Goal: Transaction & Acquisition: Book appointment/travel/reservation

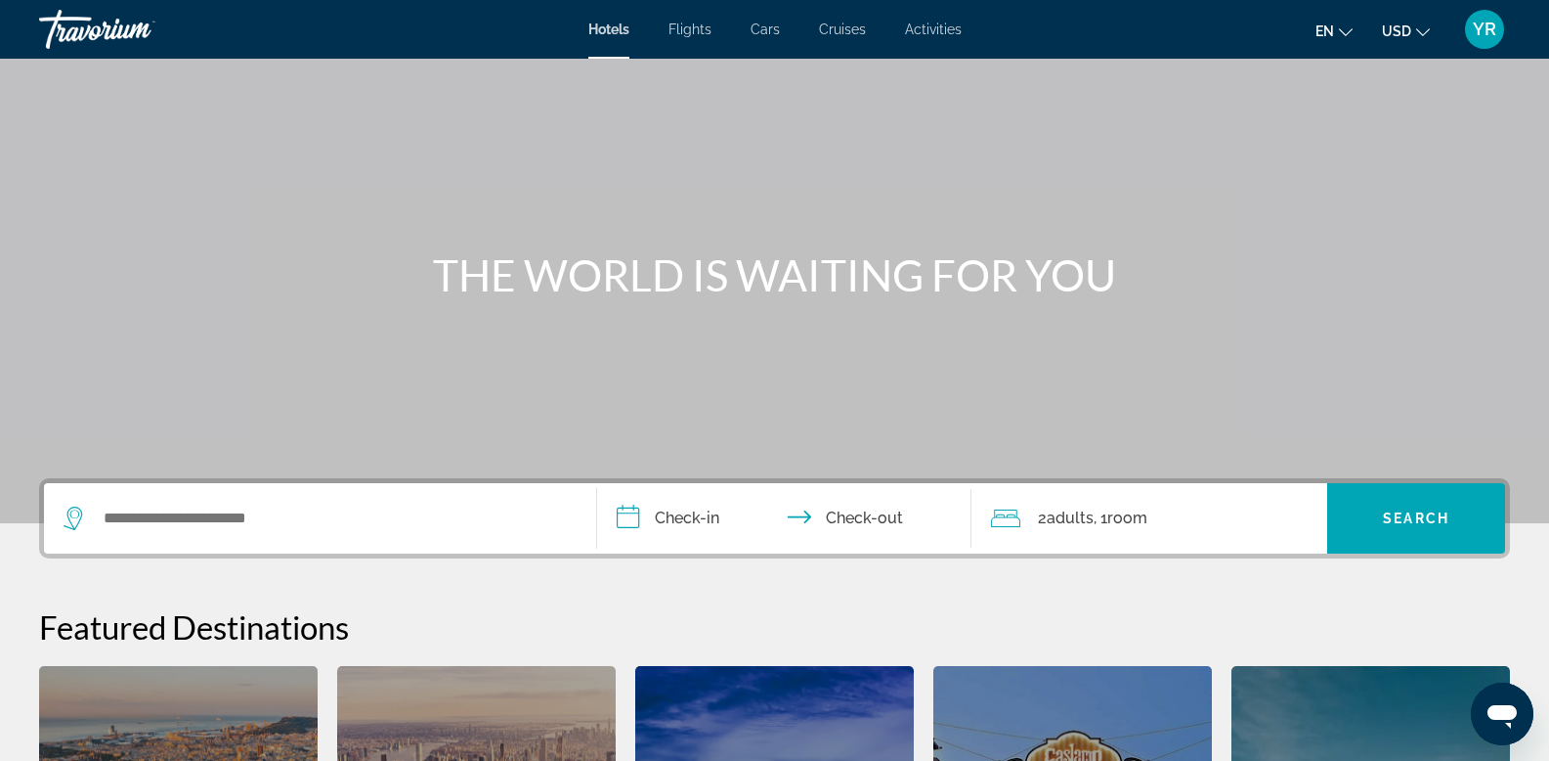
scroll to position [312, 0]
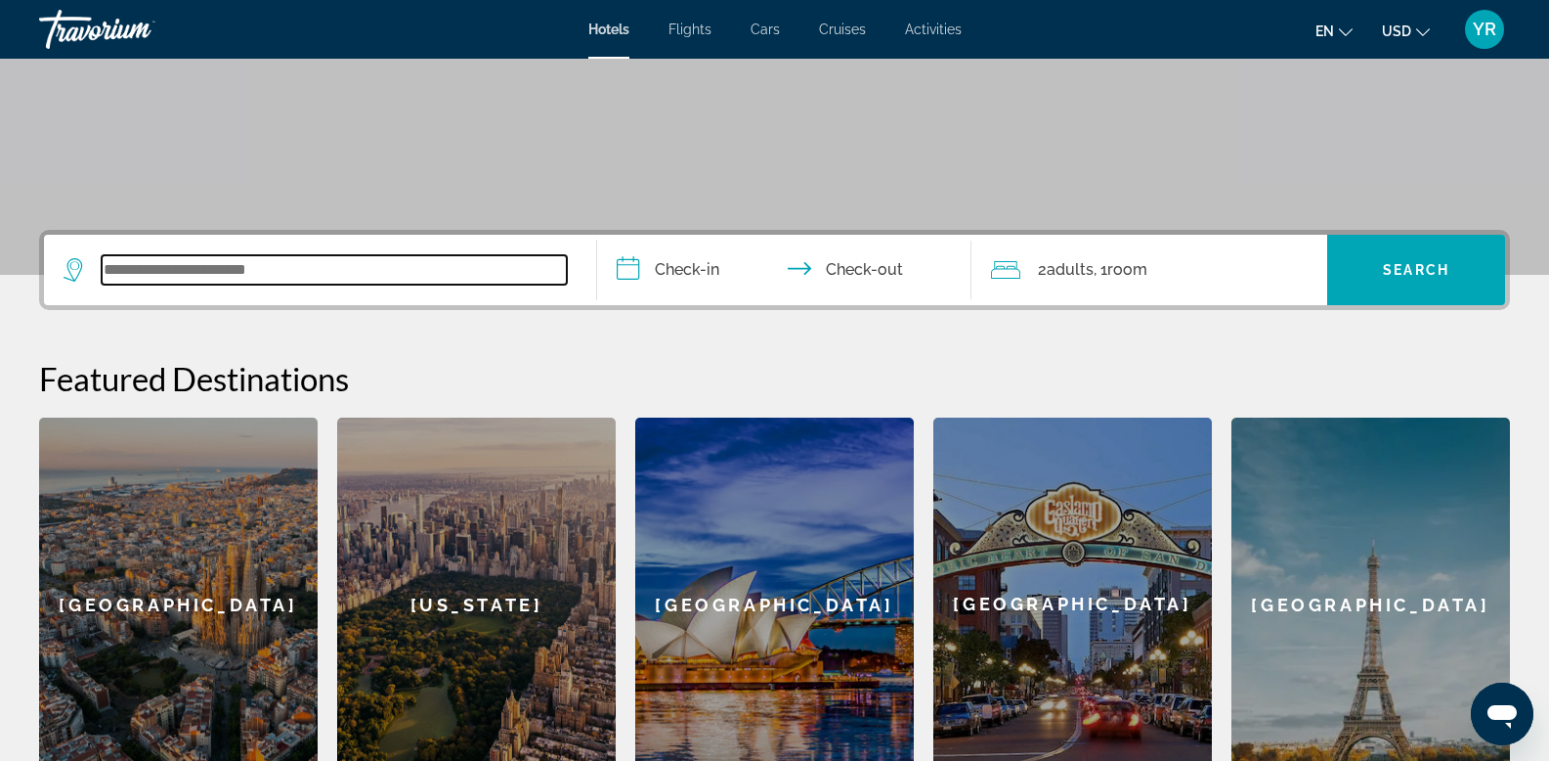
click at [202, 271] on input "Search widget" at bounding box center [334, 269] width 465 height 29
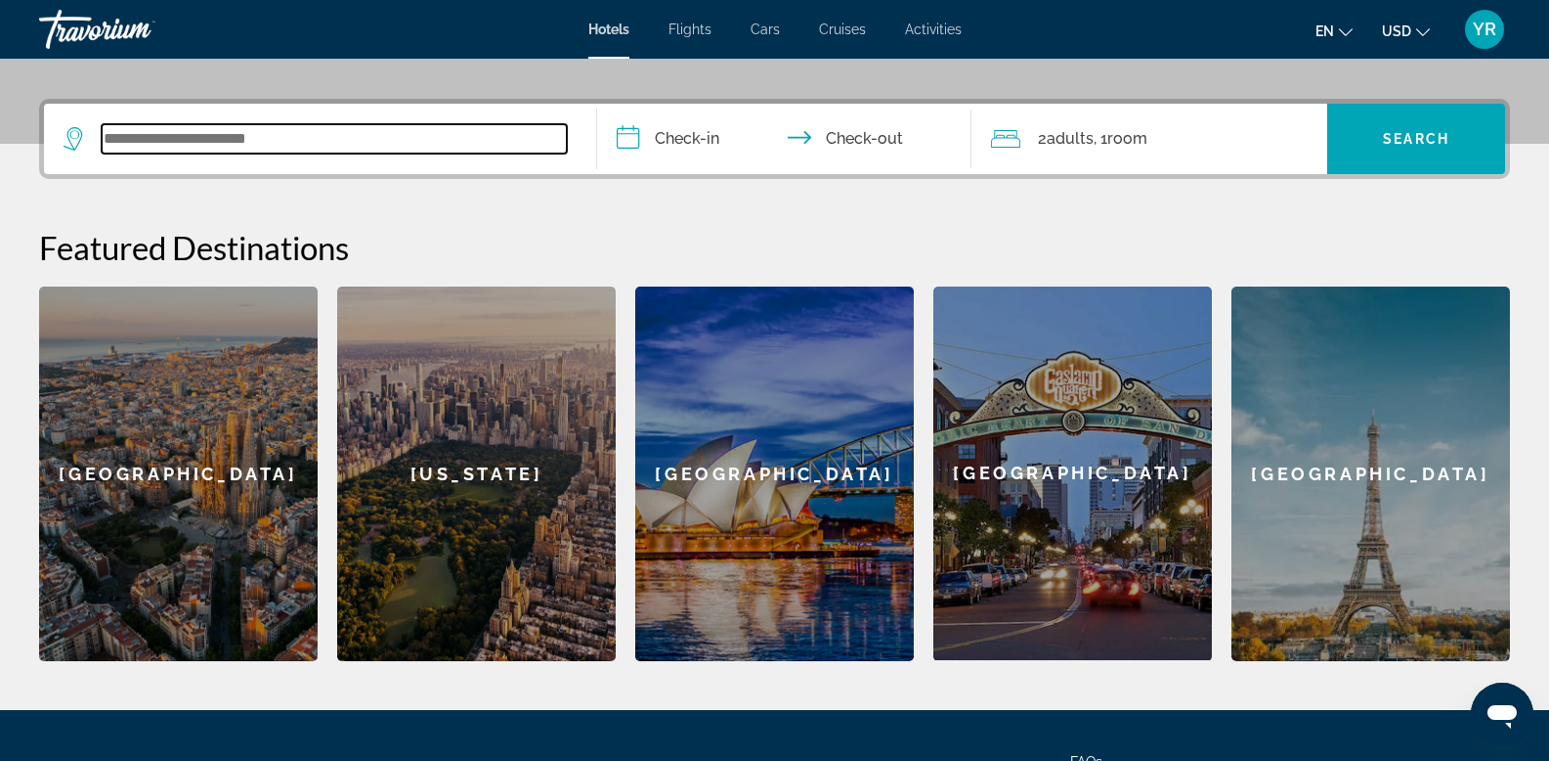
scroll to position [439, 0]
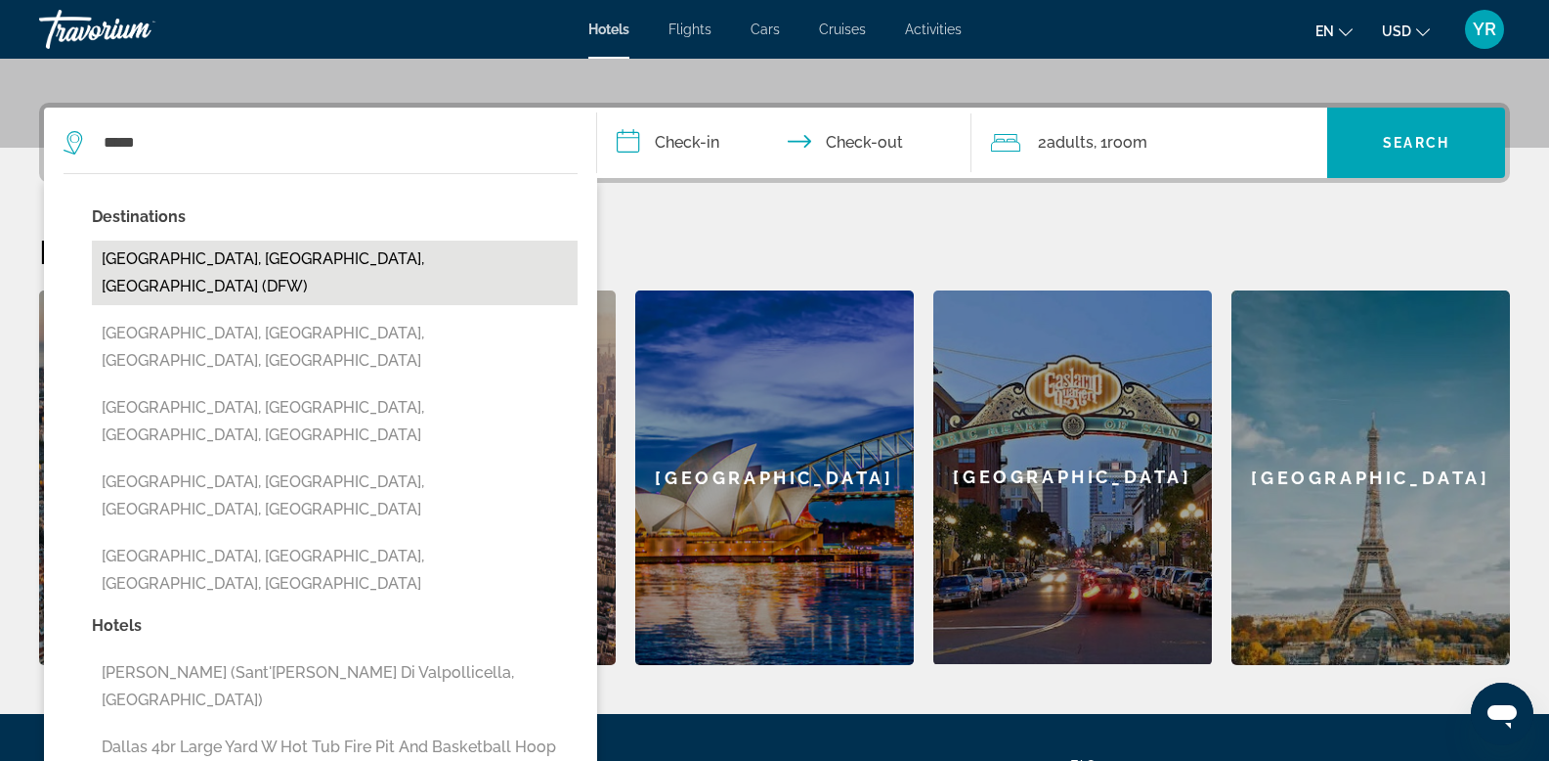
click at [242, 257] on button "Dallas, TX, United States (DFW)" at bounding box center [335, 272] width 486 height 65
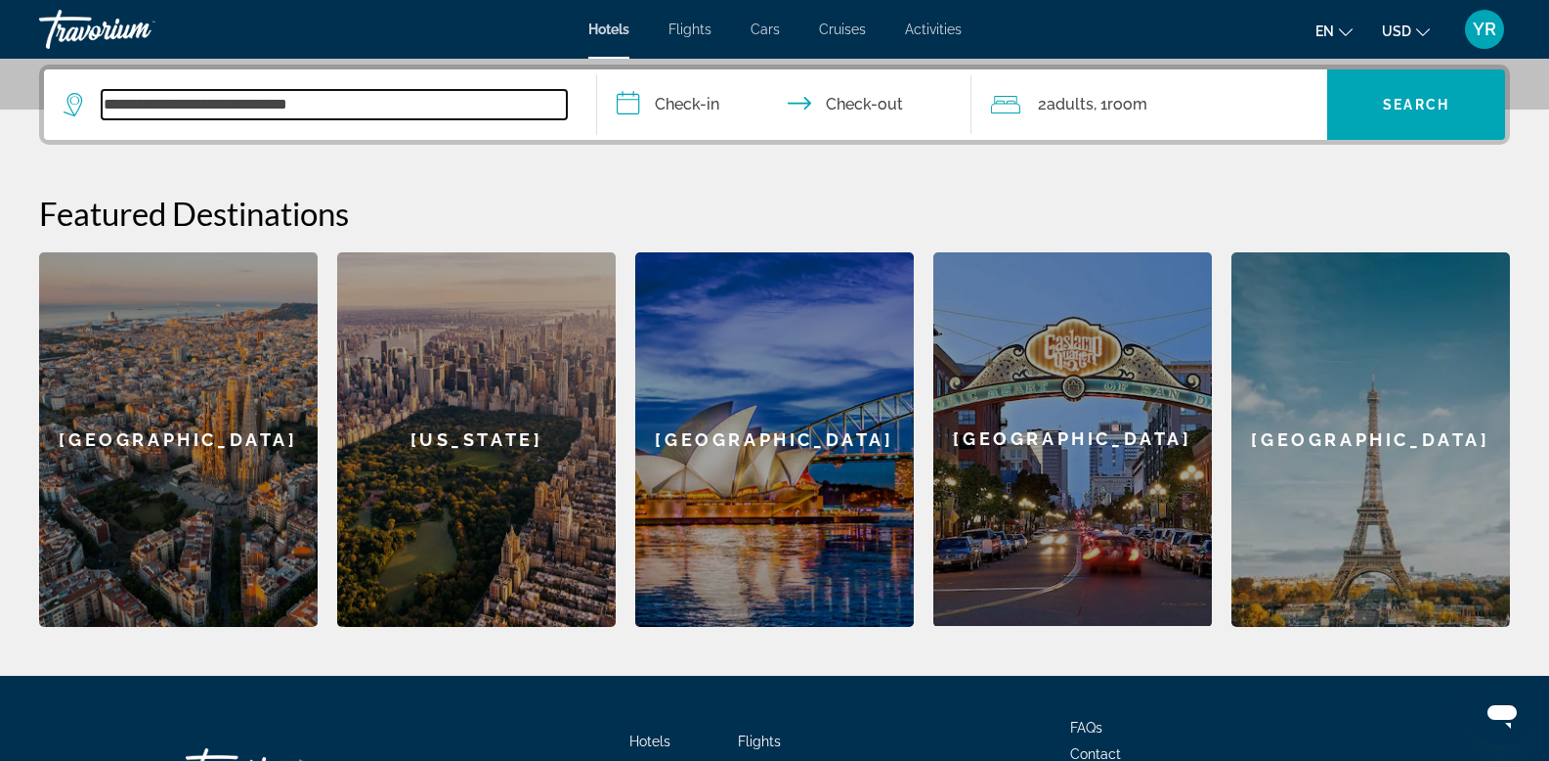
scroll to position [478, 0]
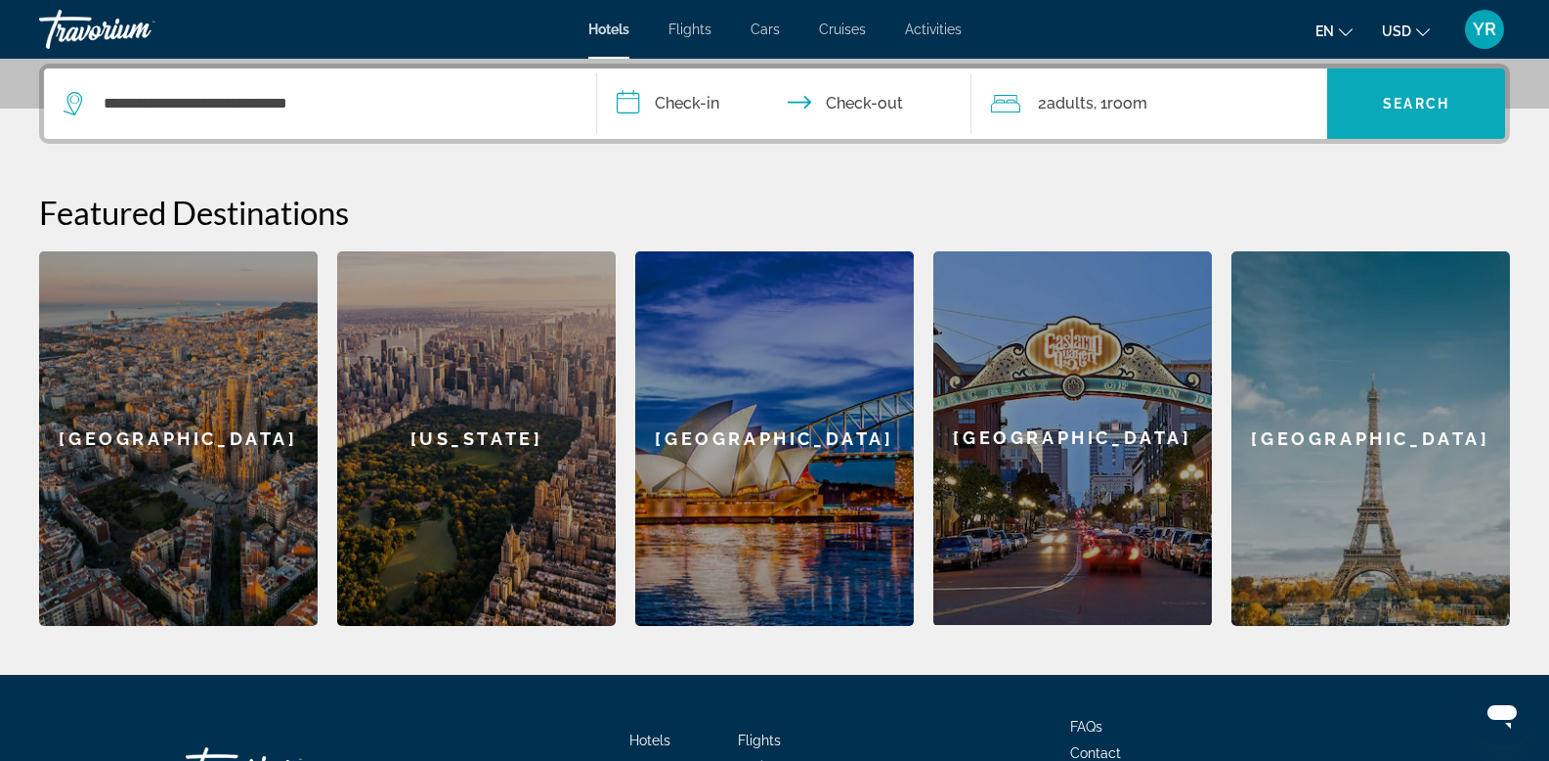
click at [1410, 90] on span "Search widget" at bounding box center [1417, 103] width 178 height 47
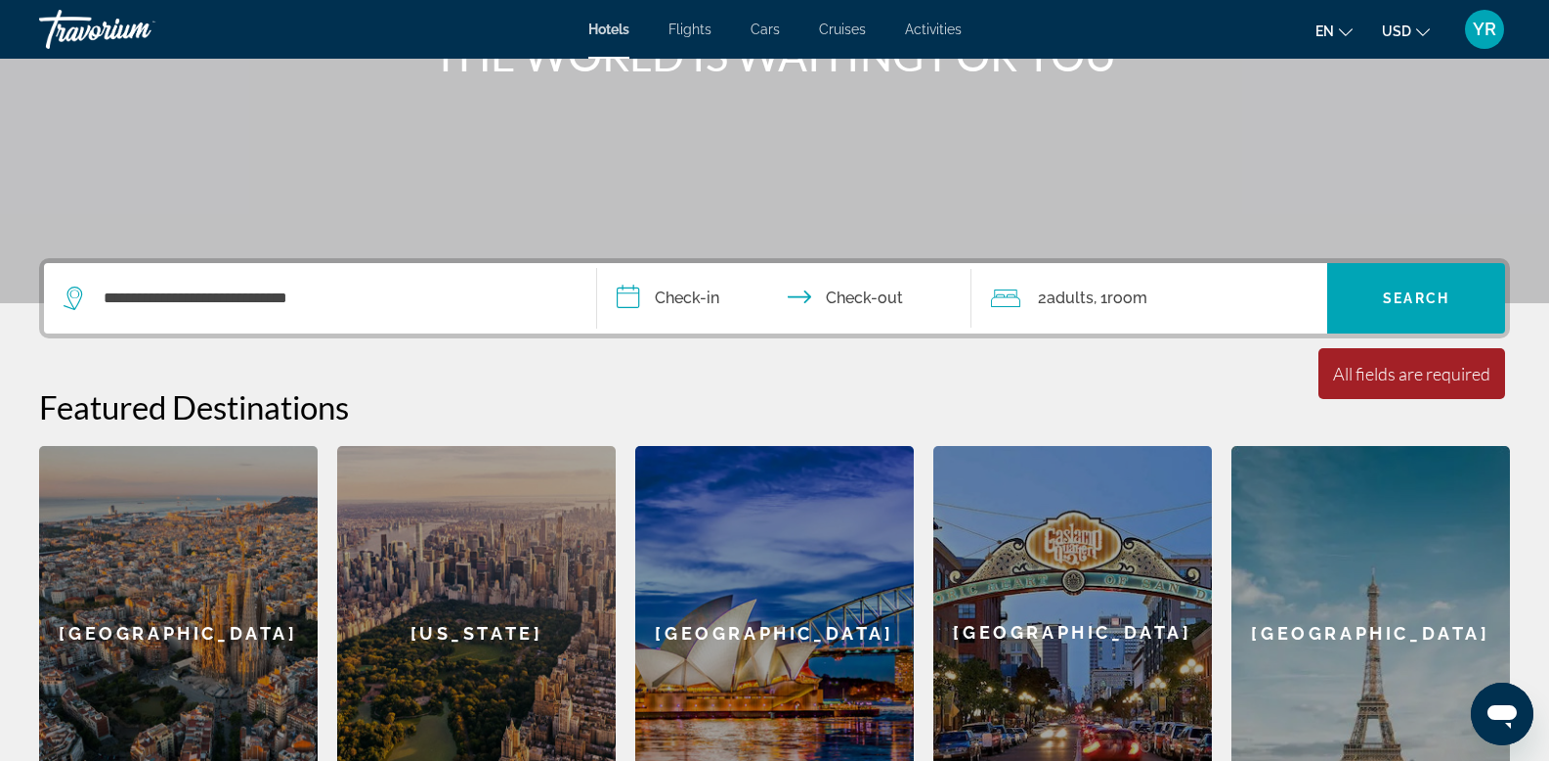
scroll to position [267, 0]
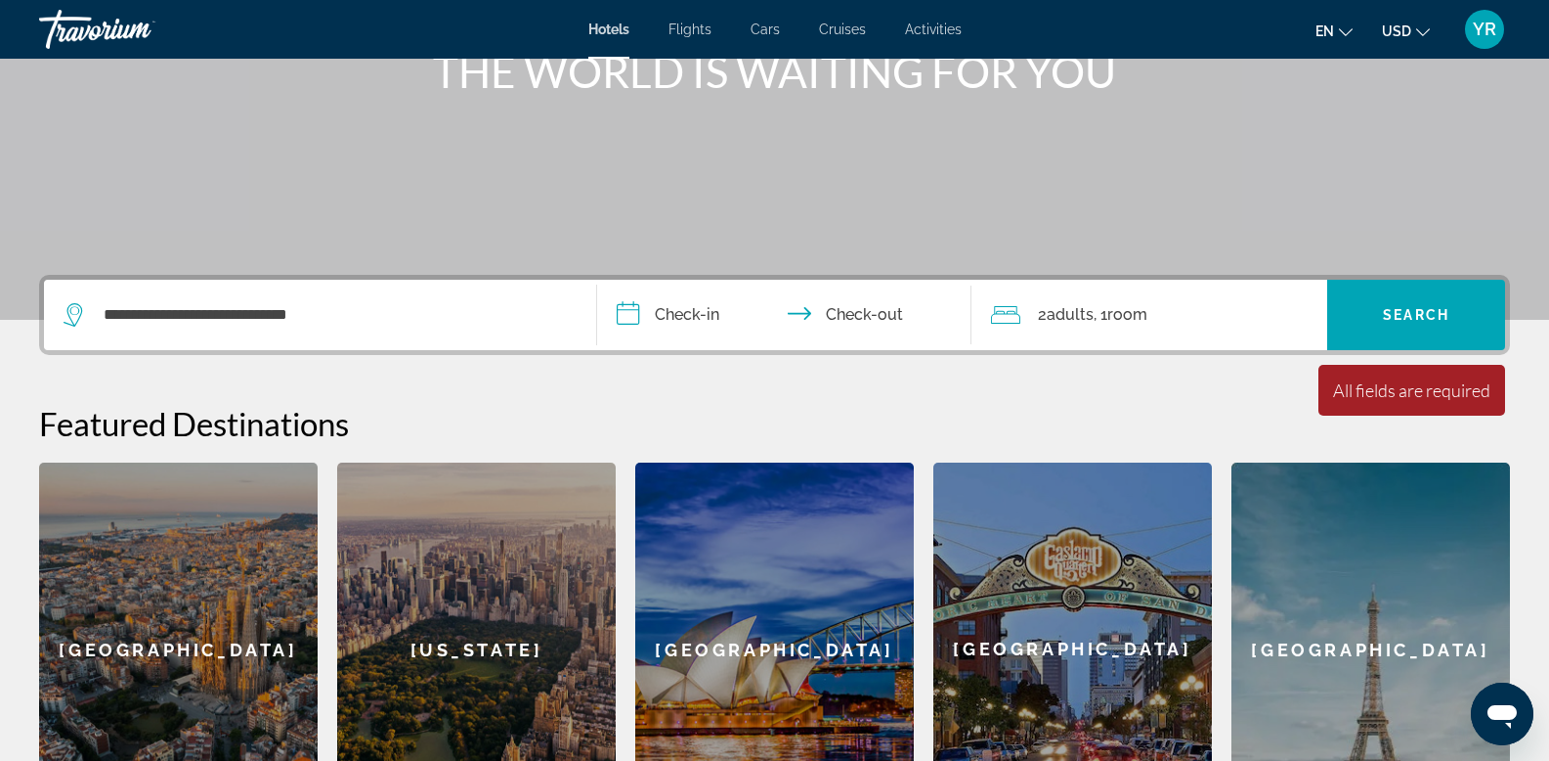
click at [357, 329] on div "**********" at bounding box center [320, 315] width 513 height 70
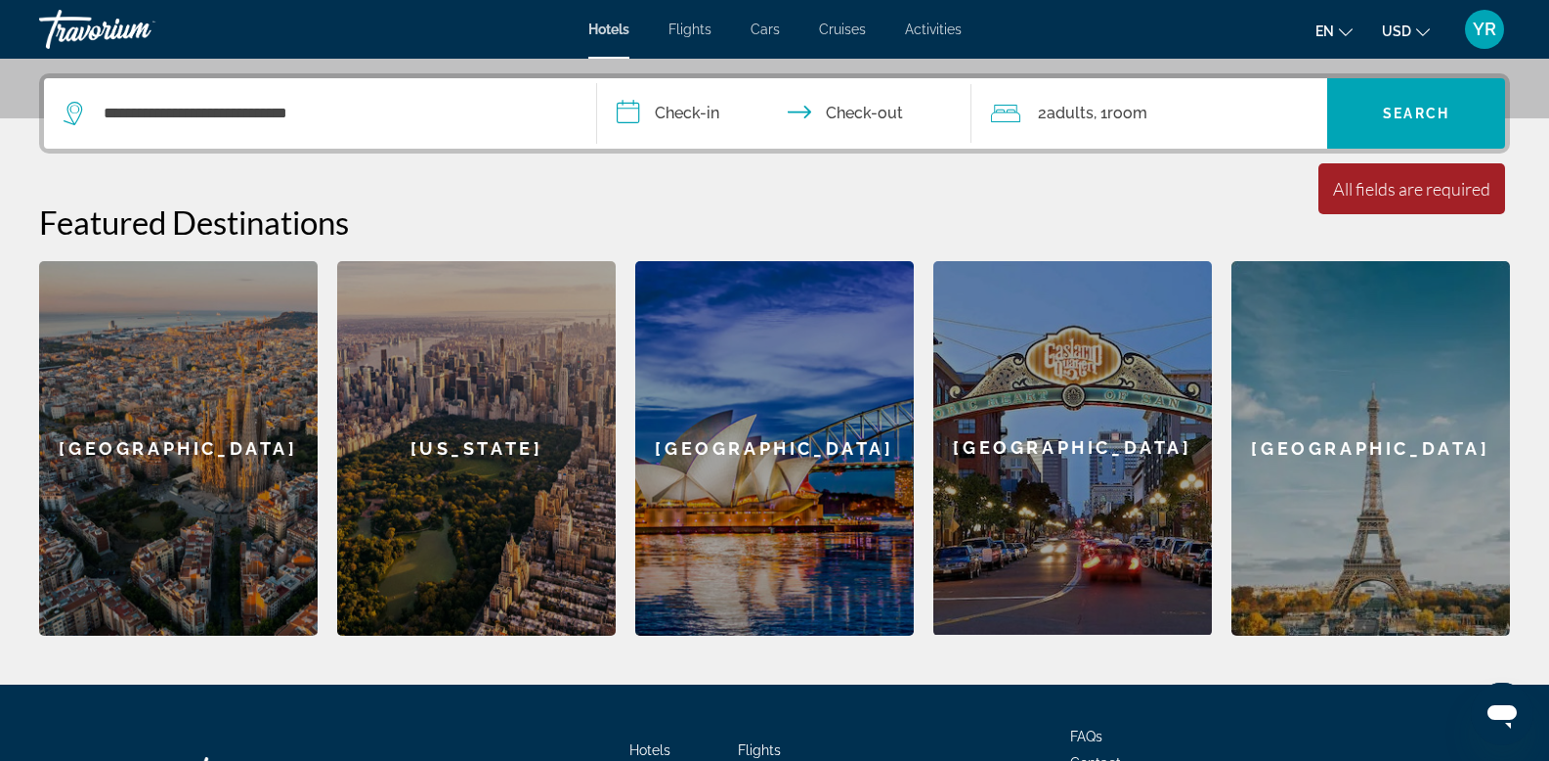
scroll to position [478, 0]
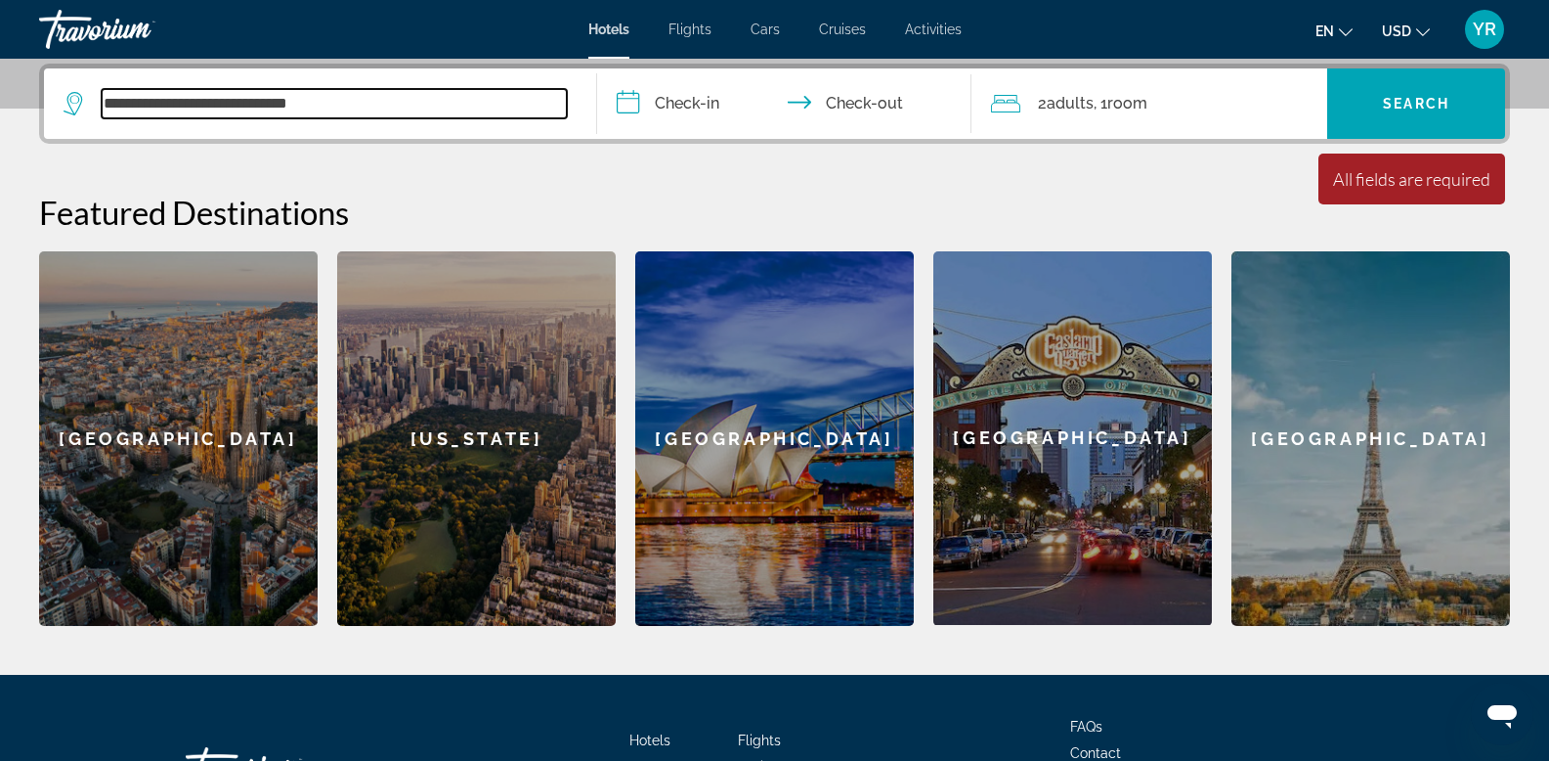
click at [331, 108] on input "**********" at bounding box center [334, 103] width 465 height 29
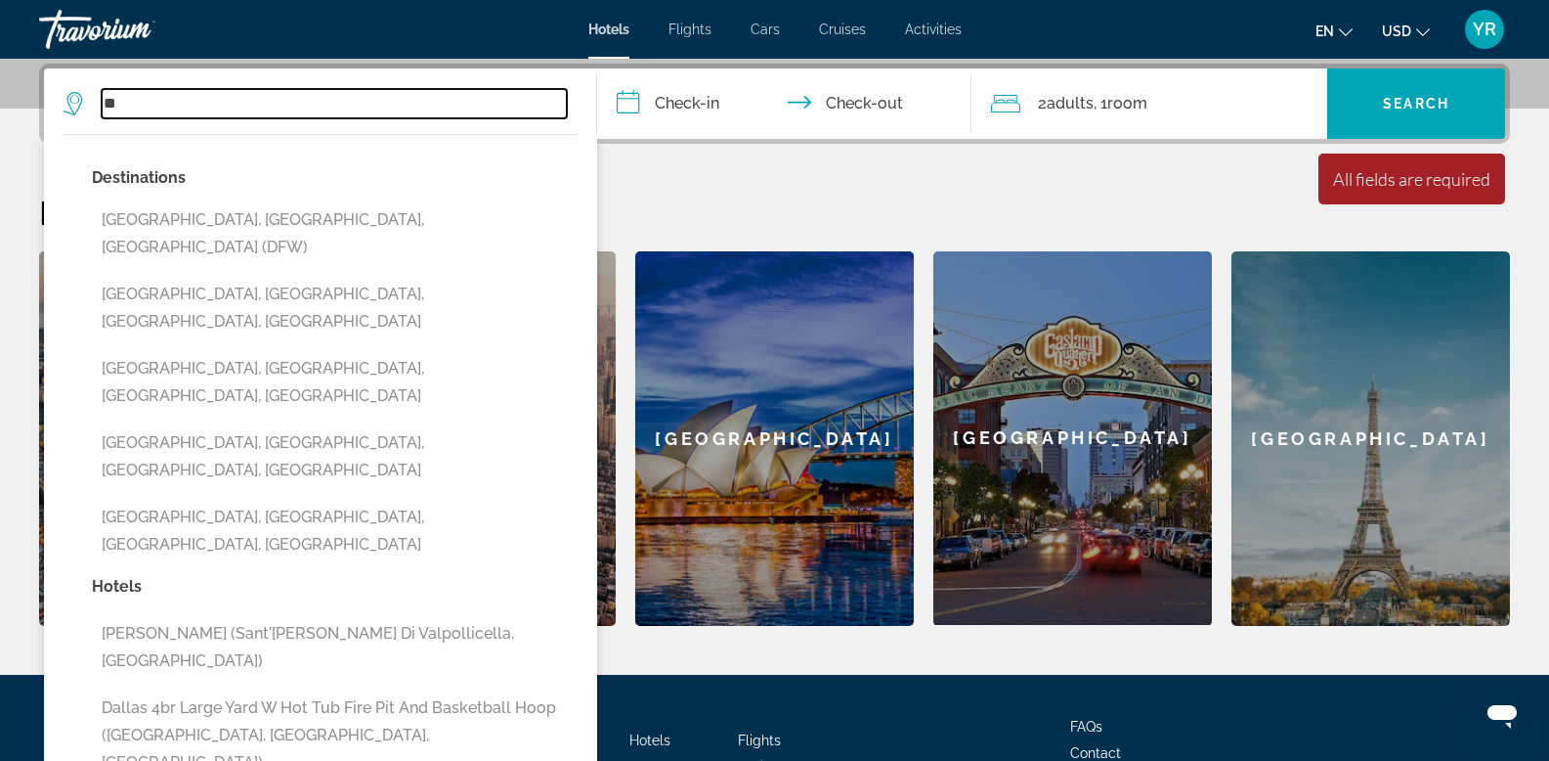
type input "*"
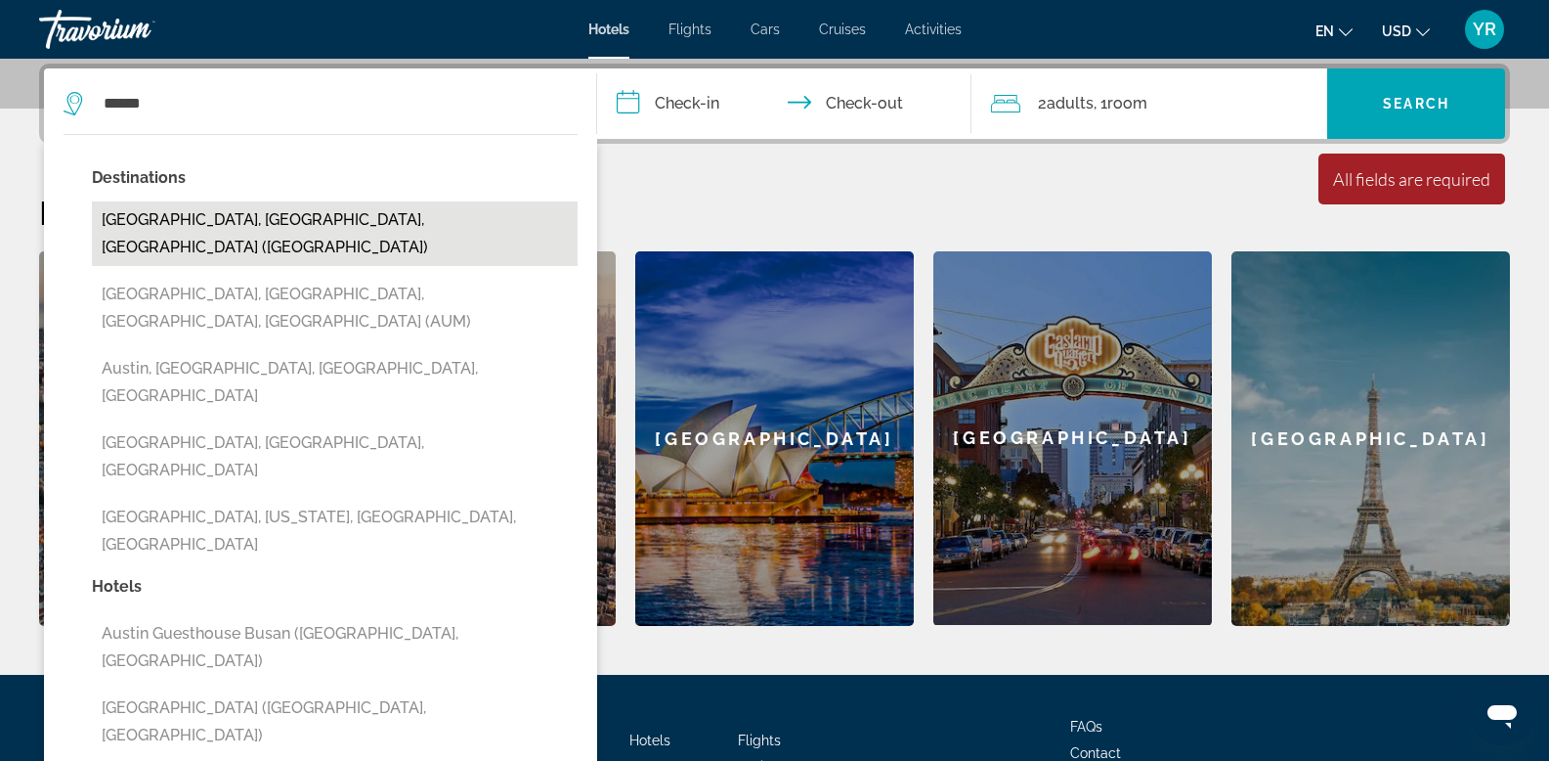
click at [164, 219] on button "[GEOGRAPHIC_DATA], [GEOGRAPHIC_DATA], [GEOGRAPHIC_DATA] ([GEOGRAPHIC_DATA])" at bounding box center [335, 233] width 486 height 65
type input "**********"
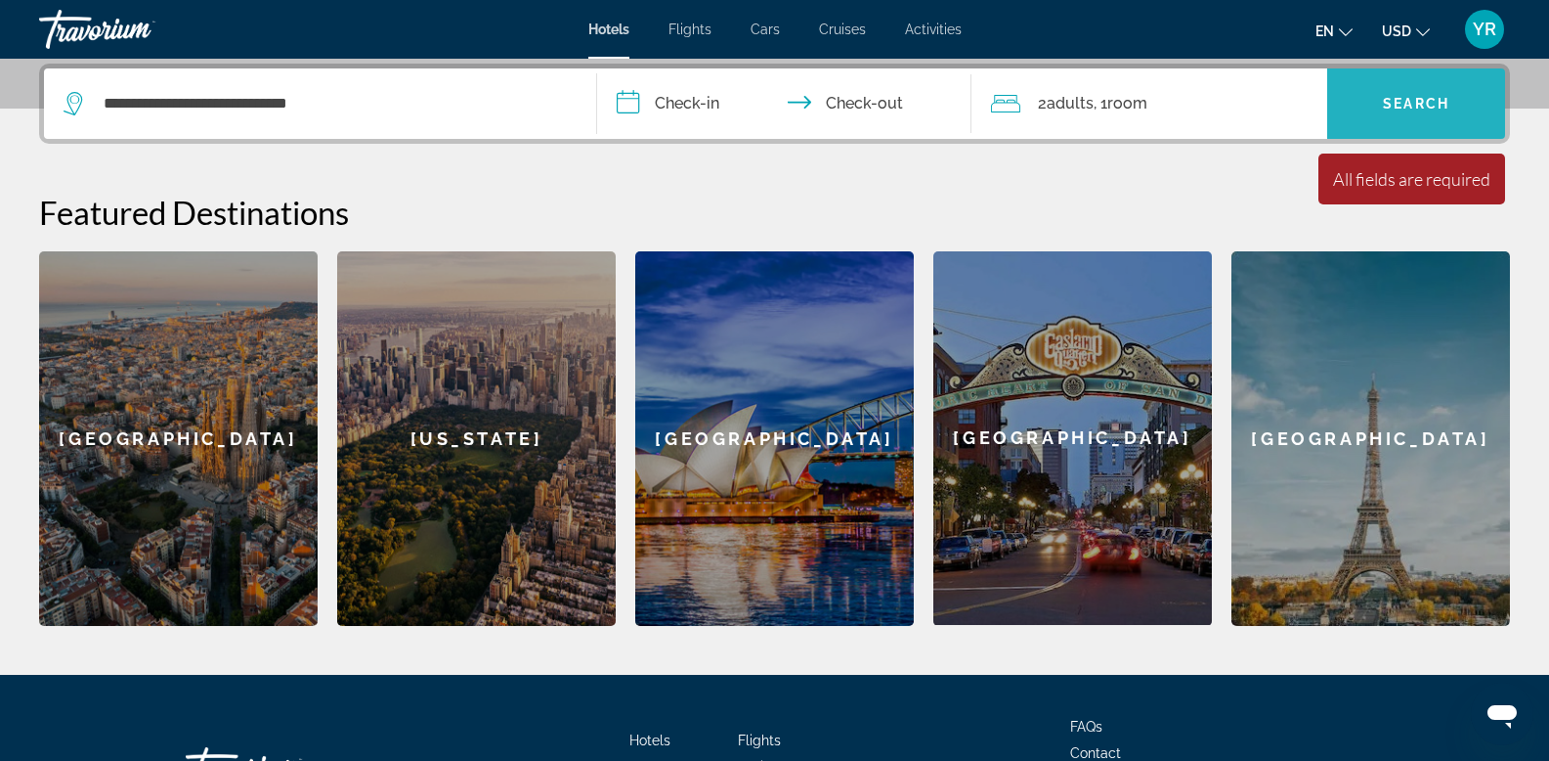
click at [1415, 104] on span "Search" at bounding box center [1416, 104] width 66 height 16
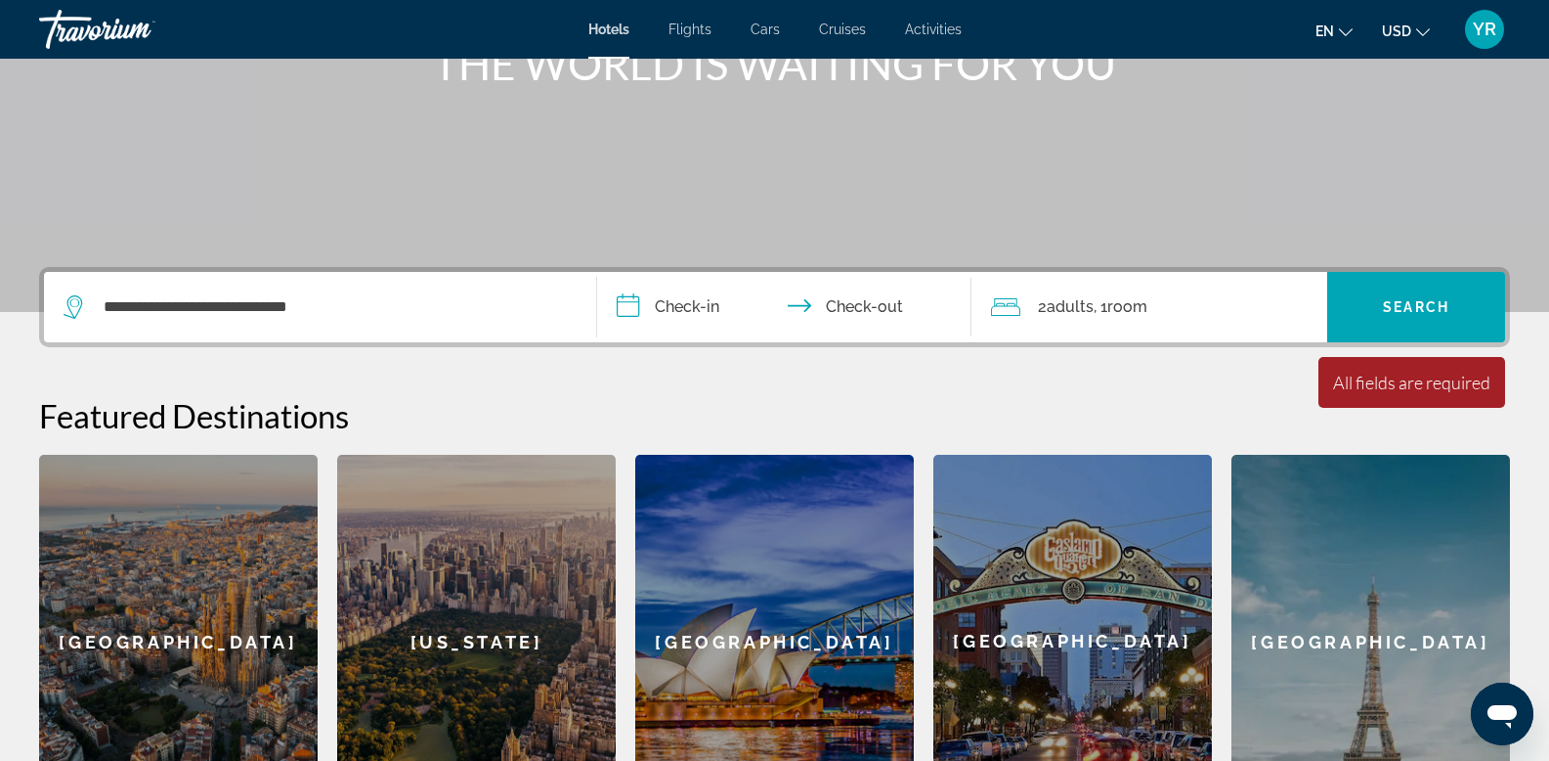
scroll to position [271, 0]
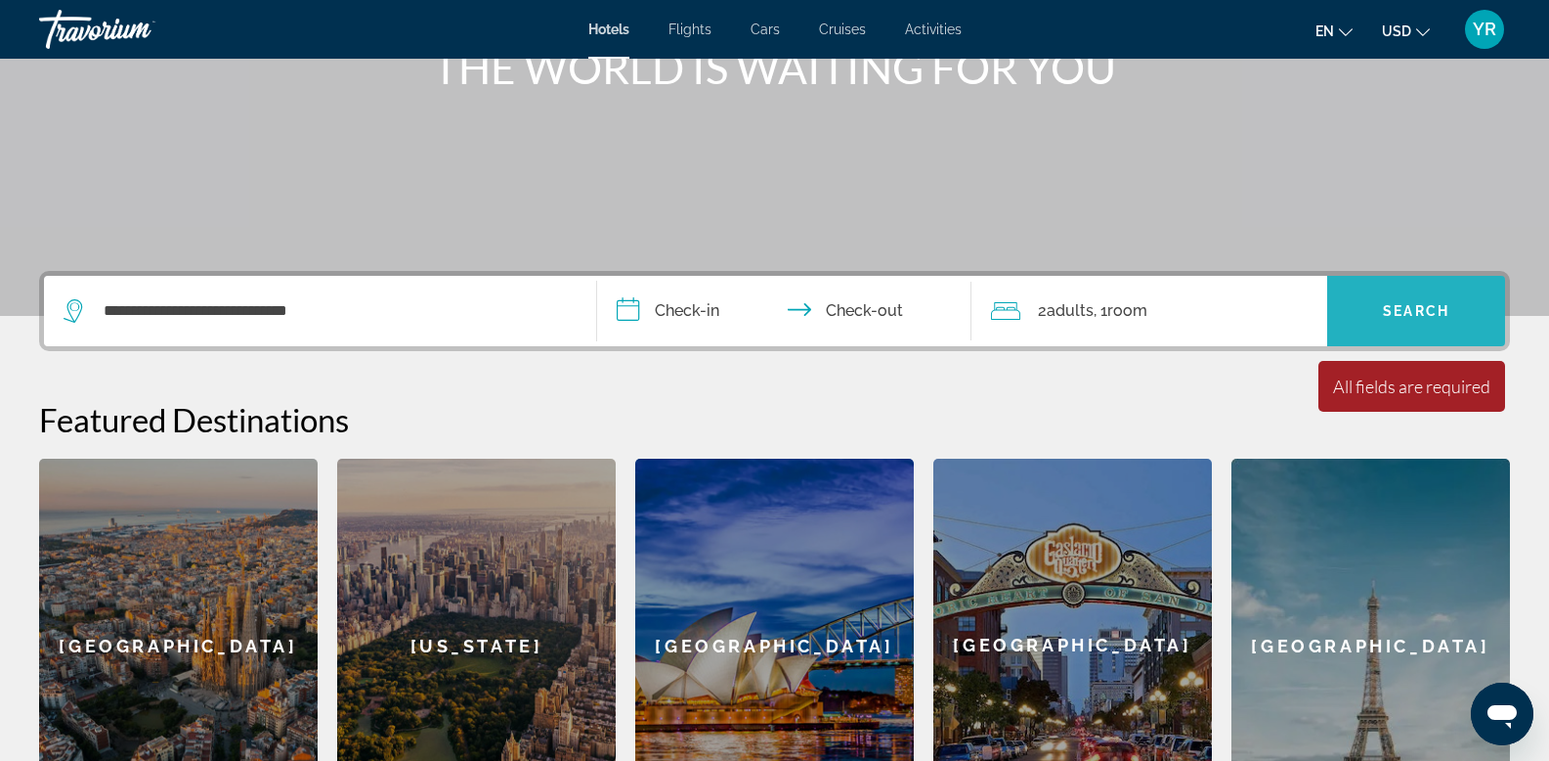
click at [1422, 313] on span "Search" at bounding box center [1416, 311] width 66 height 16
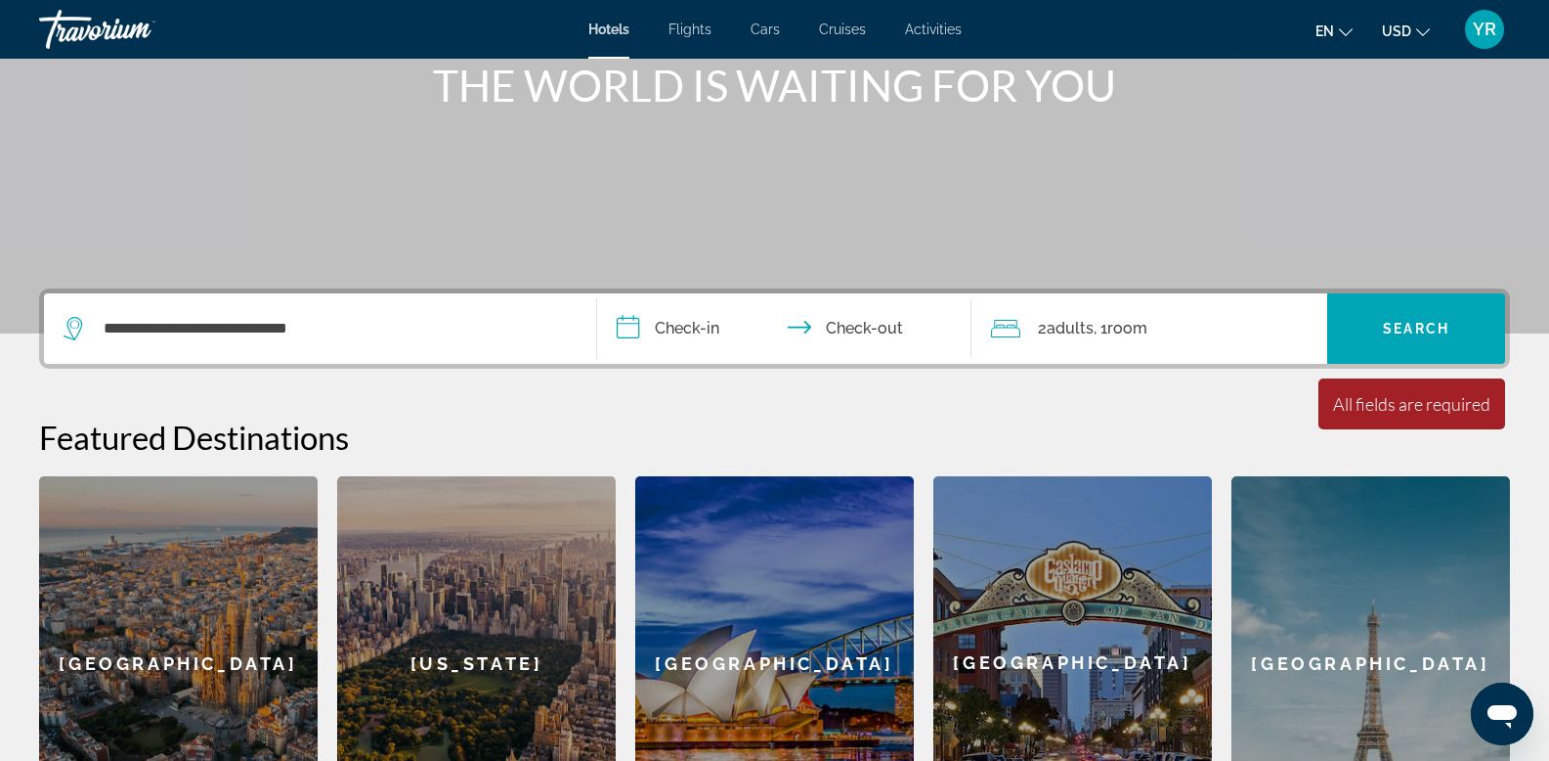
scroll to position [632, 0]
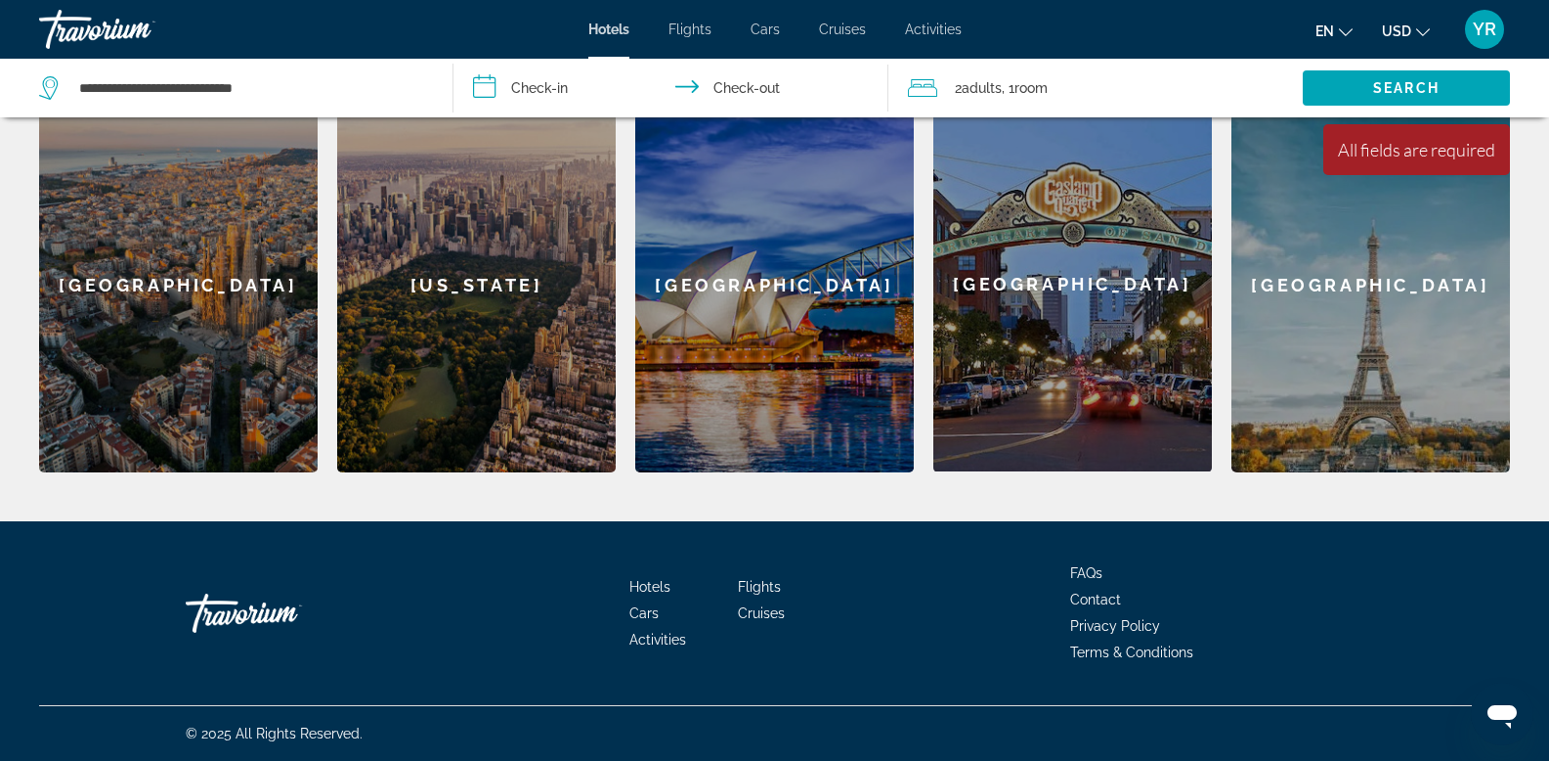
click at [426, 331] on div "[US_STATE]" at bounding box center [476, 285] width 279 height 374
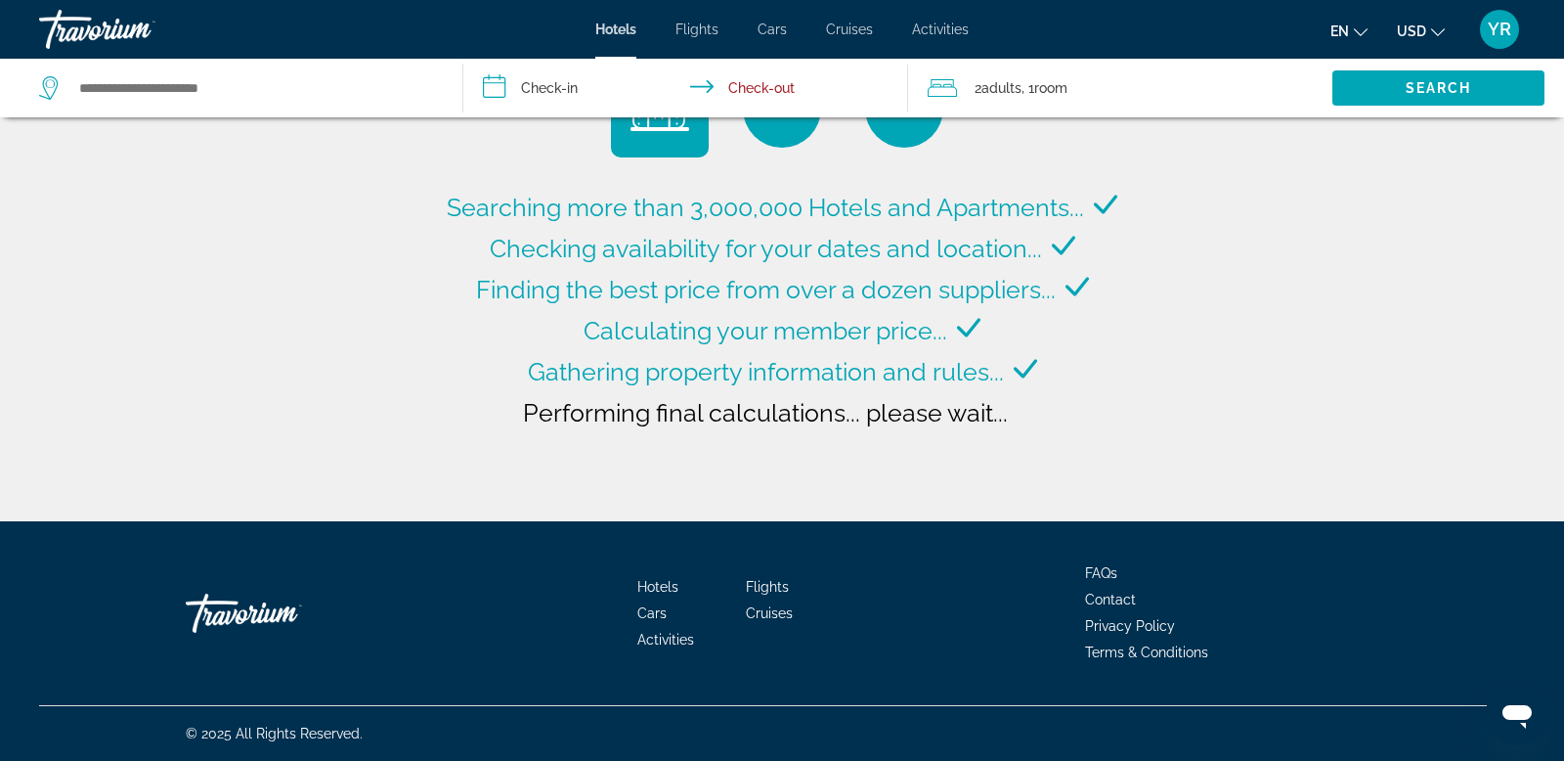
type input "**********"
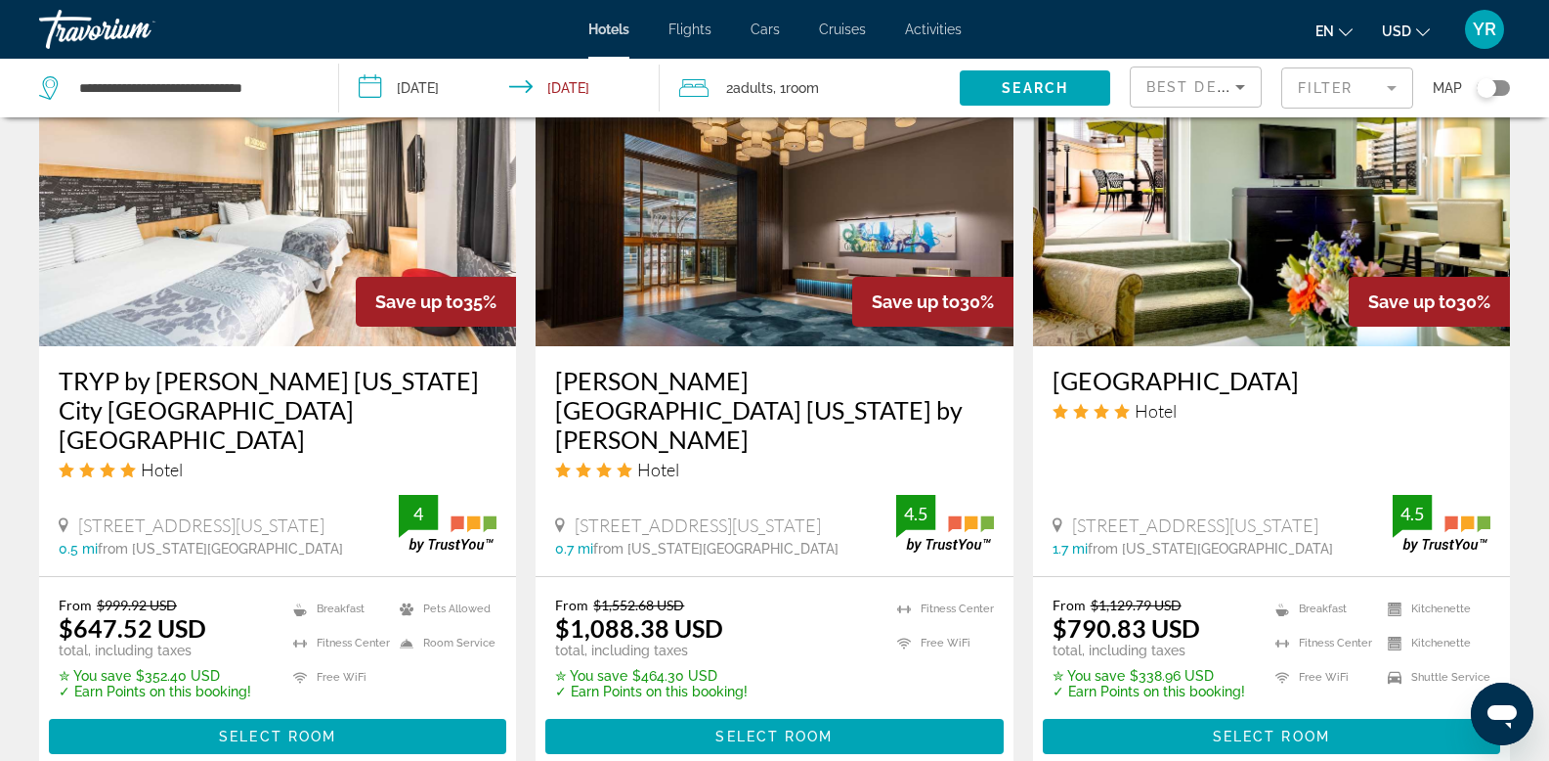
scroll to position [2716, 0]
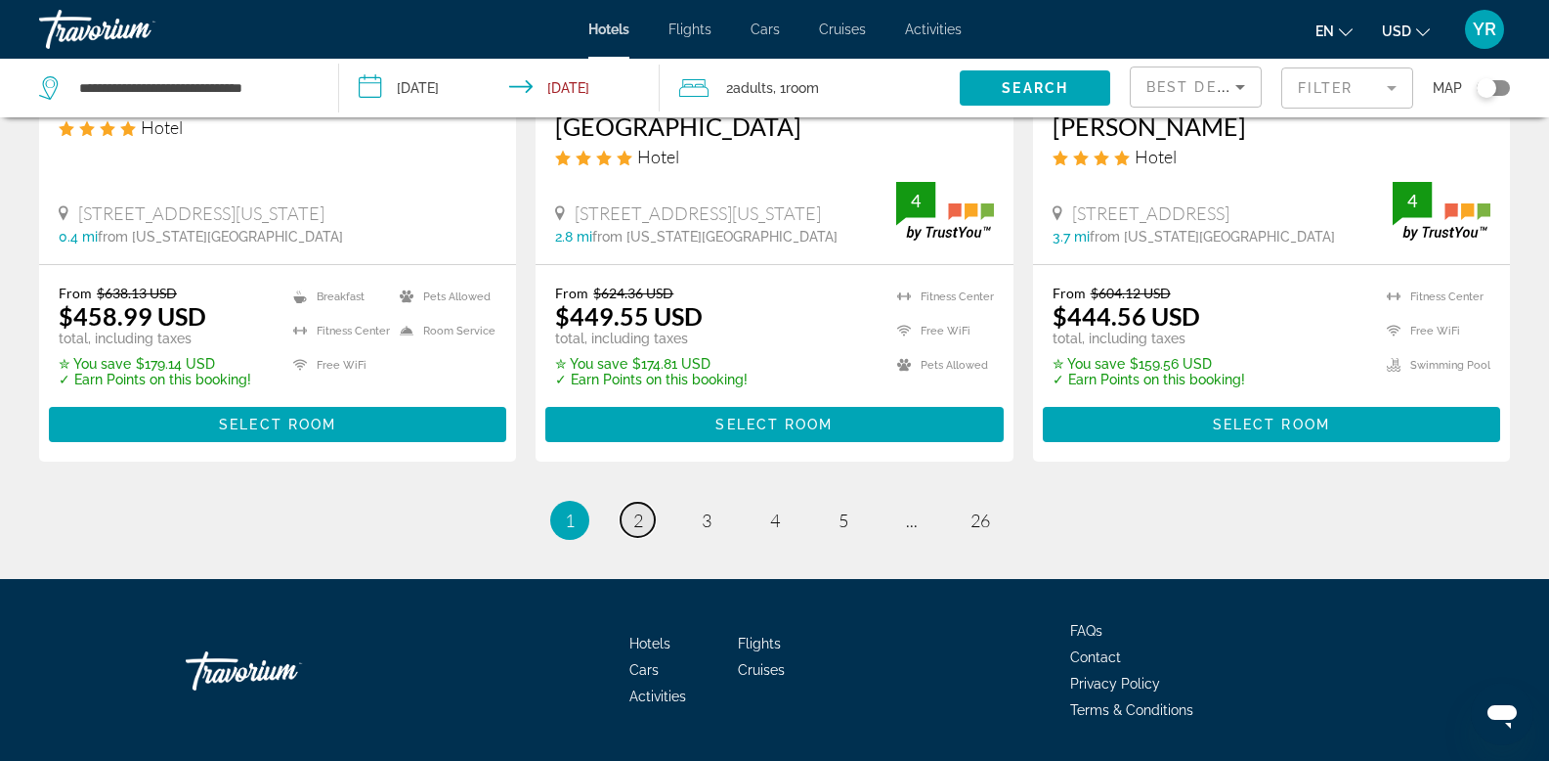
click at [639, 509] on span "2" at bounding box center [638, 520] width 10 height 22
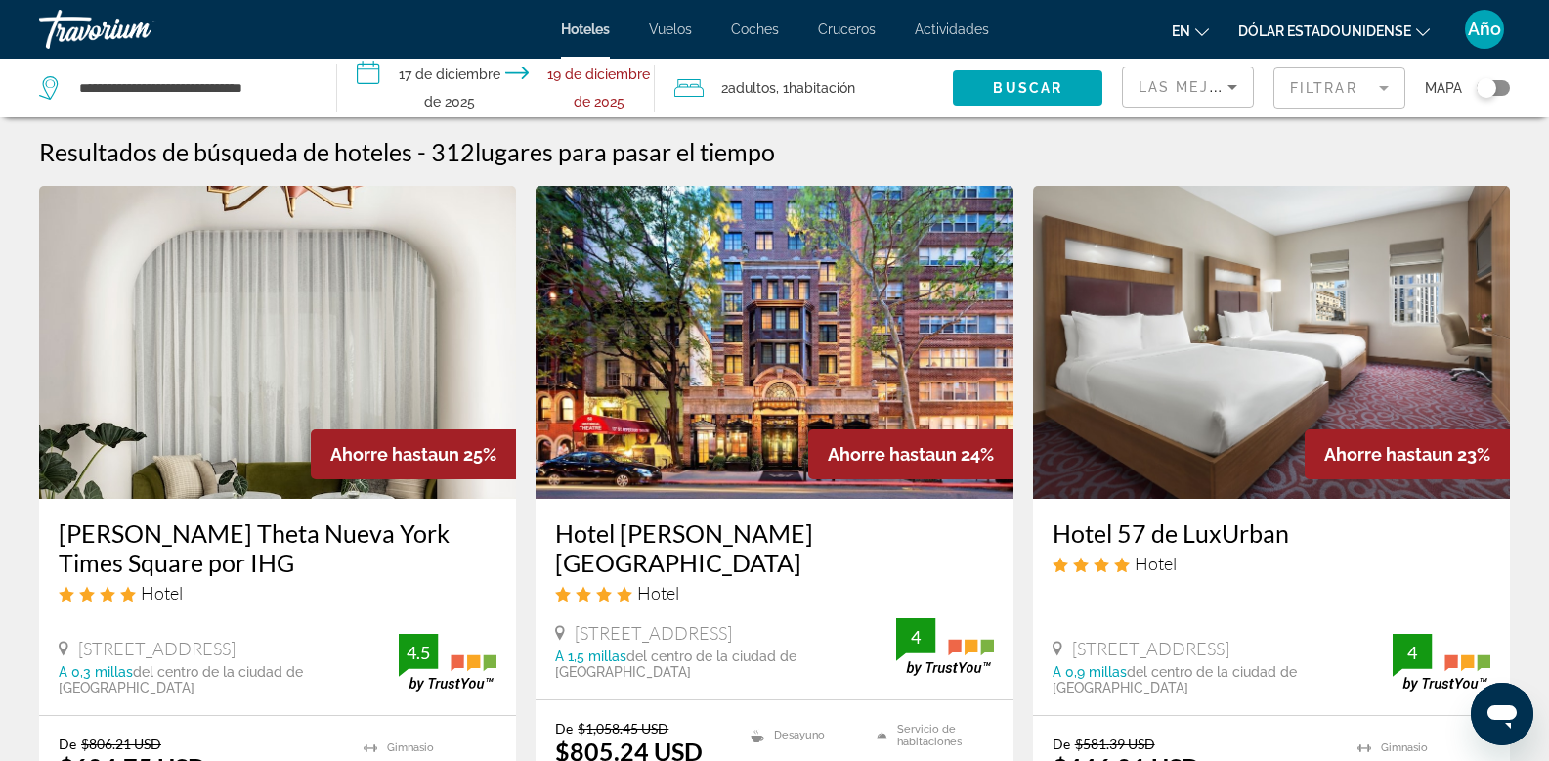
click at [1207, 147] on div "Resultados de búsqueda de hoteles - 312 lugares para pasar el tiempo" at bounding box center [774, 151] width 1471 height 29
click at [1239, 85] on icon "Ordenar por" at bounding box center [1232, 86] width 23 height 23
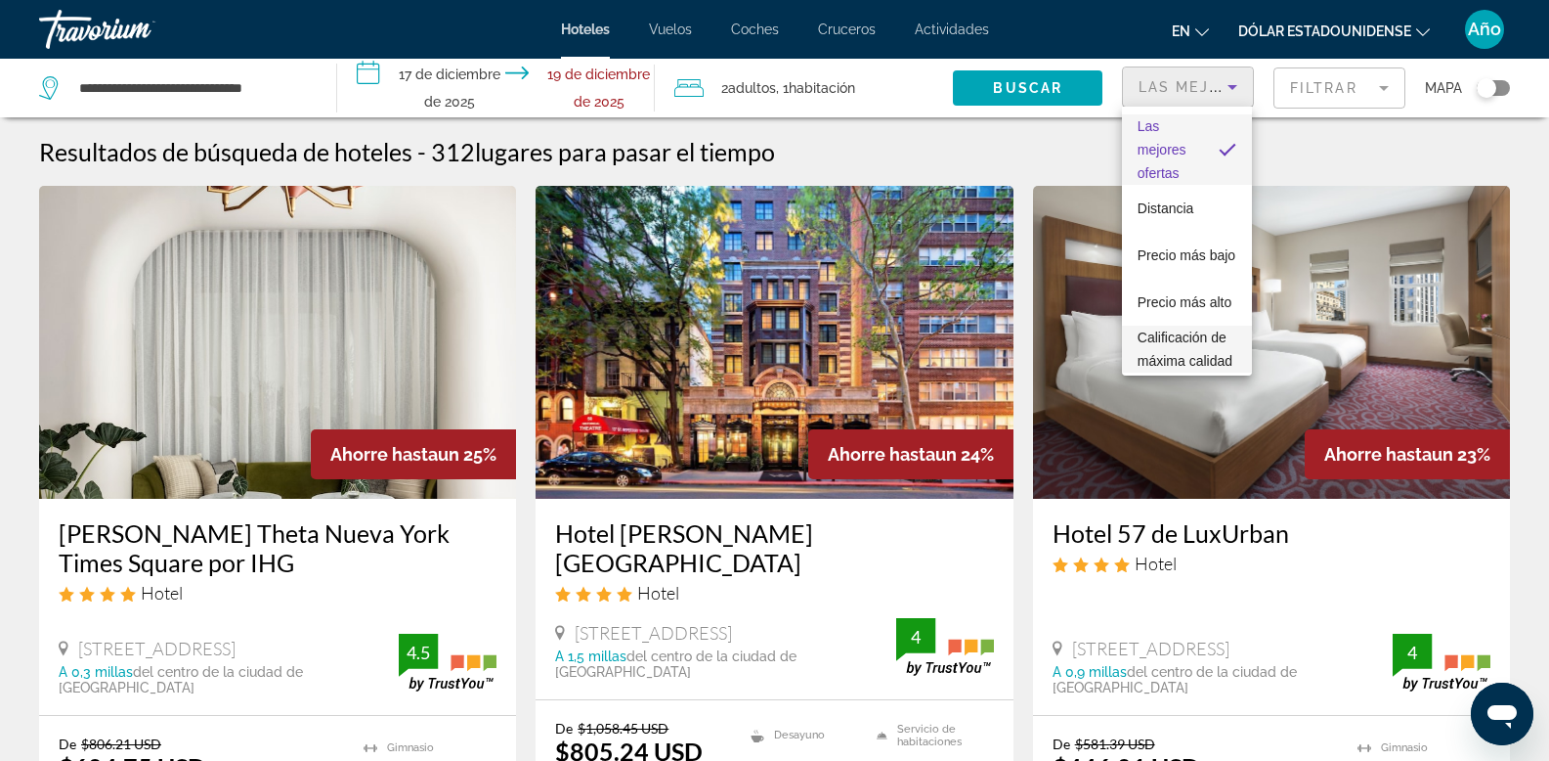
click at [1164, 350] on span "Calificación de máxima calidad" at bounding box center [1187, 349] width 99 height 47
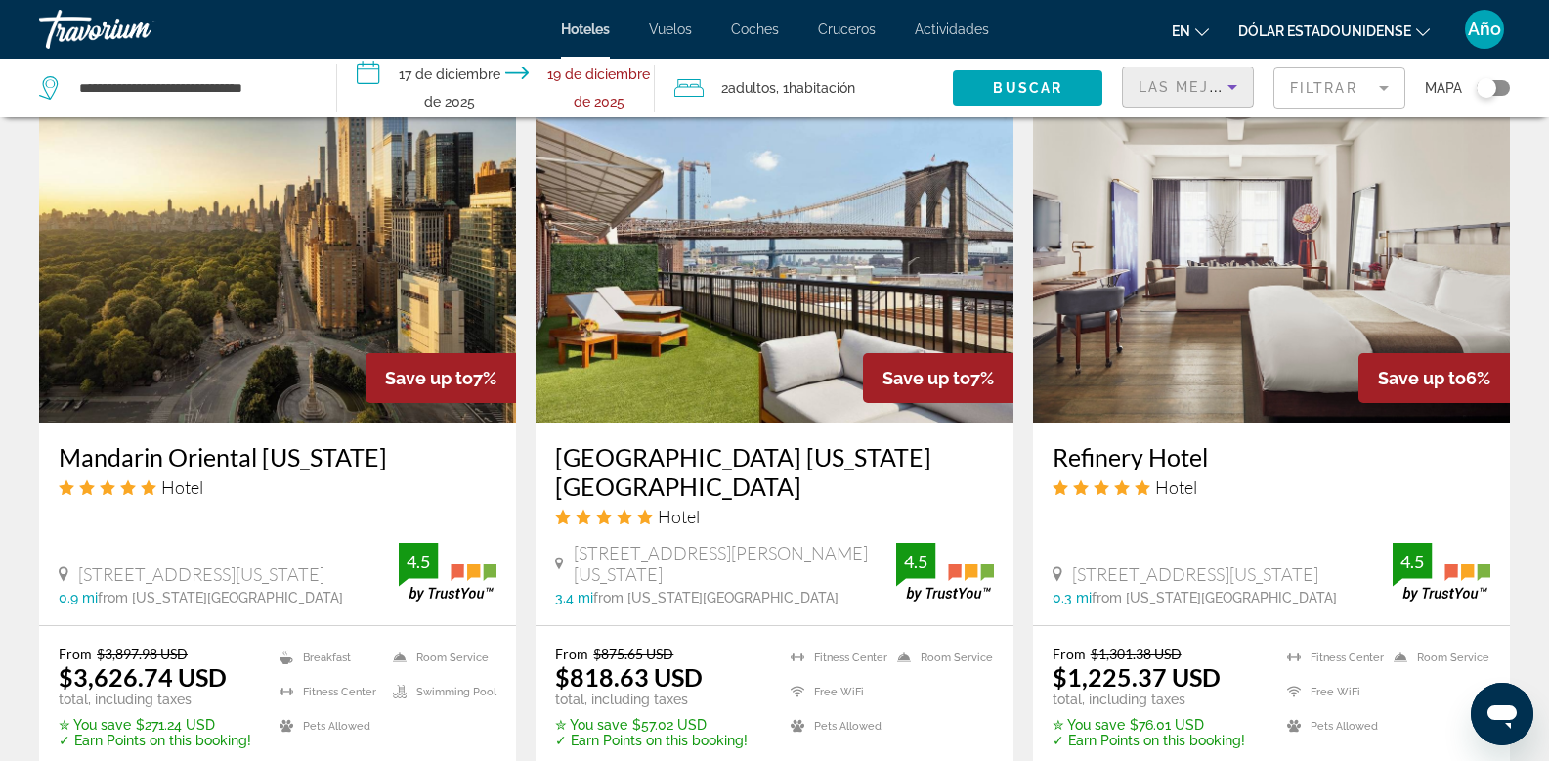
scroll to position [2636, 0]
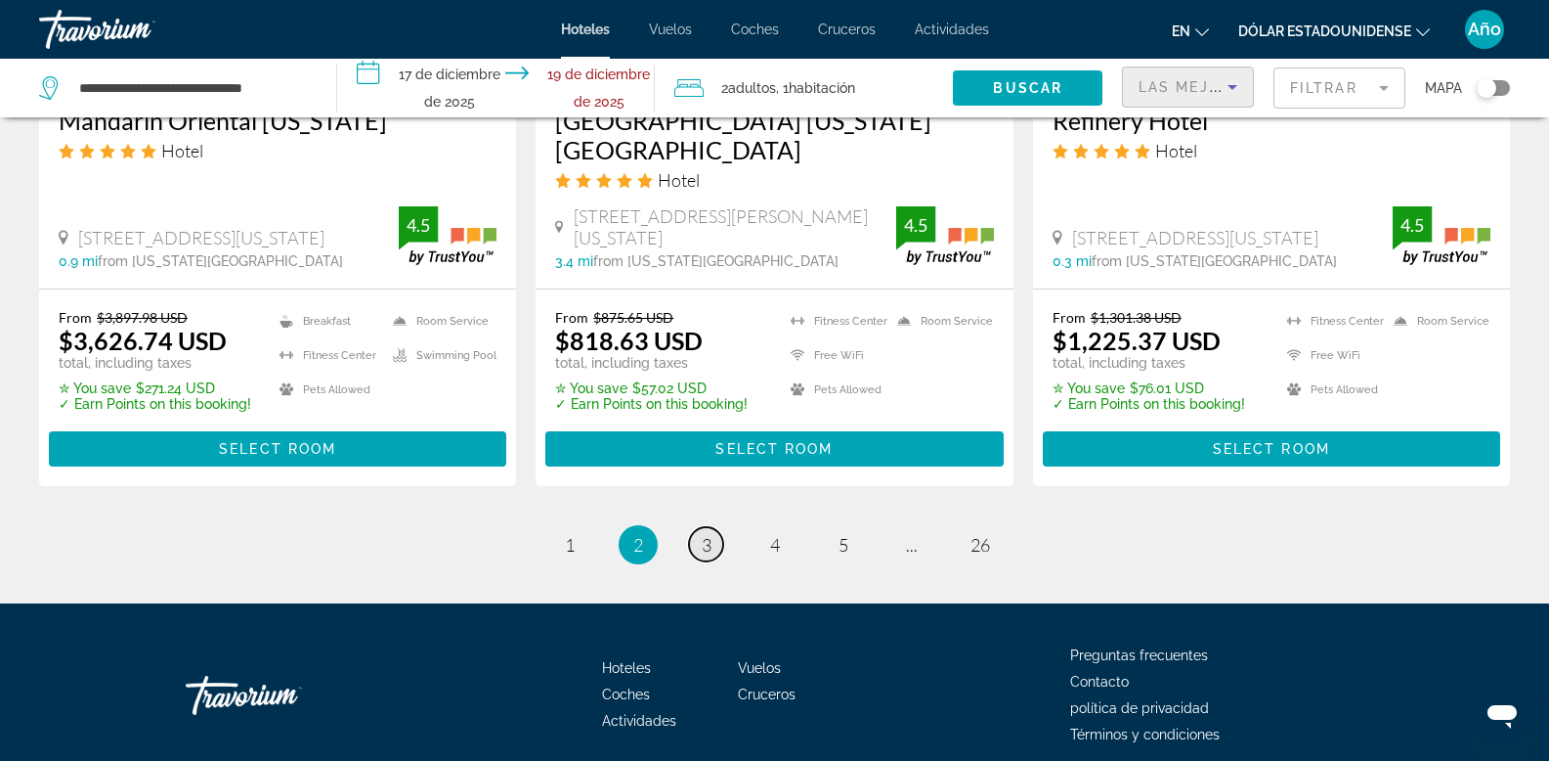
click at [702, 534] on font "3" at bounding box center [707, 545] width 10 height 22
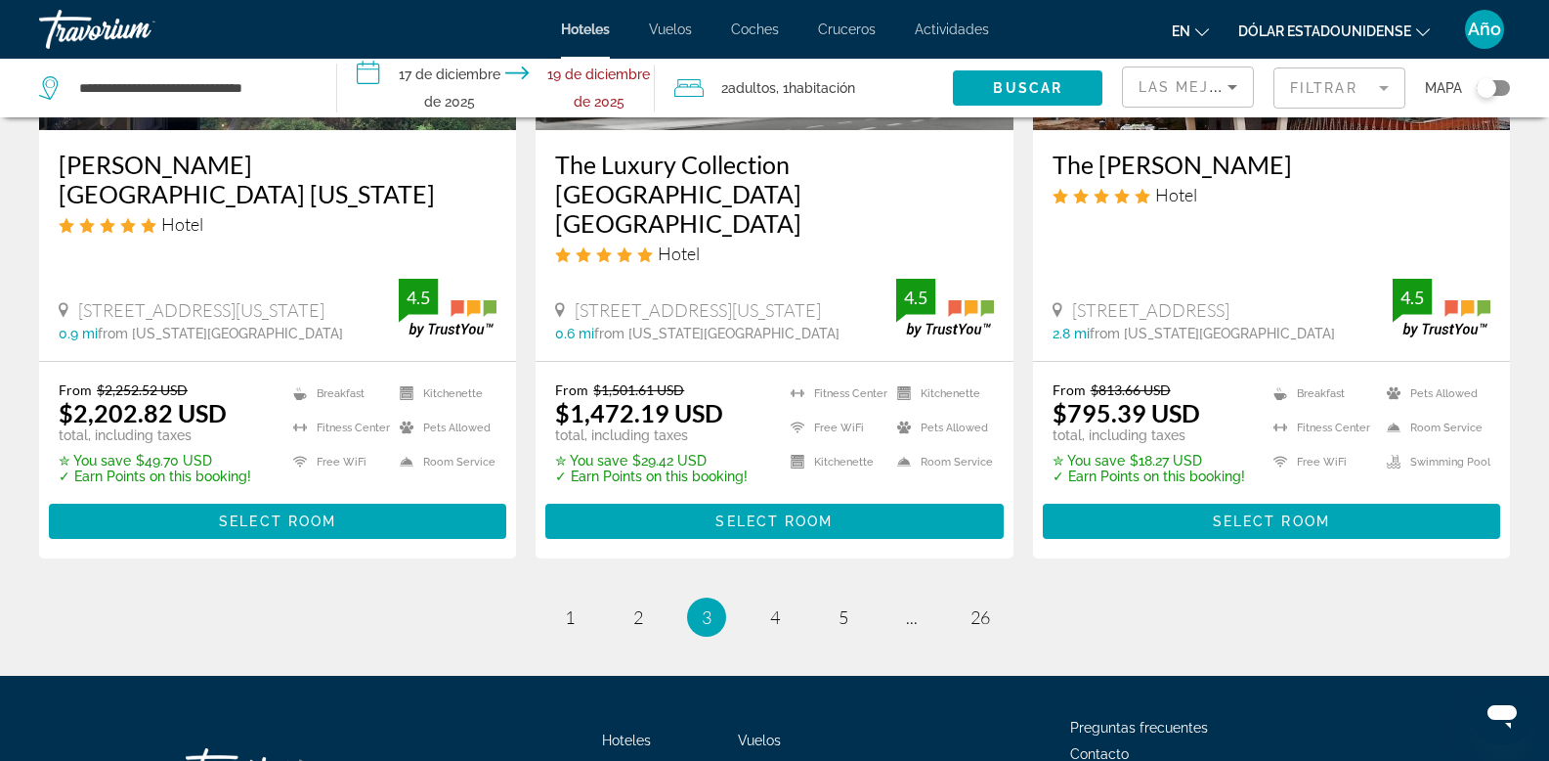
scroll to position [2619, 0]
click at [772, 606] on font "4" at bounding box center [775, 617] width 10 height 22
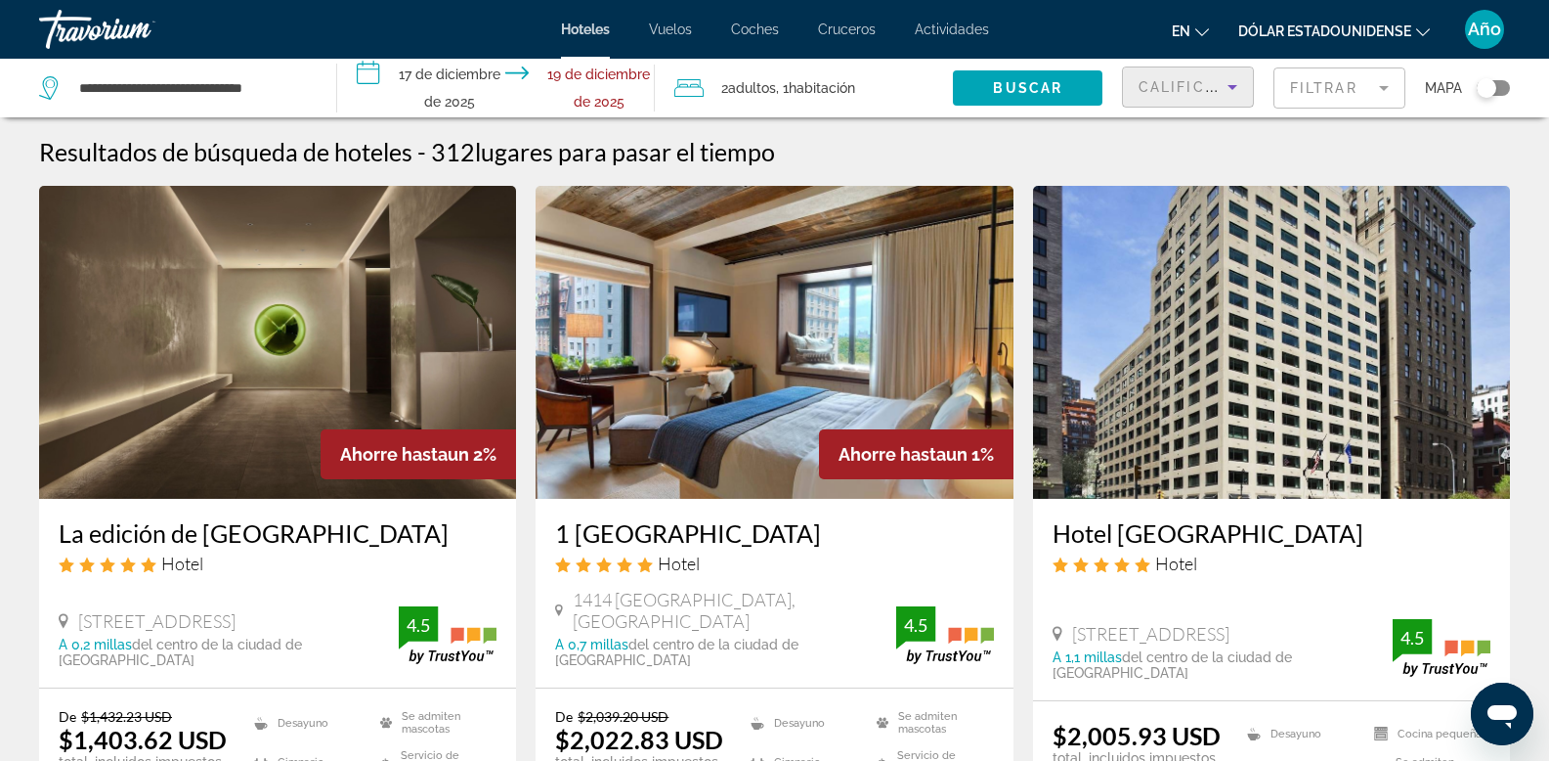
click at [1149, 89] on font "Calificación de máxima calidad" at bounding box center [1288, 87] width 298 height 16
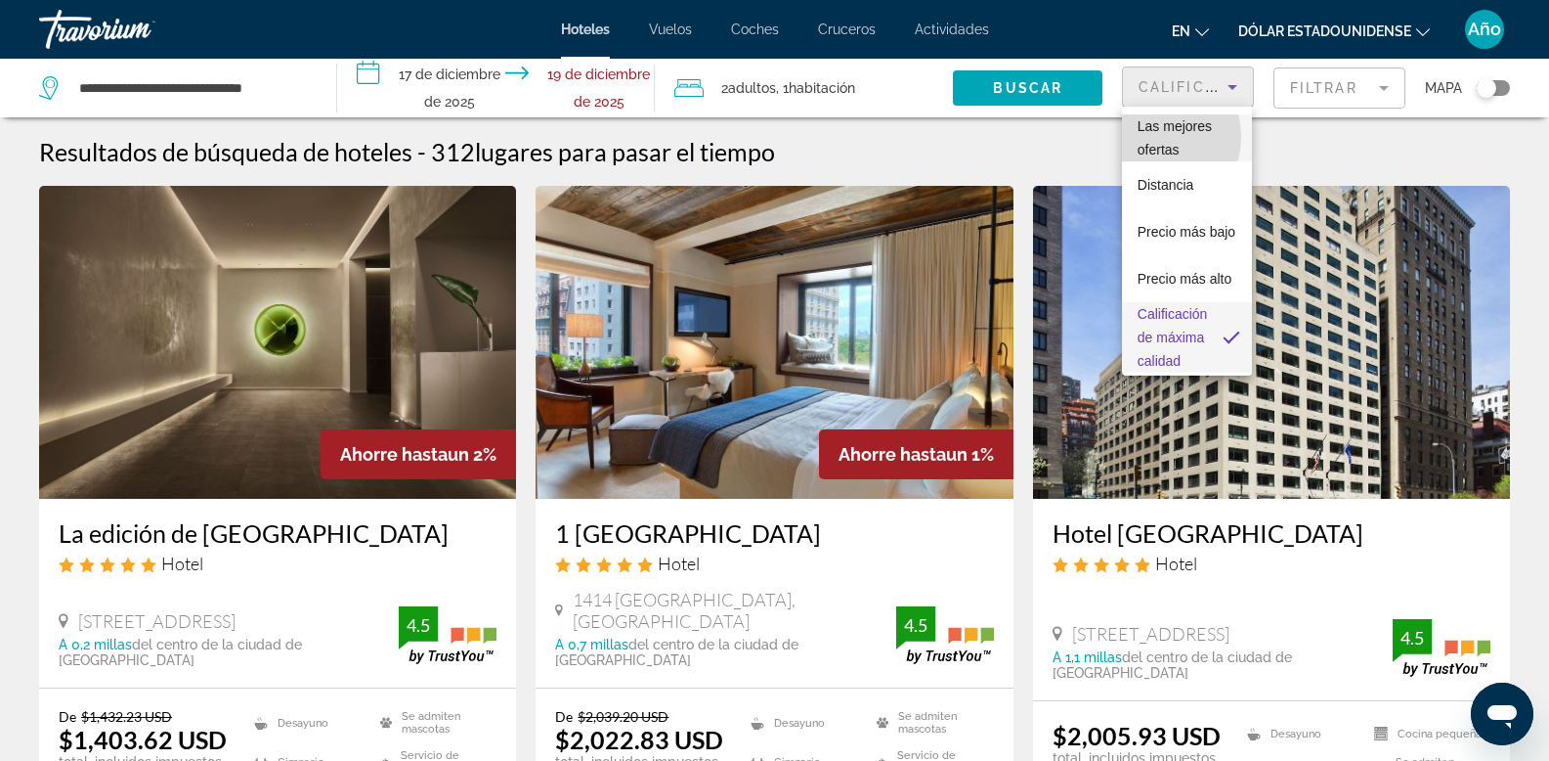
click at [1157, 137] on span "Las mejores ofertas" at bounding box center [1187, 137] width 99 height 47
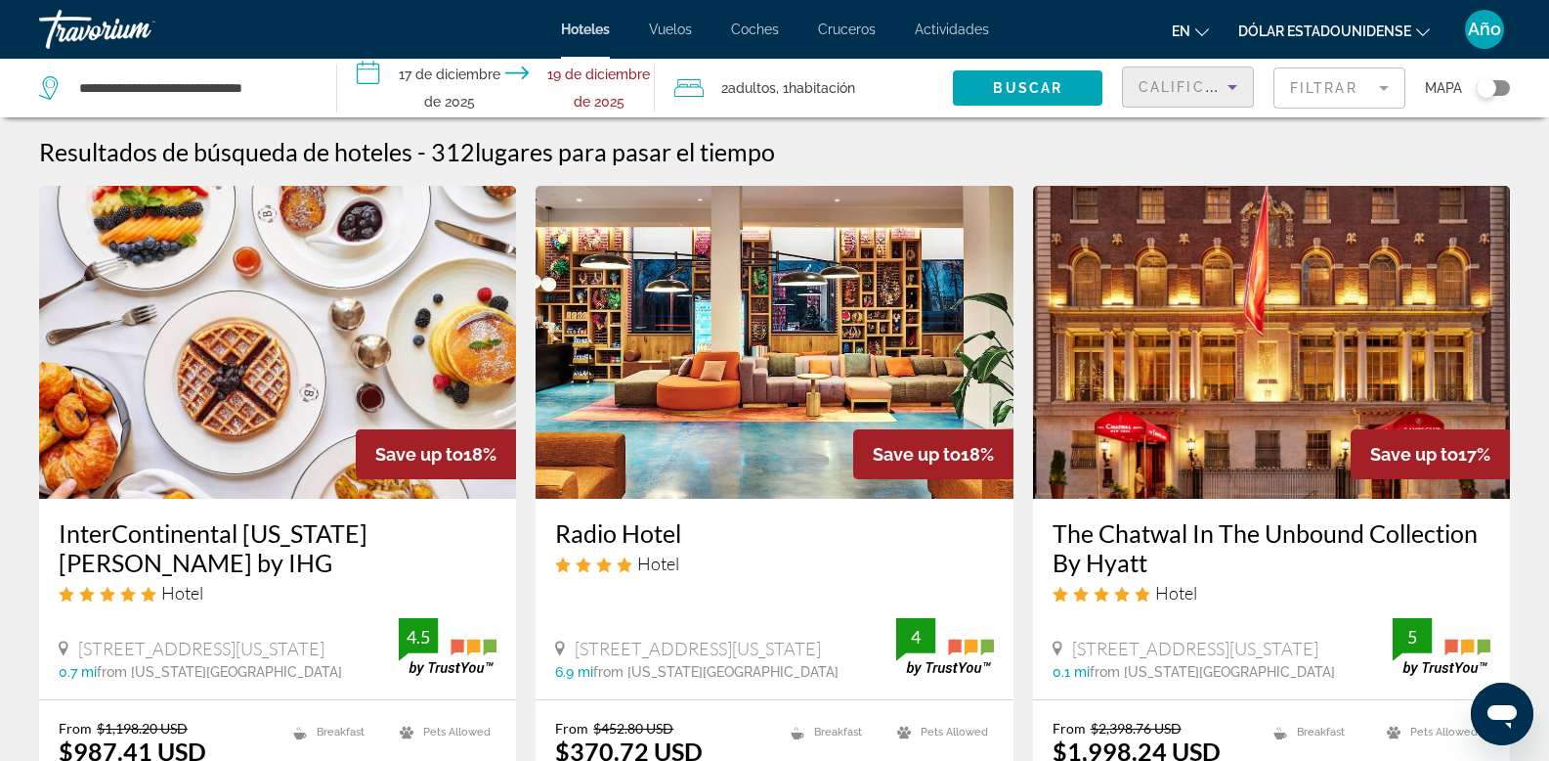
click at [1226, 83] on icon "Ordenar por" at bounding box center [1232, 86] width 23 height 23
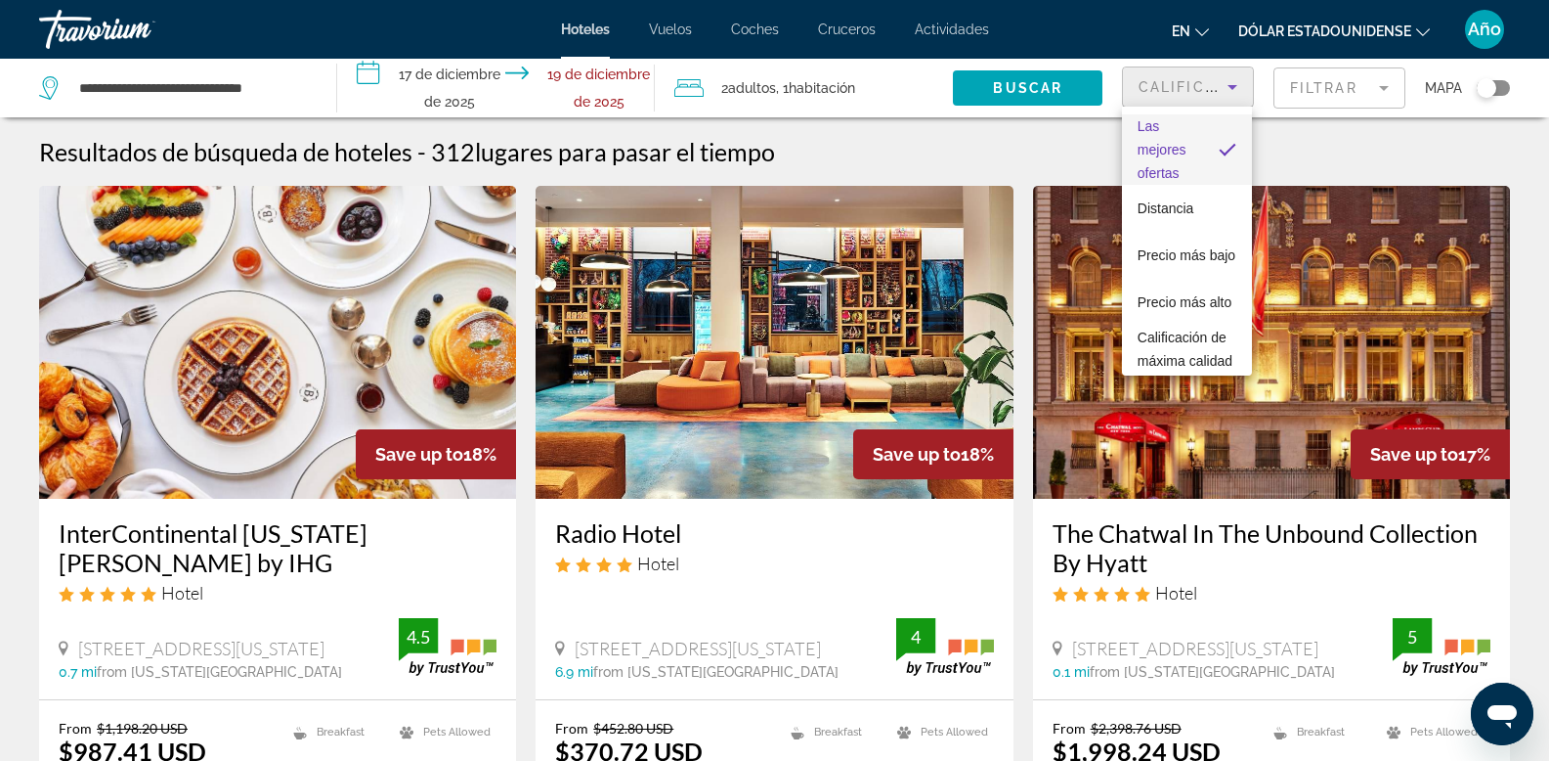
click at [1158, 141] on span "Las mejores ofertas" at bounding box center [1170, 149] width 65 height 70
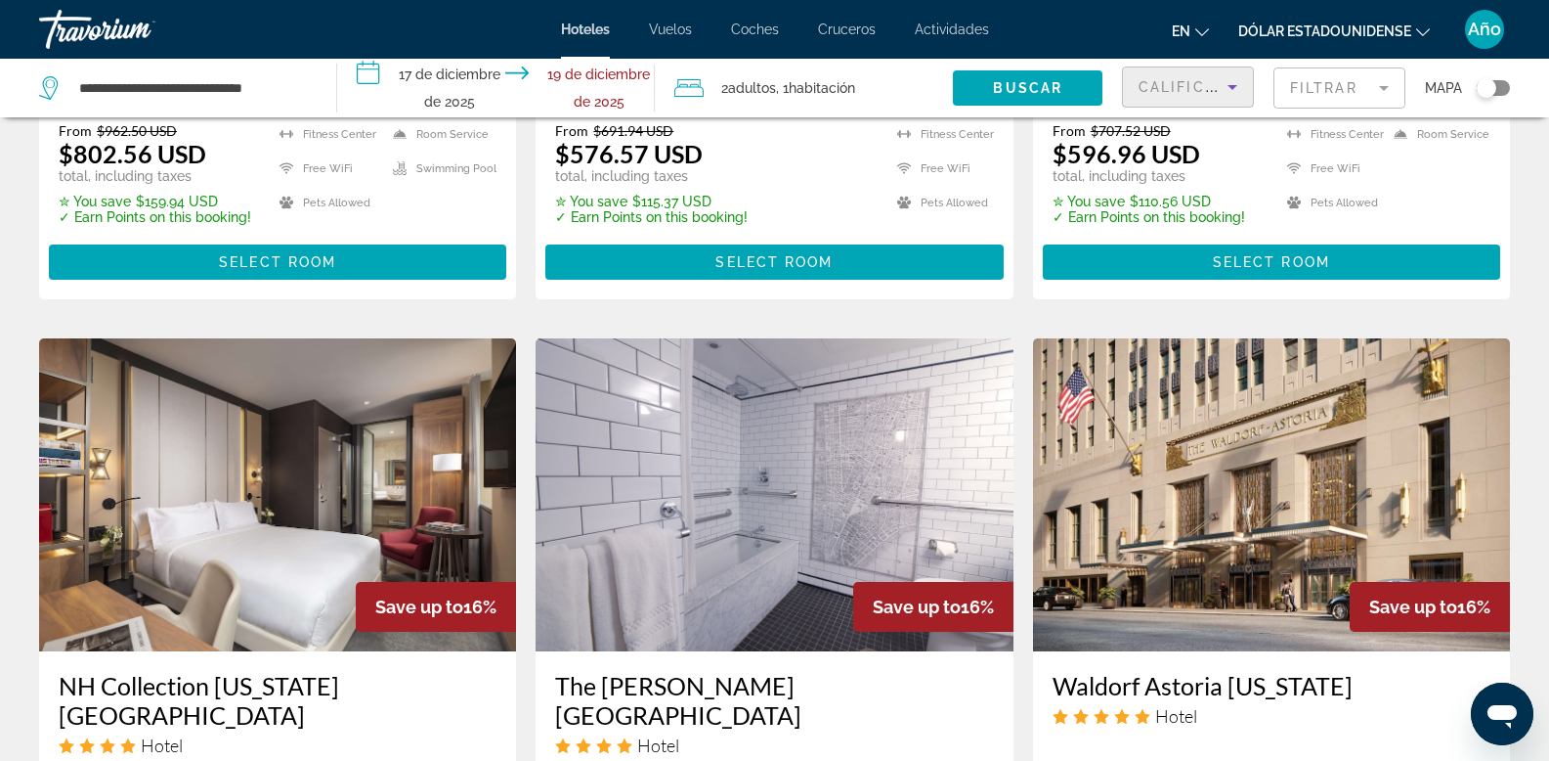
scroll to position [1645, 0]
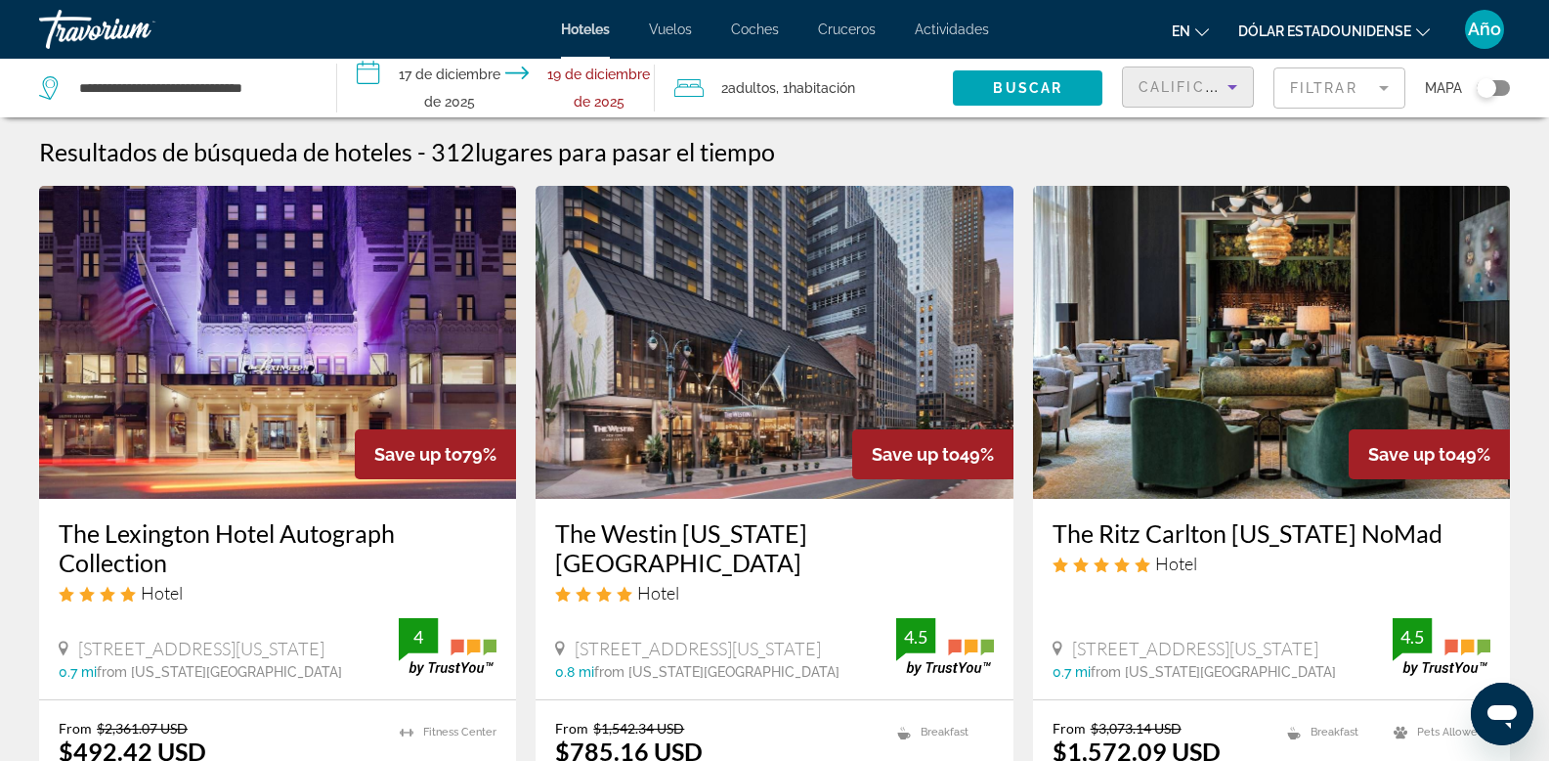
click at [240, 329] on img "Contenido principal" at bounding box center [277, 342] width 477 height 313
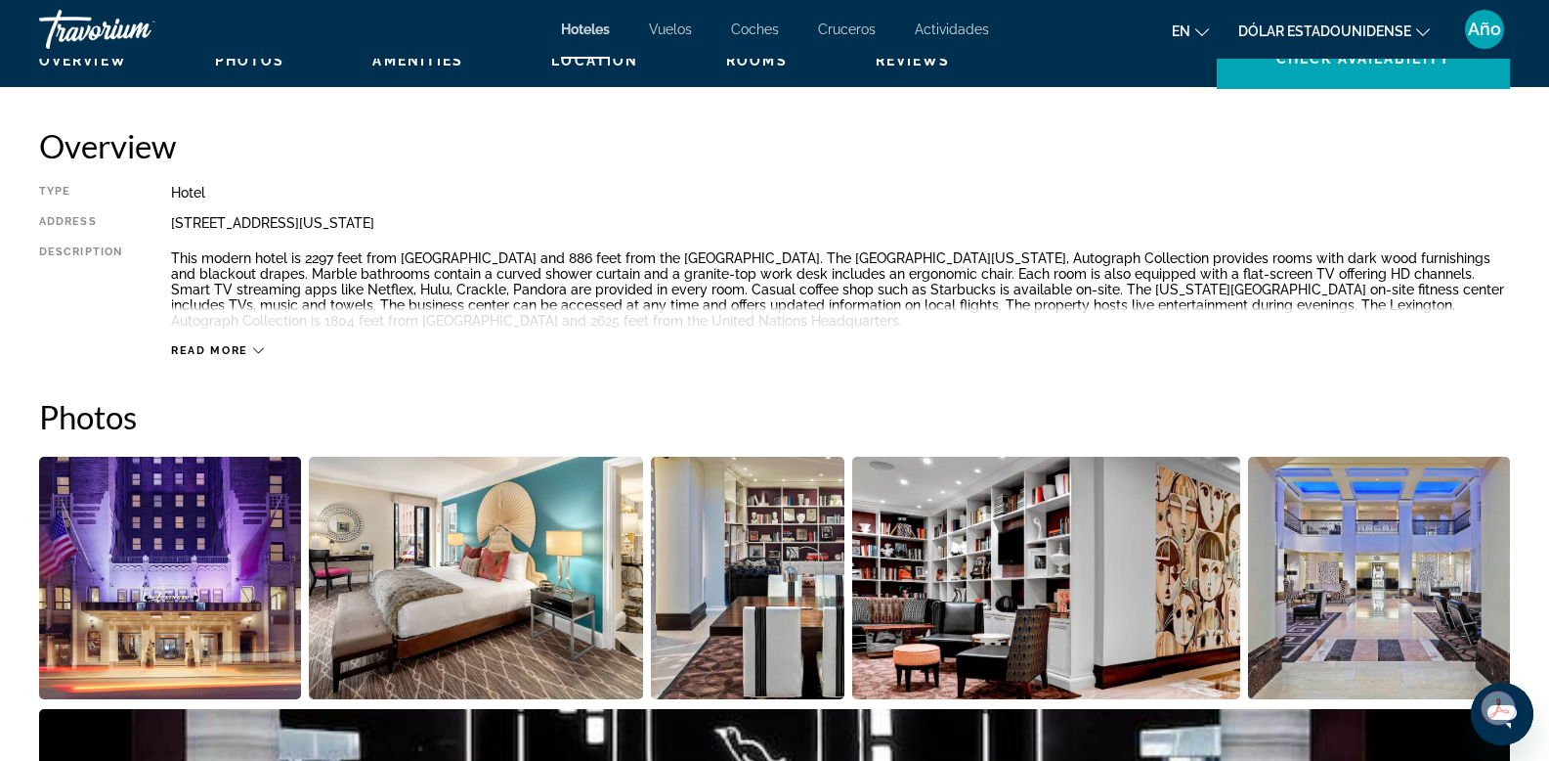
scroll to position [651, 0]
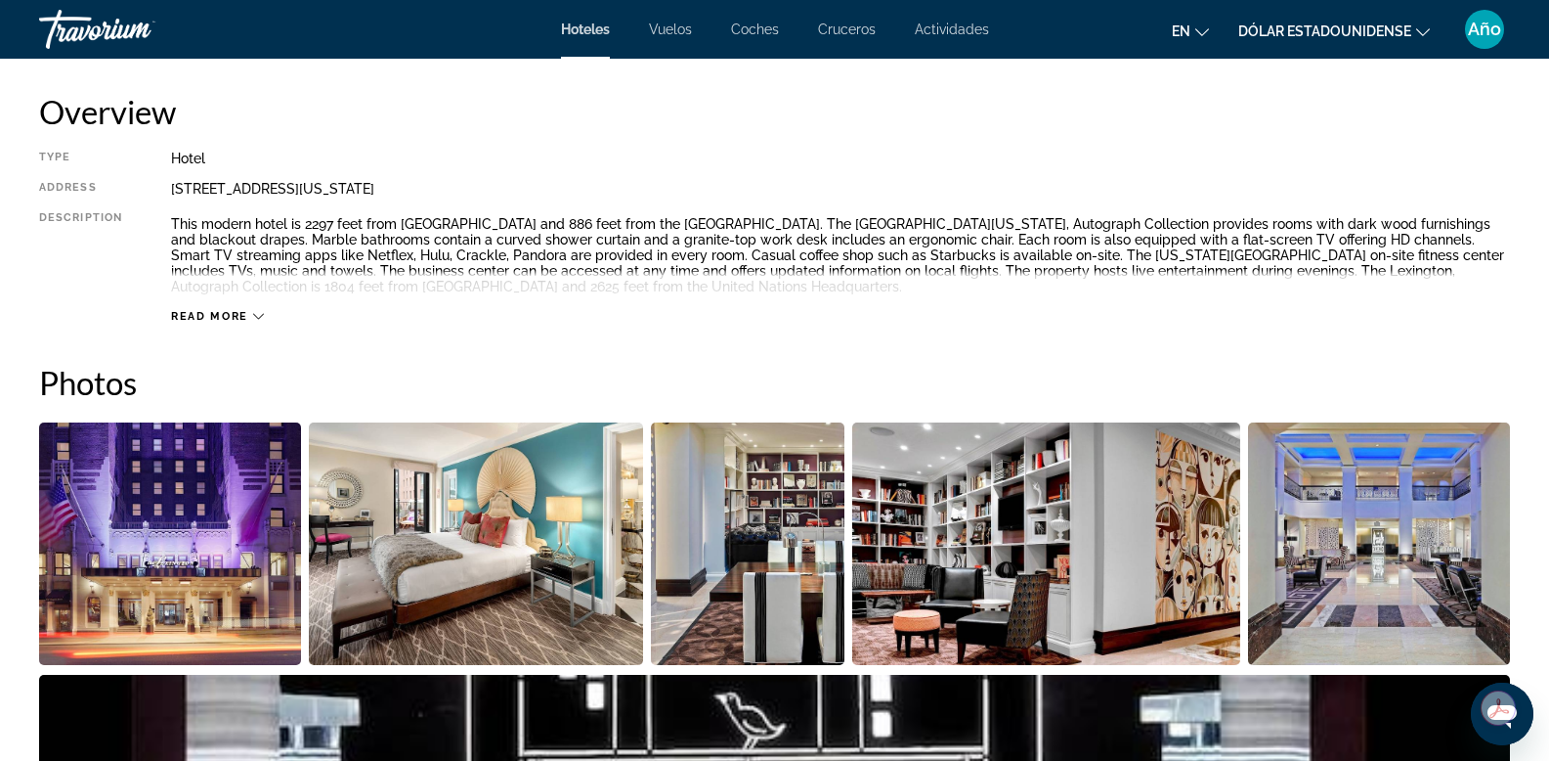
click at [237, 516] on img "Open full-screen image slider" at bounding box center [170, 543] width 262 height 242
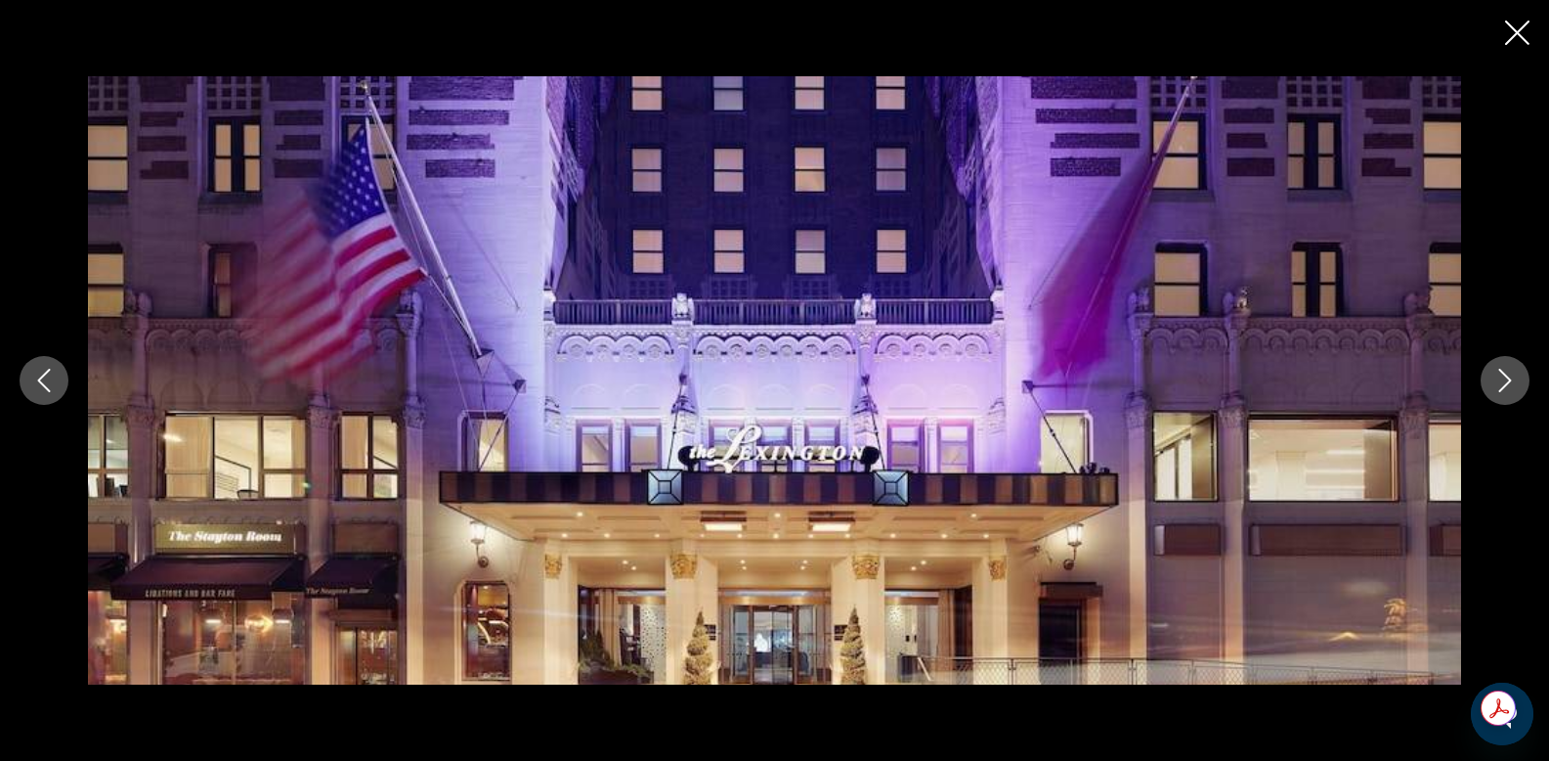
click at [1506, 370] on icon "Next image" at bounding box center [1505, 380] width 23 height 23
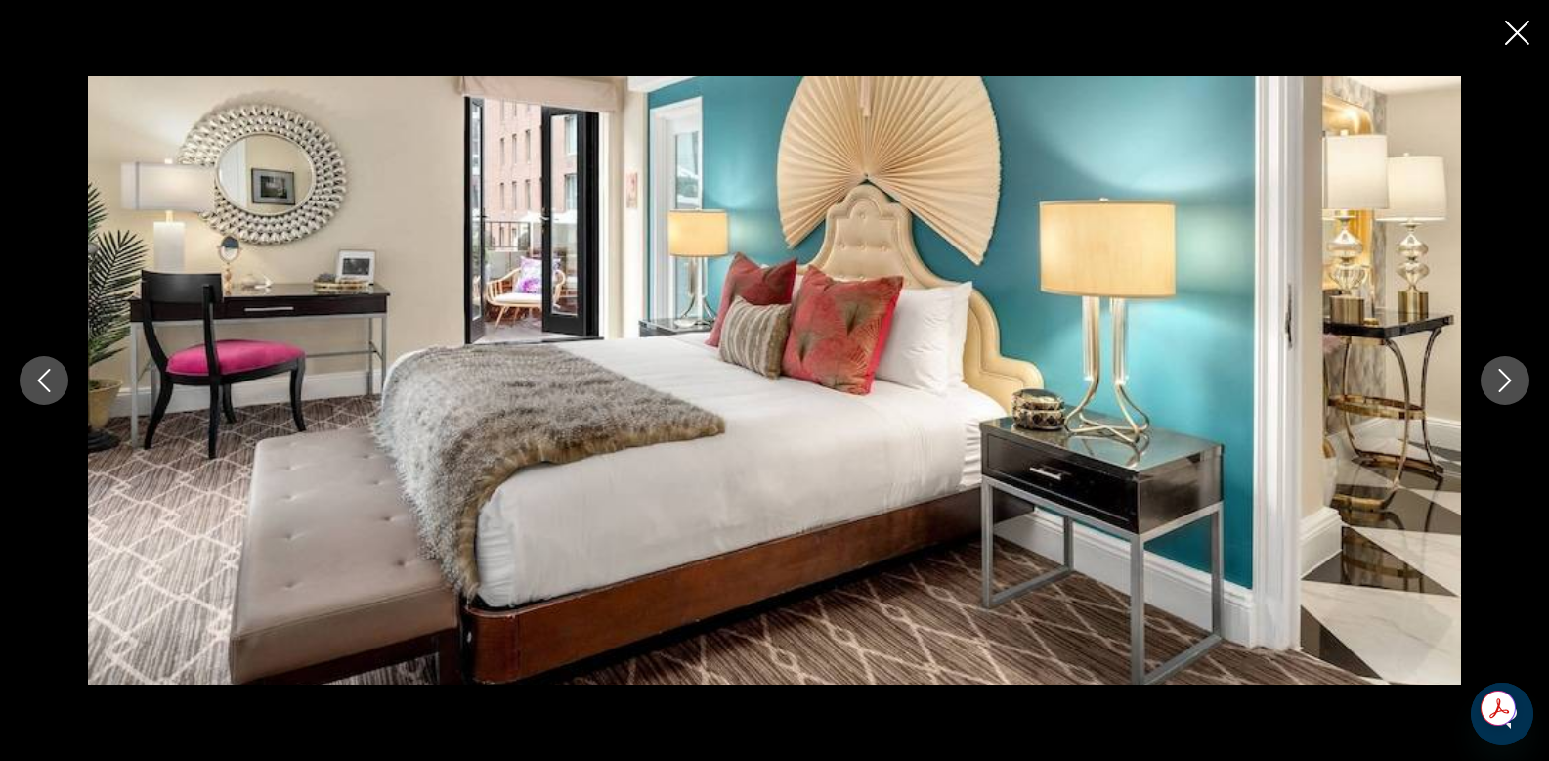
click at [1507, 379] on icon "Next image" at bounding box center [1505, 380] width 23 height 23
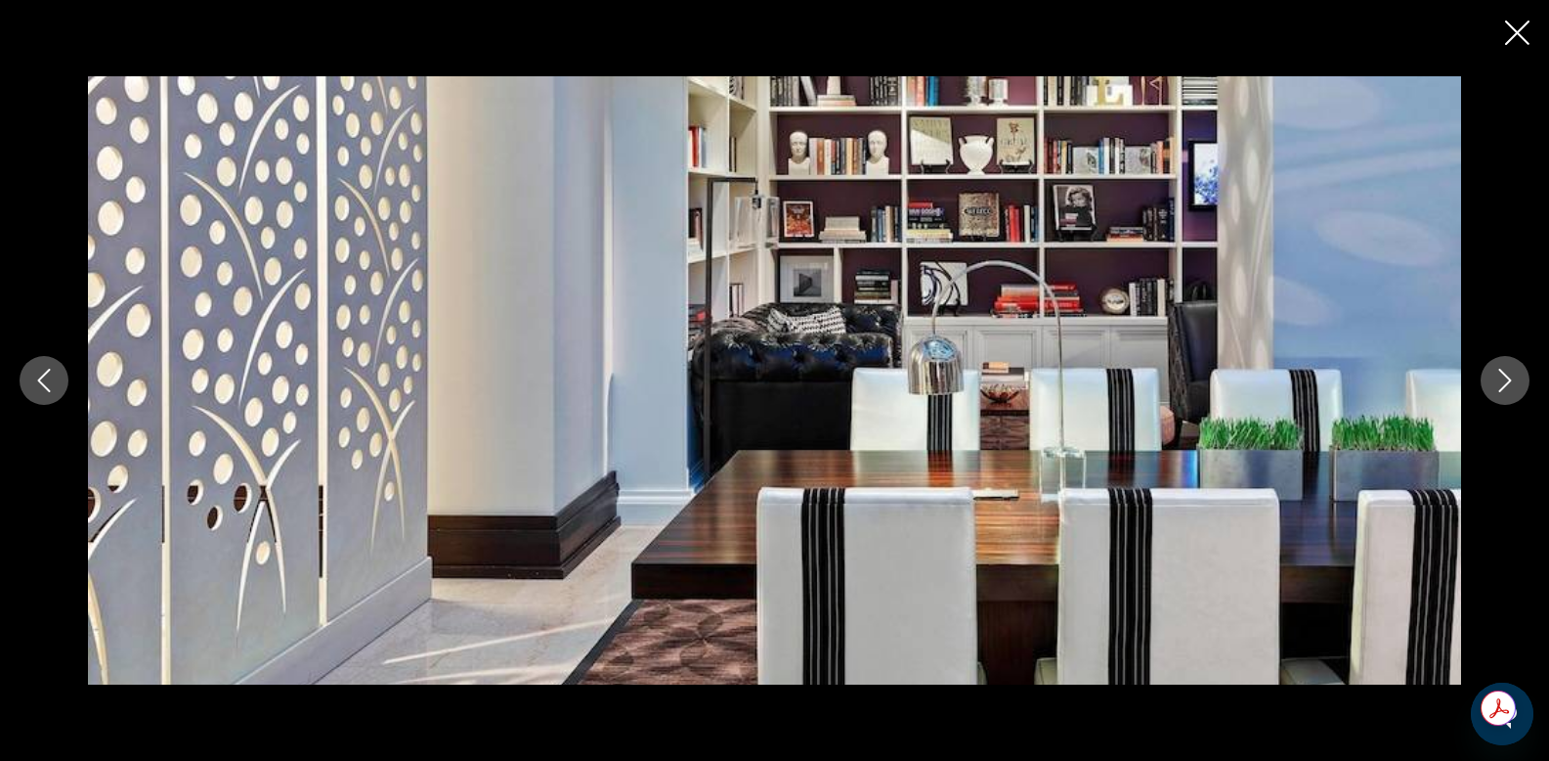
click at [1507, 379] on icon "Next image" at bounding box center [1505, 380] width 23 height 23
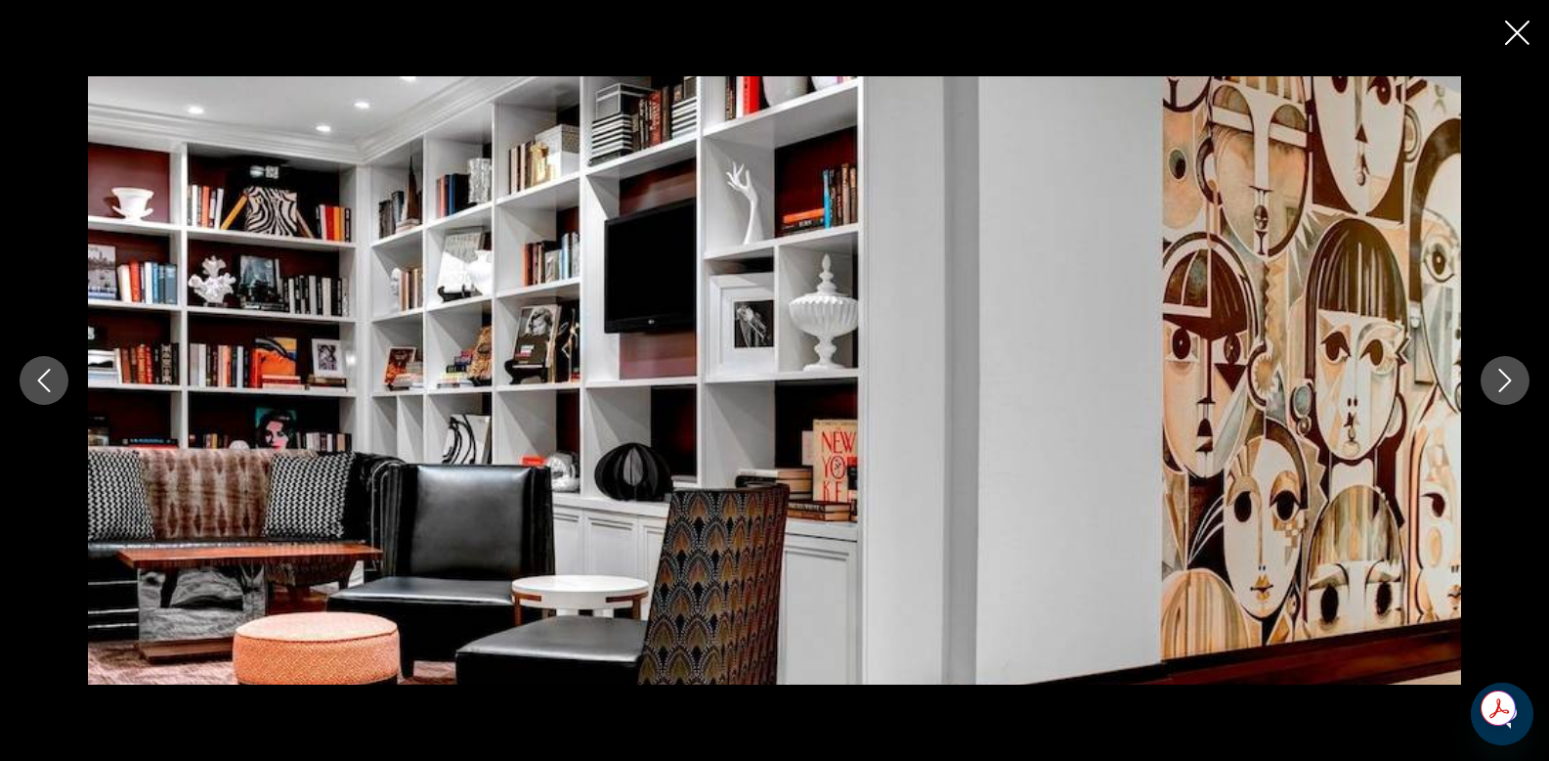
click at [1507, 379] on icon "Next image" at bounding box center [1505, 380] width 23 height 23
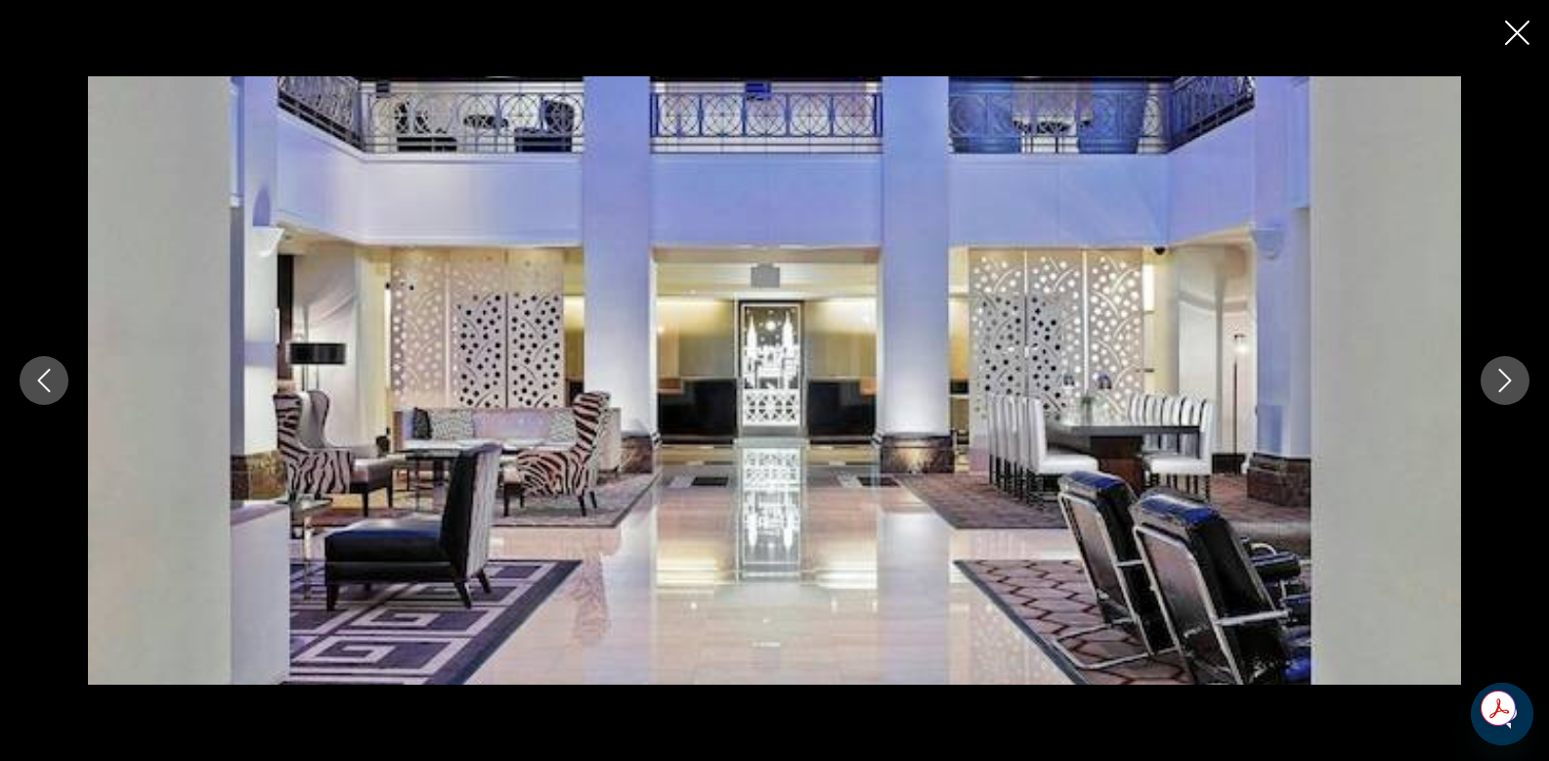
click at [1507, 379] on icon "Next image" at bounding box center [1505, 380] width 23 height 23
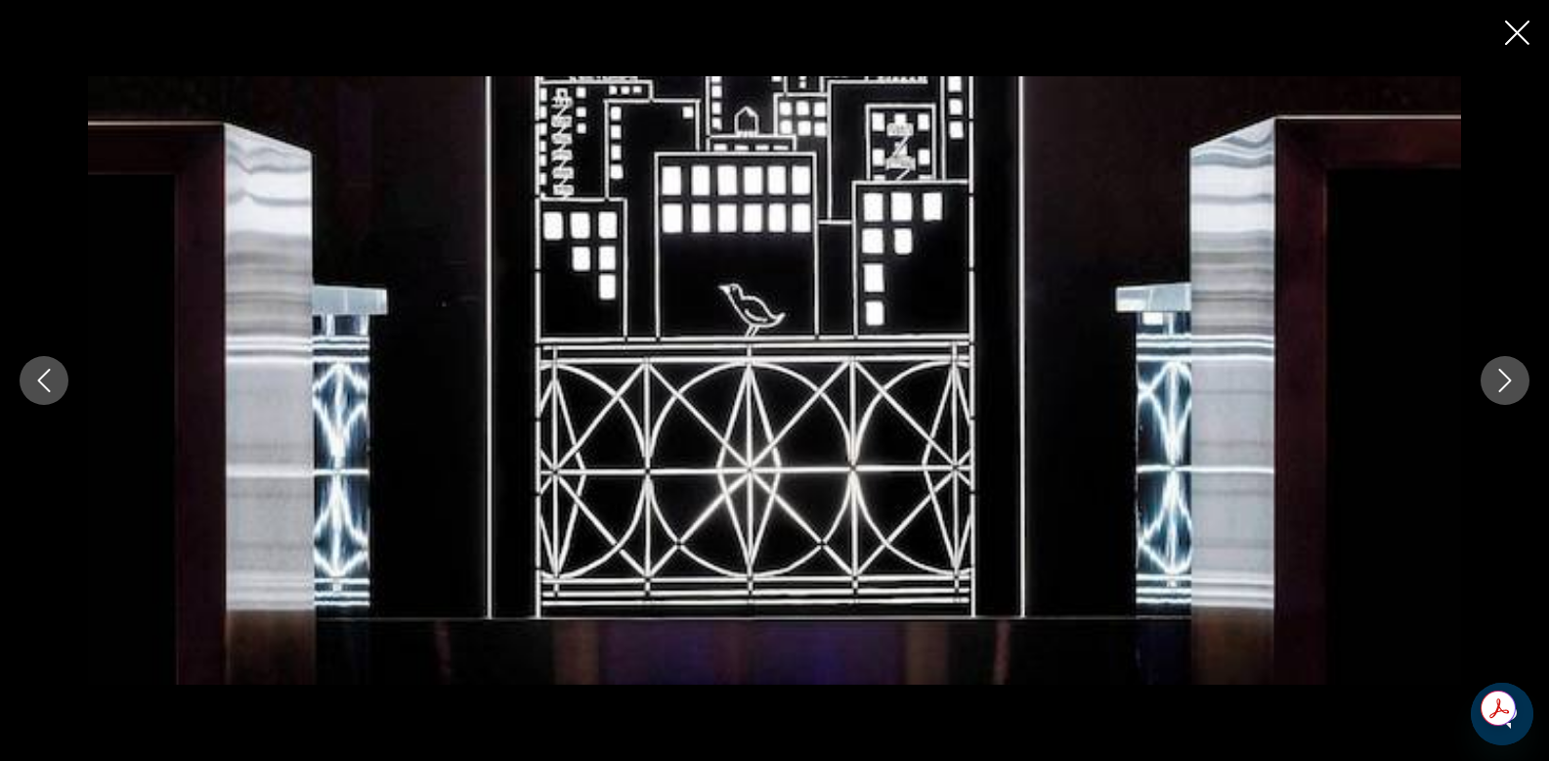
click at [1507, 379] on icon "Next image" at bounding box center [1505, 380] width 23 height 23
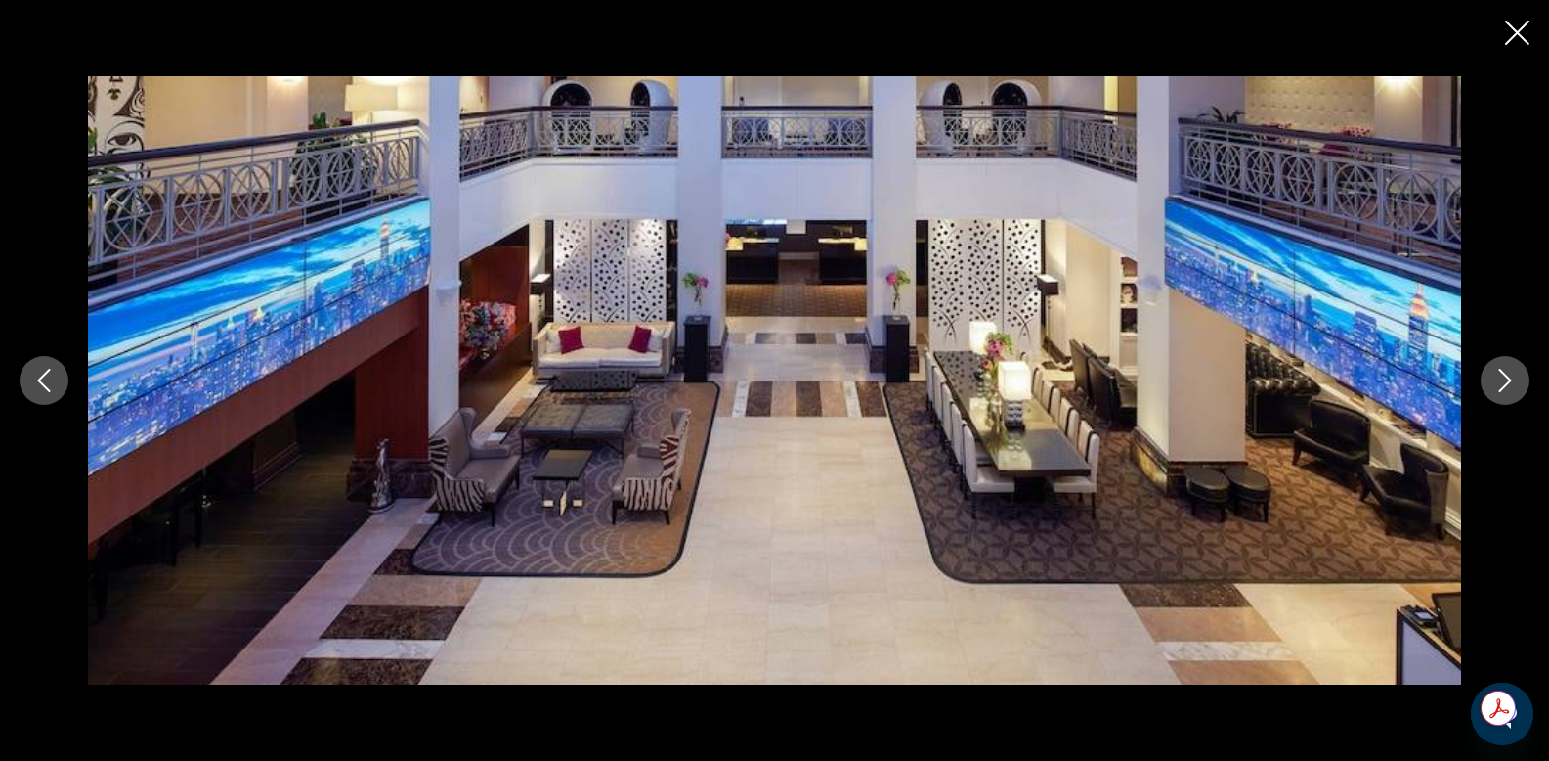
click at [1507, 379] on icon "Next image" at bounding box center [1505, 380] width 23 height 23
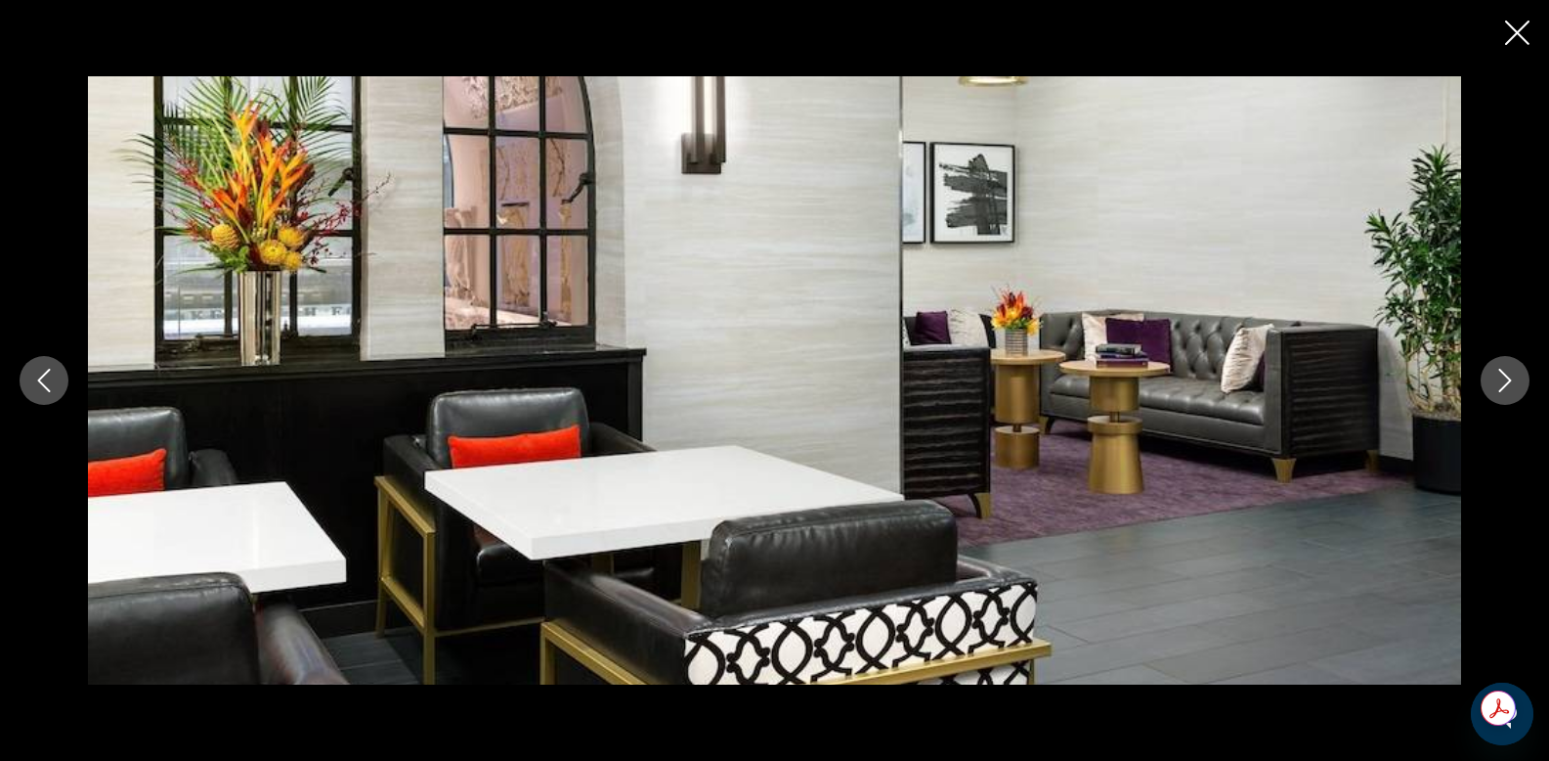
click at [1507, 379] on icon "Next image" at bounding box center [1505, 380] width 23 height 23
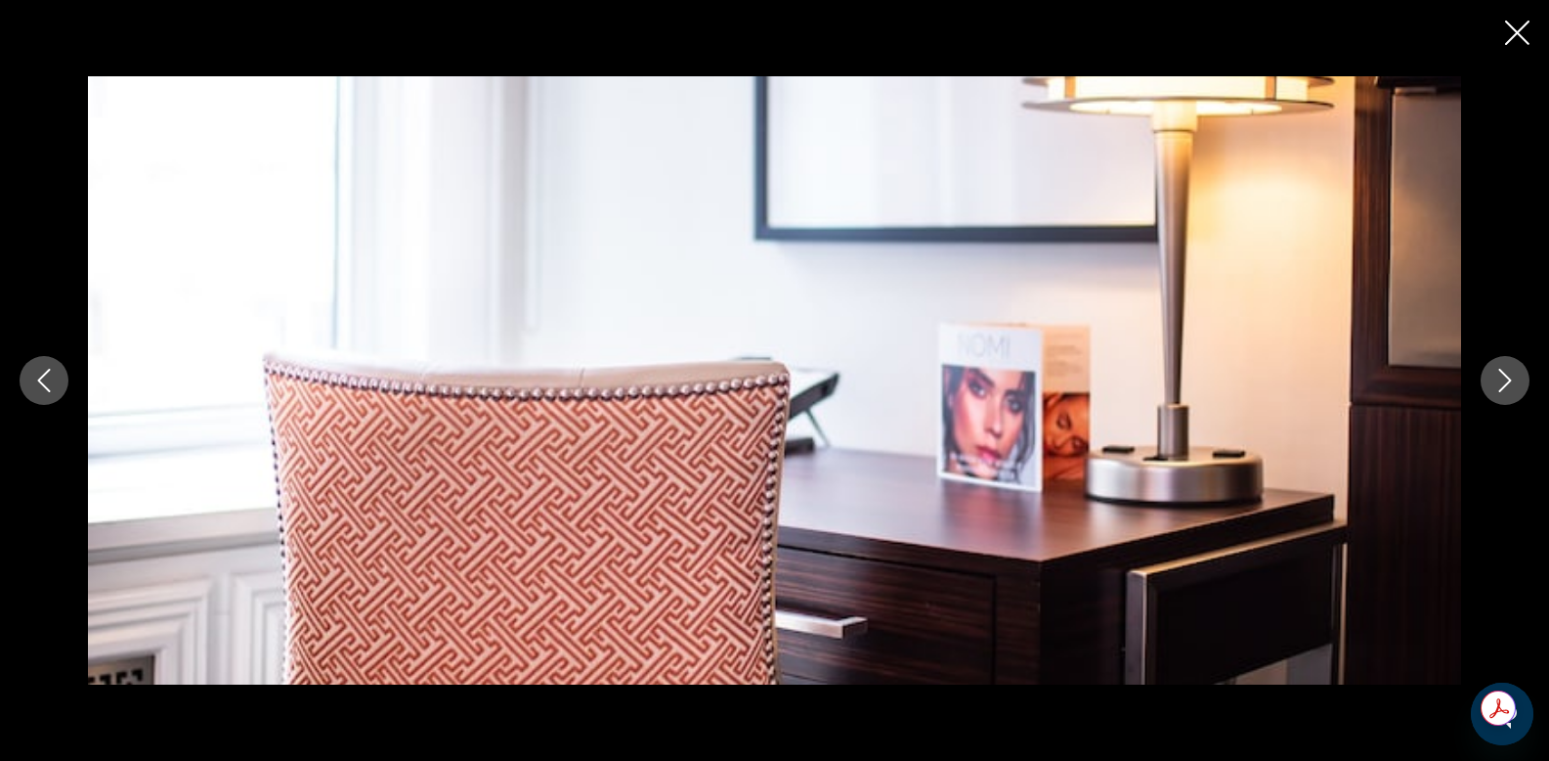
click at [1507, 379] on icon "Next image" at bounding box center [1505, 380] width 23 height 23
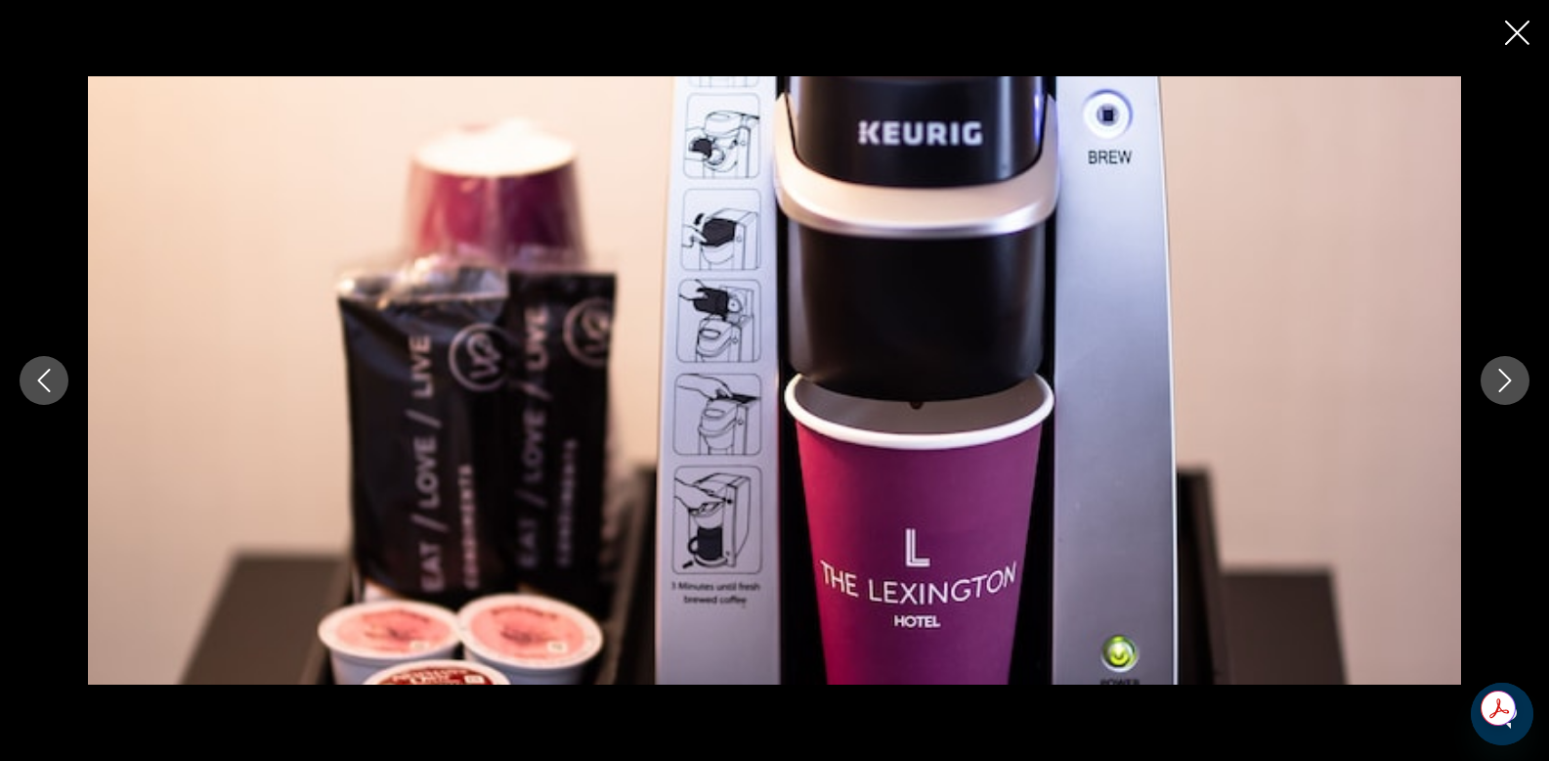
click at [1507, 379] on icon "Next image" at bounding box center [1505, 380] width 23 height 23
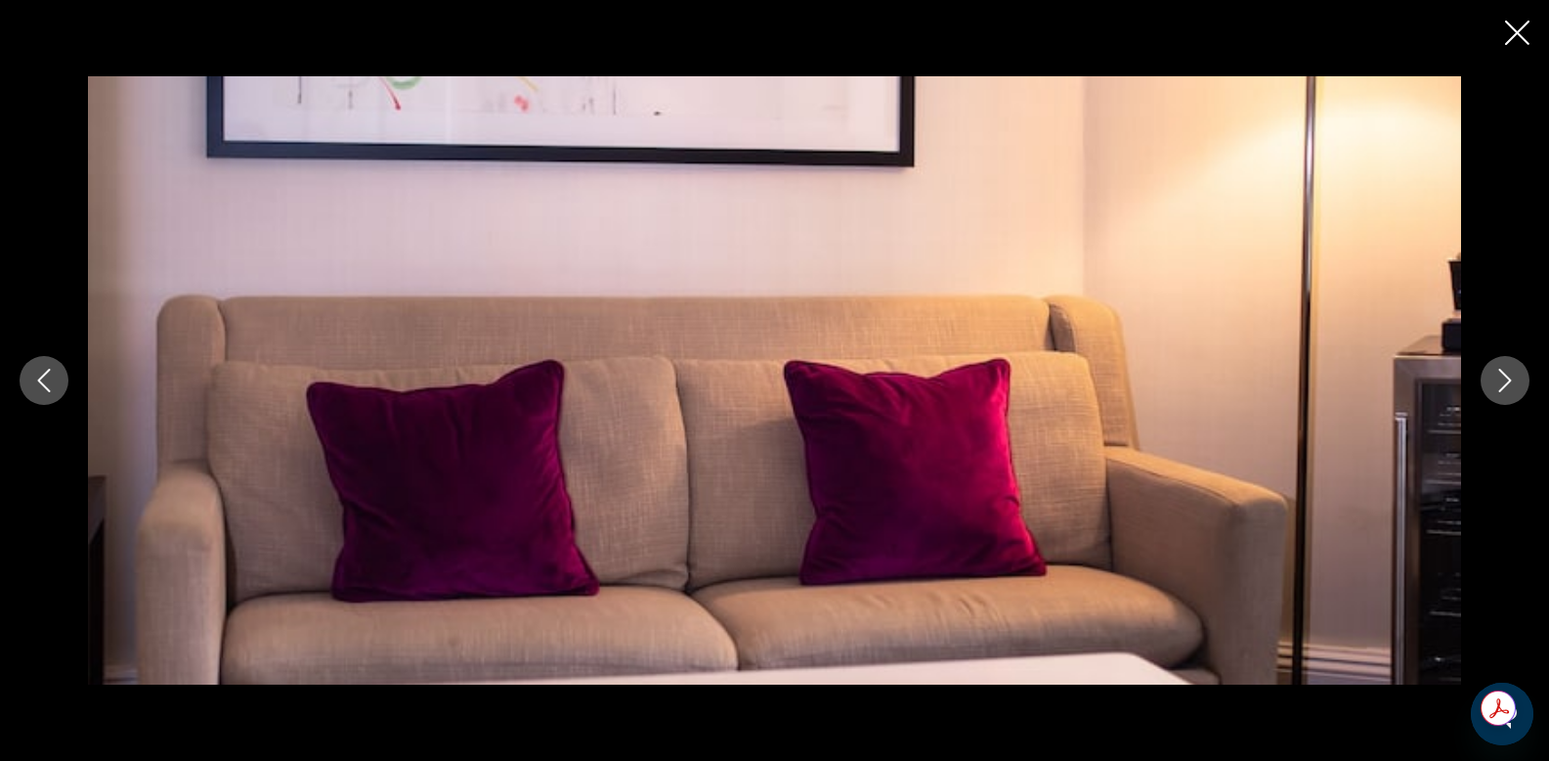
click at [1507, 379] on icon "Next image" at bounding box center [1505, 380] width 23 height 23
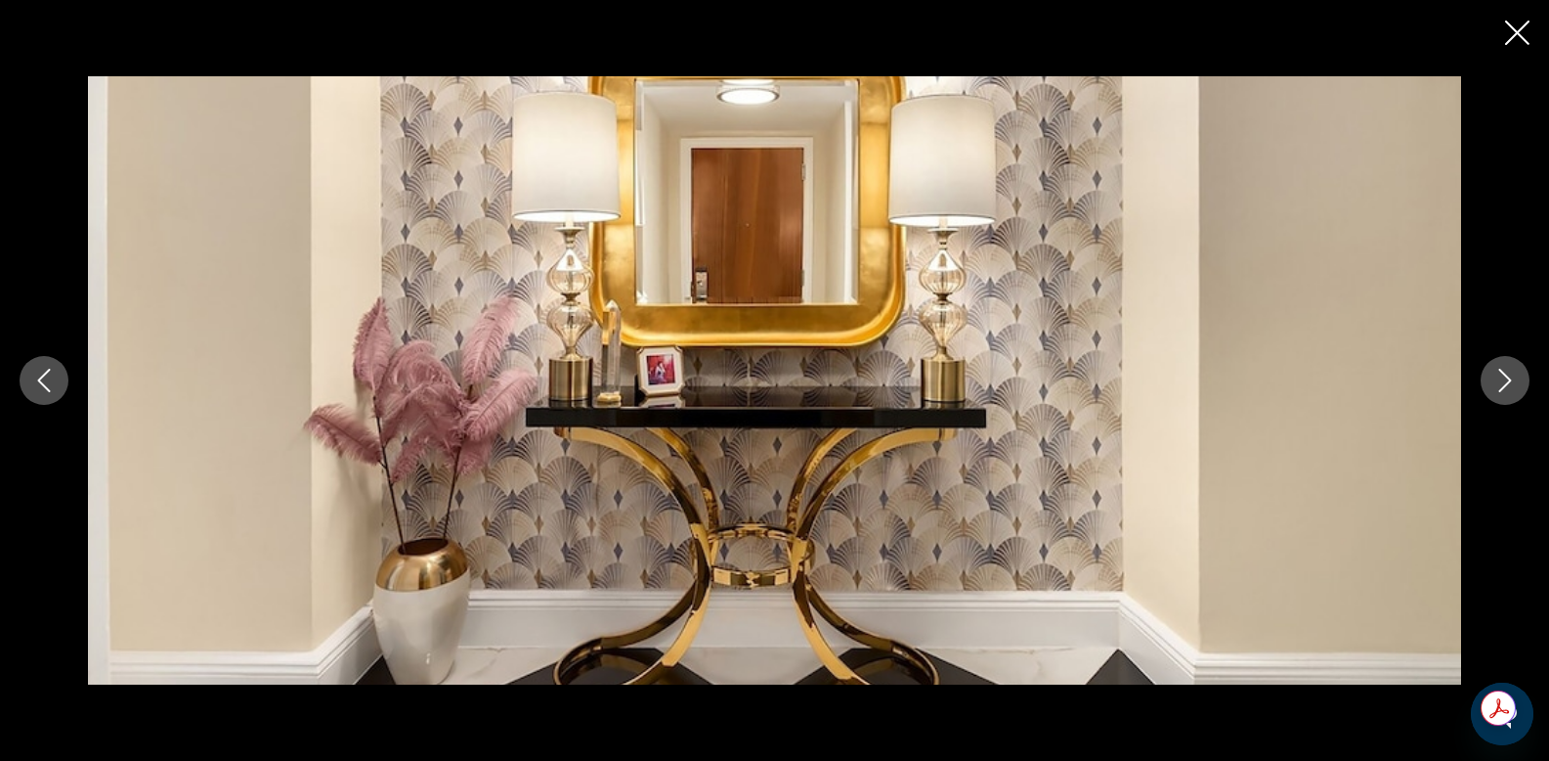
click at [1507, 379] on icon "Next image" at bounding box center [1505, 380] width 23 height 23
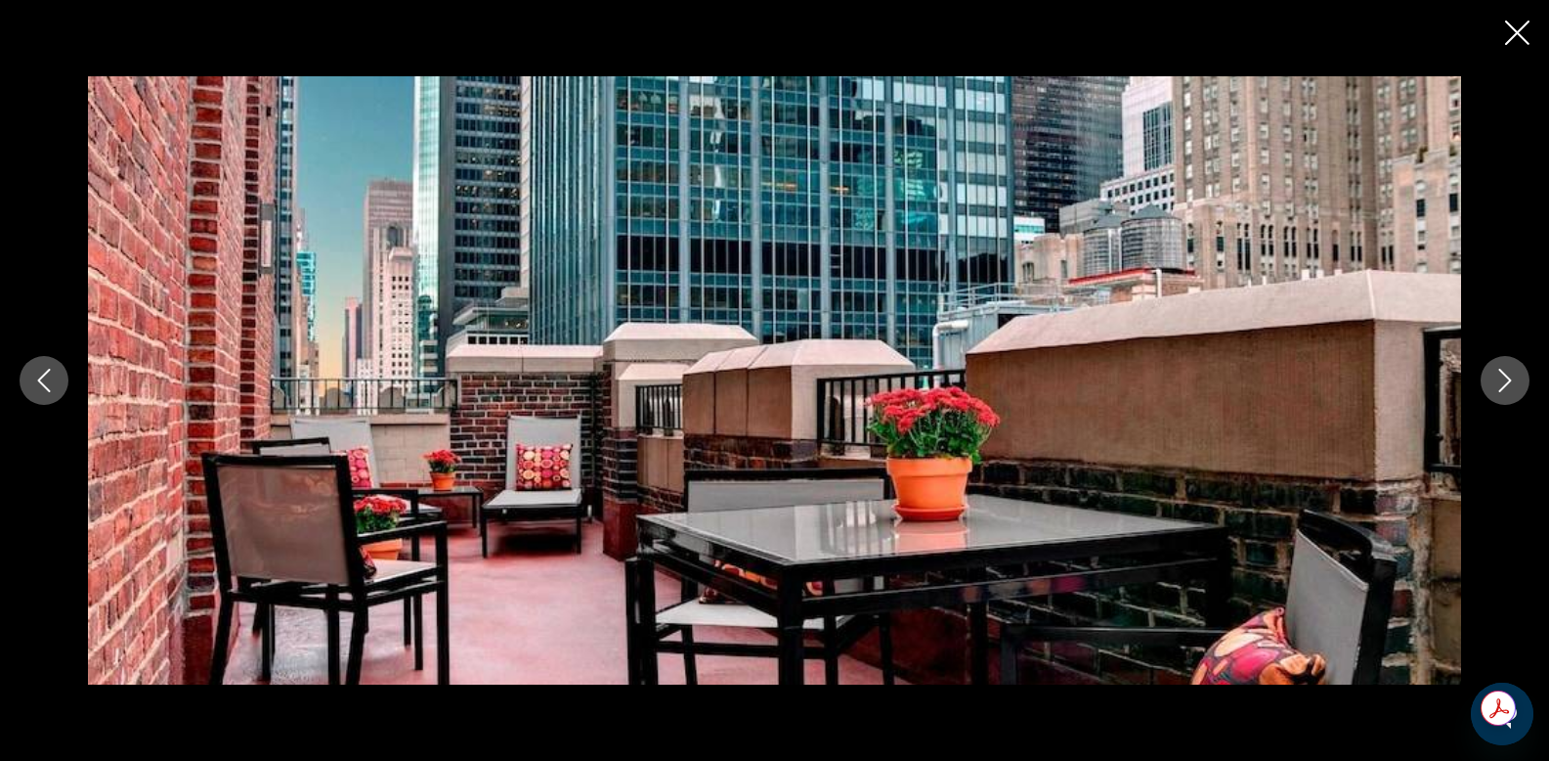
click at [1506, 381] on icon "Next image" at bounding box center [1505, 380] width 23 height 23
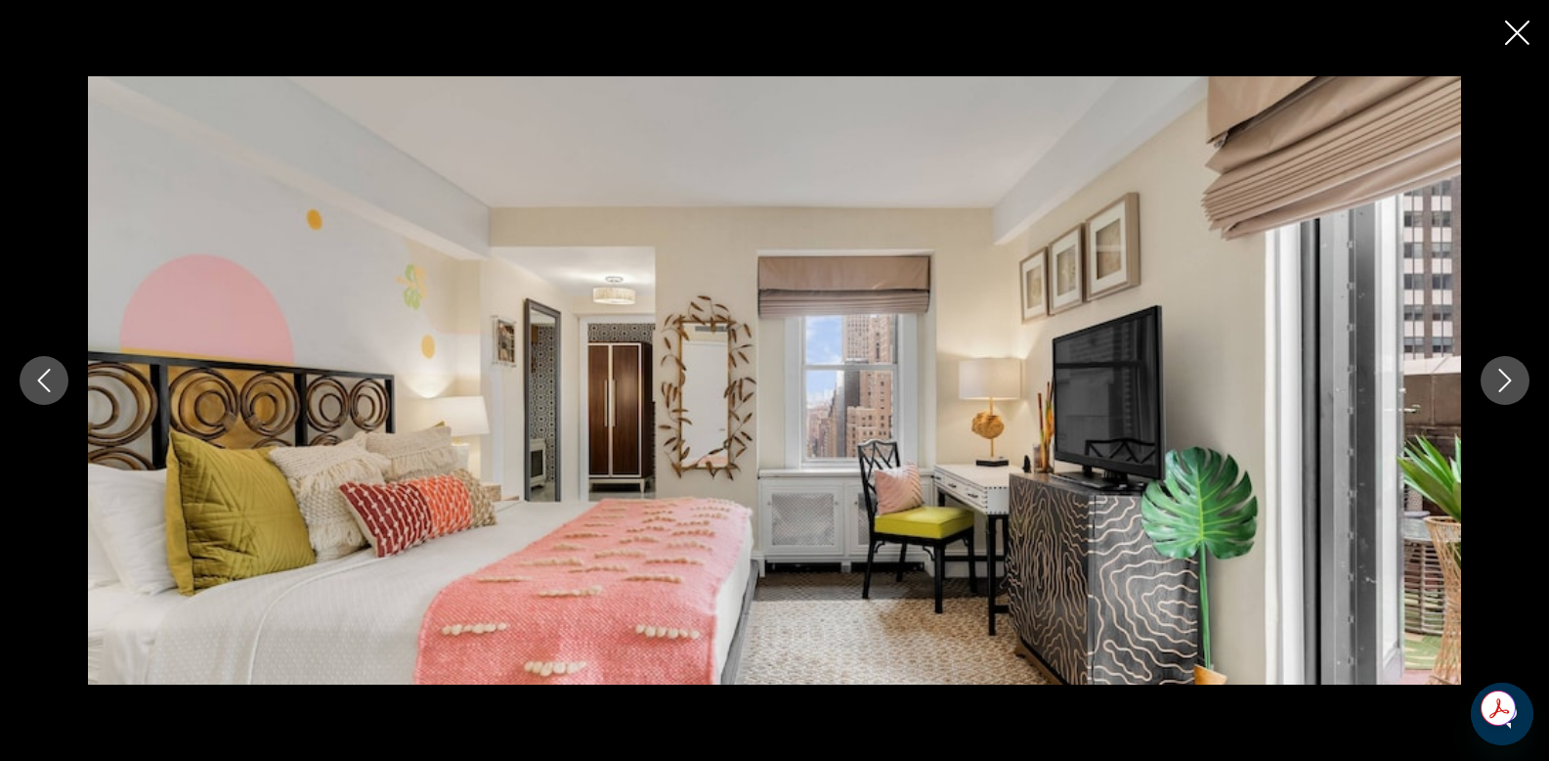
click at [1506, 381] on icon "Next image" at bounding box center [1505, 380] width 23 height 23
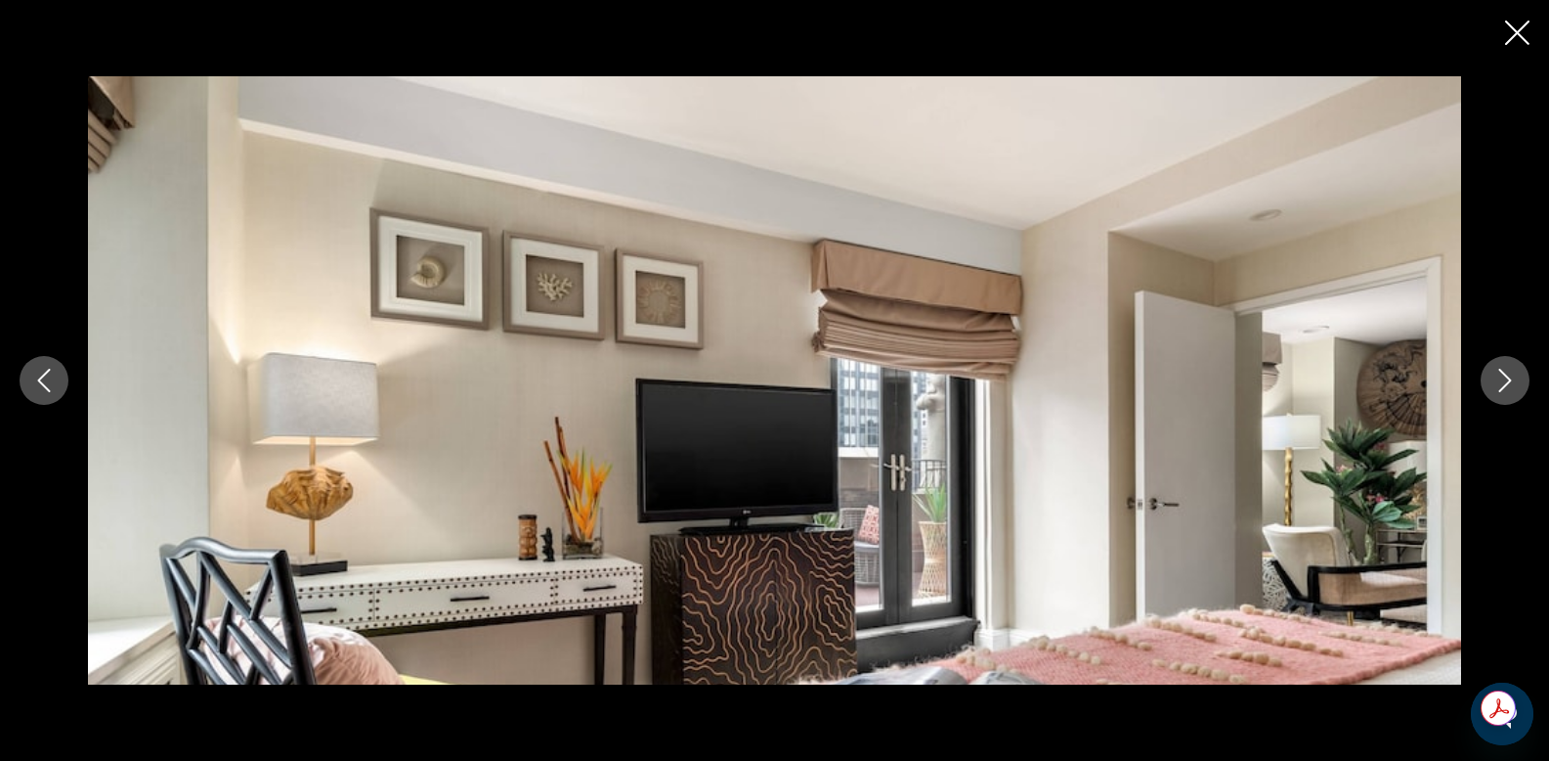
click at [1506, 381] on icon "Next image" at bounding box center [1505, 380] width 23 height 23
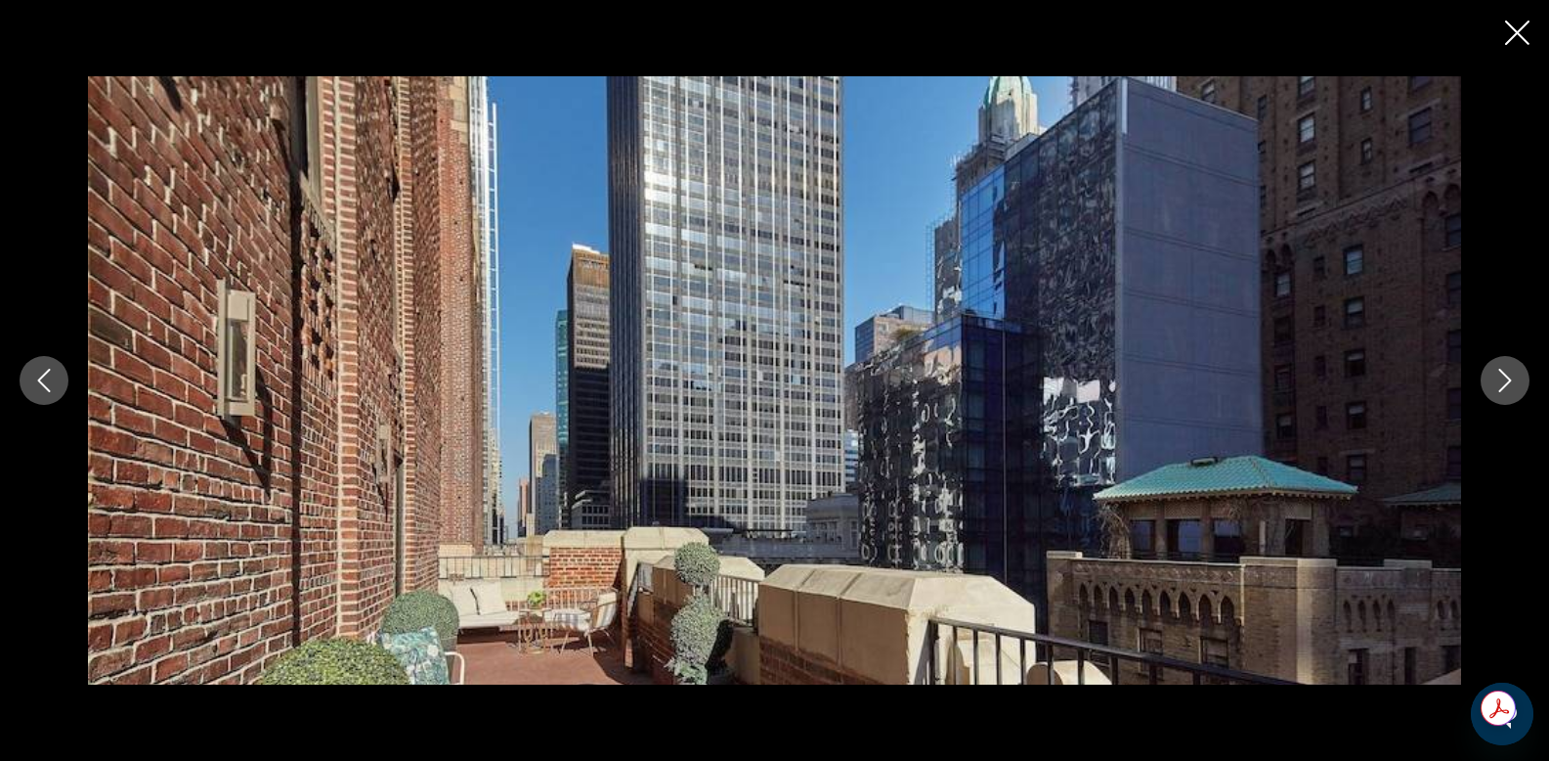
click at [1506, 381] on icon "Next image" at bounding box center [1505, 380] width 23 height 23
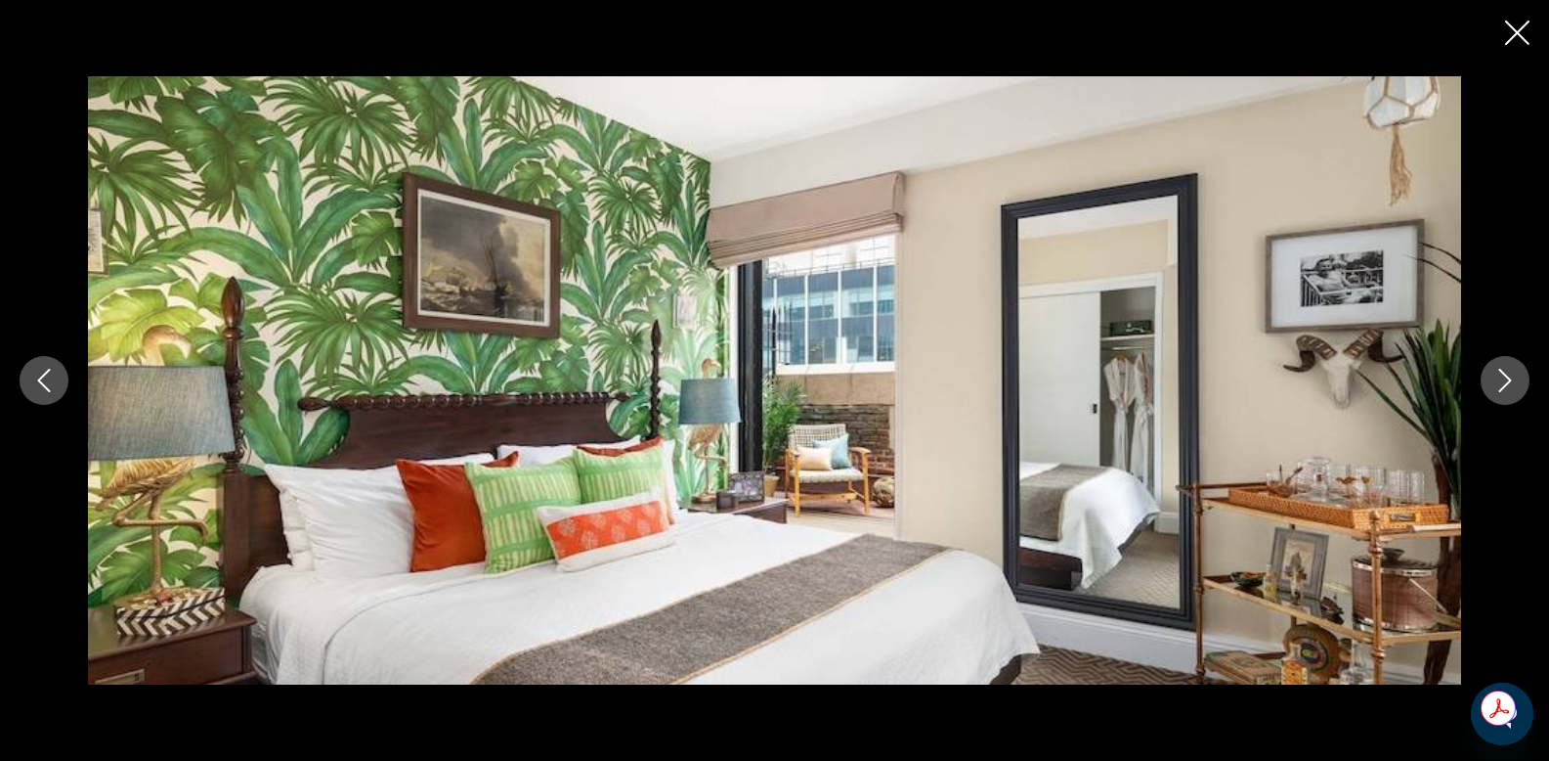
click at [1506, 381] on icon "Next image" at bounding box center [1505, 380] width 23 height 23
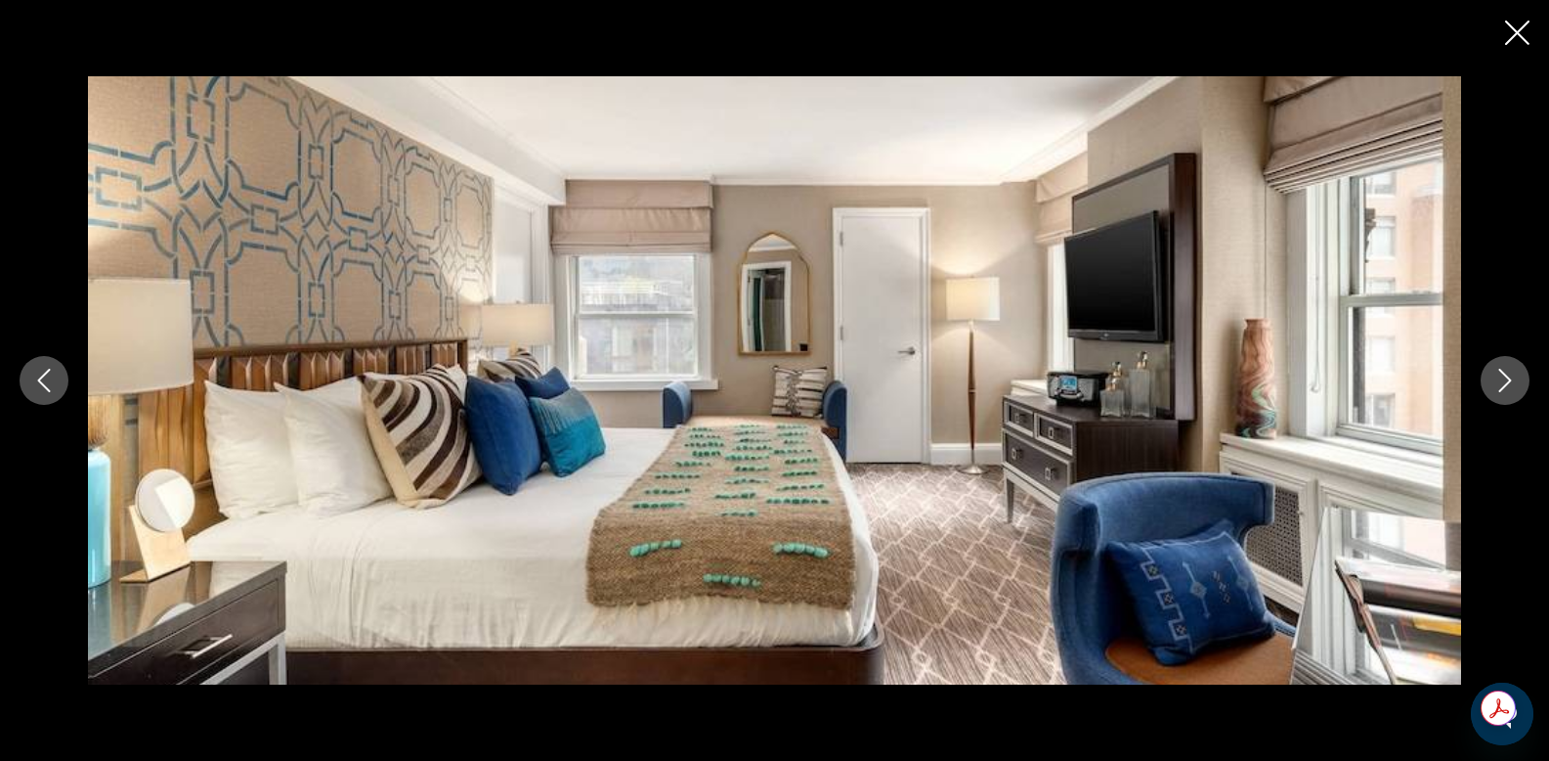
click at [1506, 381] on icon "Next image" at bounding box center [1505, 380] width 23 height 23
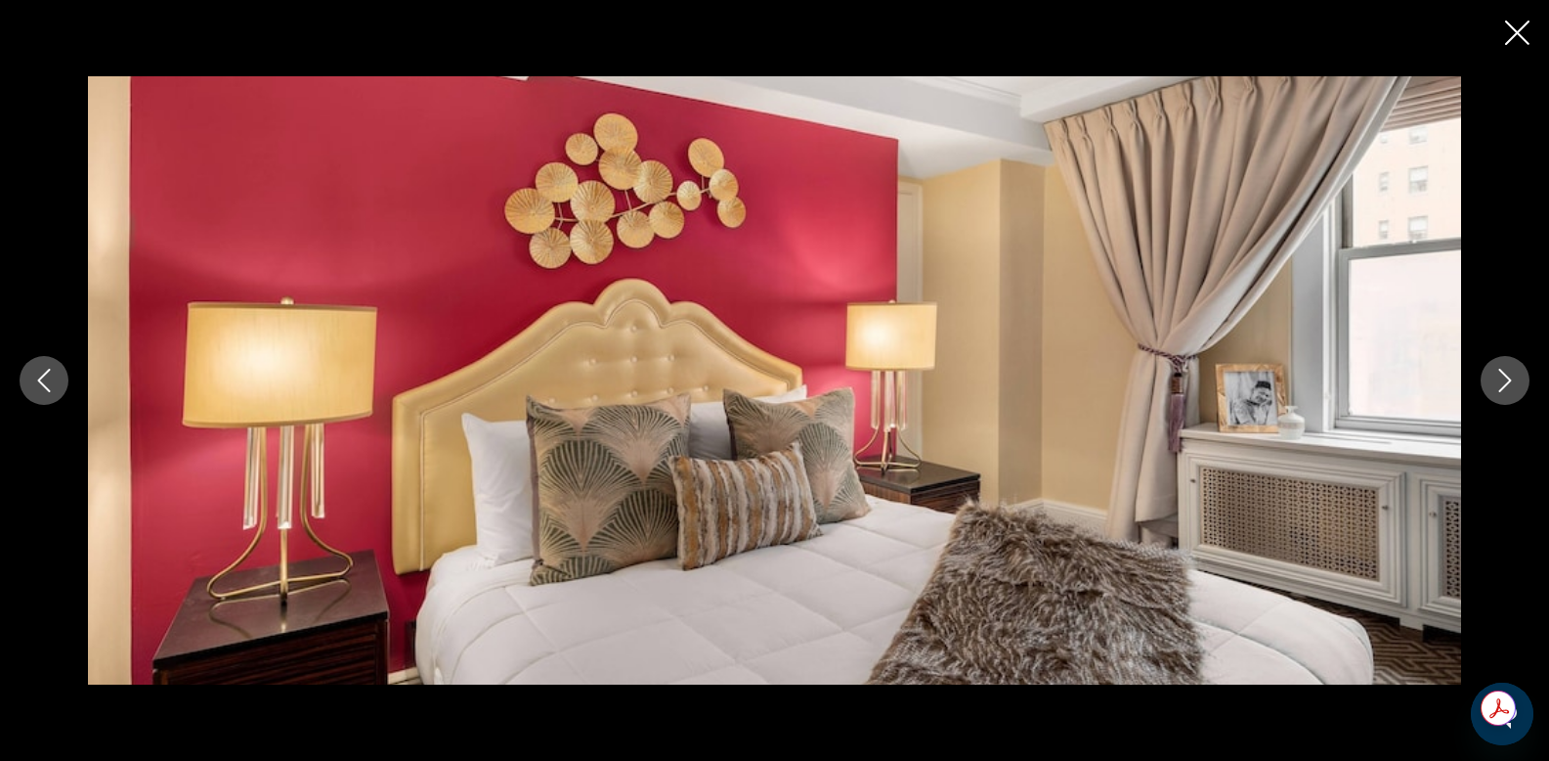
click at [1506, 381] on icon "Next image" at bounding box center [1505, 380] width 23 height 23
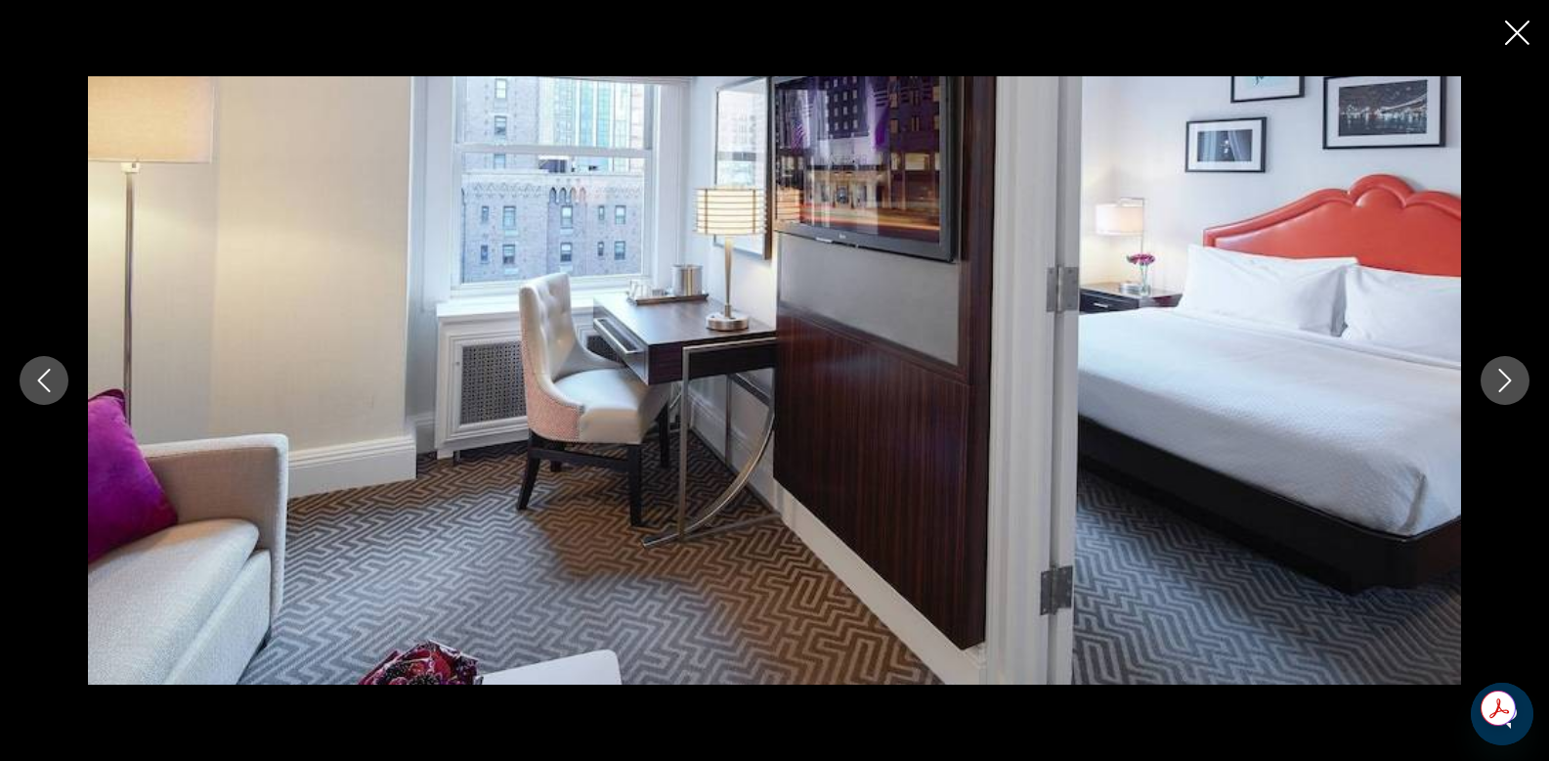
click at [1504, 379] on icon "Next image" at bounding box center [1505, 380] width 23 height 23
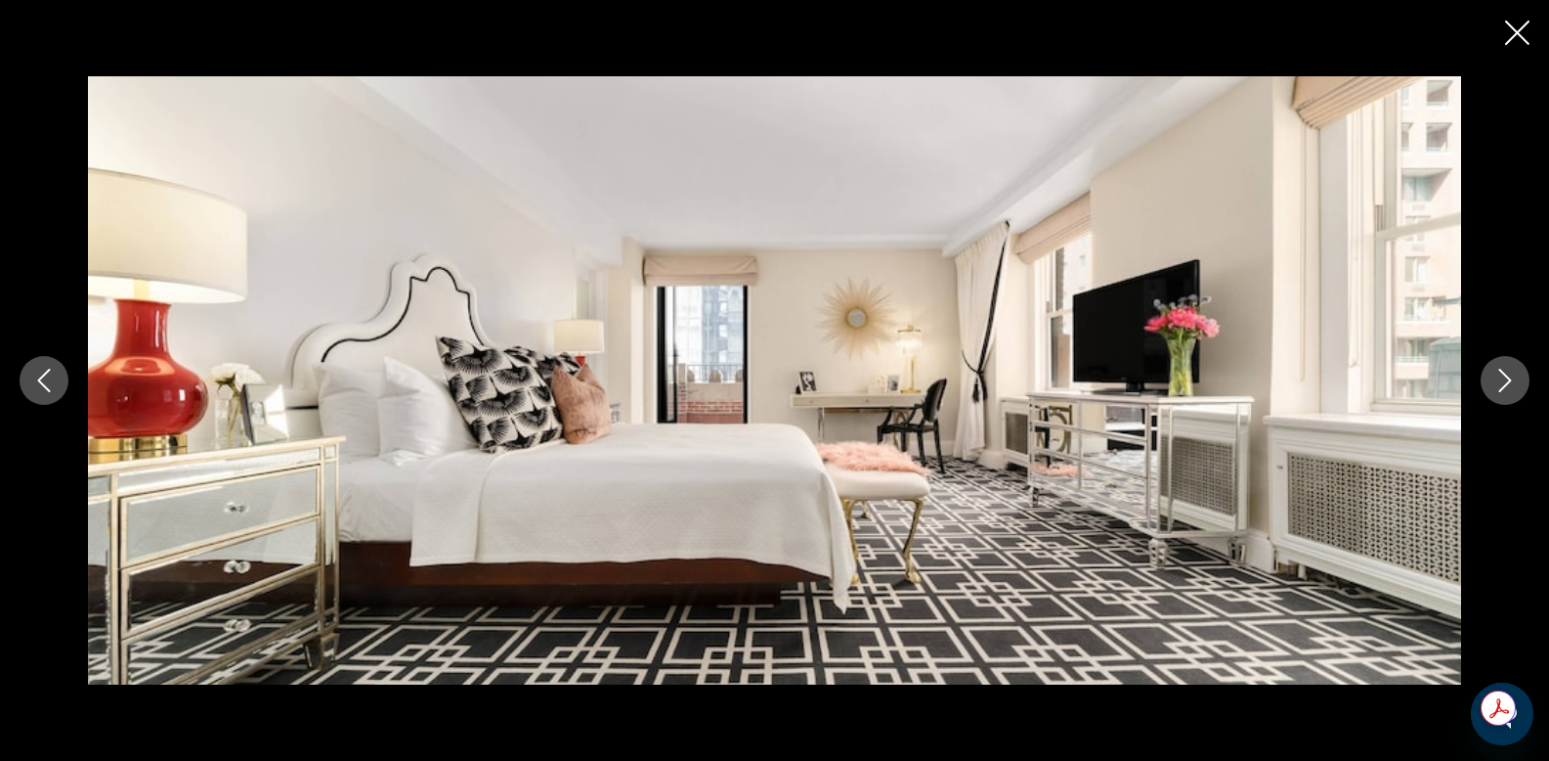
click at [1521, 27] on icon "Close slideshow" at bounding box center [1517, 33] width 24 height 24
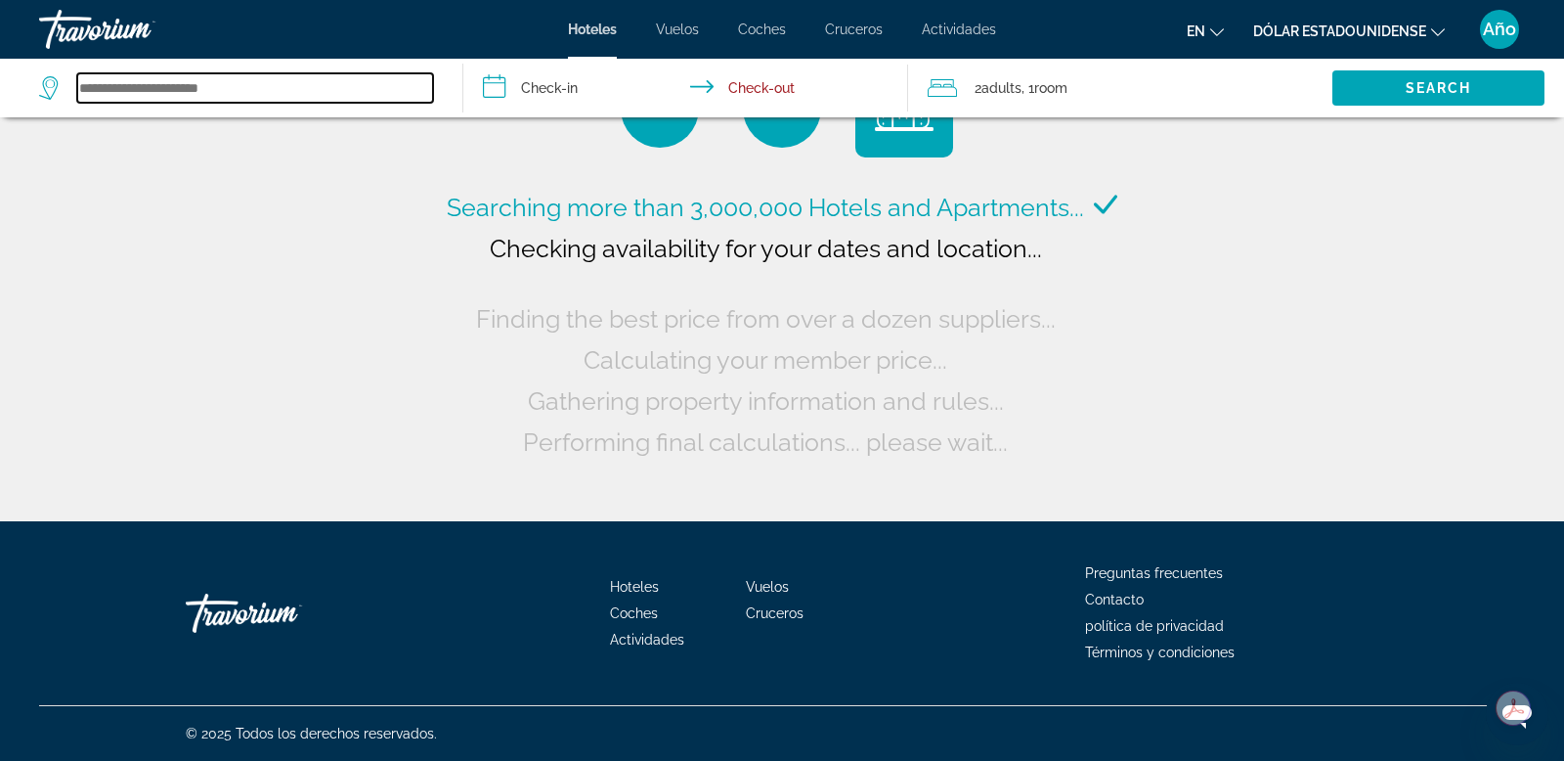
click at [169, 84] on input "Search widget" at bounding box center [255, 87] width 356 height 29
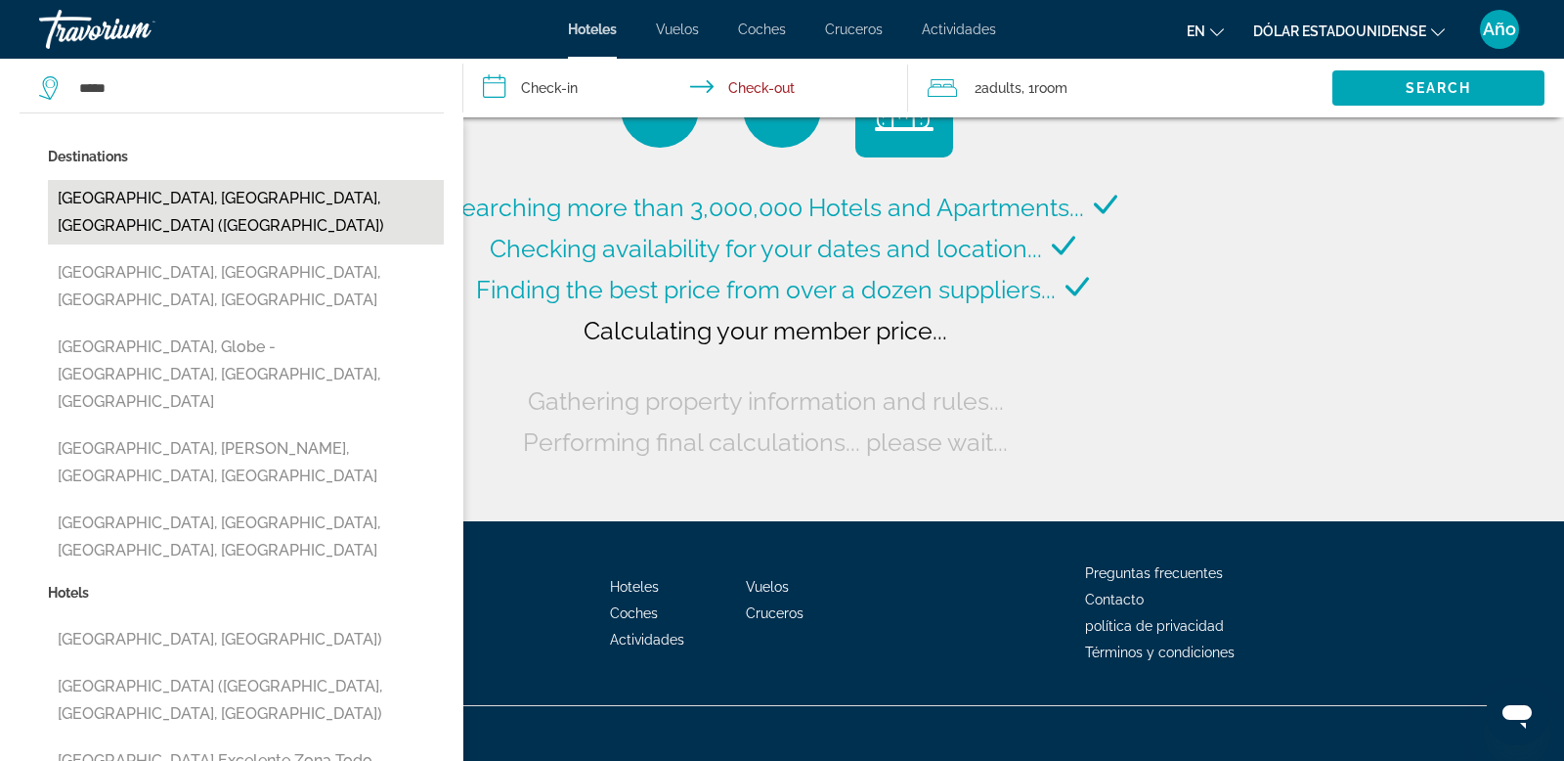
click at [127, 196] on button "Miami, FL, United States (MIA)" at bounding box center [246, 212] width 396 height 65
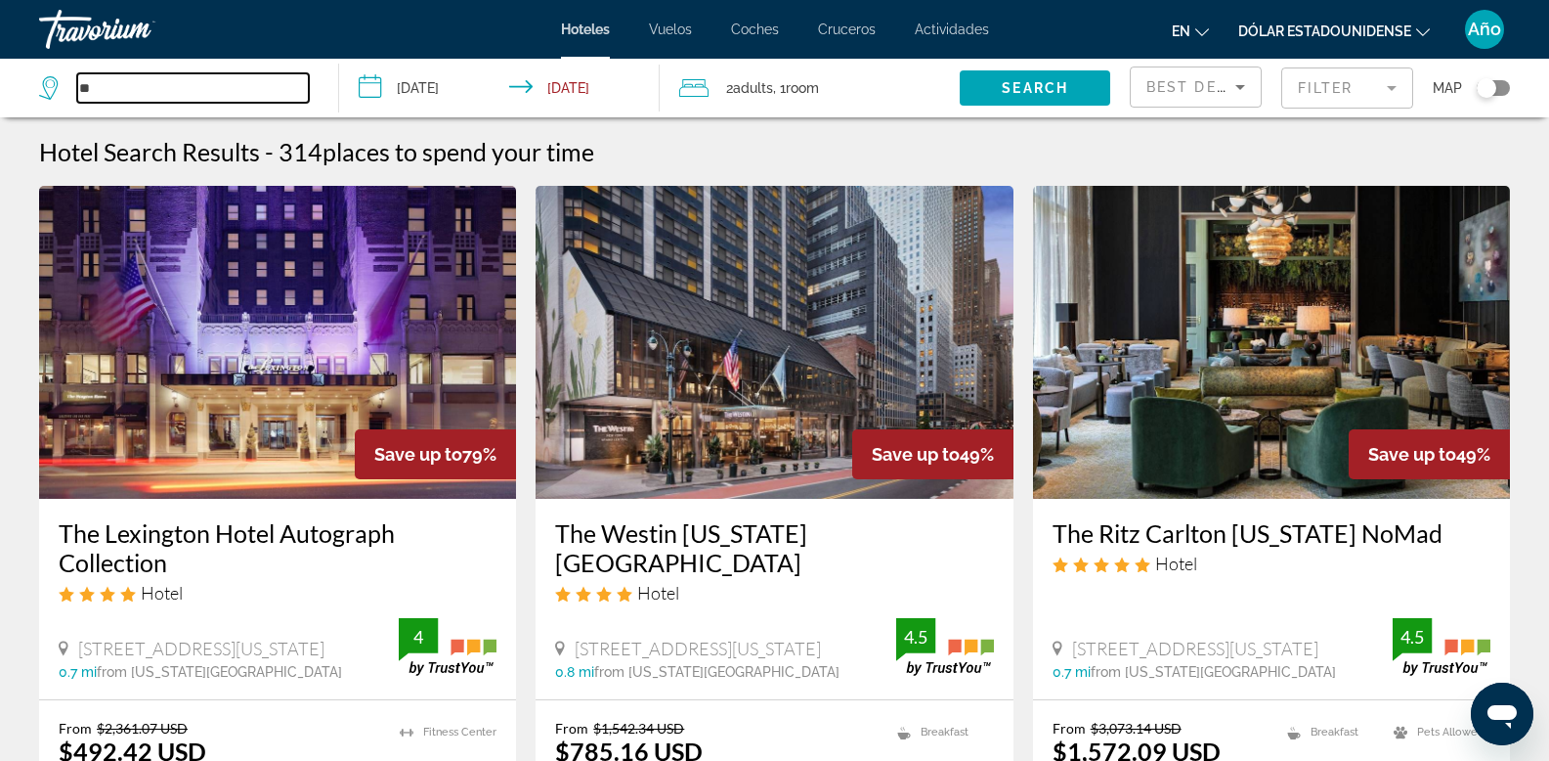
type input "*"
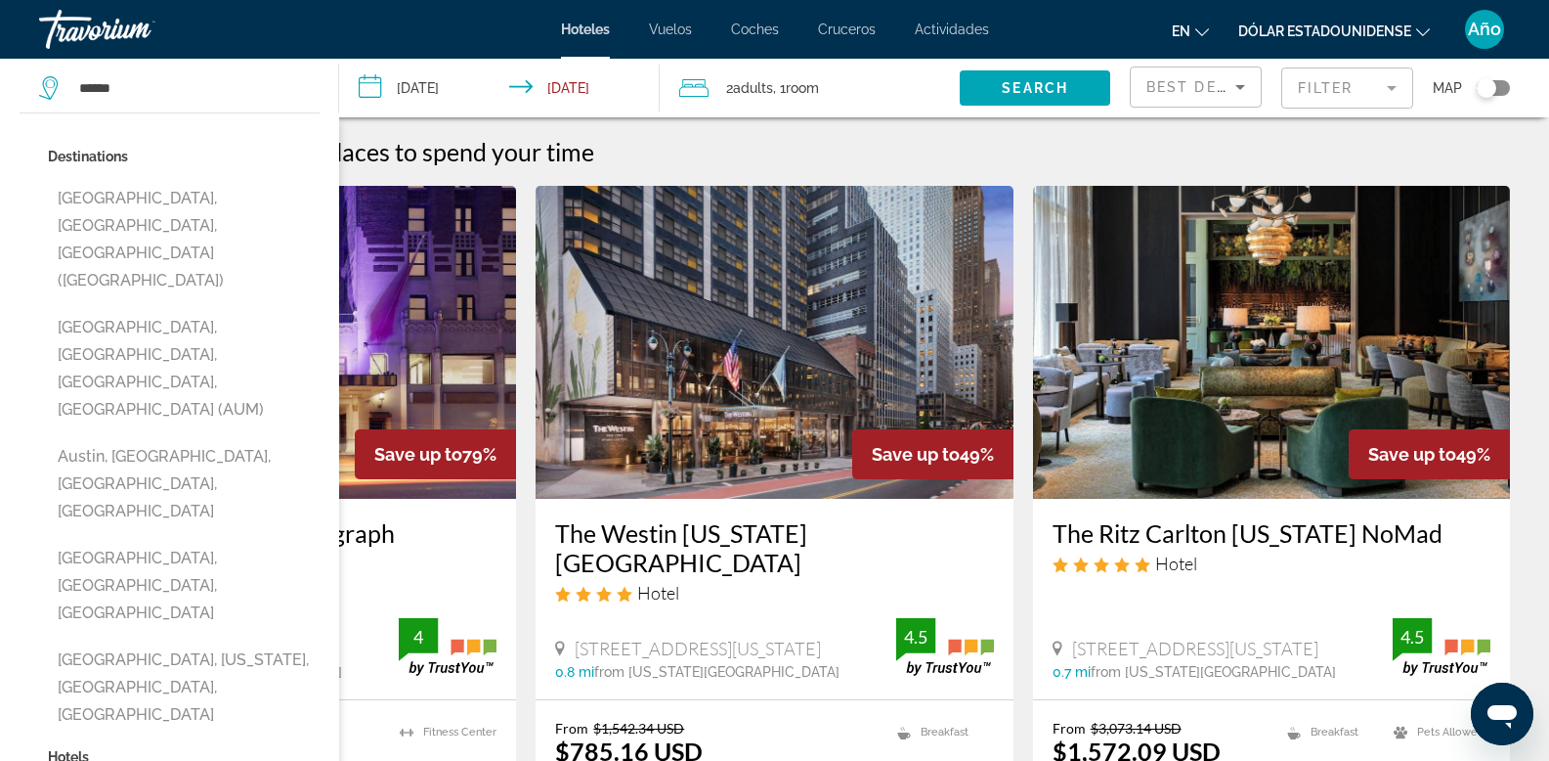
click at [142, 196] on button "[GEOGRAPHIC_DATA], [GEOGRAPHIC_DATA], [GEOGRAPHIC_DATA] ([GEOGRAPHIC_DATA])" at bounding box center [184, 239] width 272 height 119
type input "**********"
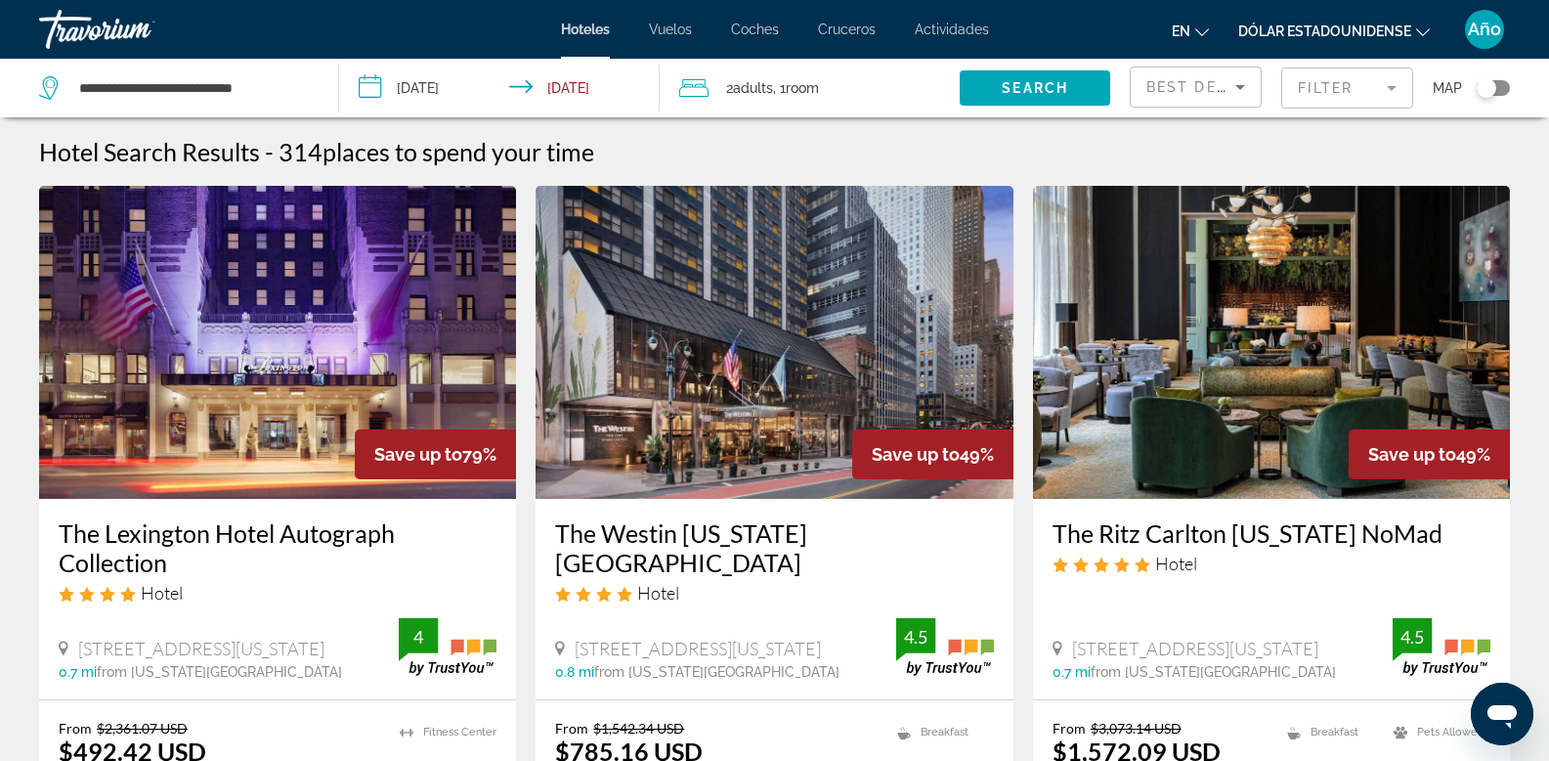
click at [981, 82] on span "Search widget" at bounding box center [1035, 88] width 151 height 47
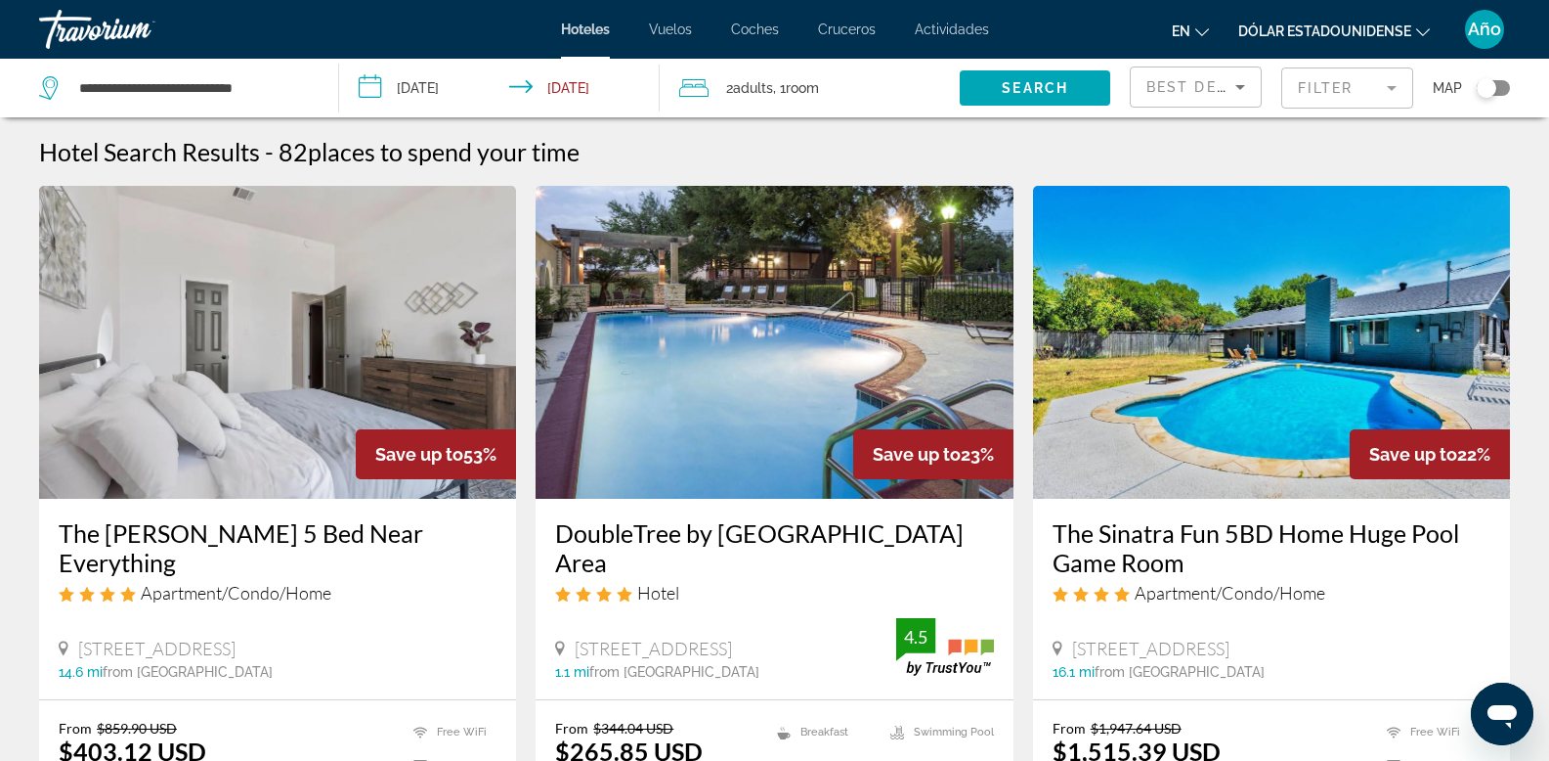
click at [1499, 83] on div "Toggle map" at bounding box center [1493, 88] width 33 height 16
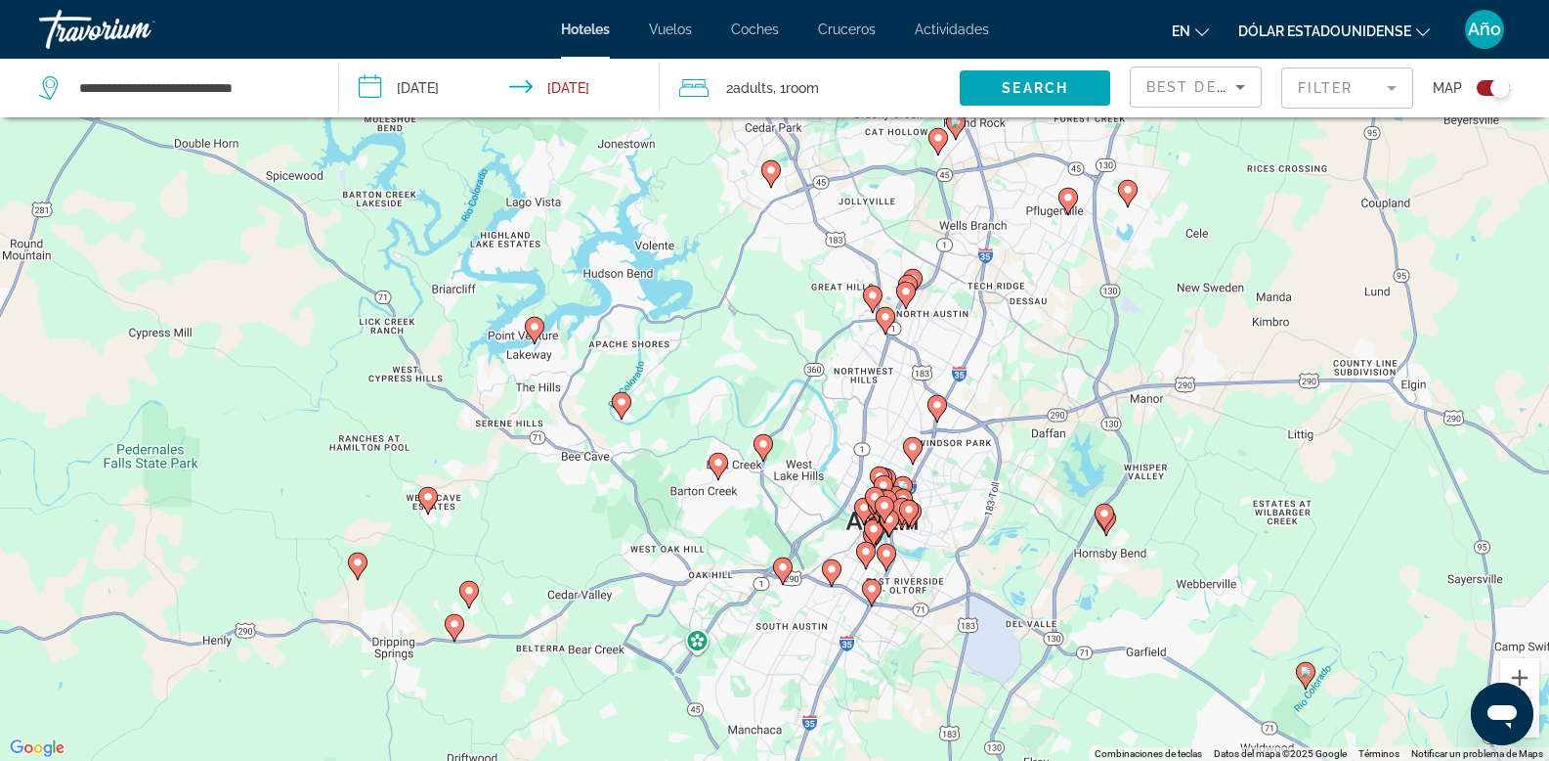
drag, startPoint x: 680, startPoint y: 306, endPoint x: 667, endPoint y: 469, distance: 163.8
click at [683, 482] on div "Para activar la función de arrastre con el teclado, pulsa Alt + Intro. Cuando h…" at bounding box center [774, 380] width 1549 height 761
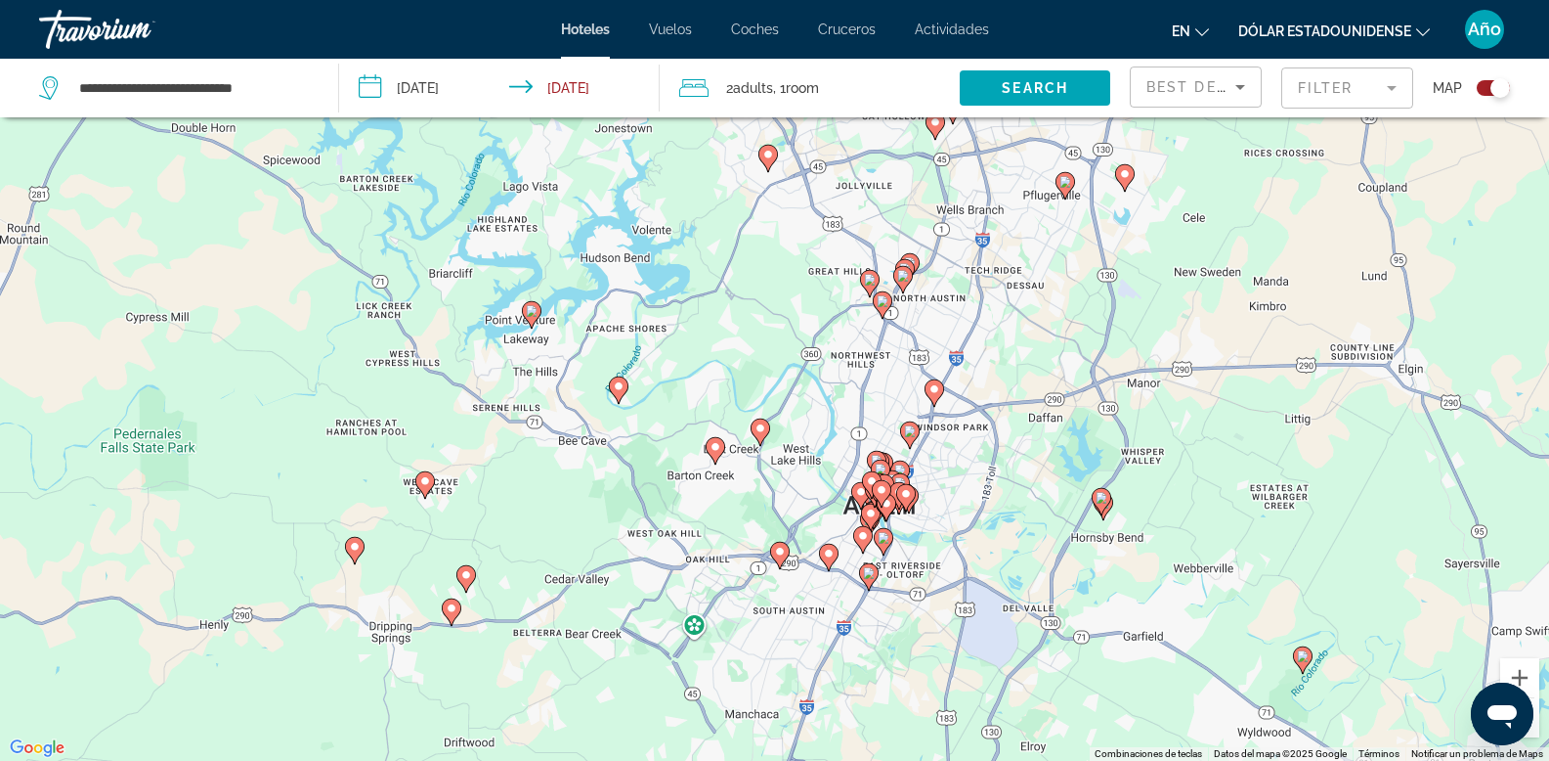
click at [620, 388] on image "Contenido principal" at bounding box center [619, 386] width 12 height 12
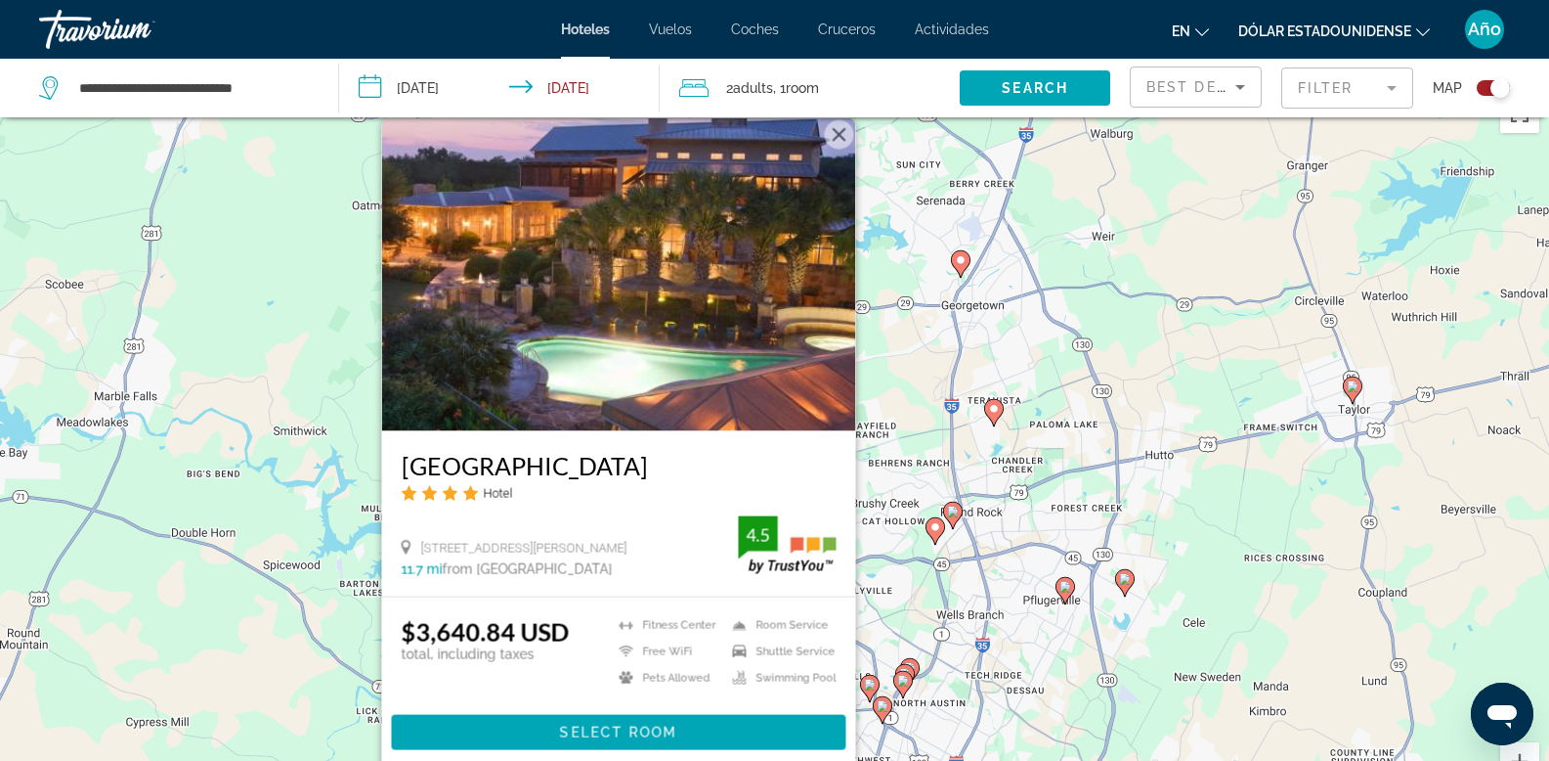
scroll to position [22, 0]
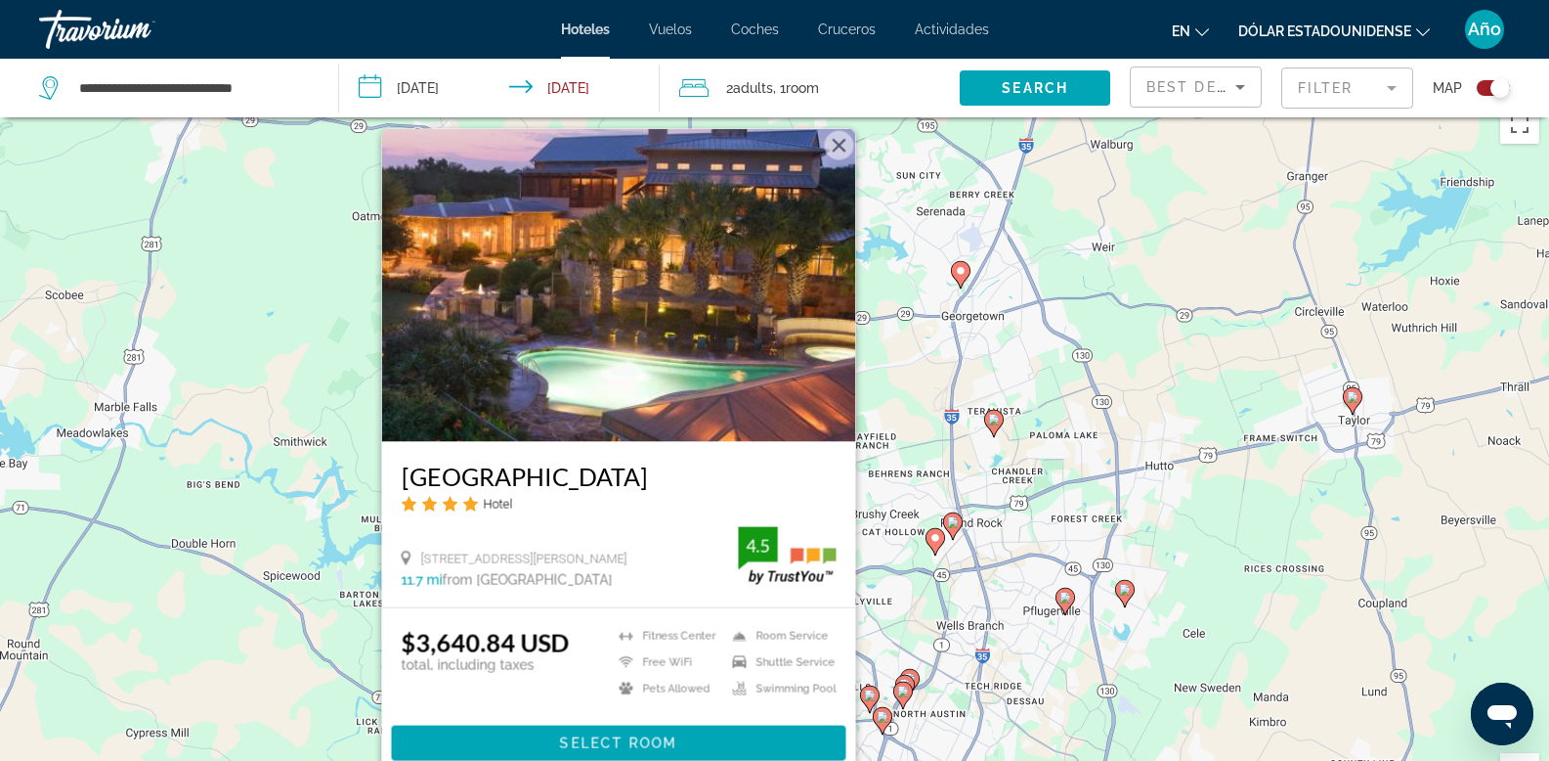
click at [844, 142] on button "Cerrar" at bounding box center [838, 145] width 29 height 29
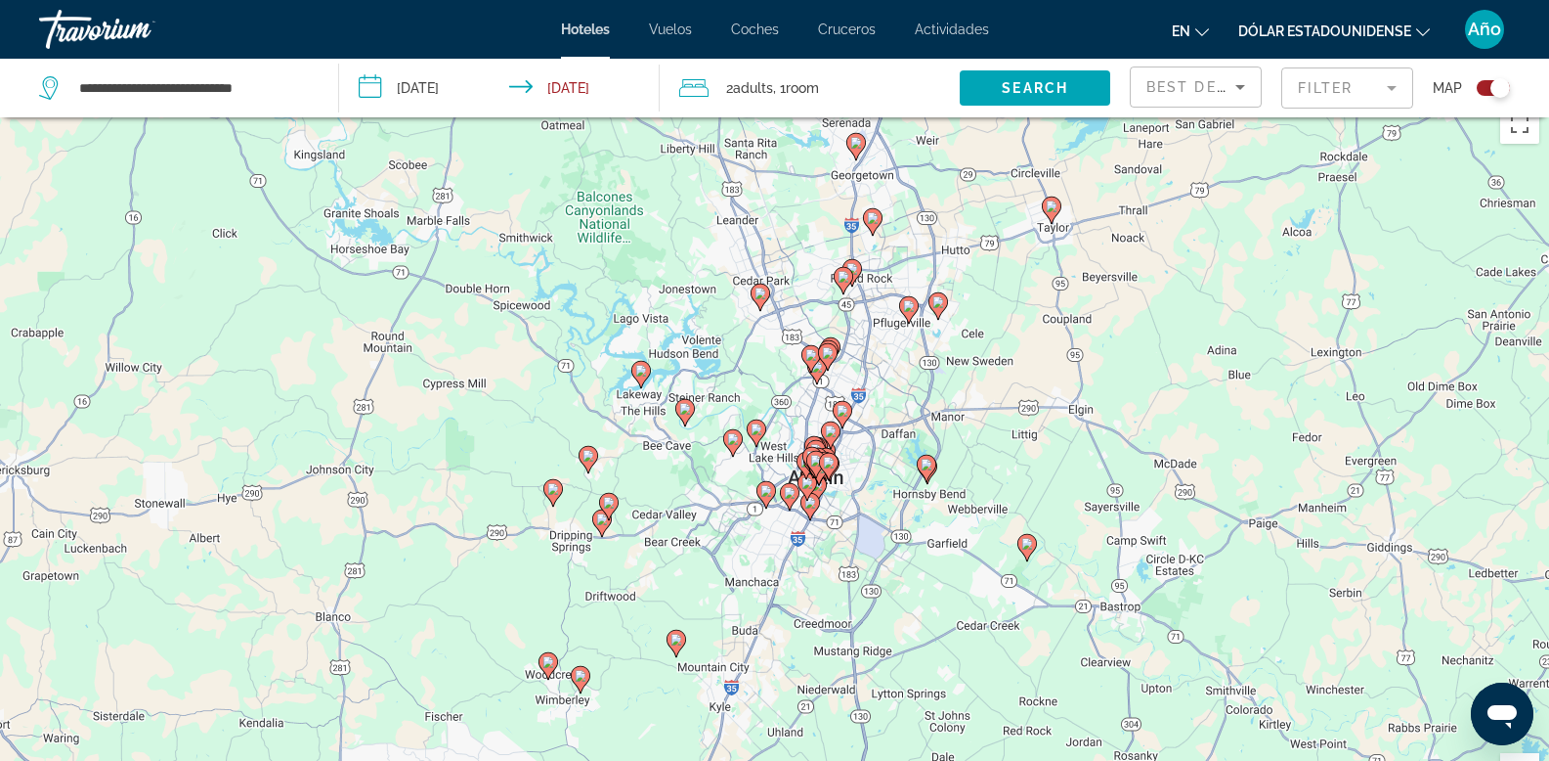
drag, startPoint x: 766, startPoint y: 732, endPoint x: 545, endPoint y: 488, distance: 329.4
click at [546, 488] on gmp-advanced-marker "Contenido principal" at bounding box center [554, 492] width 20 height 29
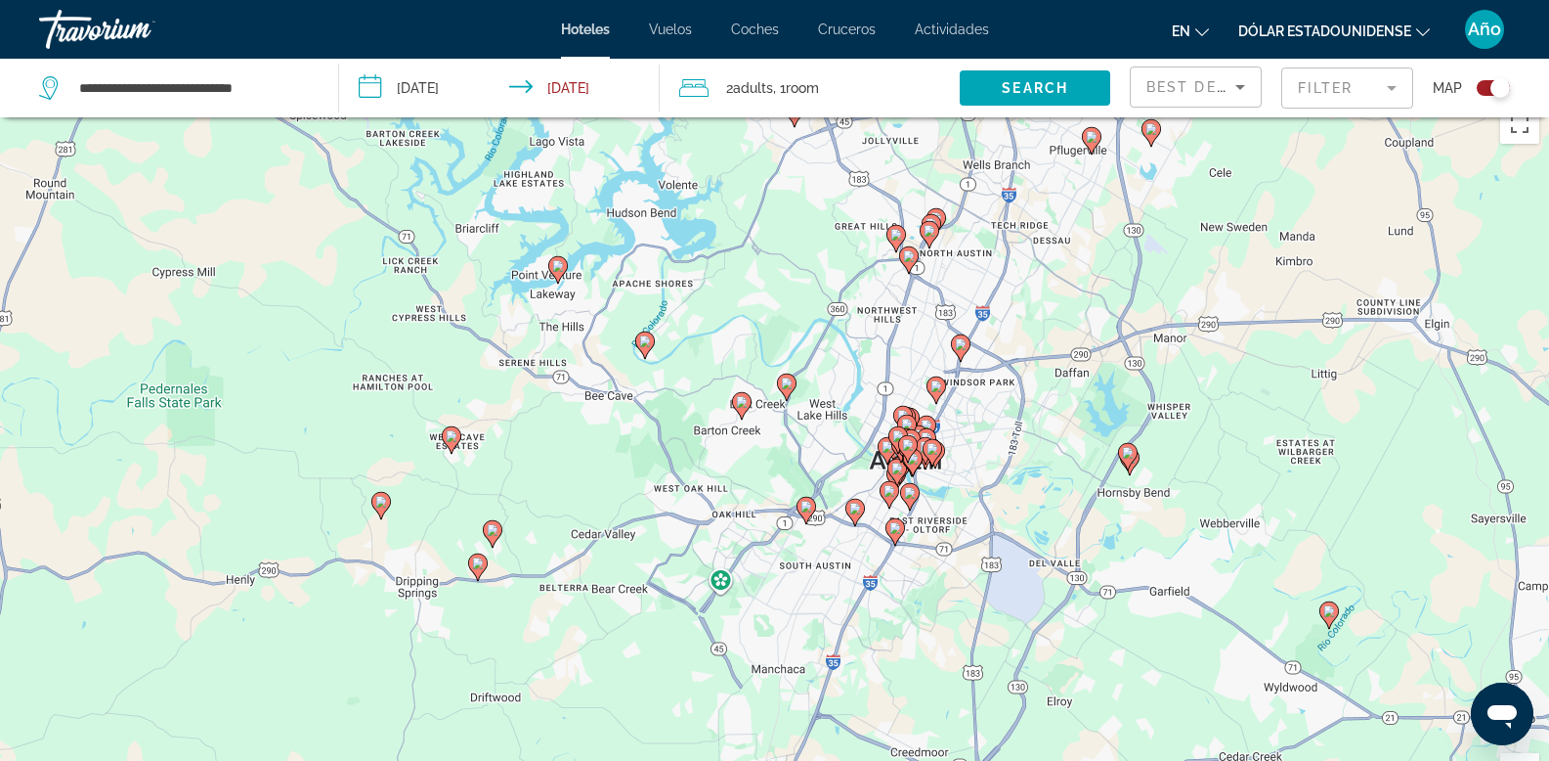
click at [562, 267] on image "Contenido principal" at bounding box center [558, 266] width 12 height 12
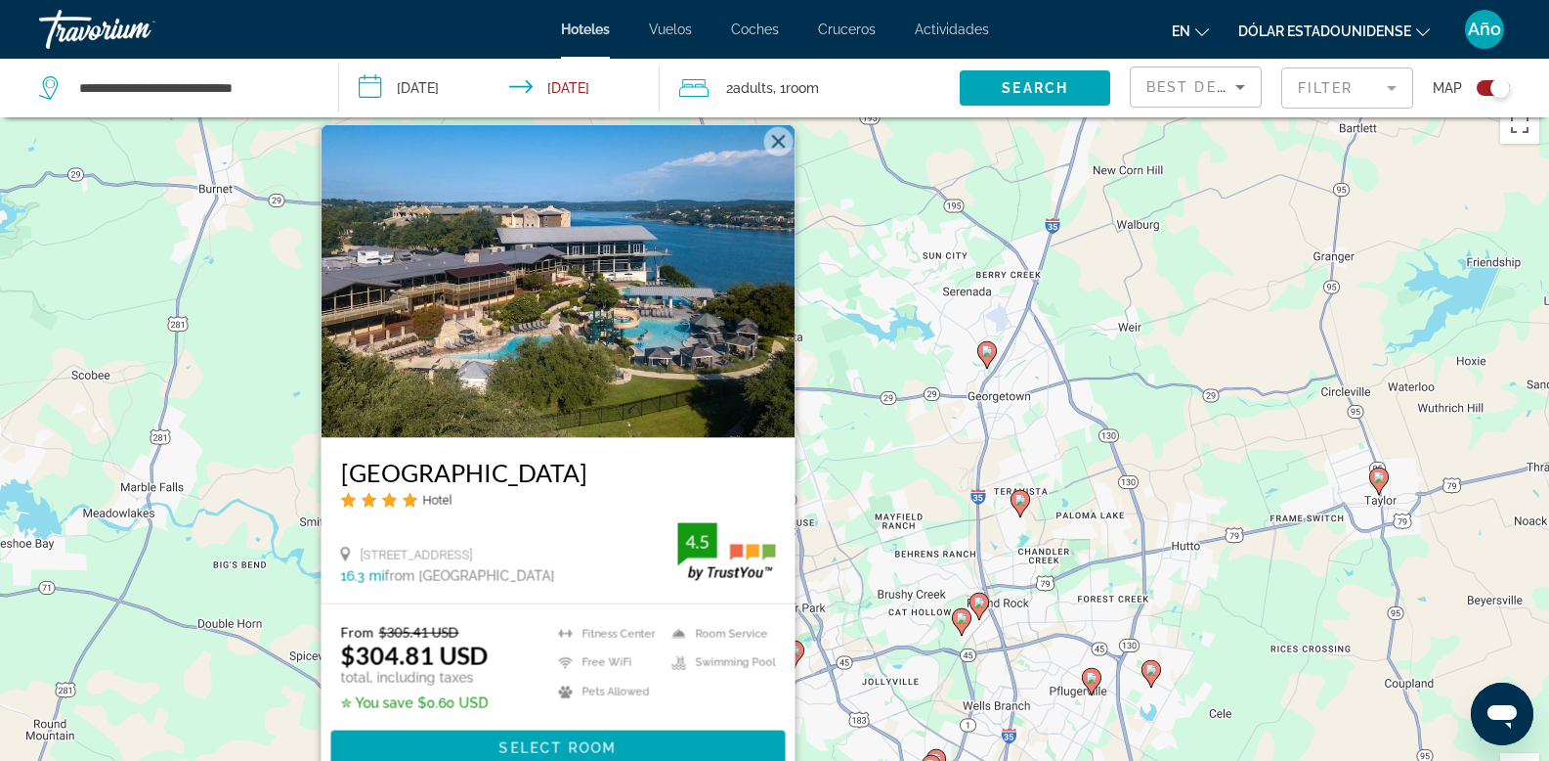
click at [778, 140] on button "Cerrar" at bounding box center [777, 141] width 29 height 29
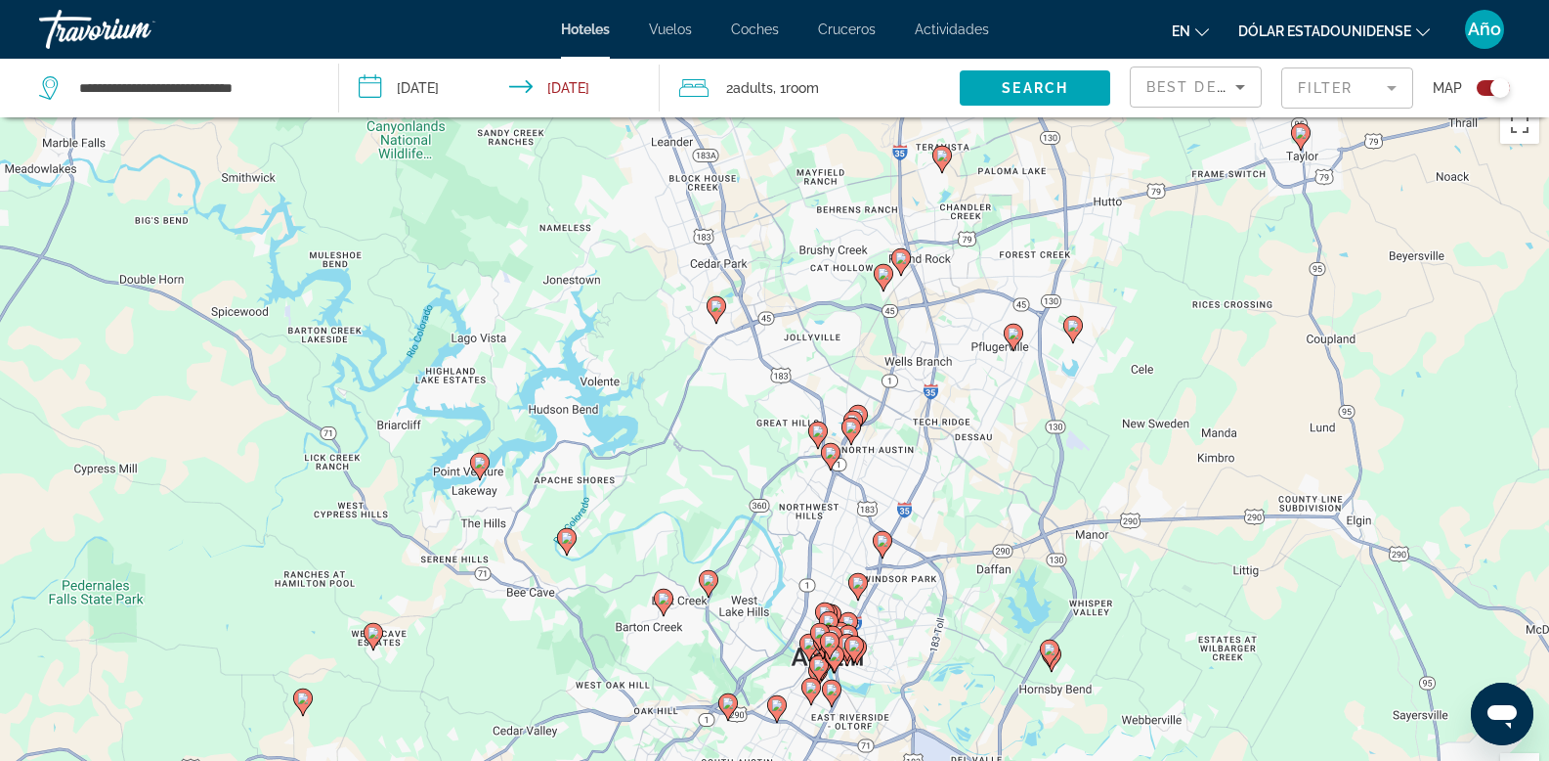
drag, startPoint x: 876, startPoint y: 565, endPoint x: 765, endPoint y: 272, distance: 313.4
click at [765, 272] on div "Para activar la función de arrastre con el teclado, pulsa Alt + Intro. Cuando h…" at bounding box center [774, 475] width 1549 height 761
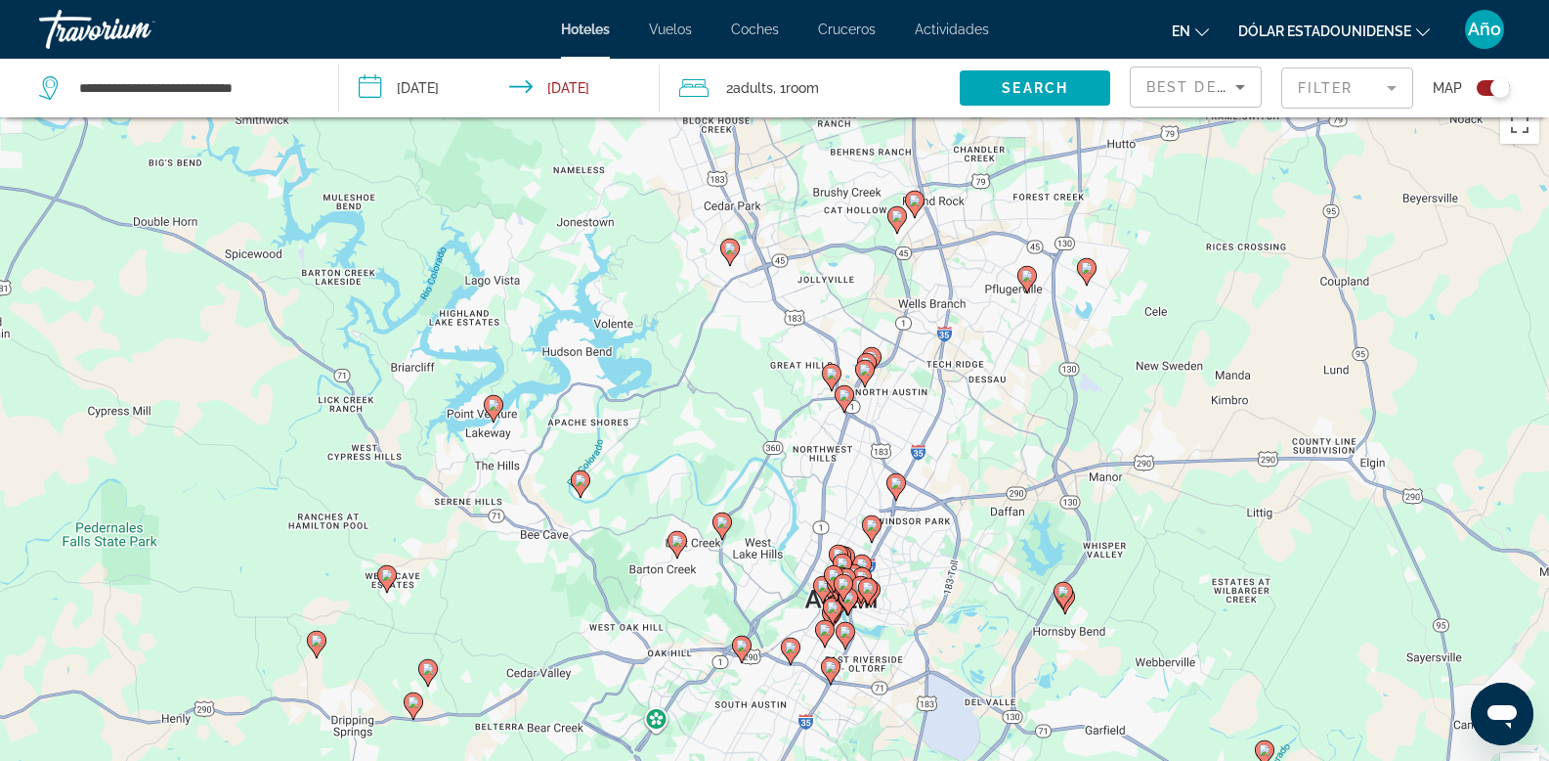
drag, startPoint x: 664, startPoint y: 607, endPoint x: 680, endPoint y: 546, distance: 62.8
click at [680, 546] on icon "Contenido principal" at bounding box center [677, 544] width 18 height 25
click at [498, 404] on image "Contenido principal" at bounding box center [494, 405] width 12 height 12
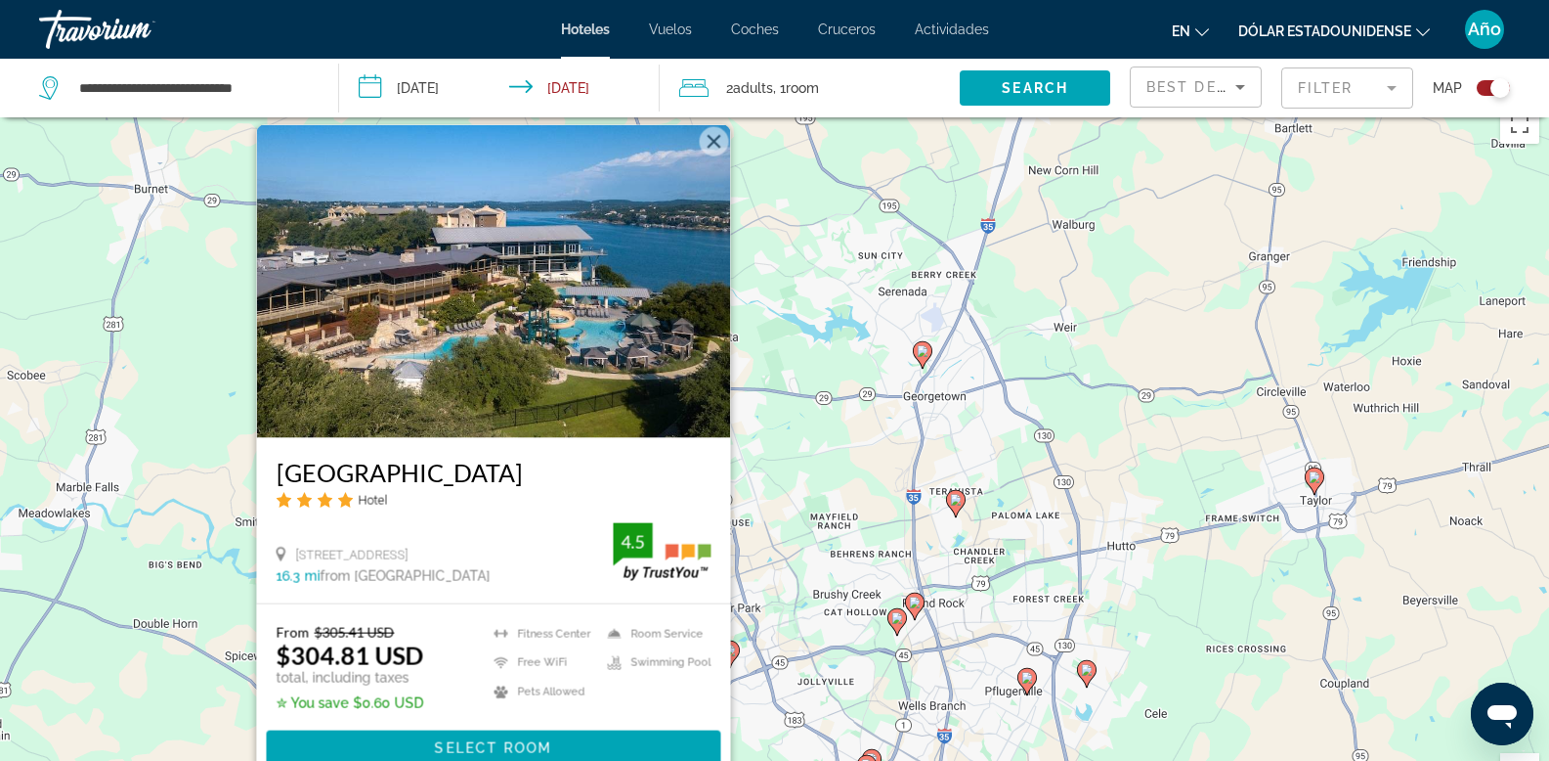
click at [501, 528] on div "101 Lakeway Dr 16.3 mi from Austin city center from hotel 4.5" at bounding box center [493, 553] width 435 height 61
click at [717, 141] on button "Cerrar" at bounding box center [713, 141] width 29 height 29
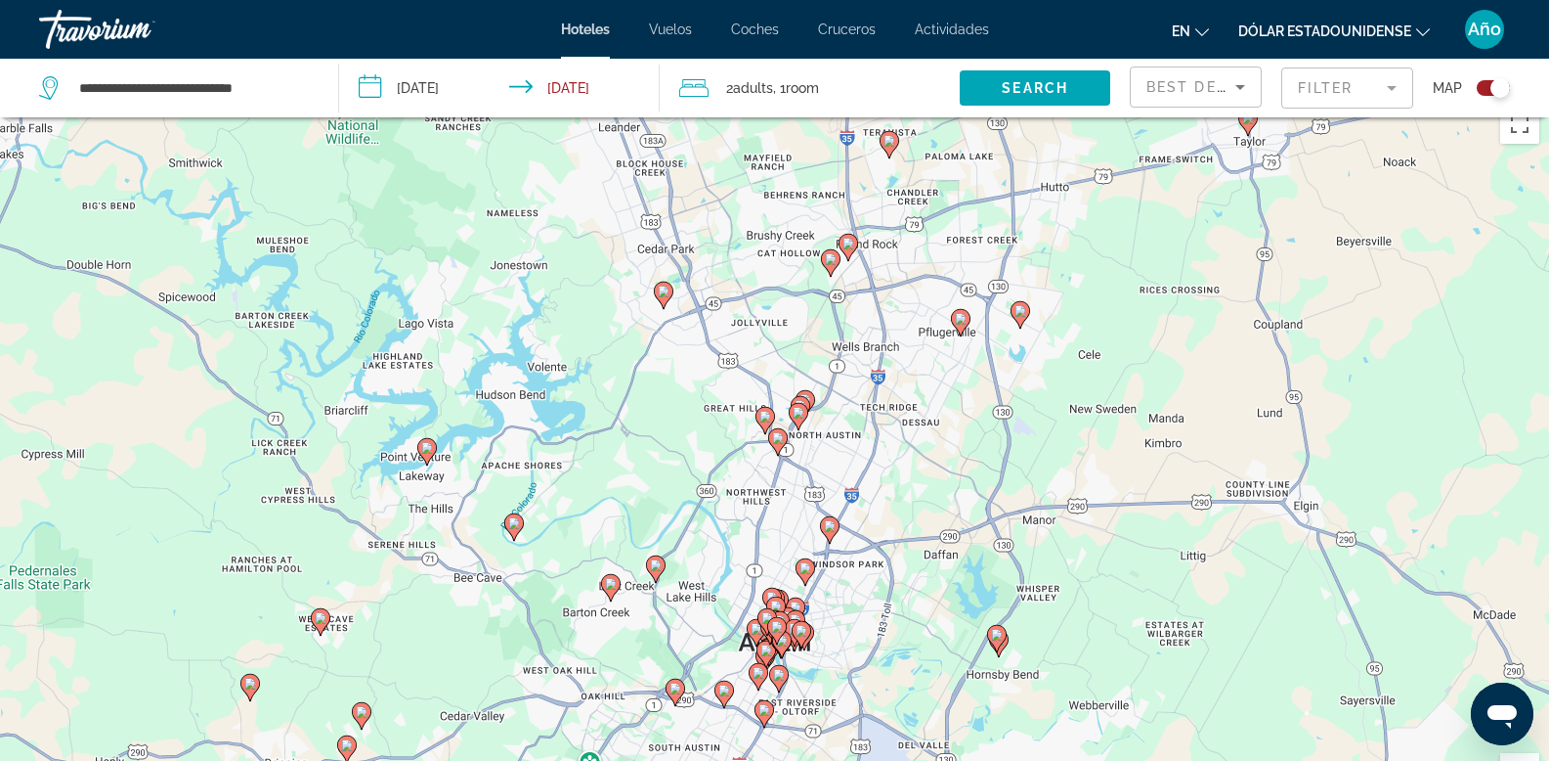
drag, startPoint x: 805, startPoint y: 730, endPoint x: 738, endPoint y: 369, distance: 367.8
click at [738, 369] on div "Para activar la función de arrastre con el teclado, pulsa Alt + Intro. Cuando h…" at bounding box center [774, 475] width 1549 height 761
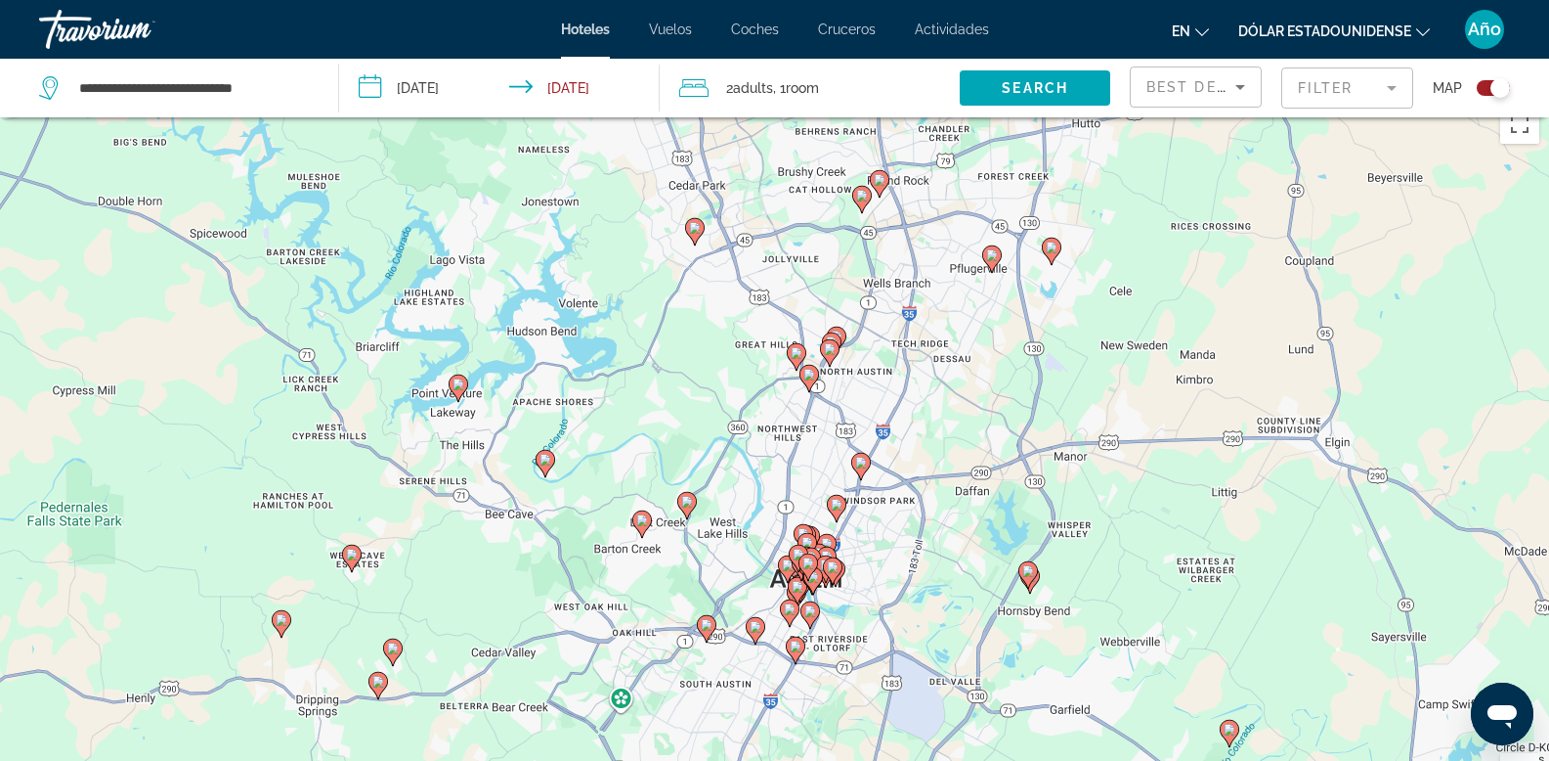
drag, startPoint x: 666, startPoint y: 660, endPoint x: 696, endPoint y: 597, distance: 69.5
click at [696, 597] on div "Para activar la función de arrastre con el teclado, pulsa Alt + Intro. Cuando h…" at bounding box center [774, 475] width 1549 height 761
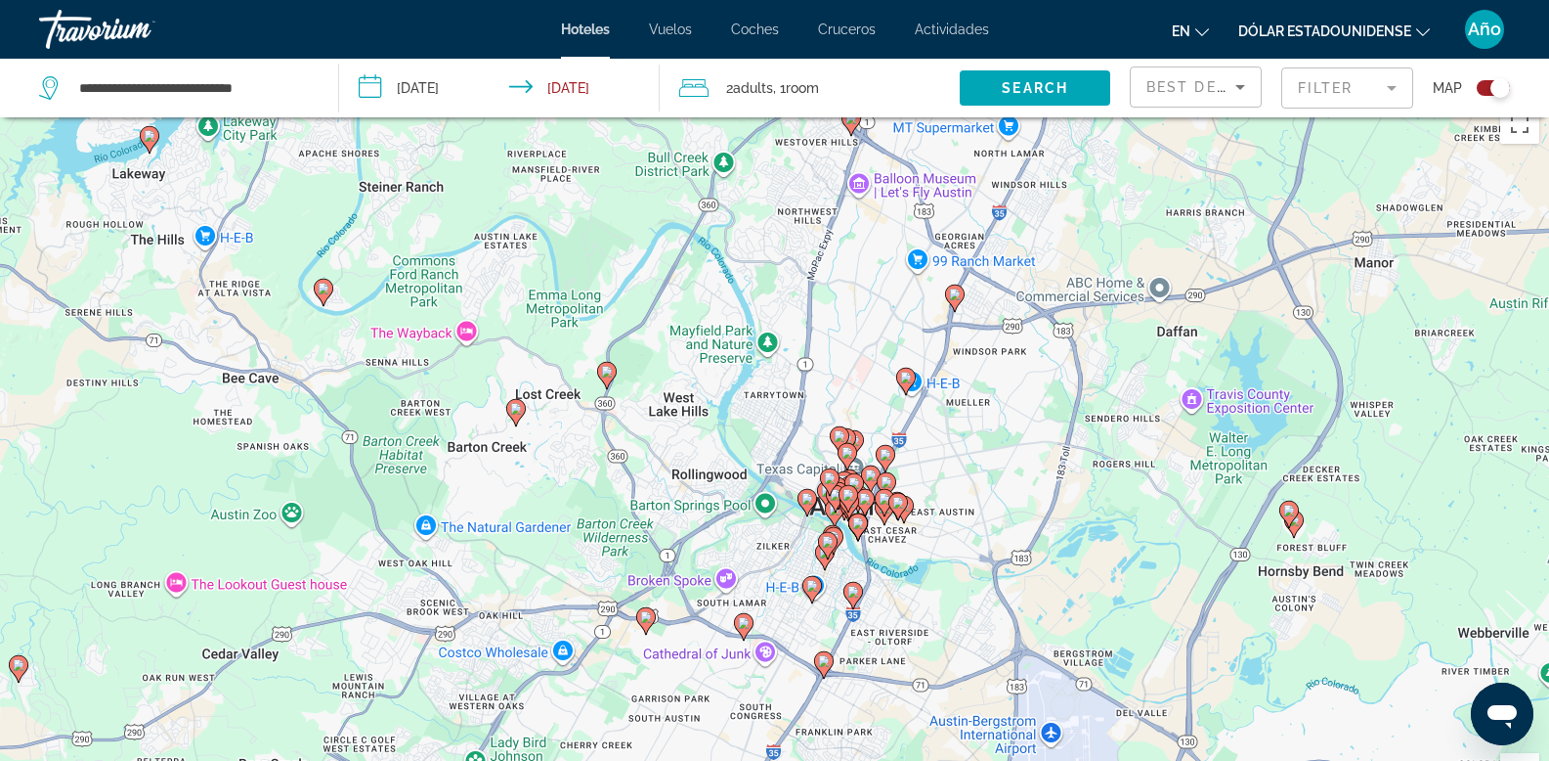
click at [522, 409] on icon "Contenido principal" at bounding box center [515, 412] width 18 height 25
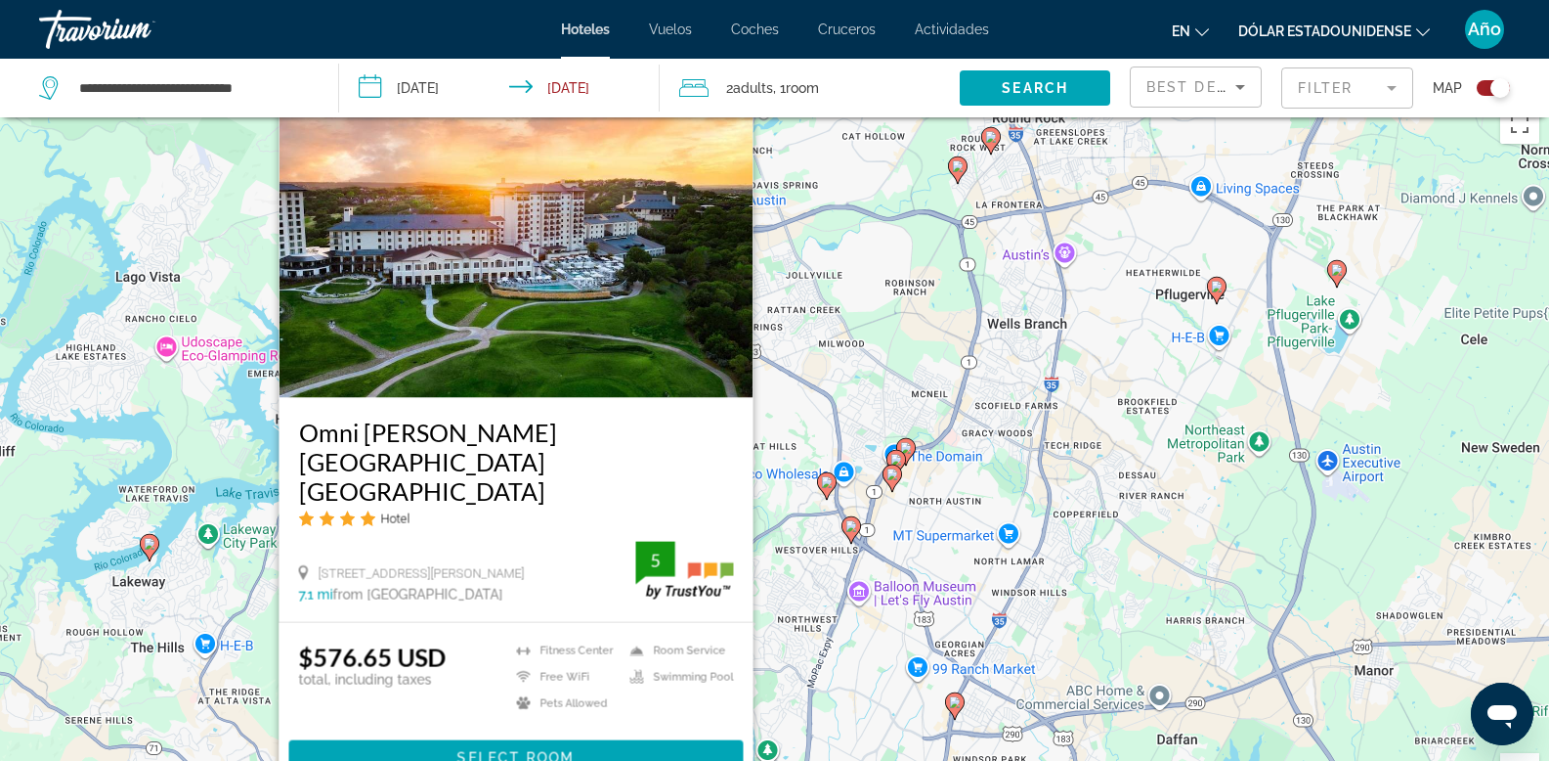
drag, startPoint x: 502, startPoint y: 517, endPoint x: 529, endPoint y: 390, distance: 129.8
click at [529, 390] on div "Omni Barton Creek Resort and Spa Austin Hotel 8212 Barton Club Drive, Austin 7.…" at bounding box center [516, 353] width 474 height 537
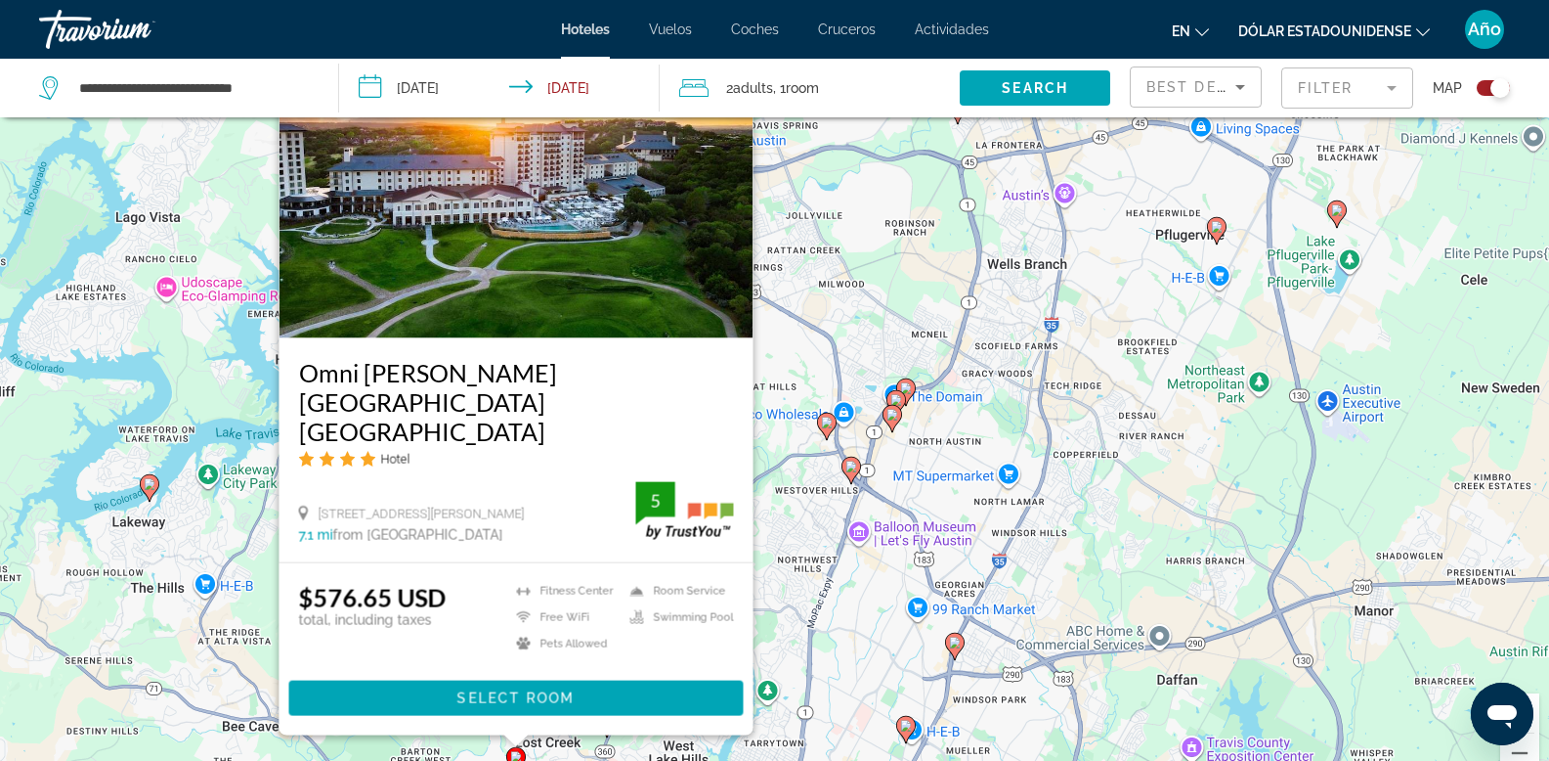
scroll to position [79, 0]
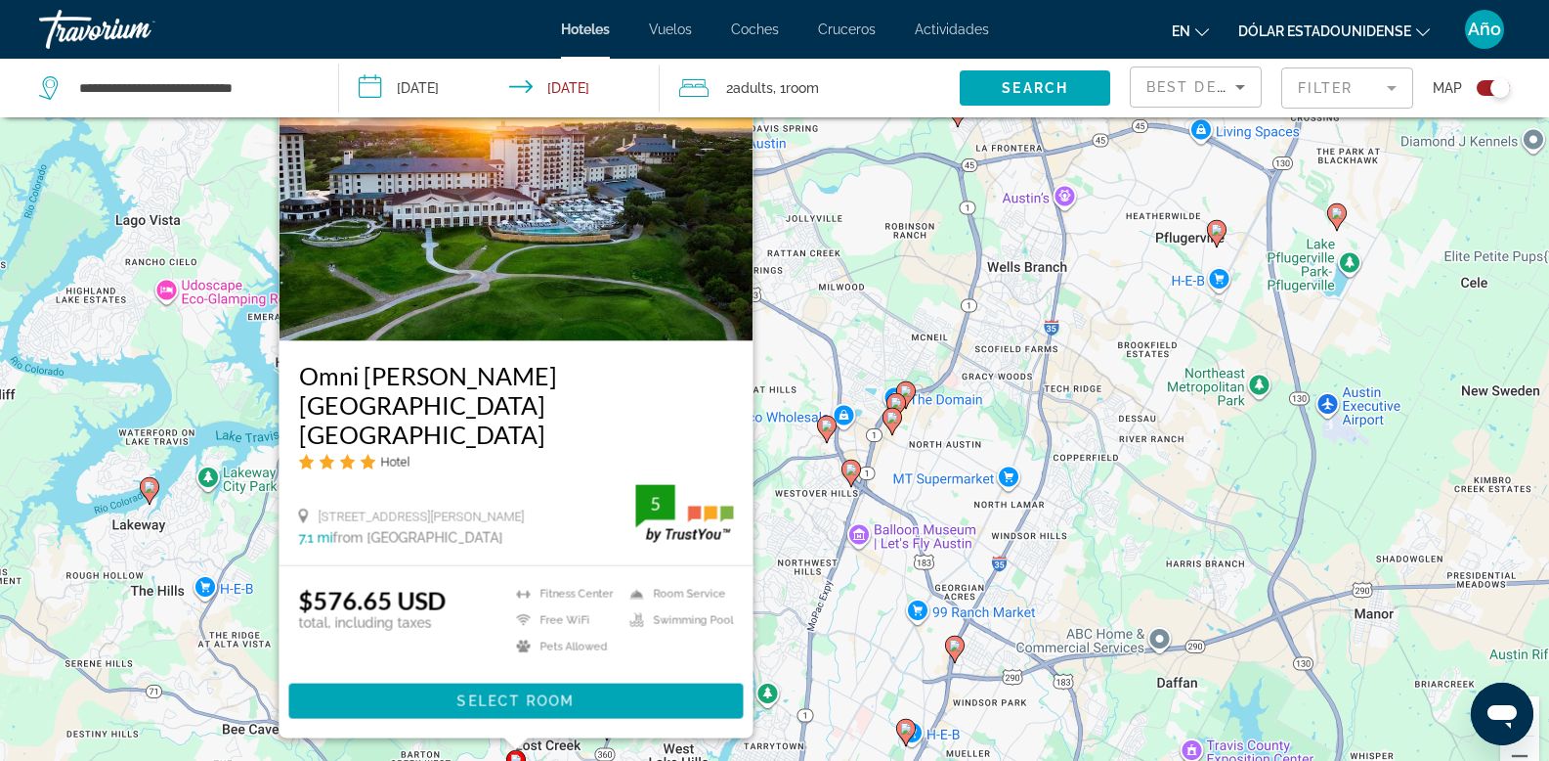
click at [474, 460] on div "Hotel" at bounding box center [515, 462] width 435 height 17
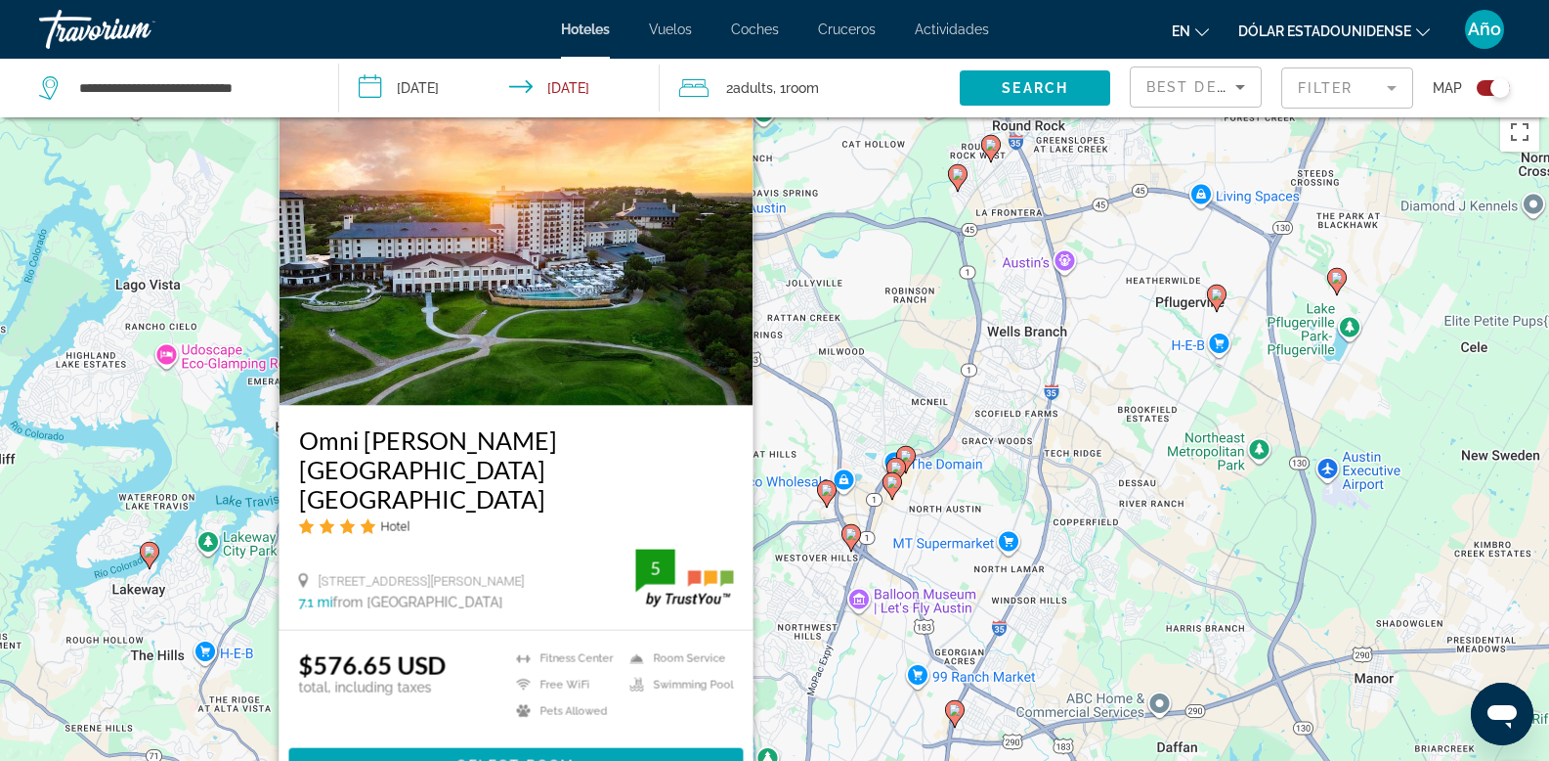
scroll to position [0, 0]
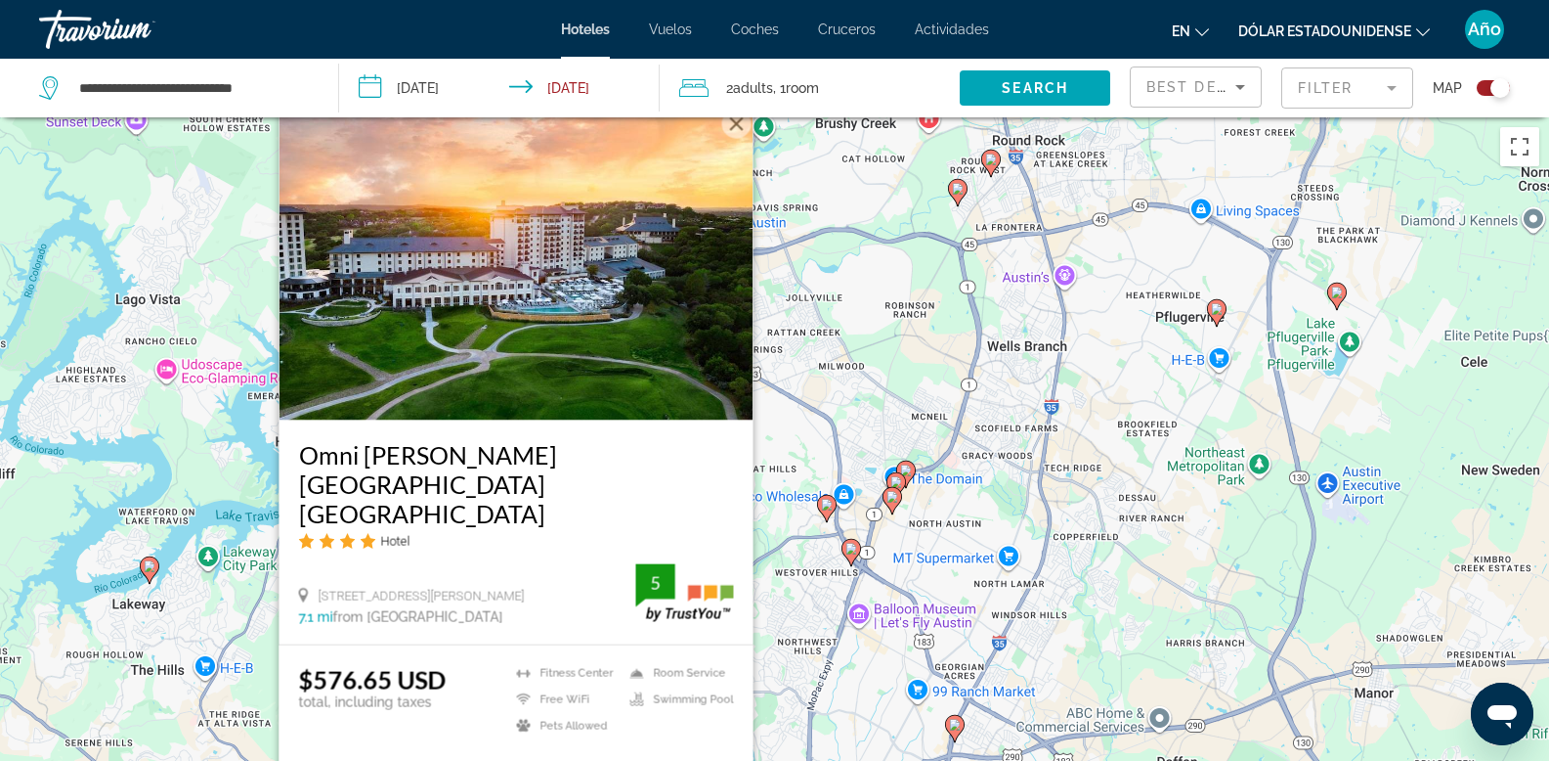
click at [563, 295] on img "Contenido principal" at bounding box center [516, 264] width 474 height 313
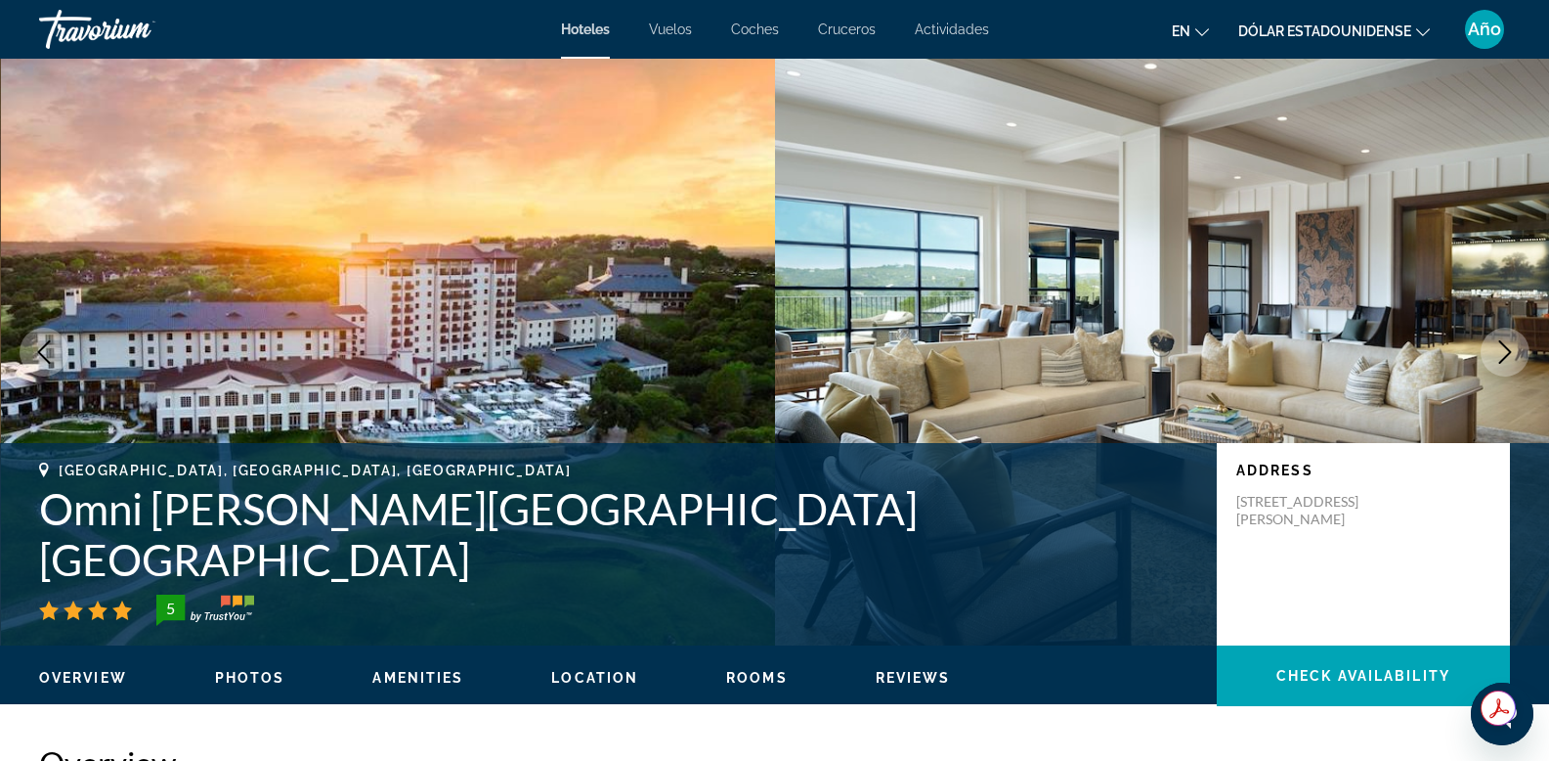
click at [1511, 349] on icon "Next image" at bounding box center [1505, 351] width 23 height 23
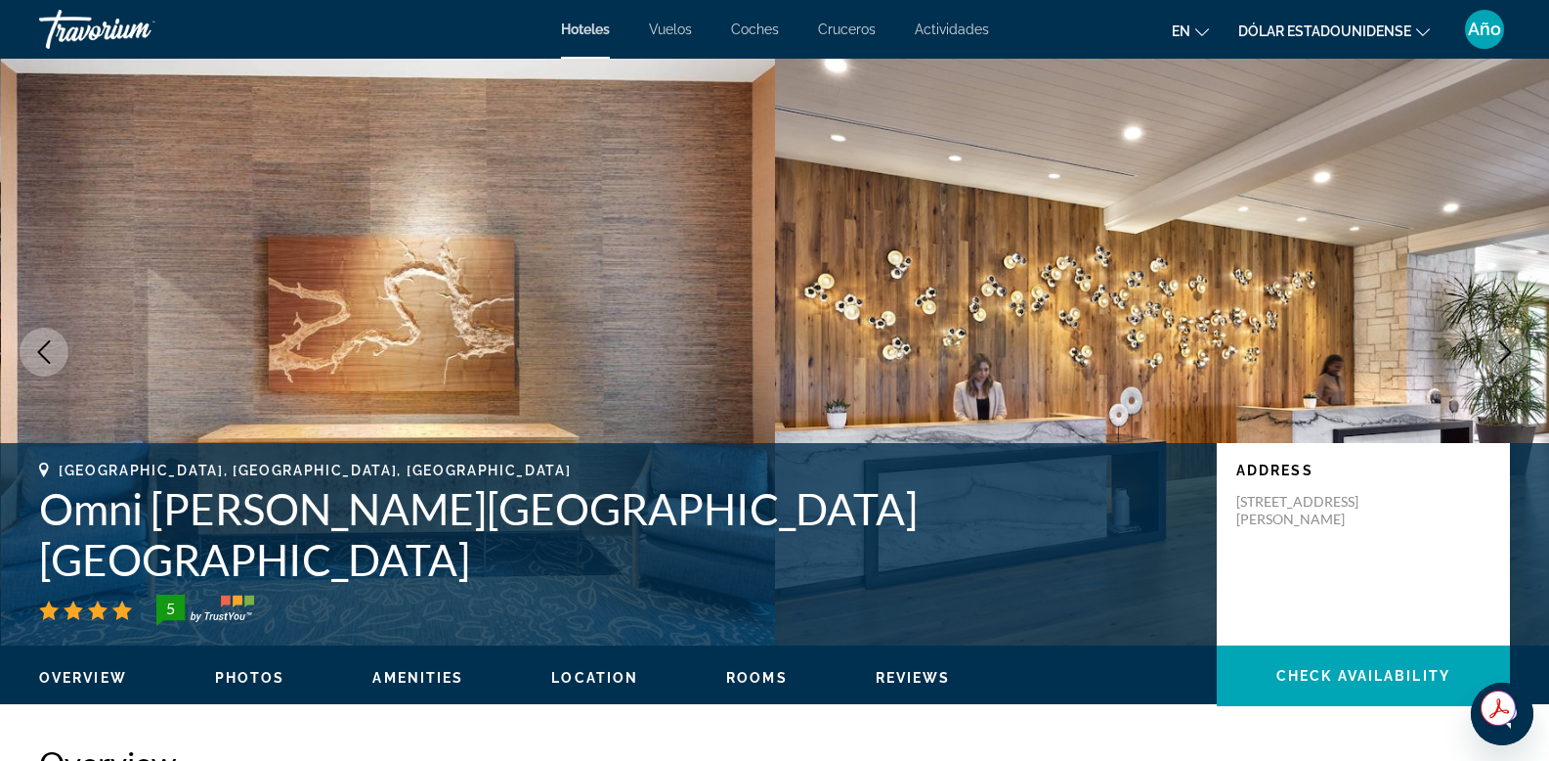
click at [1511, 336] on button "Next image" at bounding box center [1505, 351] width 49 height 49
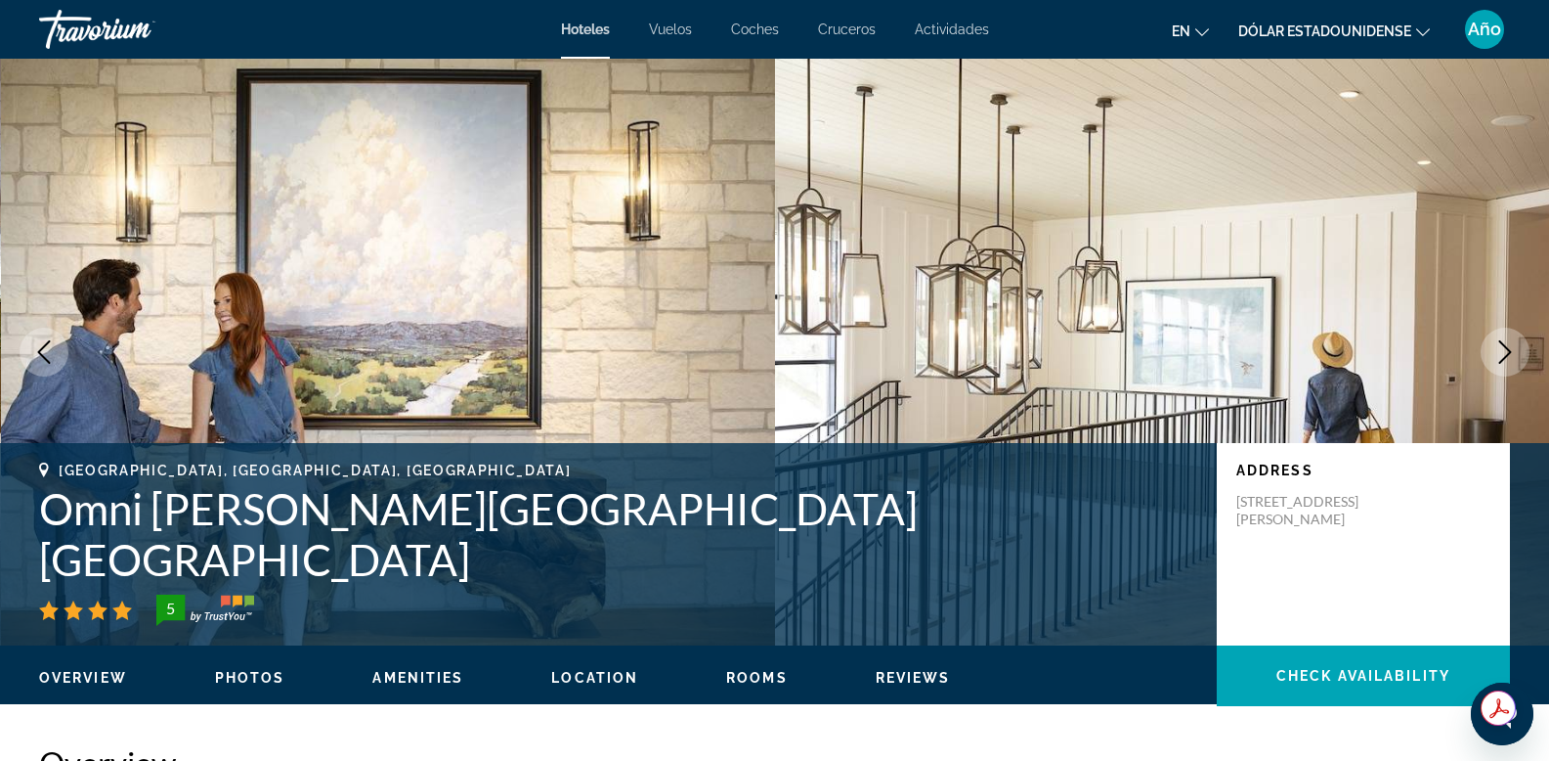
click at [1502, 350] on icon "Next image" at bounding box center [1505, 351] width 23 height 23
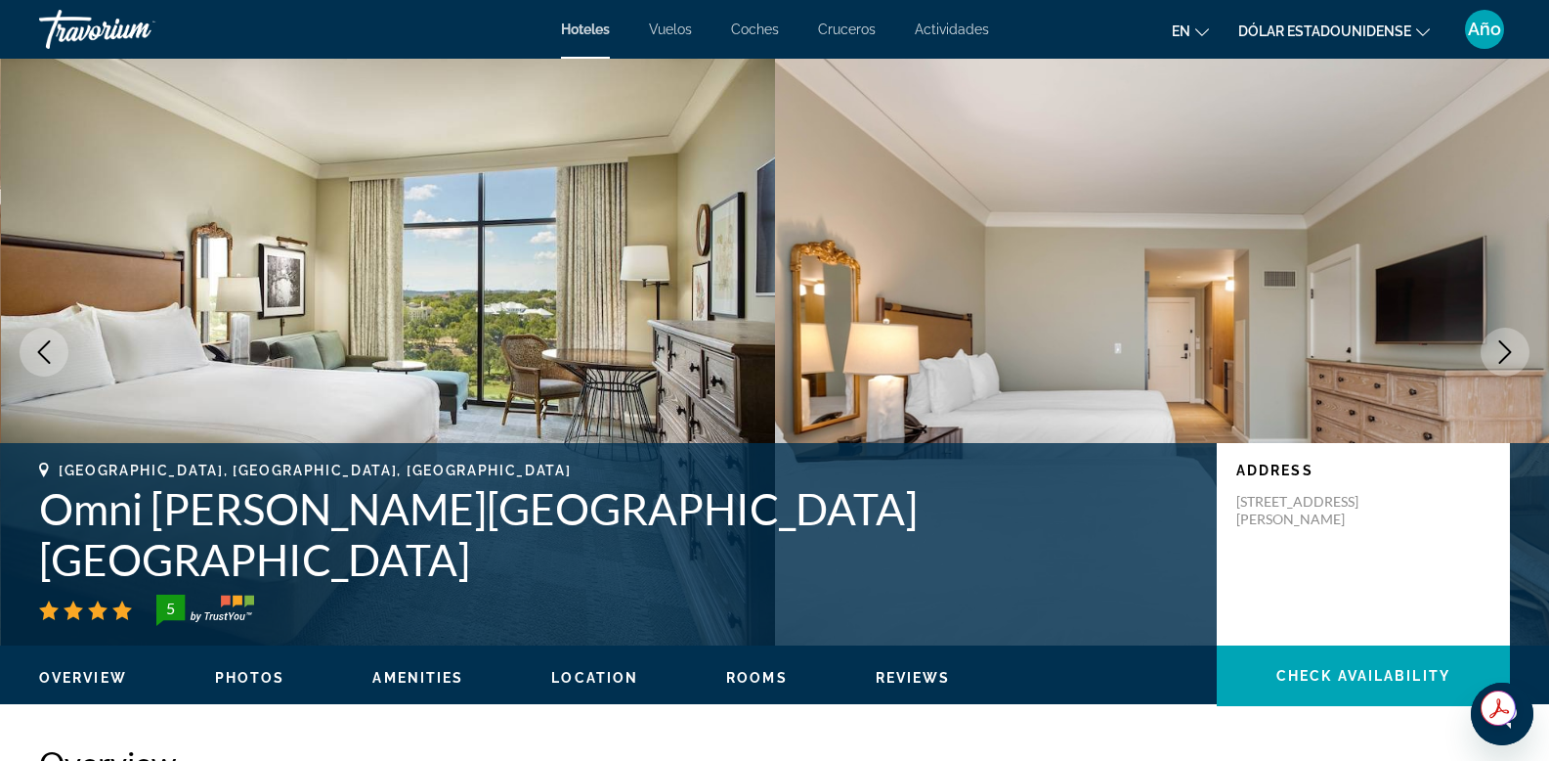
click at [1501, 351] on icon "Next image" at bounding box center [1505, 351] width 23 height 23
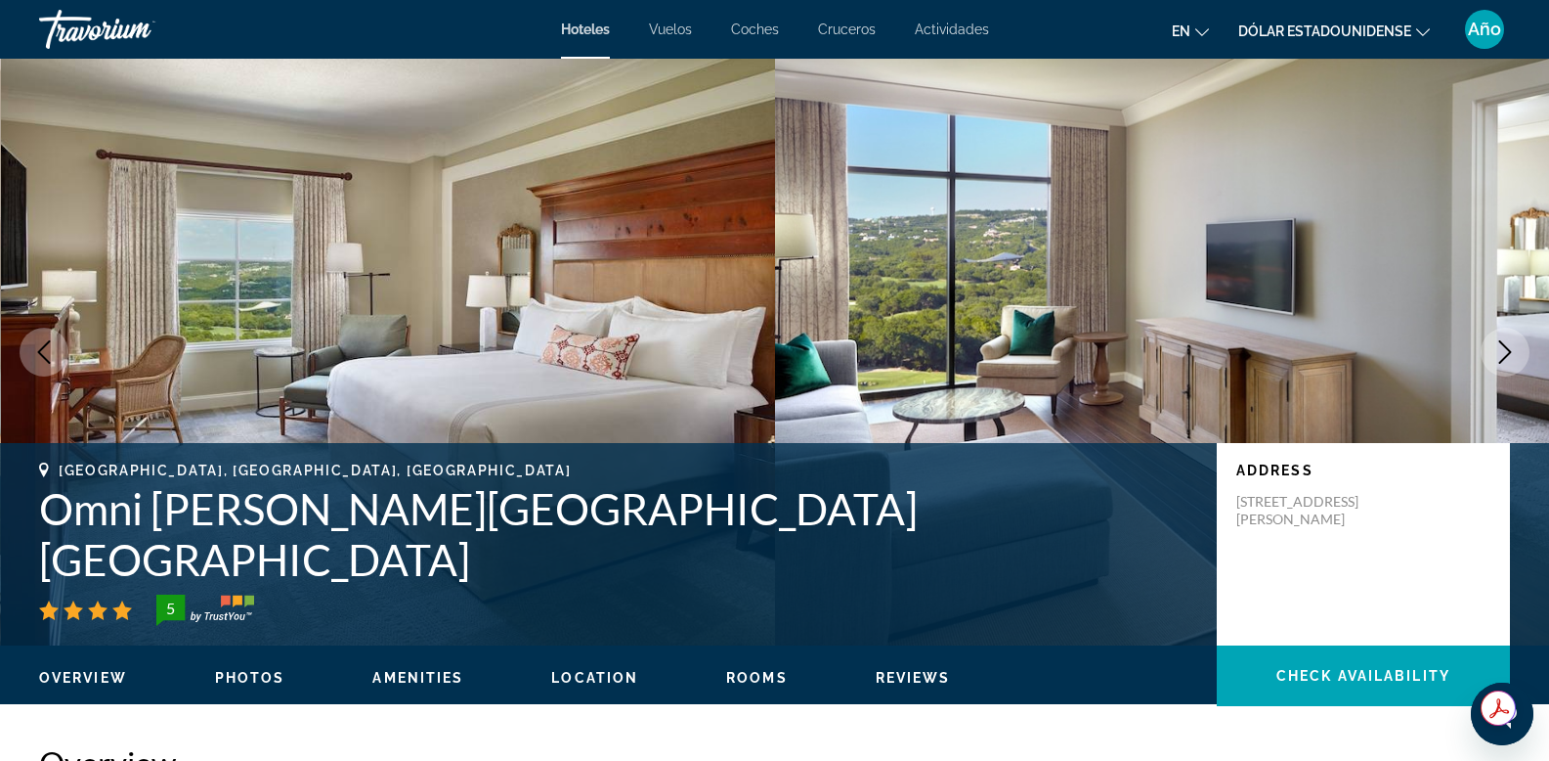
click at [1501, 351] on icon "Next image" at bounding box center [1505, 351] width 23 height 23
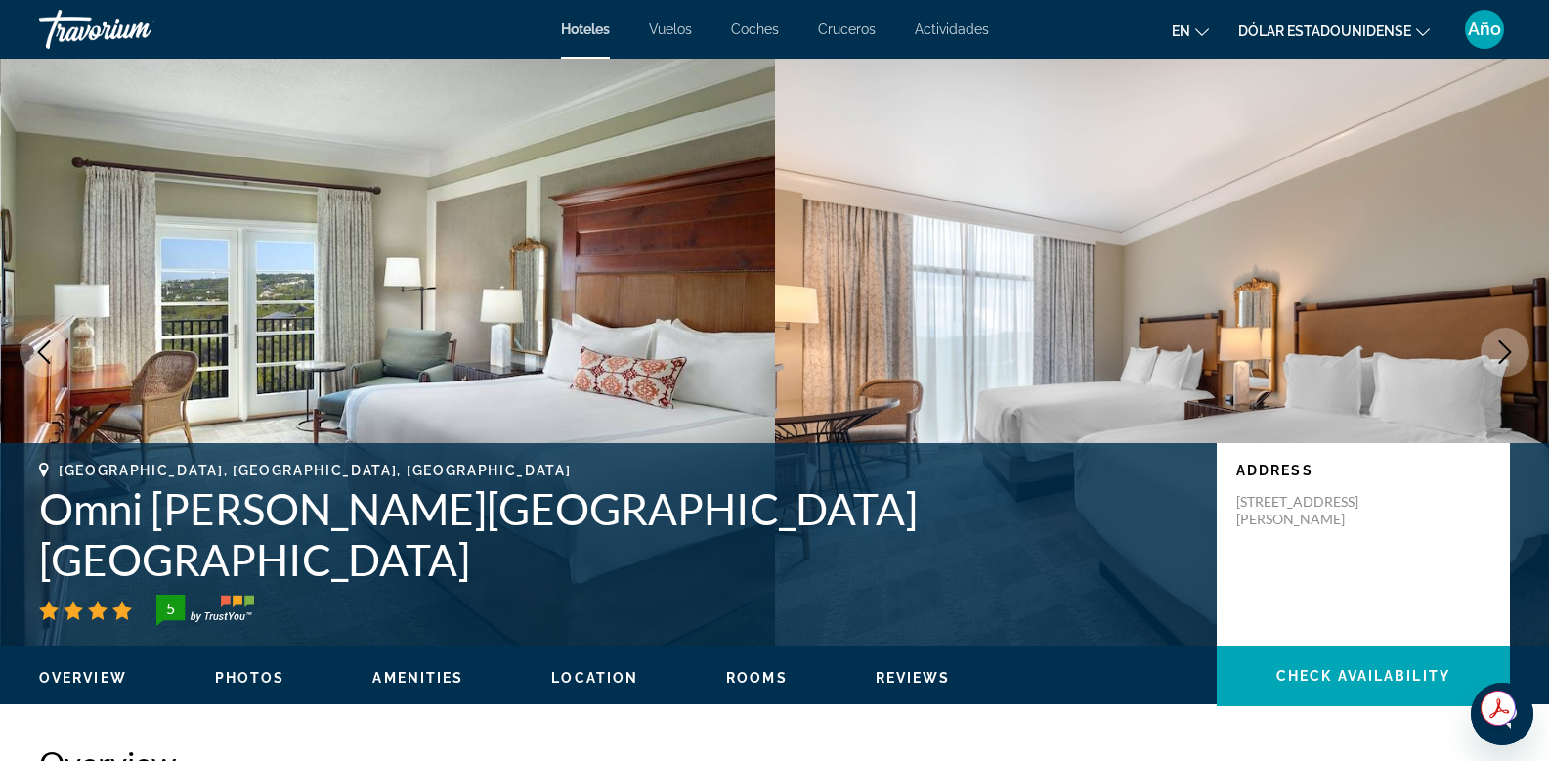
click at [1501, 351] on icon "Next image" at bounding box center [1505, 351] width 23 height 23
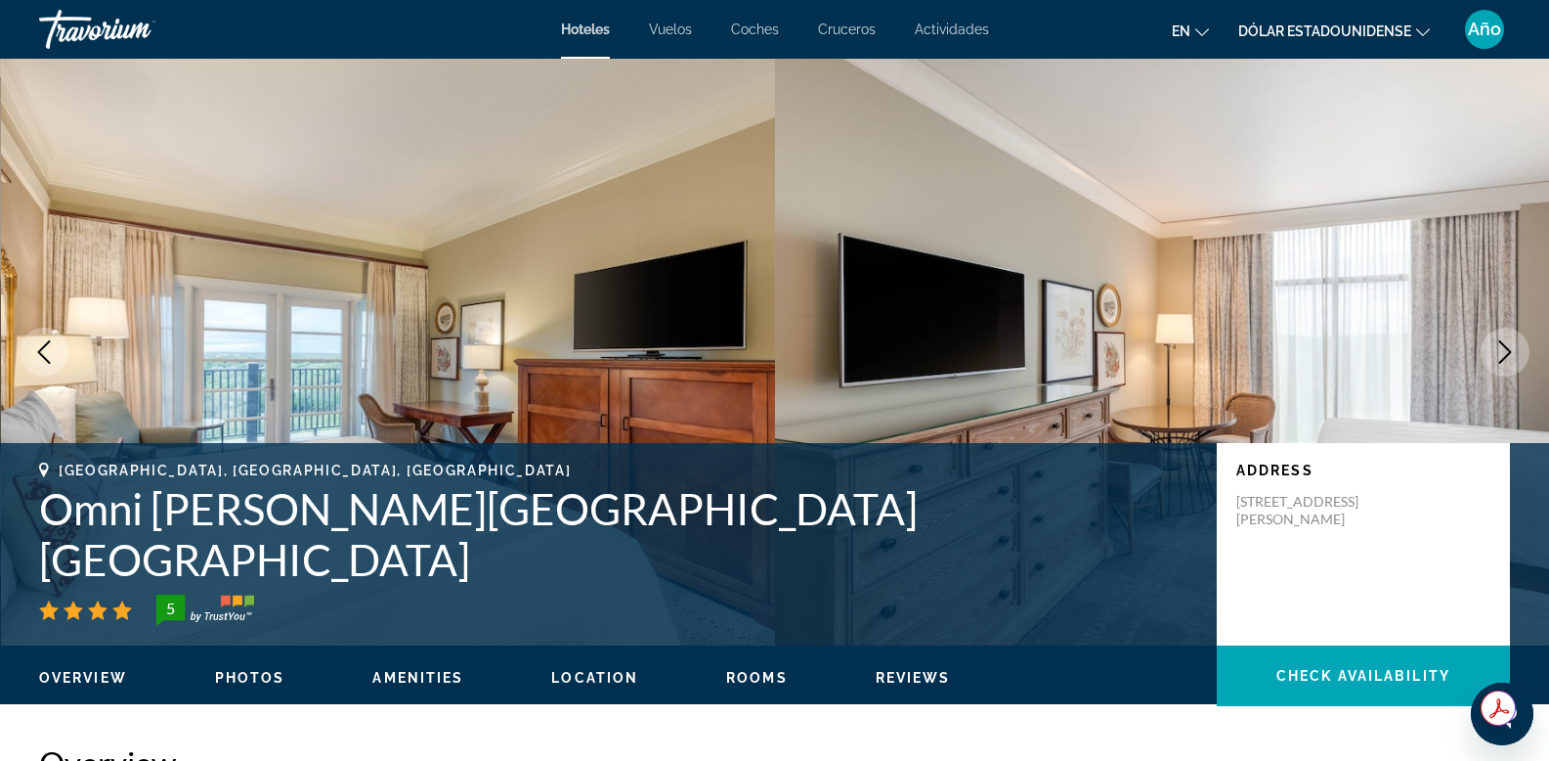
click at [1506, 349] on icon "Next image" at bounding box center [1505, 351] width 23 height 23
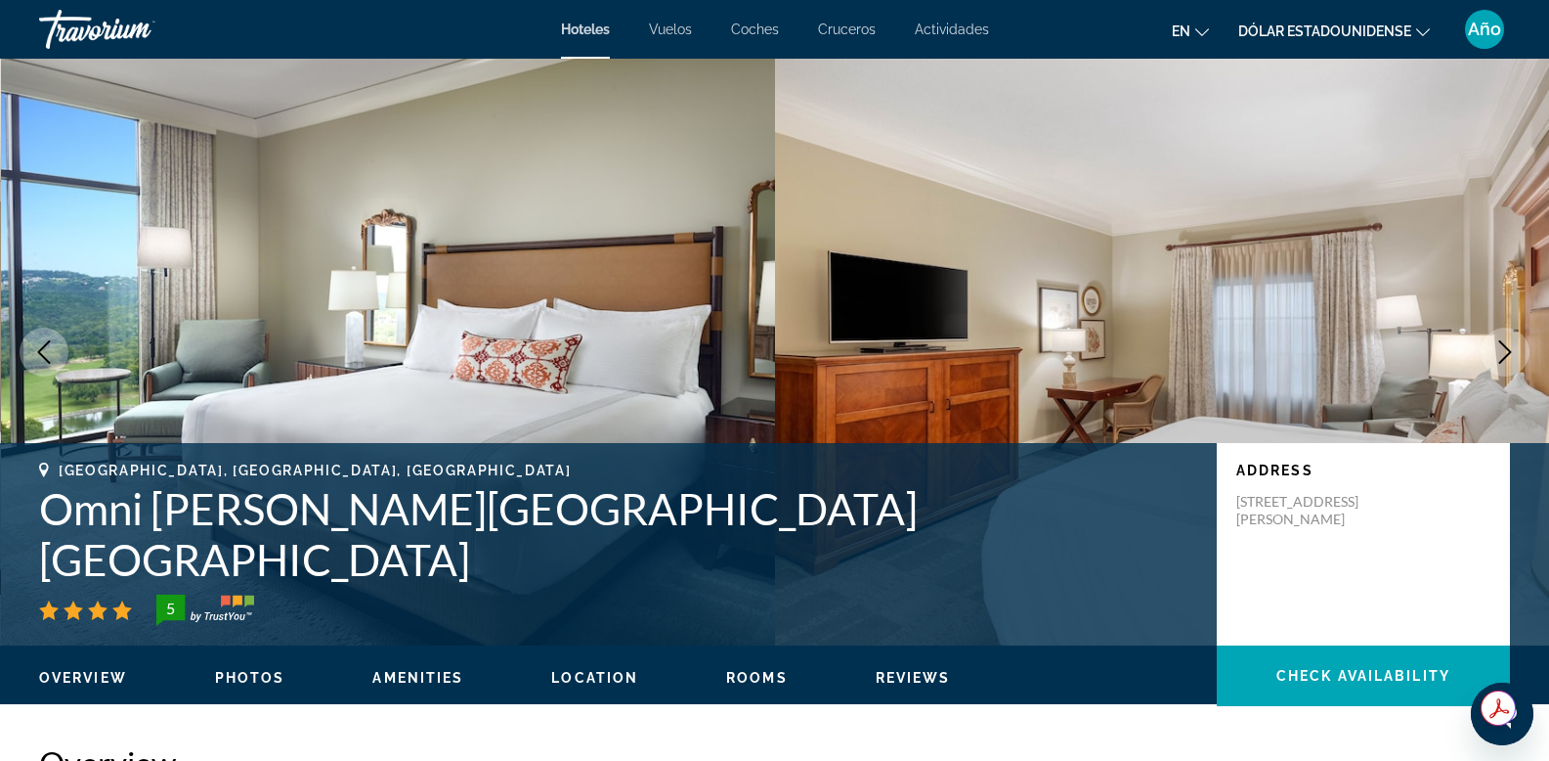
click at [1506, 349] on icon "Next image" at bounding box center [1505, 351] width 23 height 23
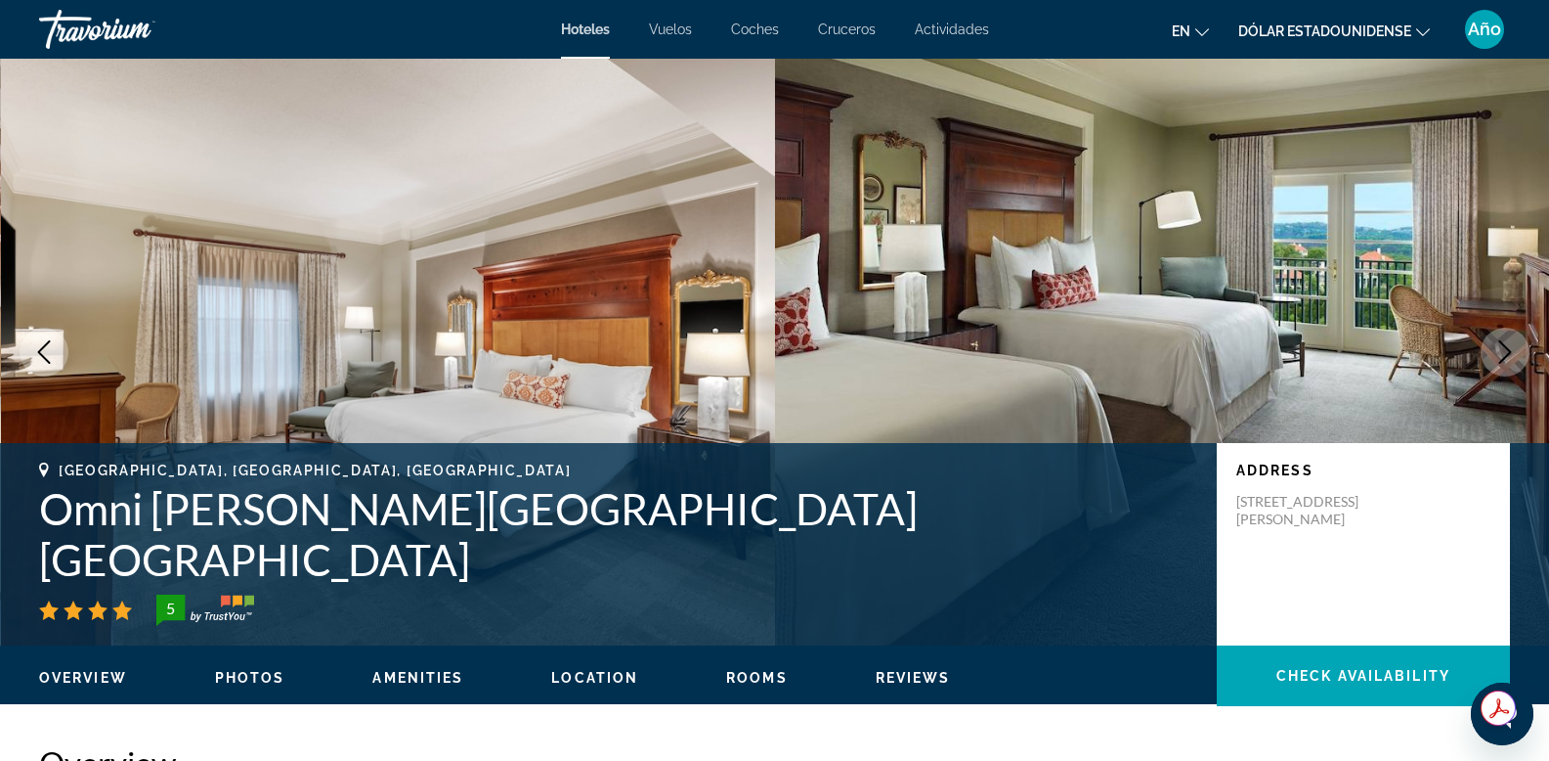
click at [1508, 351] on icon "Next image" at bounding box center [1506, 351] width 13 height 23
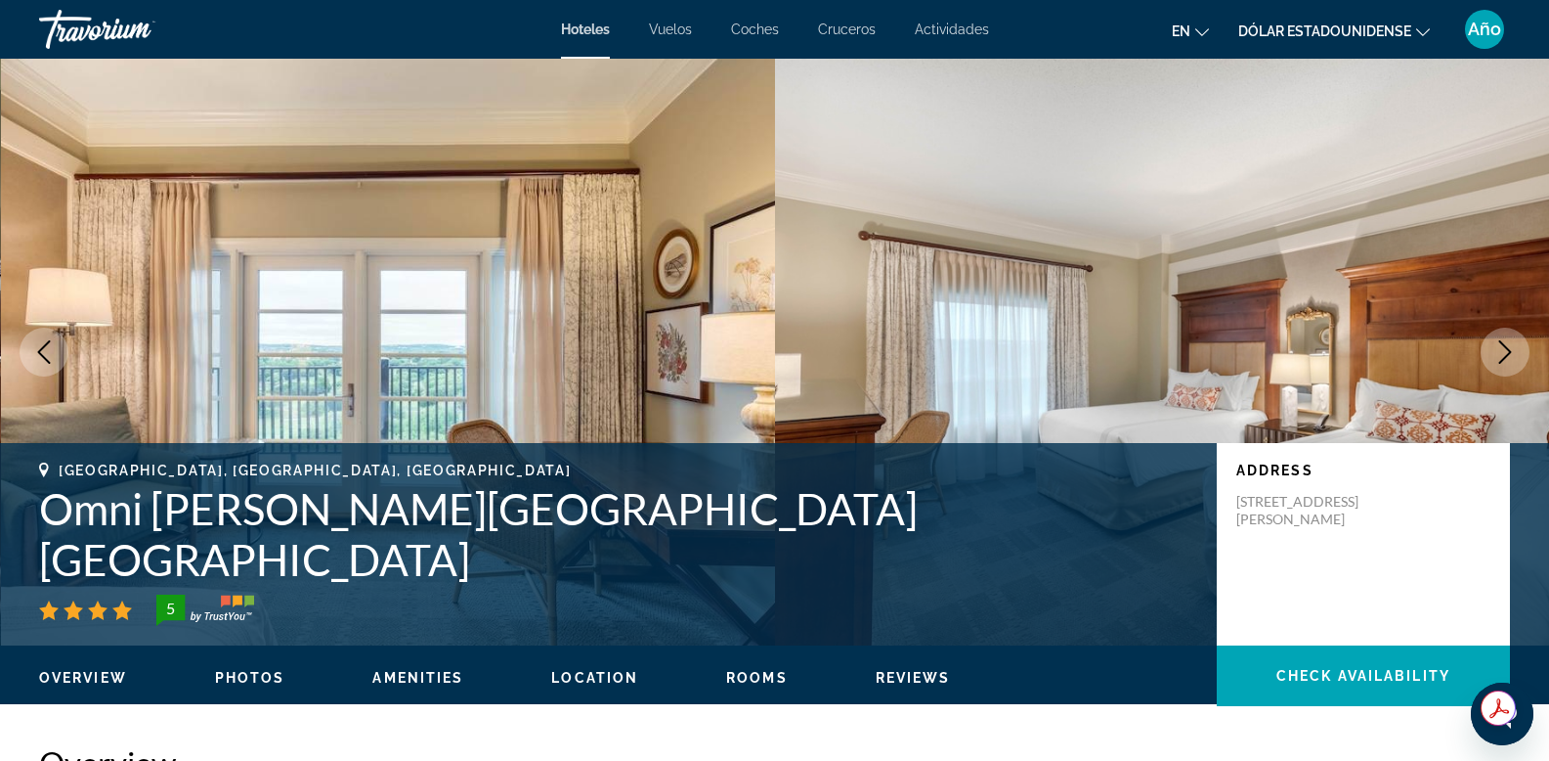
click at [1508, 351] on icon "Next image" at bounding box center [1506, 351] width 13 height 23
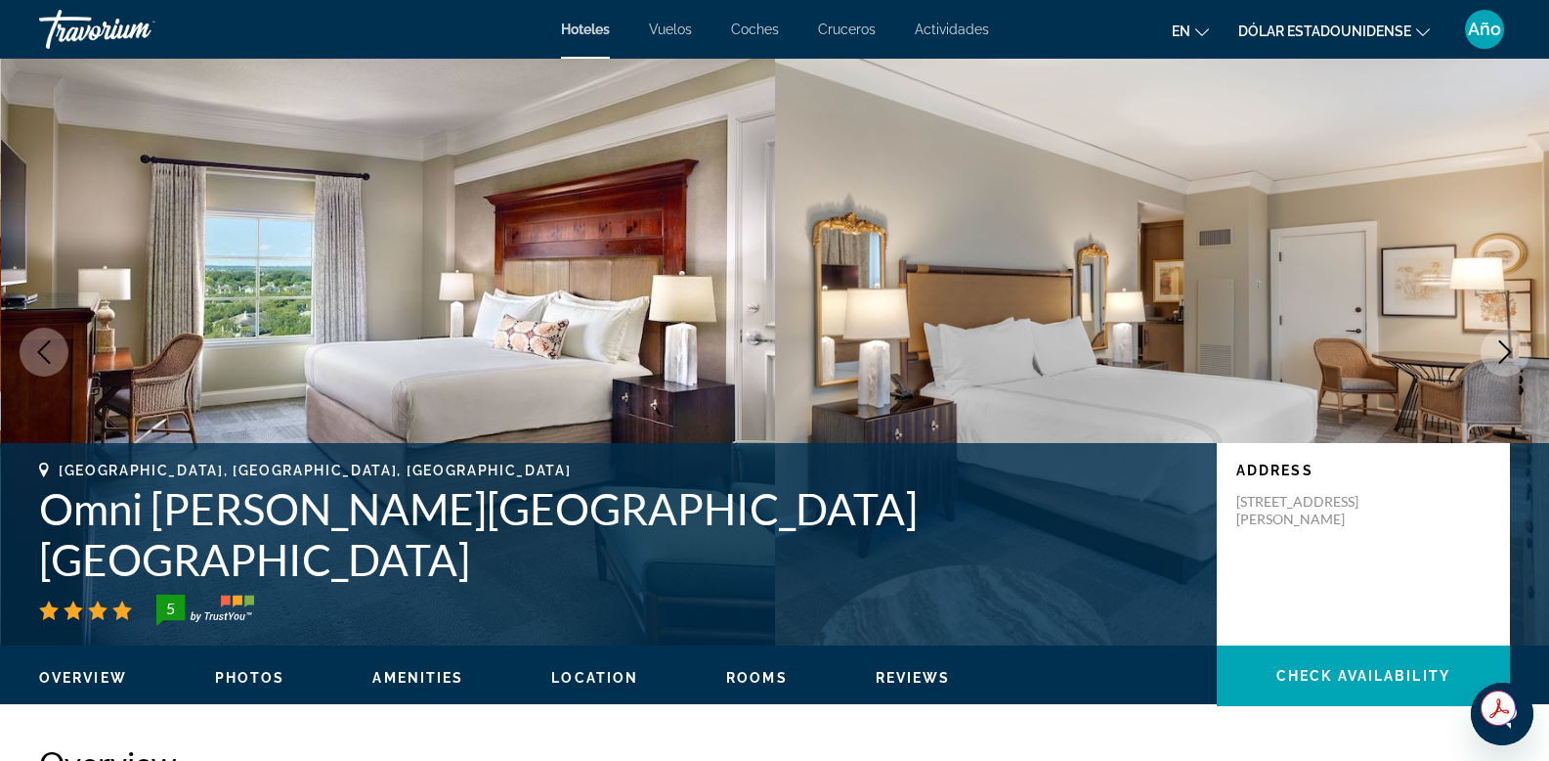
click at [1508, 351] on icon "Next image" at bounding box center [1506, 351] width 13 height 23
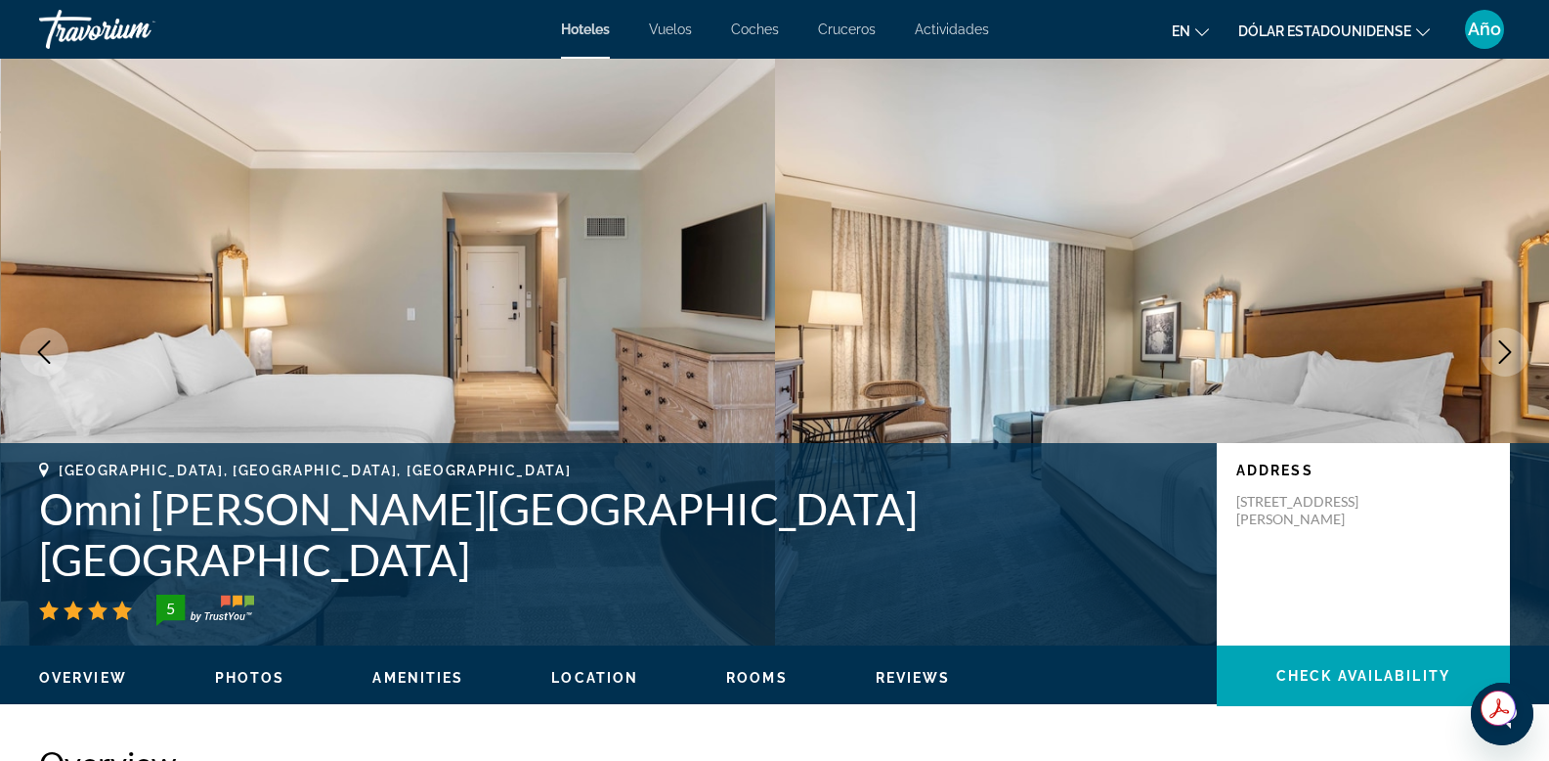
click at [1508, 351] on icon "Next image" at bounding box center [1506, 351] width 13 height 23
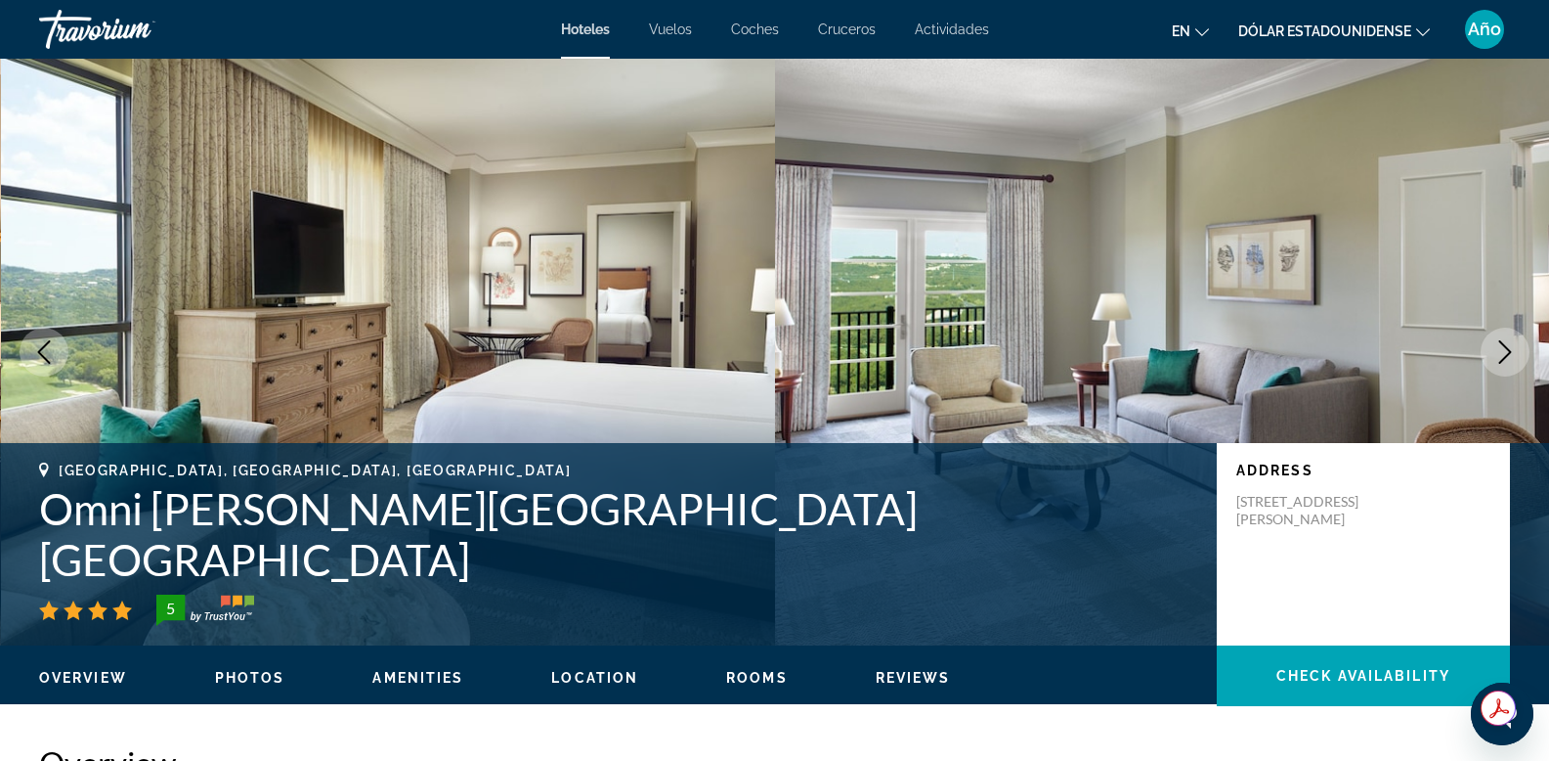
click at [1508, 351] on icon "Next image" at bounding box center [1506, 351] width 13 height 23
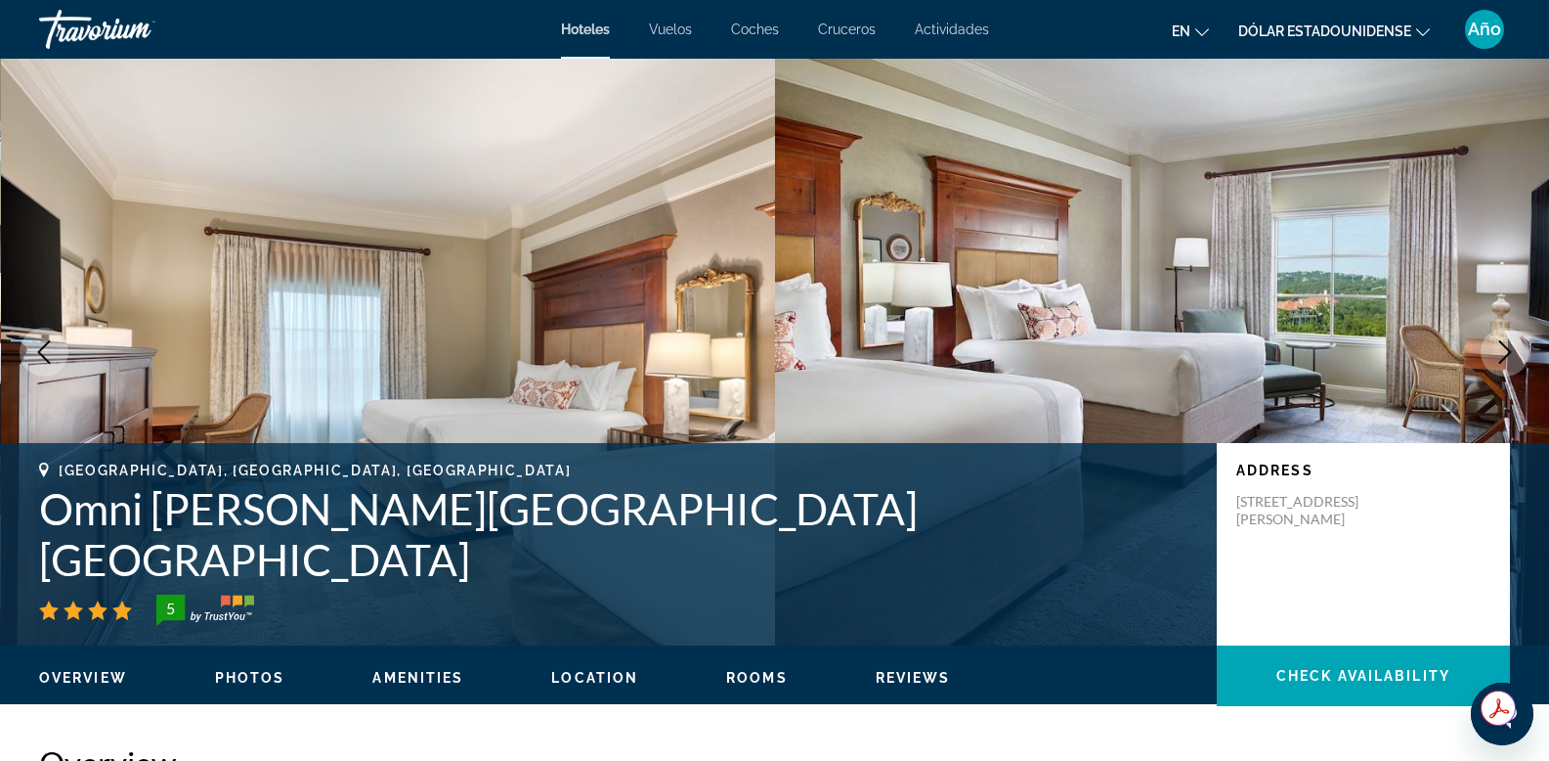
click at [1508, 351] on icon "Next image" at bounding box center [1506, 351] width 13 height 23
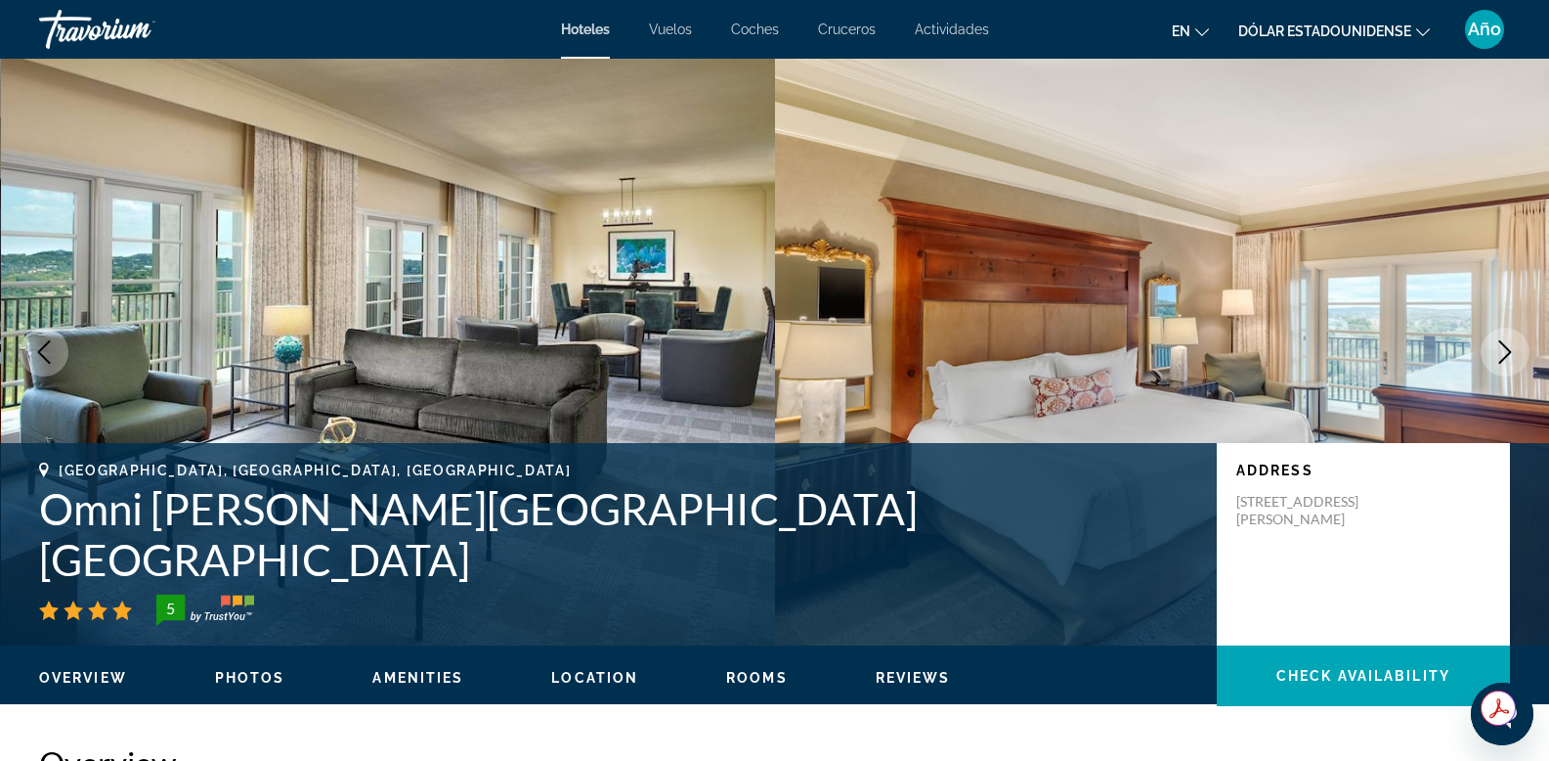
click at [1508, 351] on icon "Next image" at bounding box center [1505, 351] width 23 height 23
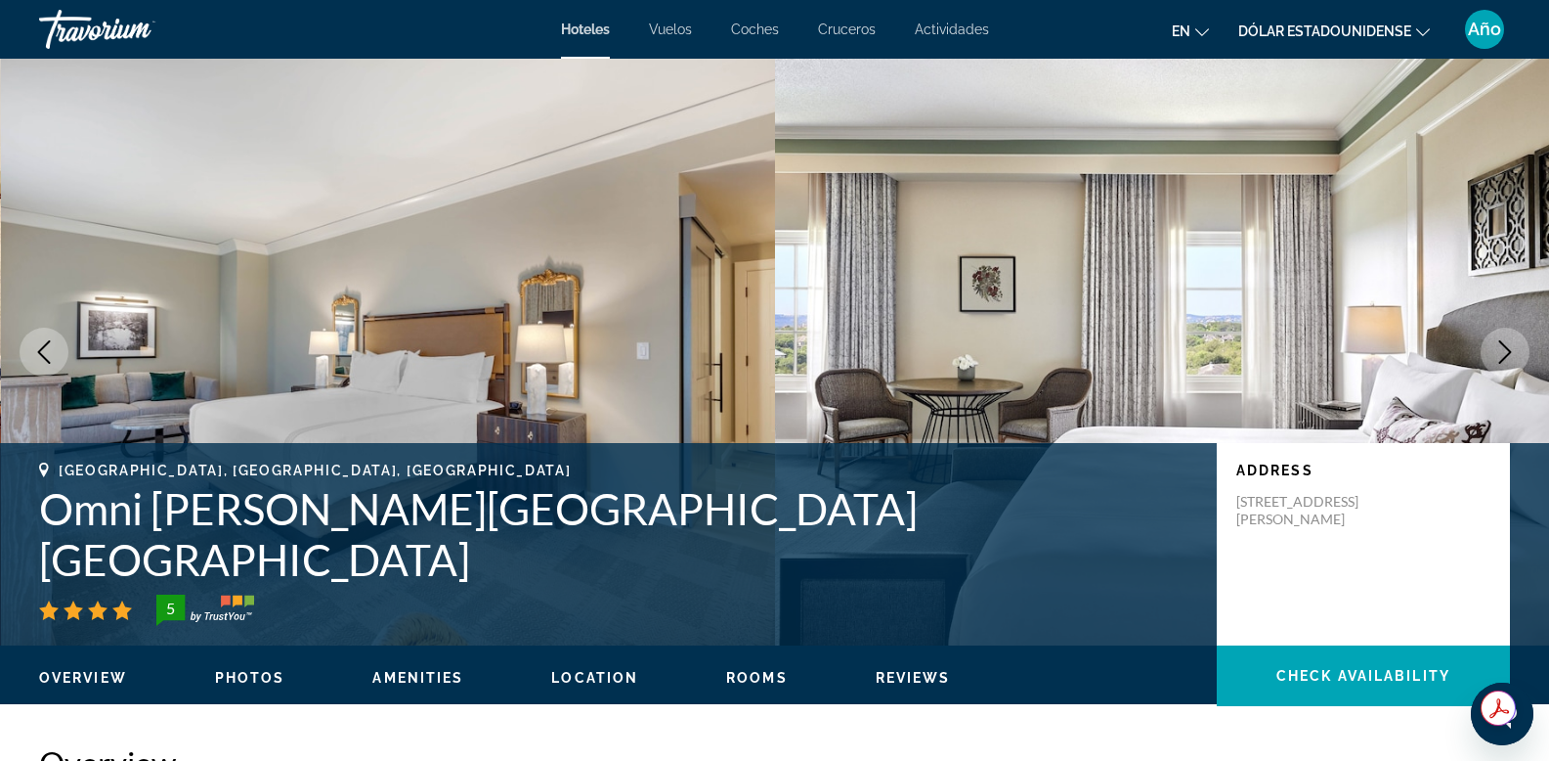
click at [1508, 351] on icon "Next image" at bounding box center [1505, 351] width 23 height 23
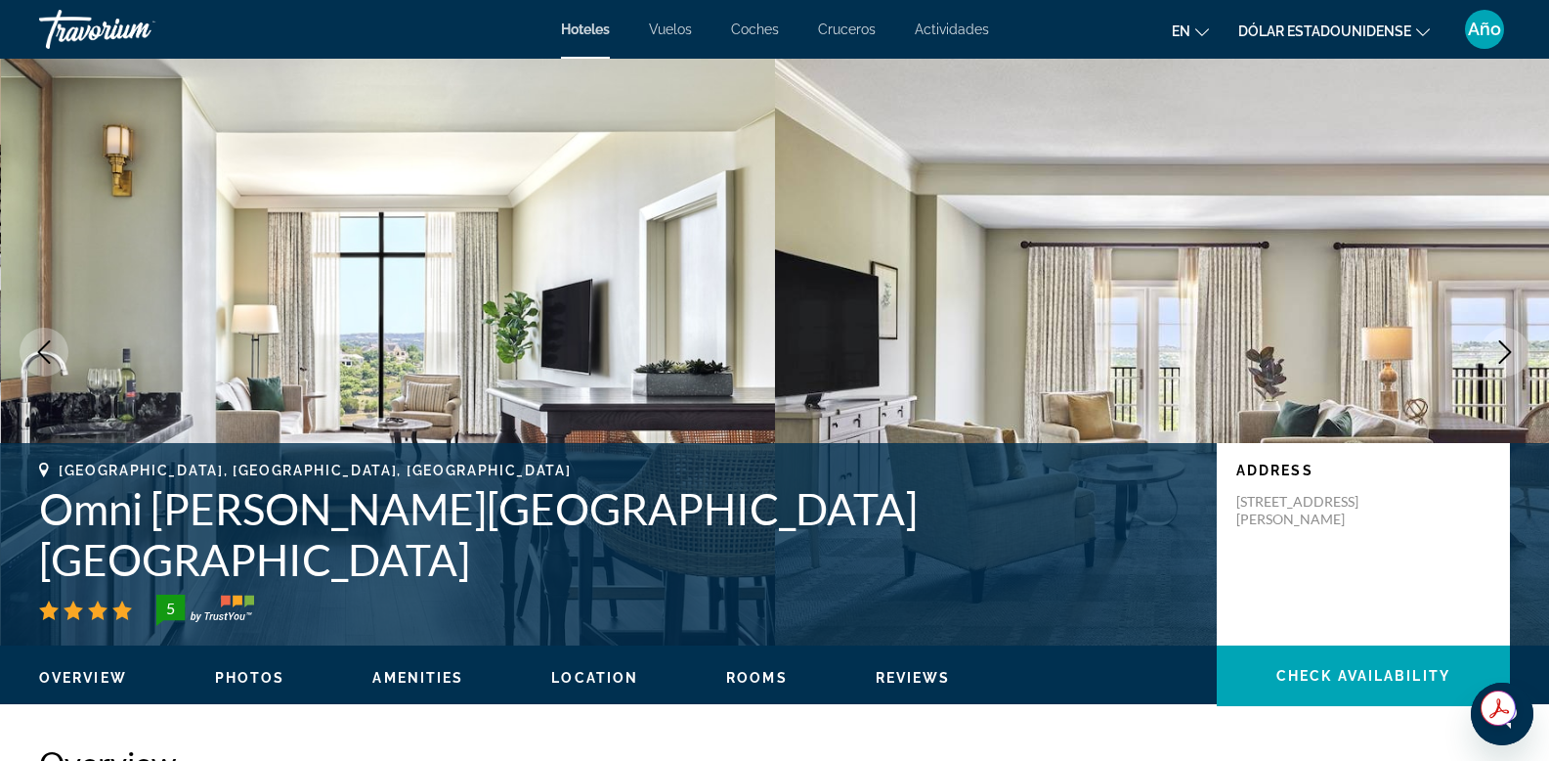
click at [1508, 351] on icon "Next image" at bounding box center [1505, 351] width 23 height 23
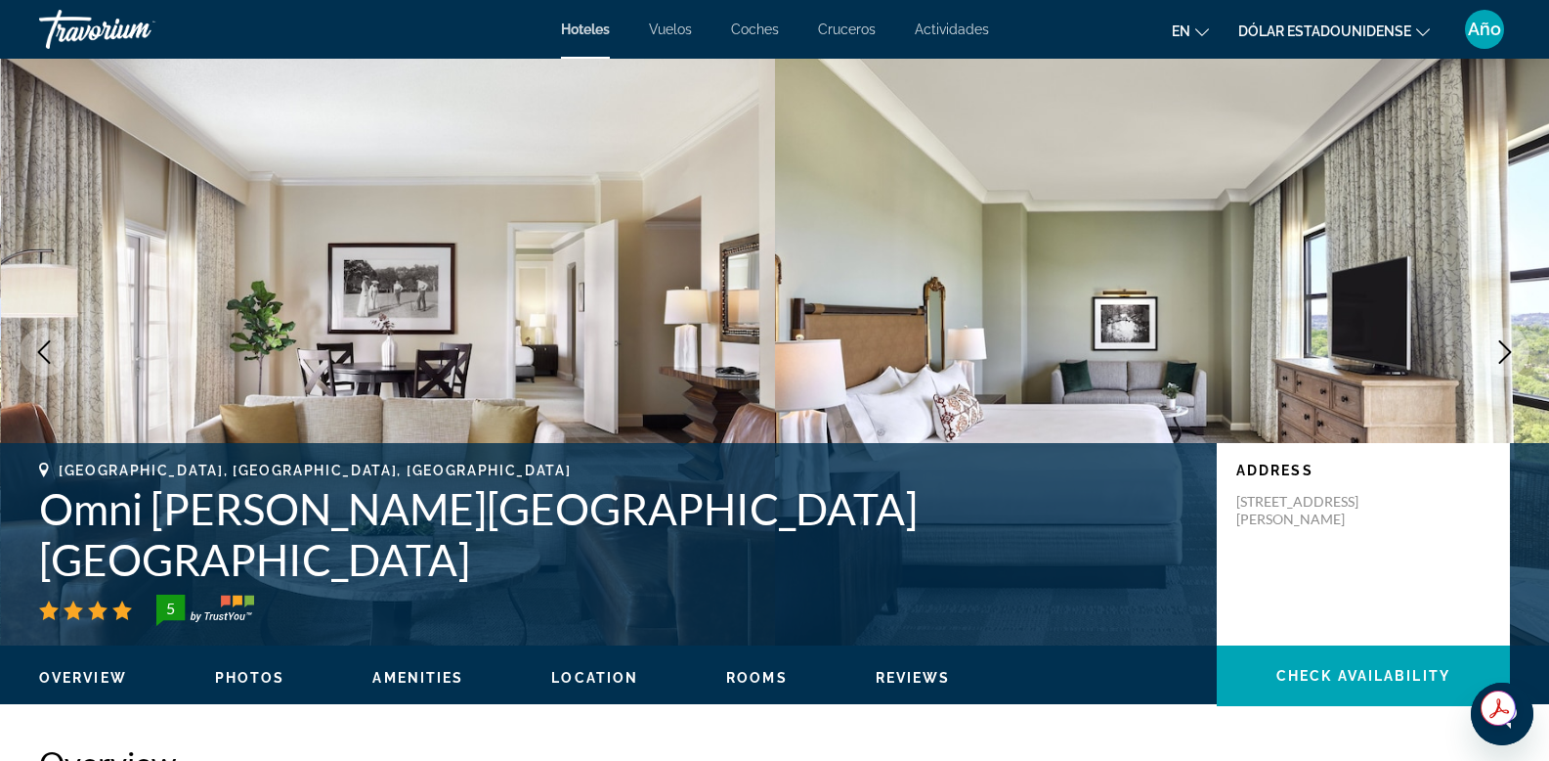
click at [1508, 351] on icon "Next image" at bounding box center [1505, 351] width 23 height 23
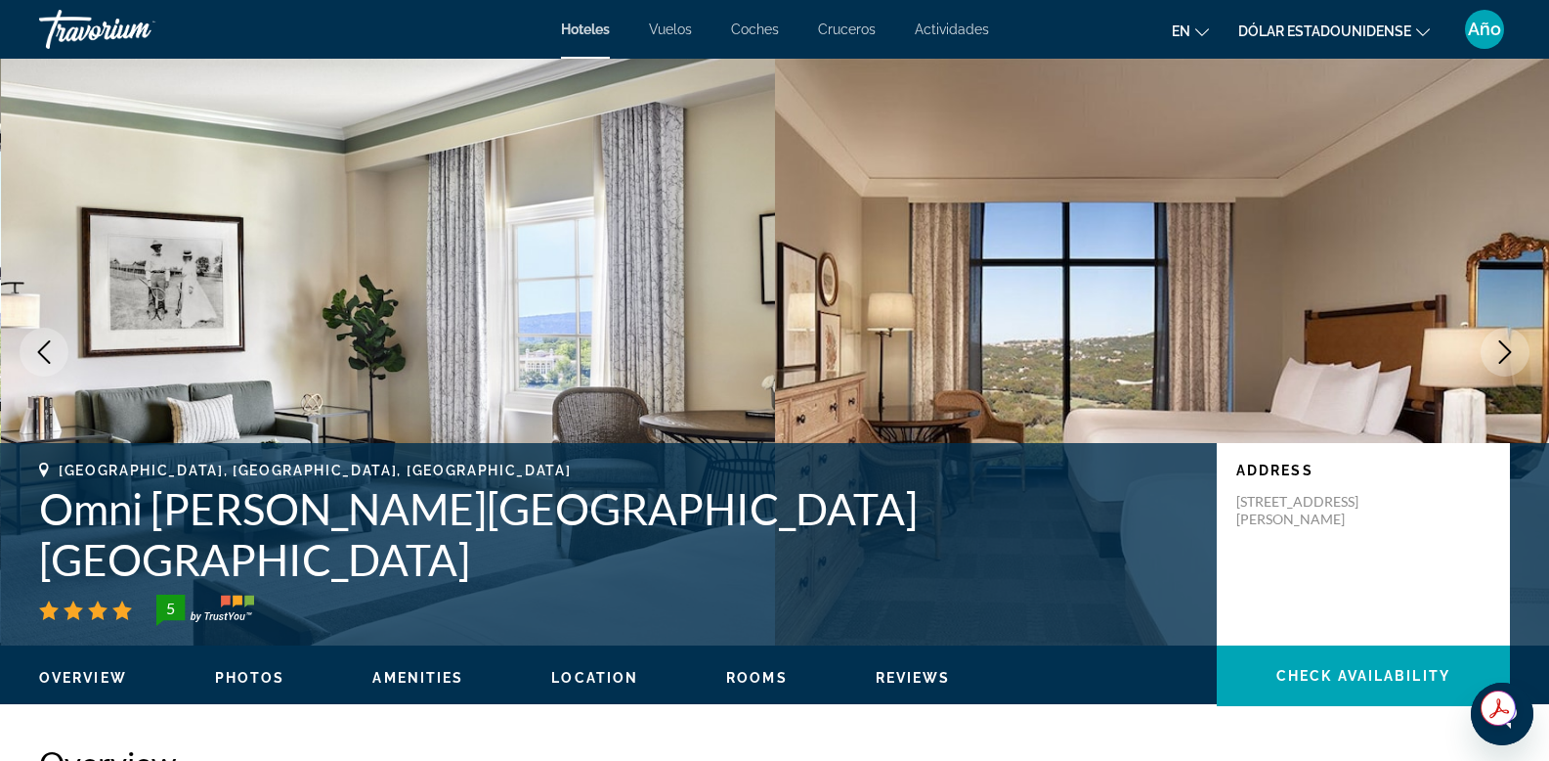
click at [1508, 351] on icon "Next image" at bounding box center [1505, 351] width 23 height 23
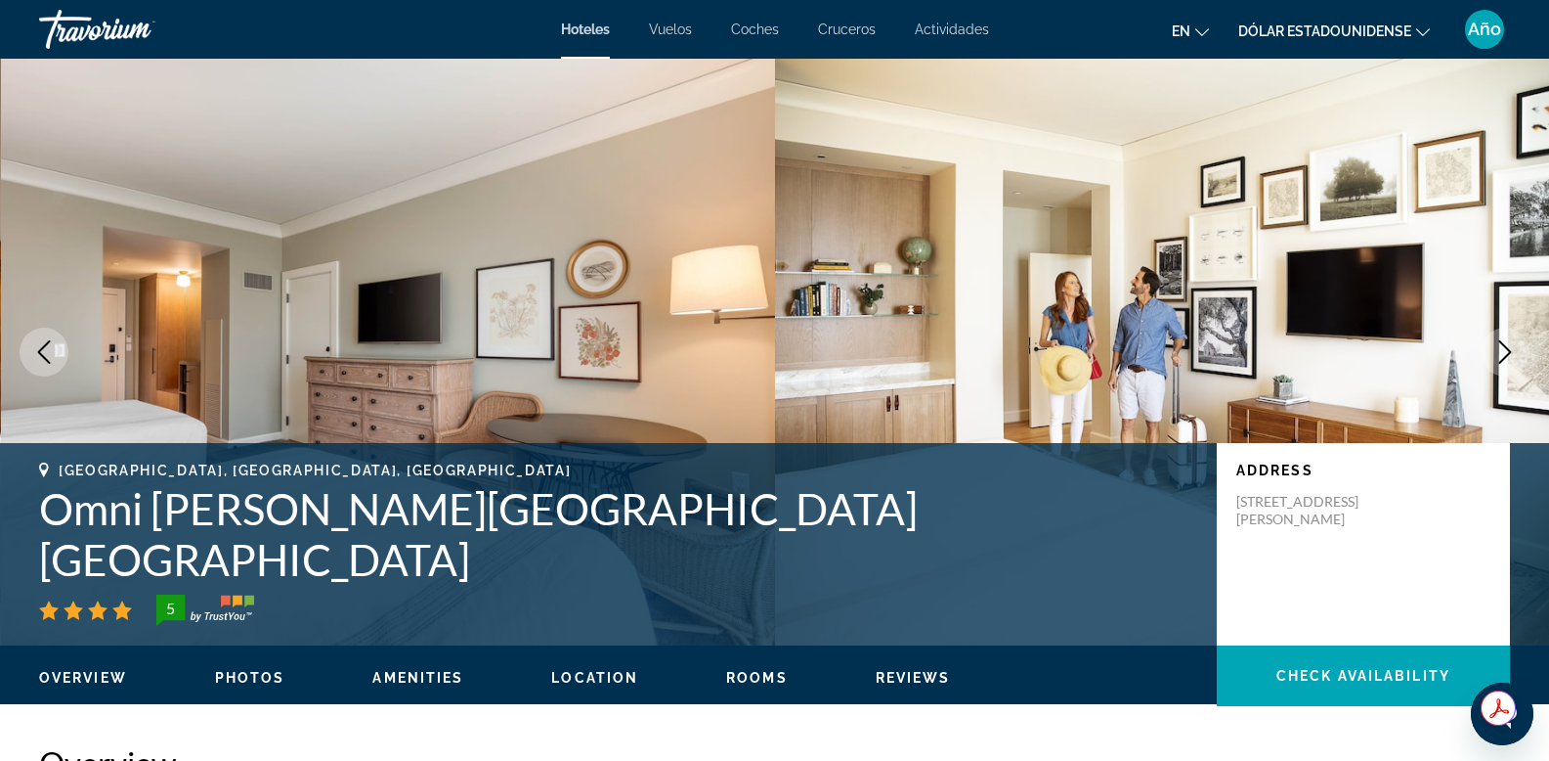
click at [1508, 351] on icon "Next image" at bounding box center [1505, 351] width 23 height 23
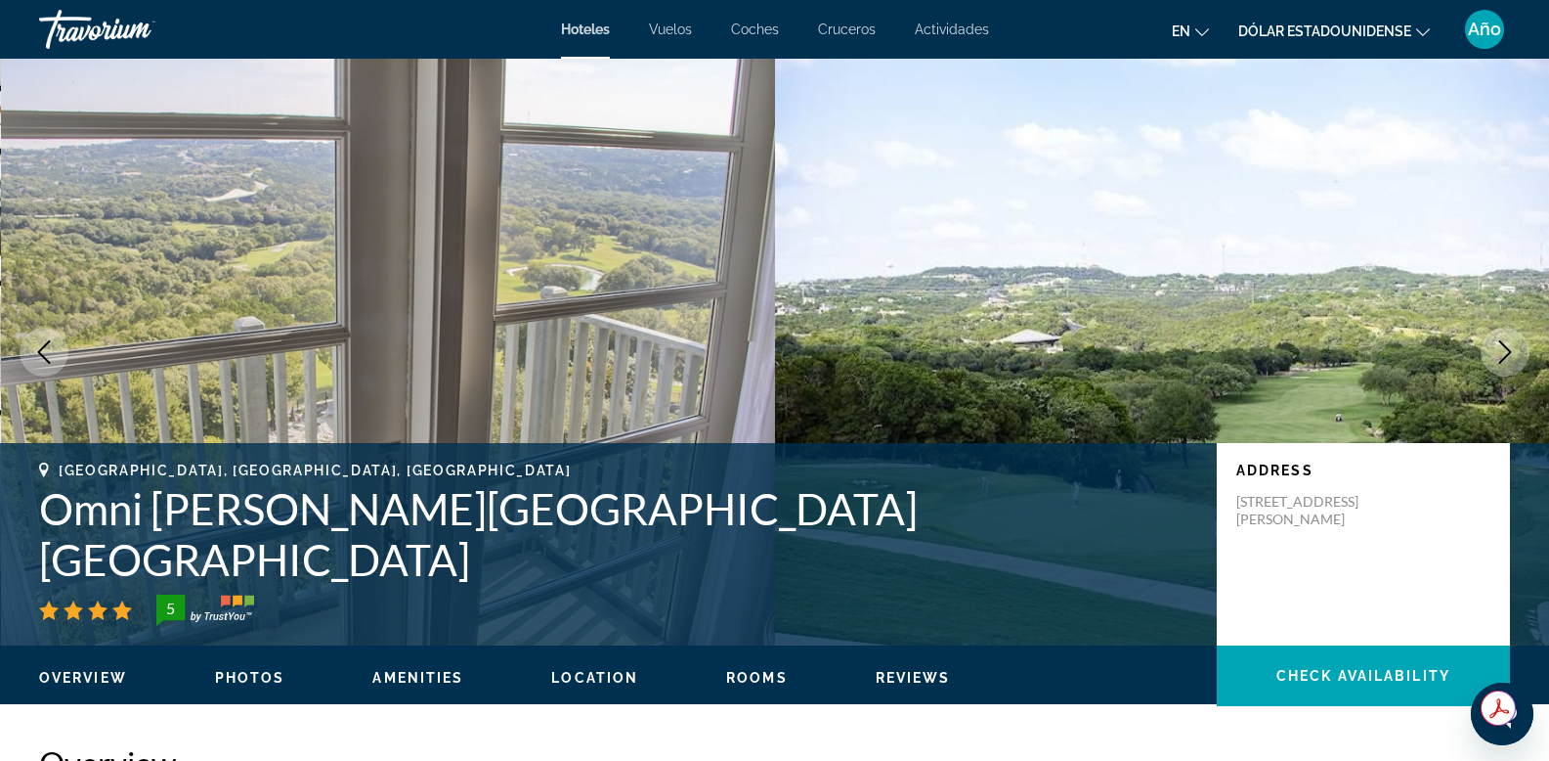
click at [1506, 355] on icon "Next image" at bounding box center [1506, 351] width 13 height 23
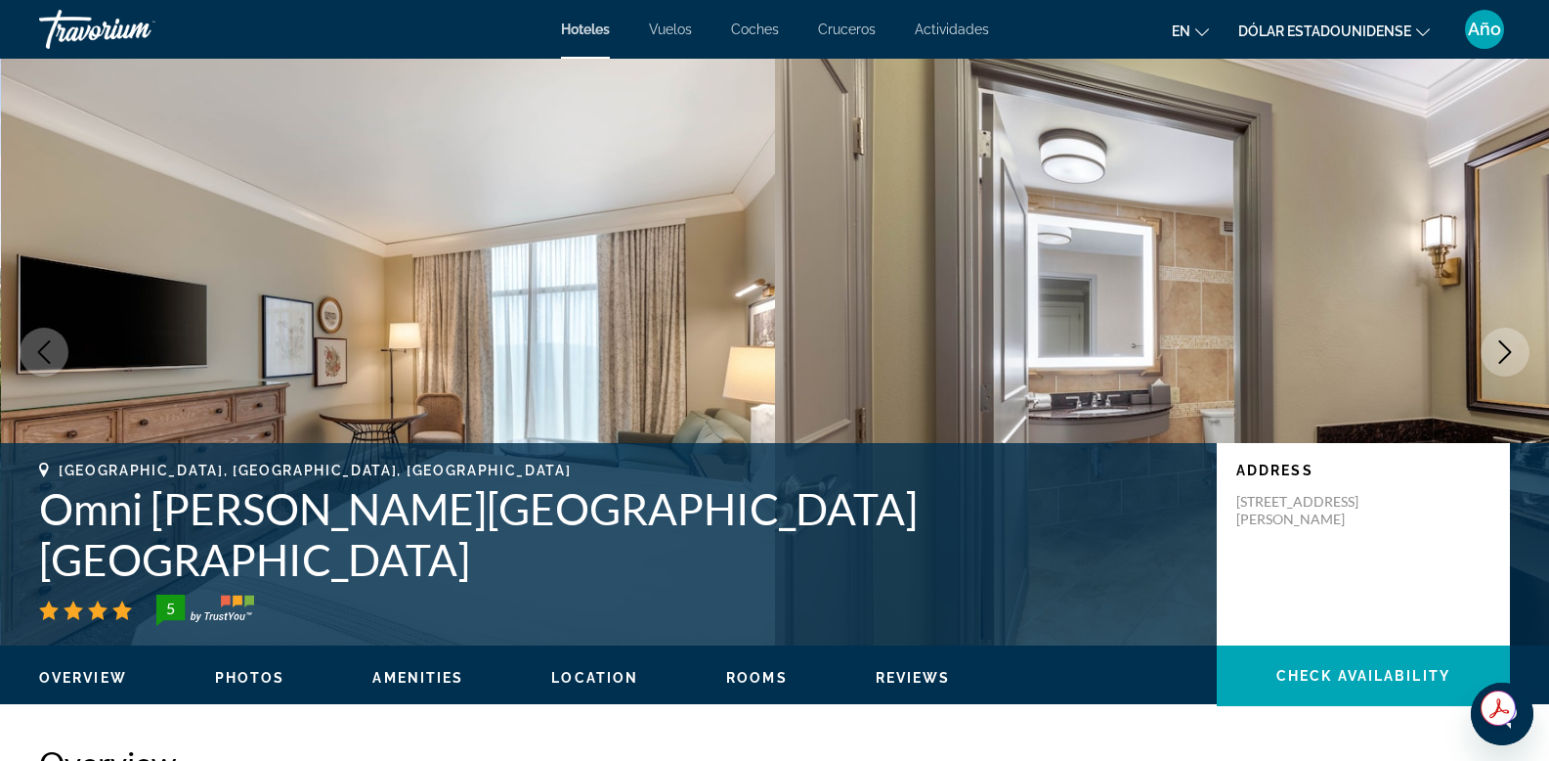
click at [1506, 355] on icon "Next image" at bounding box center [1506, 351] width 13 height 23
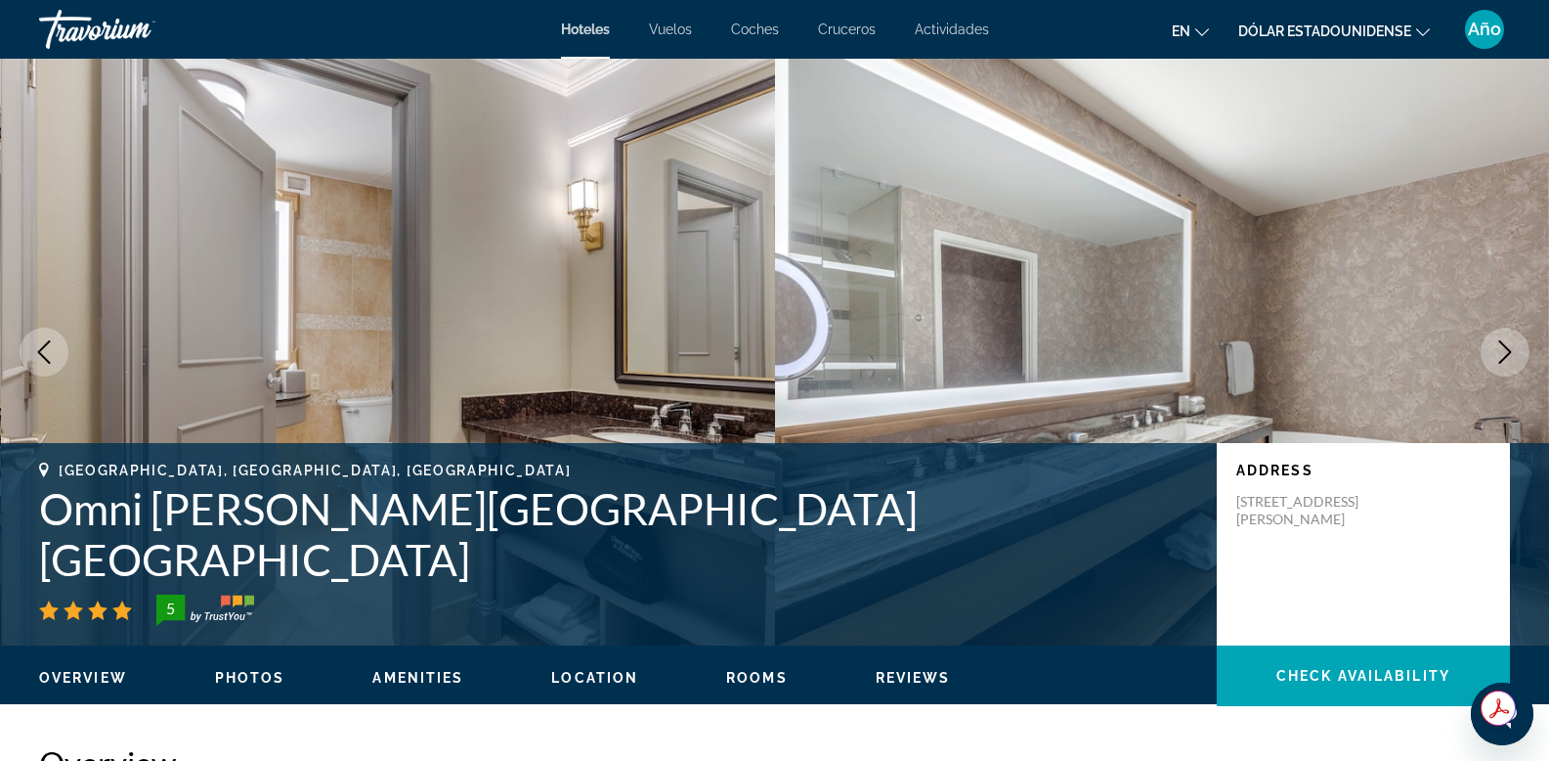
click at [1505, 355] on icon "Next image" at bounding box center [1505, 351] width 23 height 23
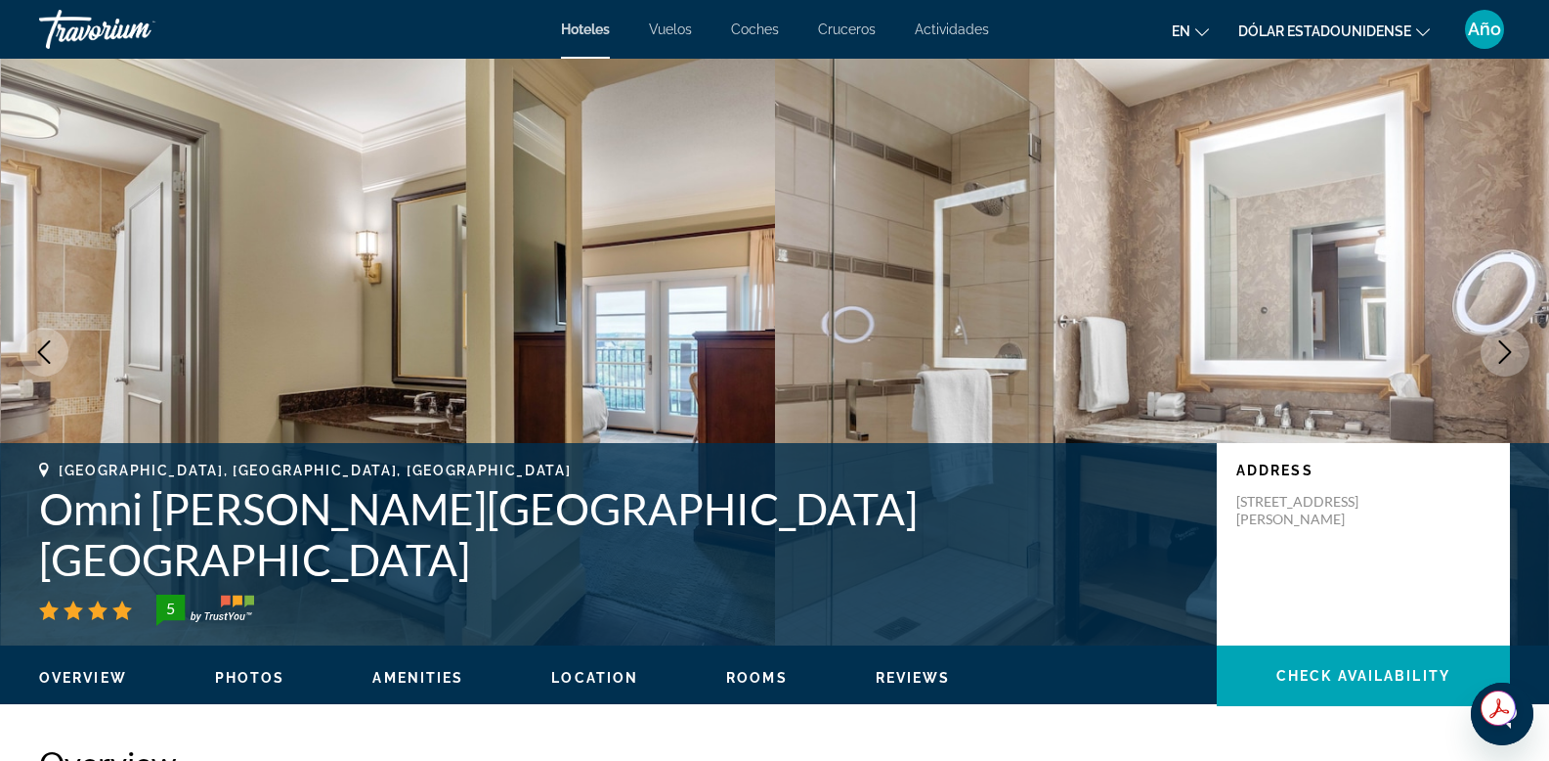
click at [1504, 355] on icon "Next image" at bounding box center [1505, 351] width 23 height 23
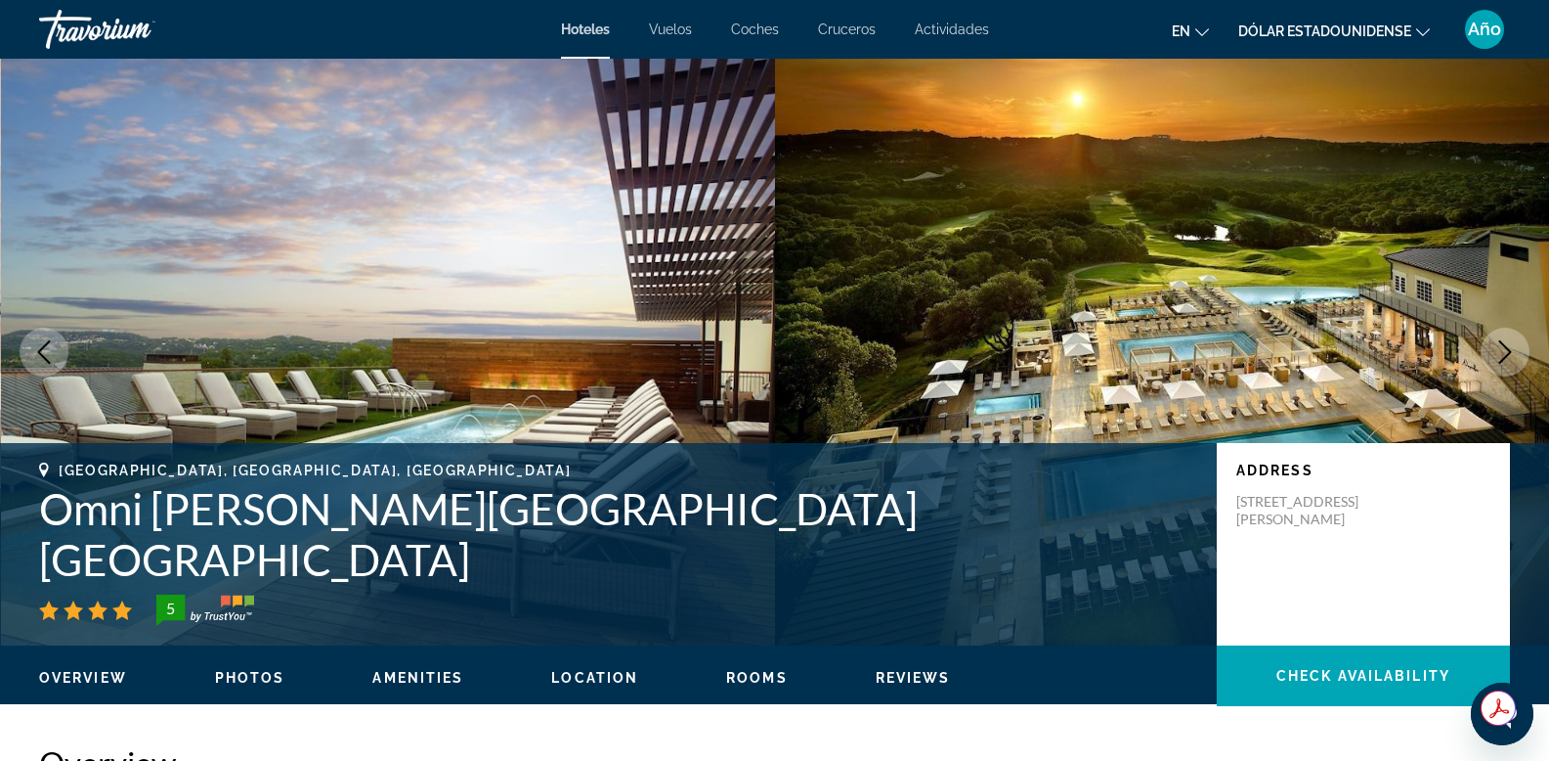
click at [1503, 344] on icon "Next image" at bounding box center [1506, 351] width 13 height 23
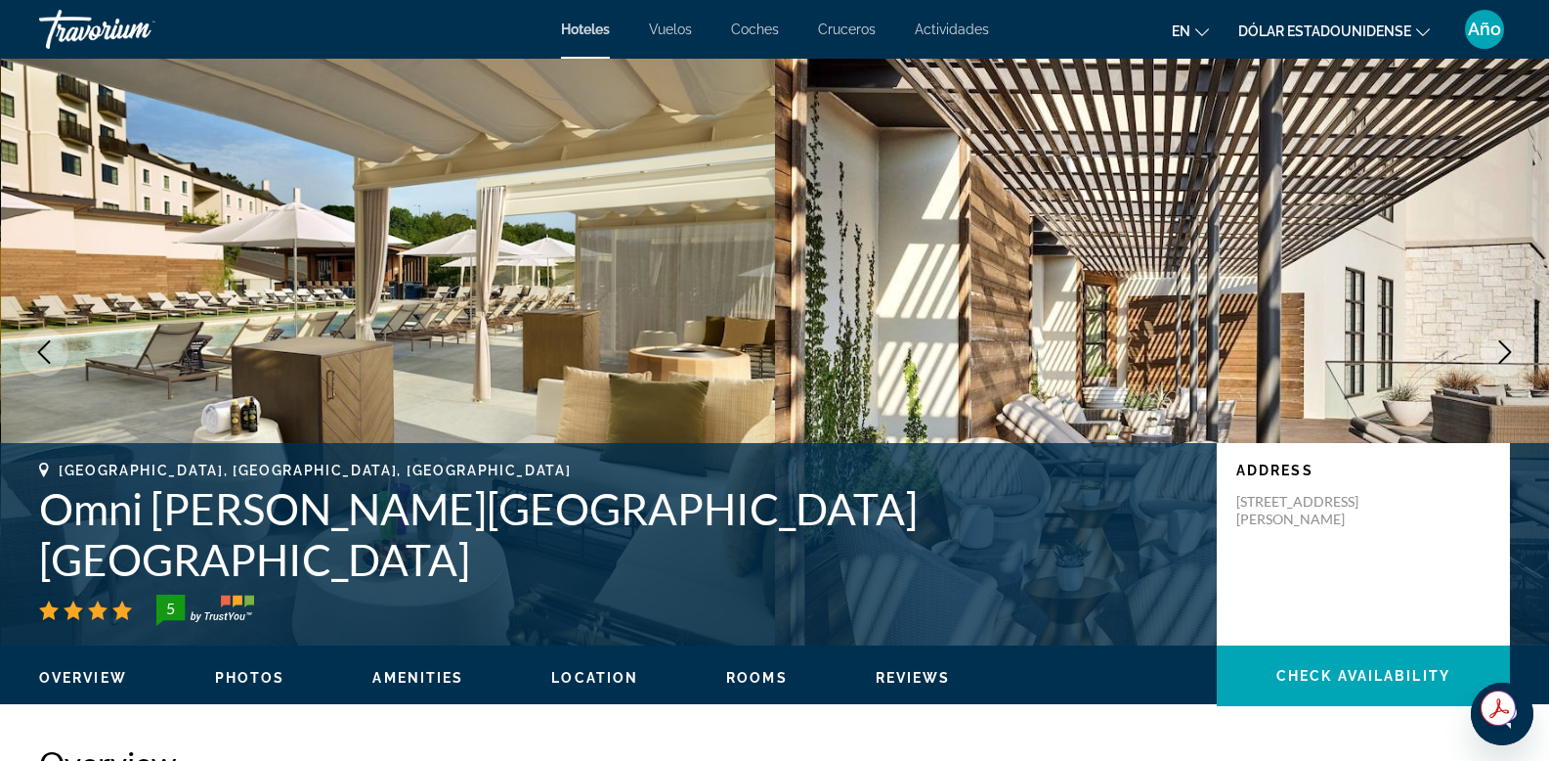
click at [1505, 353] on icon "Next image" at bounding box center [1505, 351] width 23 height 23
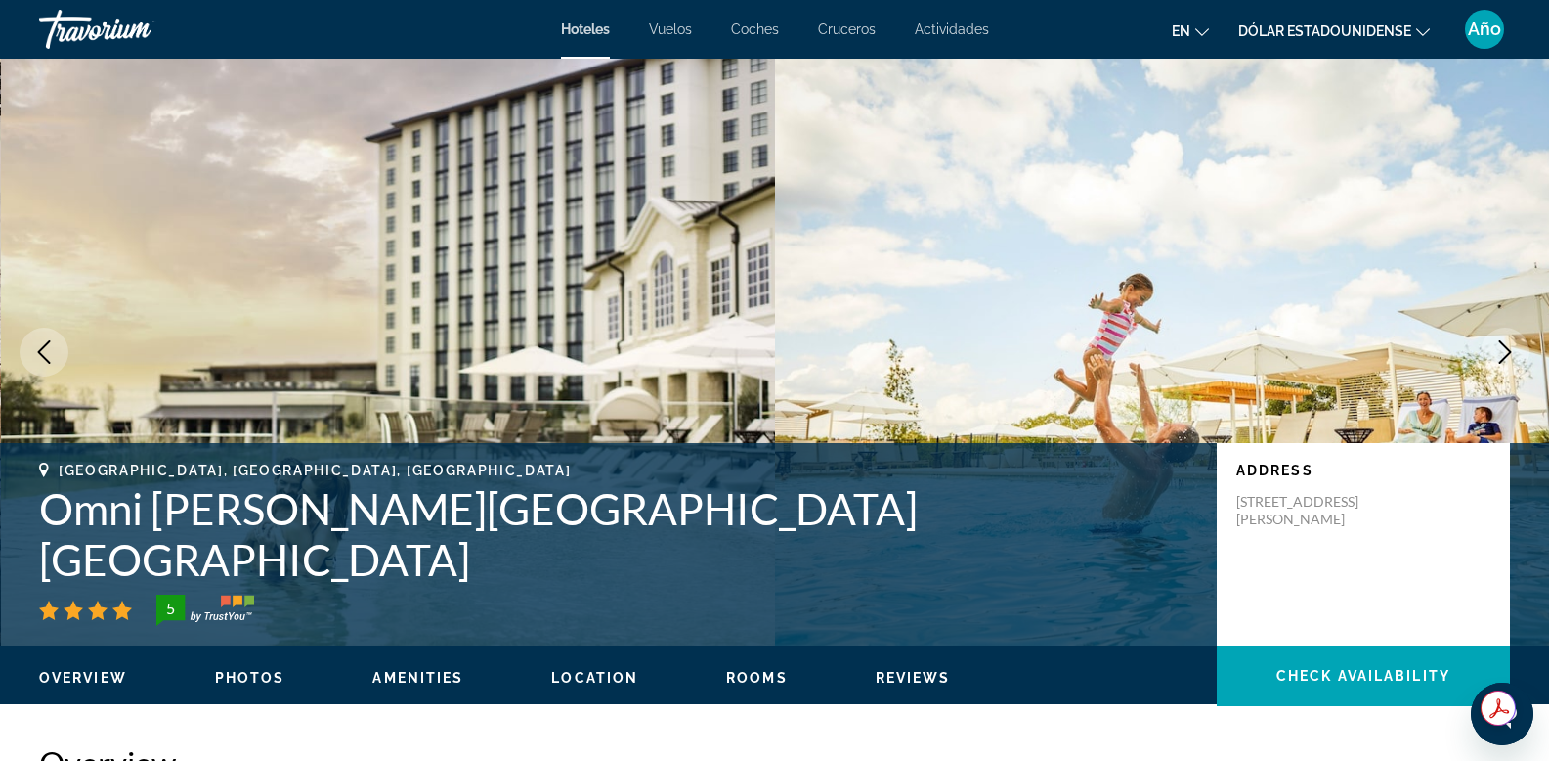
click at [1505, 353] on icon "Next image" at bounding box center [1505, 351] width 23 height 23
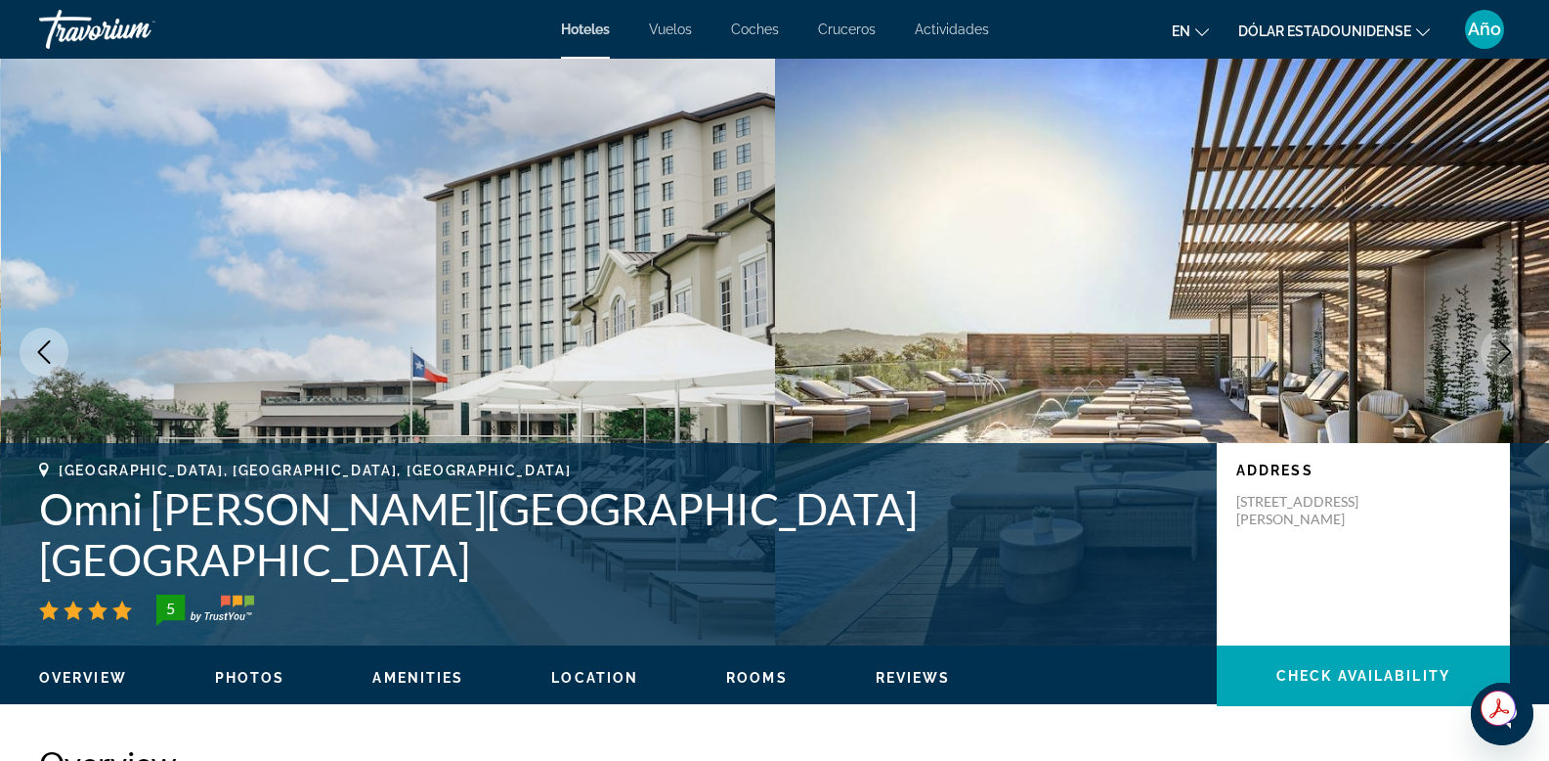
click at [1505, 353] on icon "Next image" at bounding box center [1505, 351] width 23 height 23
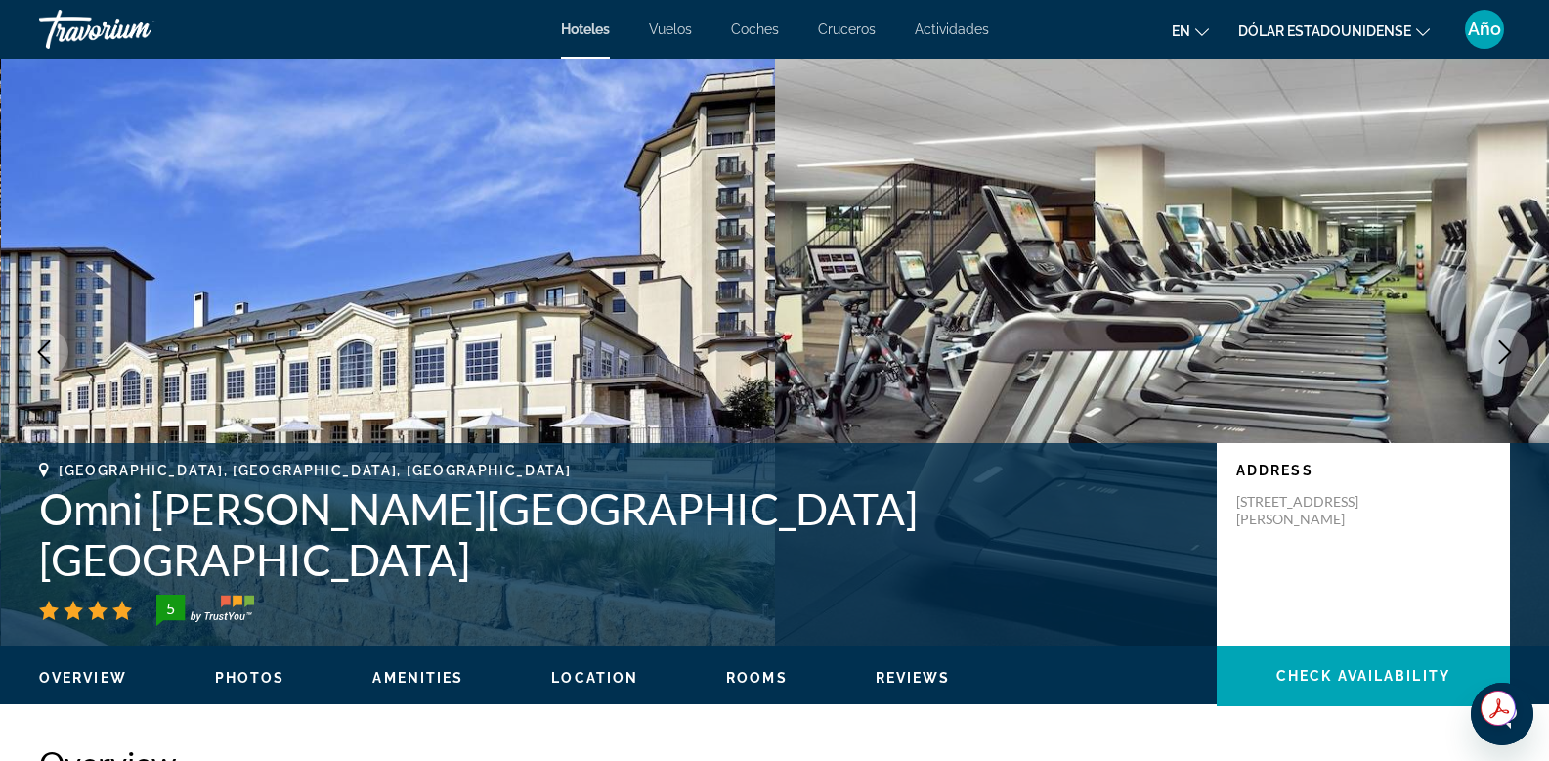
click at [1504, 351] on icon "Next image" at bounding box center [1505, 351] width 23 height 23
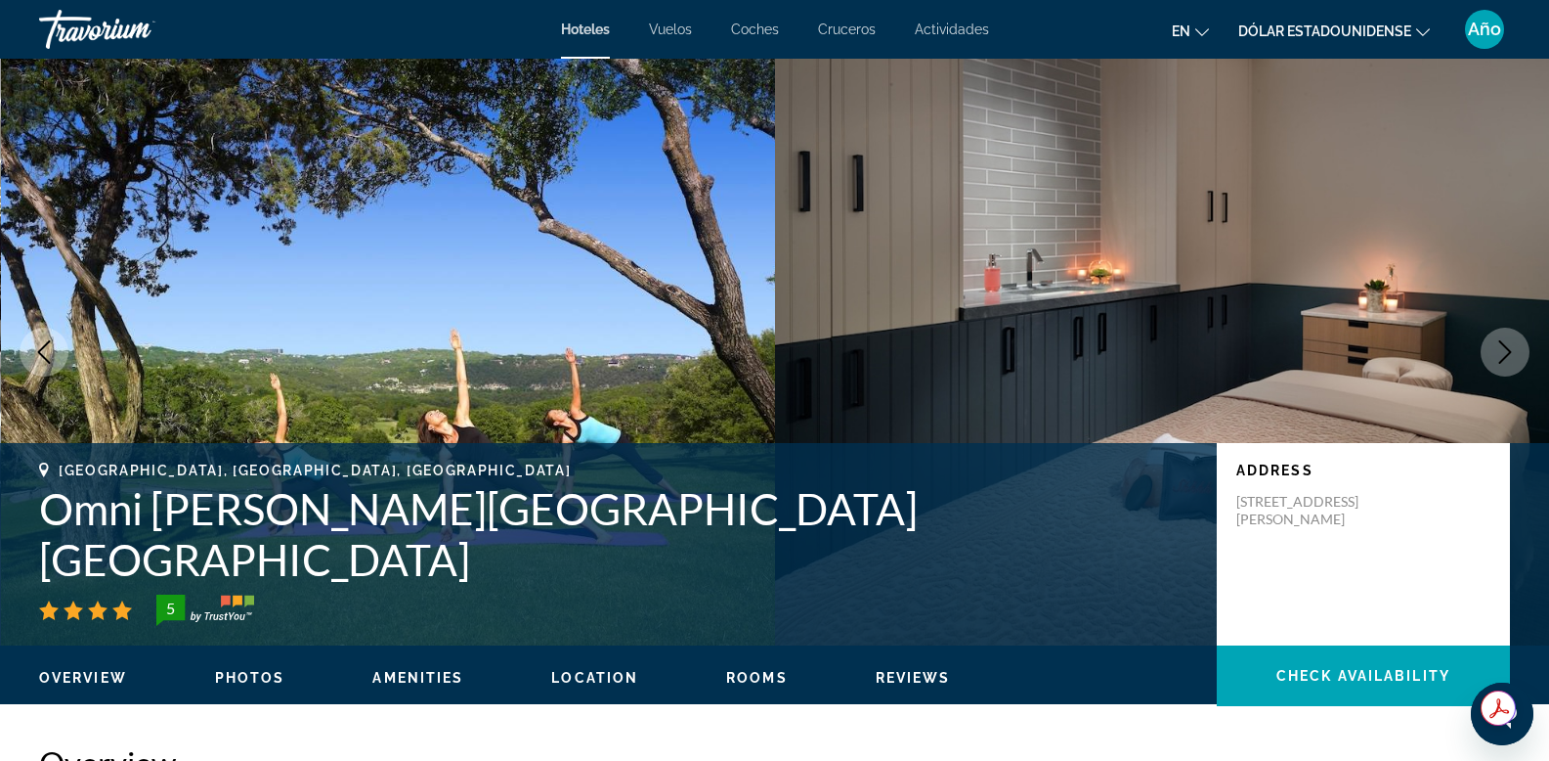
click at [1504, 351] on icon "Next image" at bounding box center [1505, 351] width 23 height 23
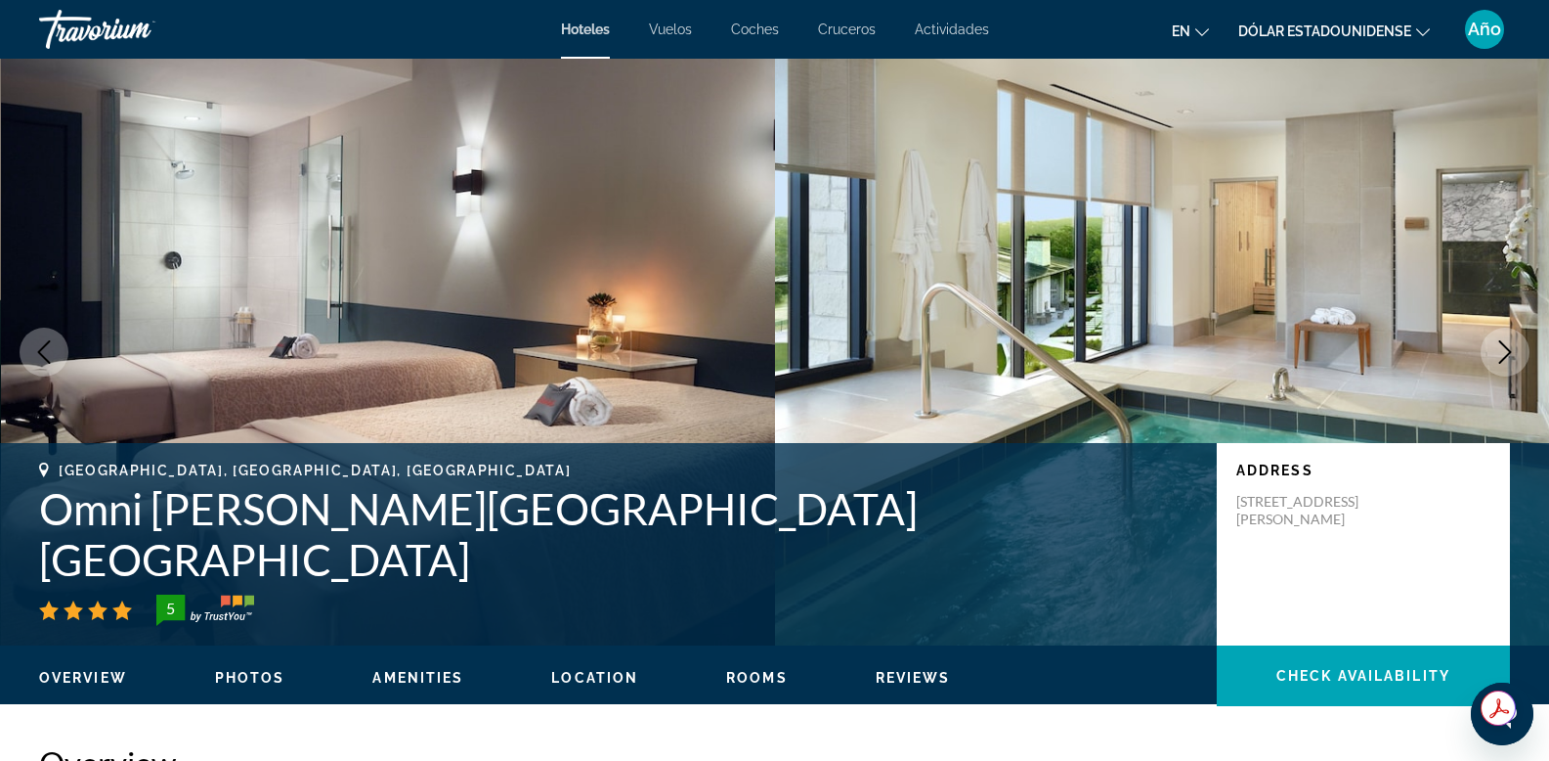
click at [1504, 352] on icon "Next image" at bounding box center [1505, 351] width 23 height 23
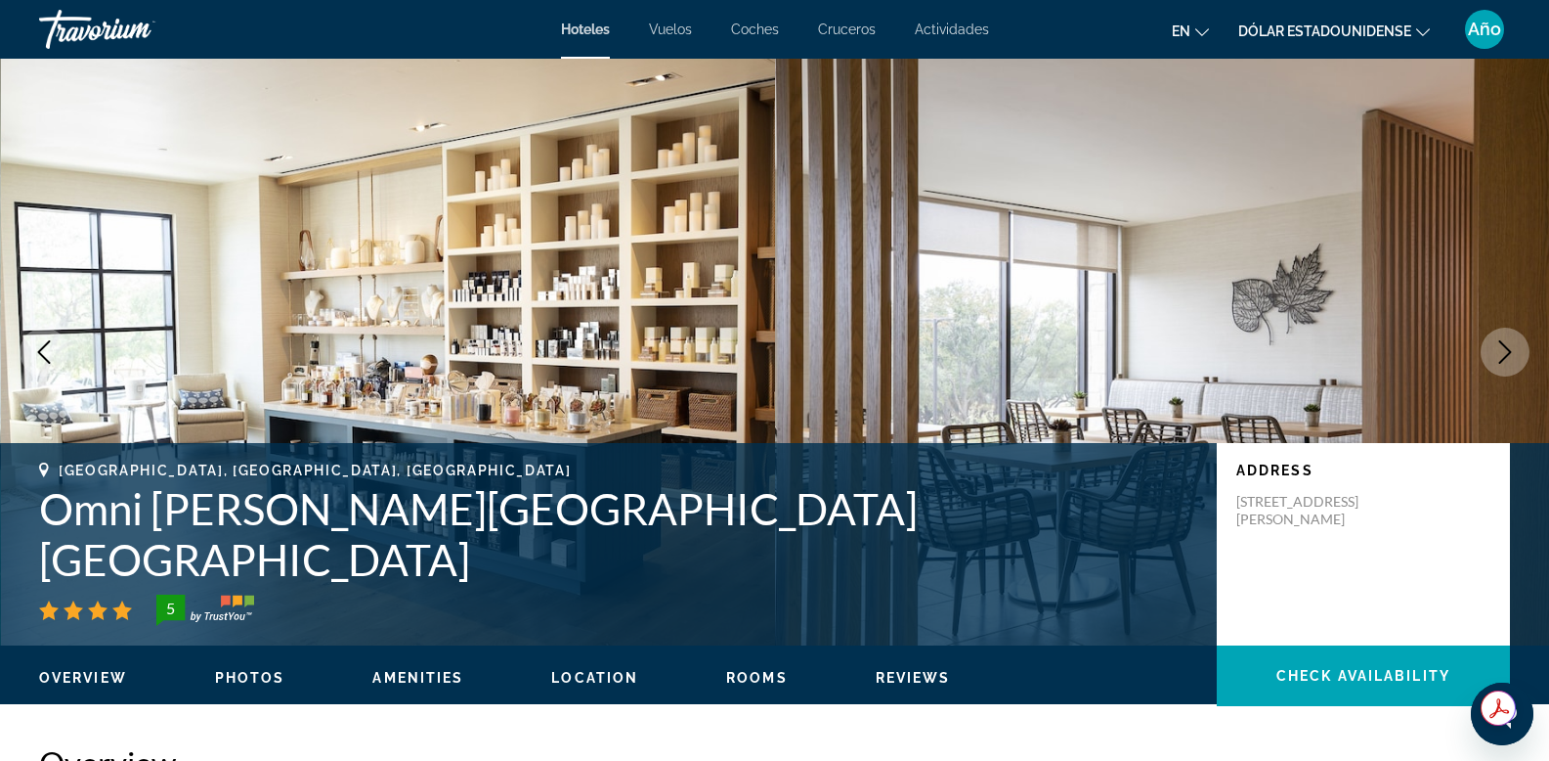
click at [1504, 352] on icon "Next image" at bounding box center [1505, 351] width 23 height 23
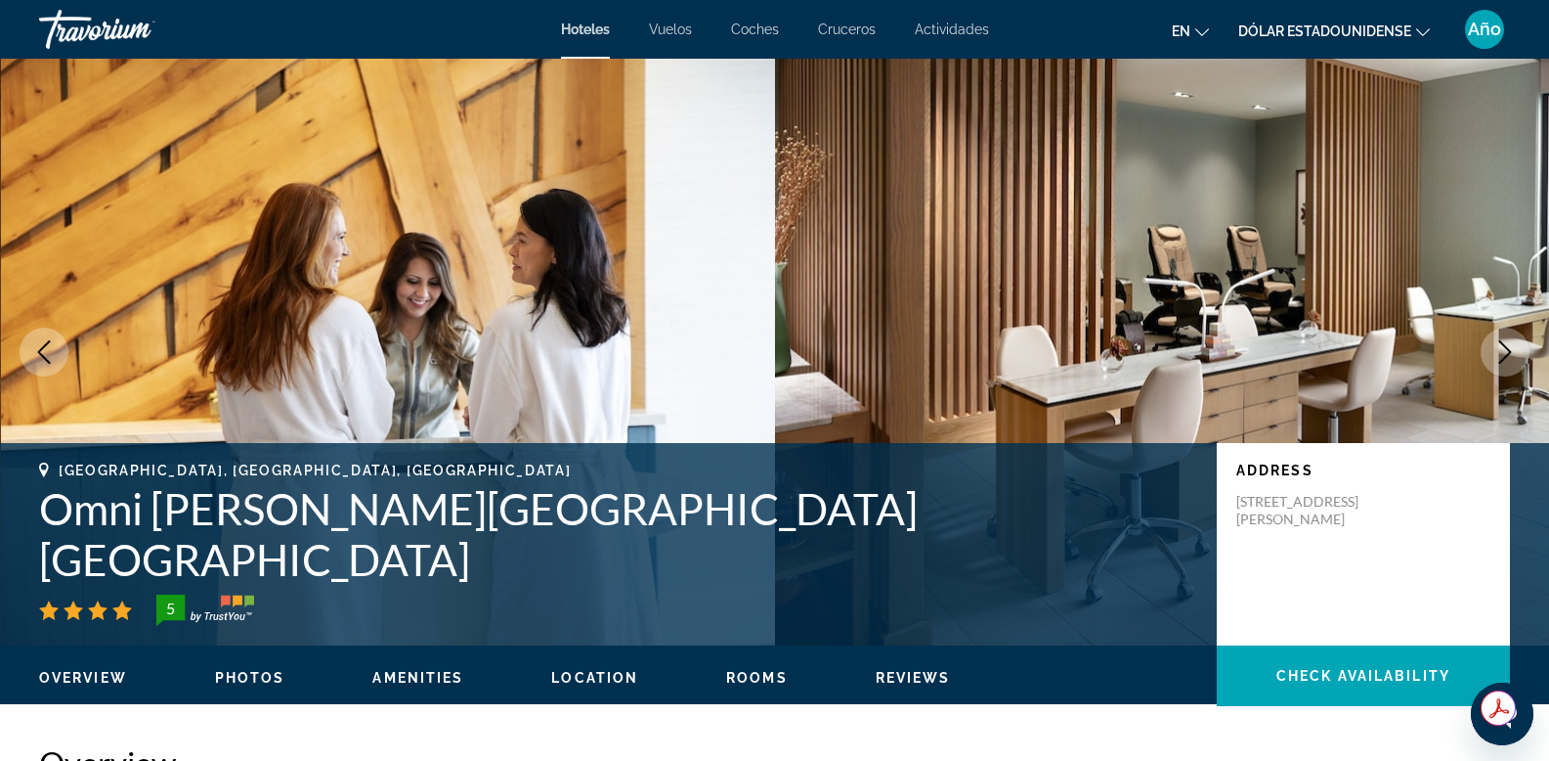
click at [1507, 356] on icon "Next image" at bounding box center [1505, 351] width 23 height 23
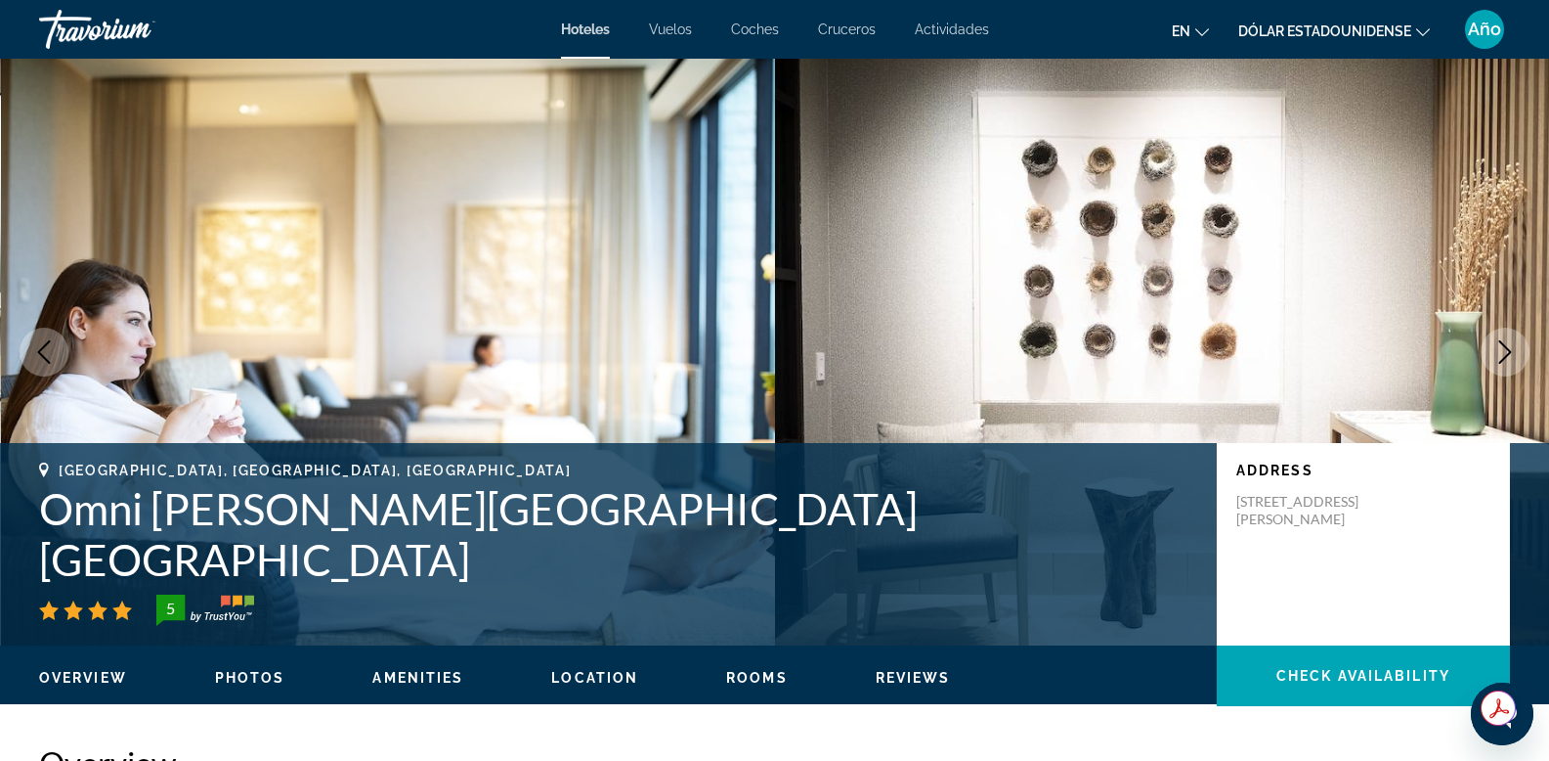
click at [1505, 354] on icon "Next image" at bounding box center [1505, 351] width 23 height 23
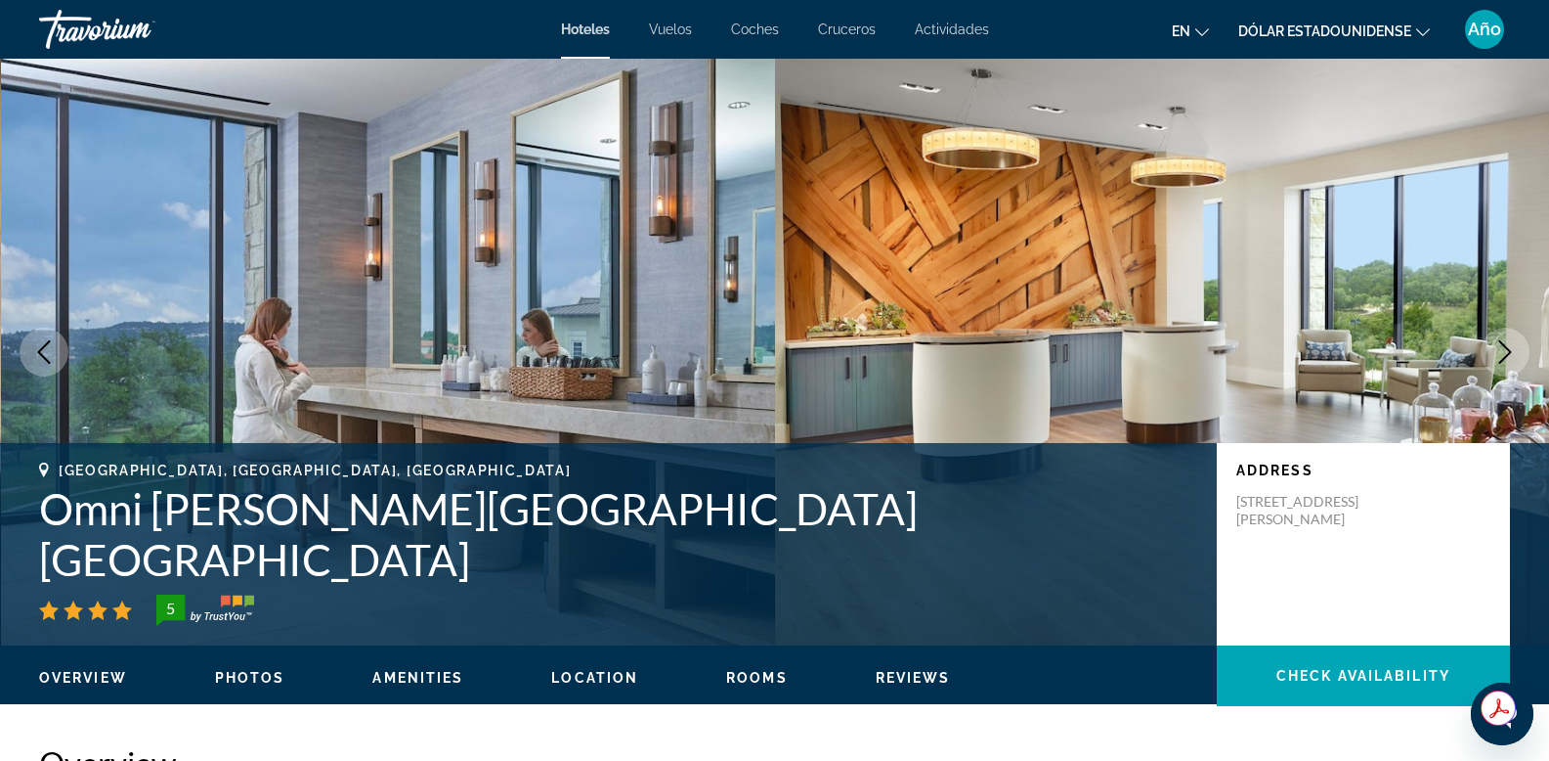
click at [1505, 354] on icon "Next image" at bounding box center [1505, 351] width 23 height 23
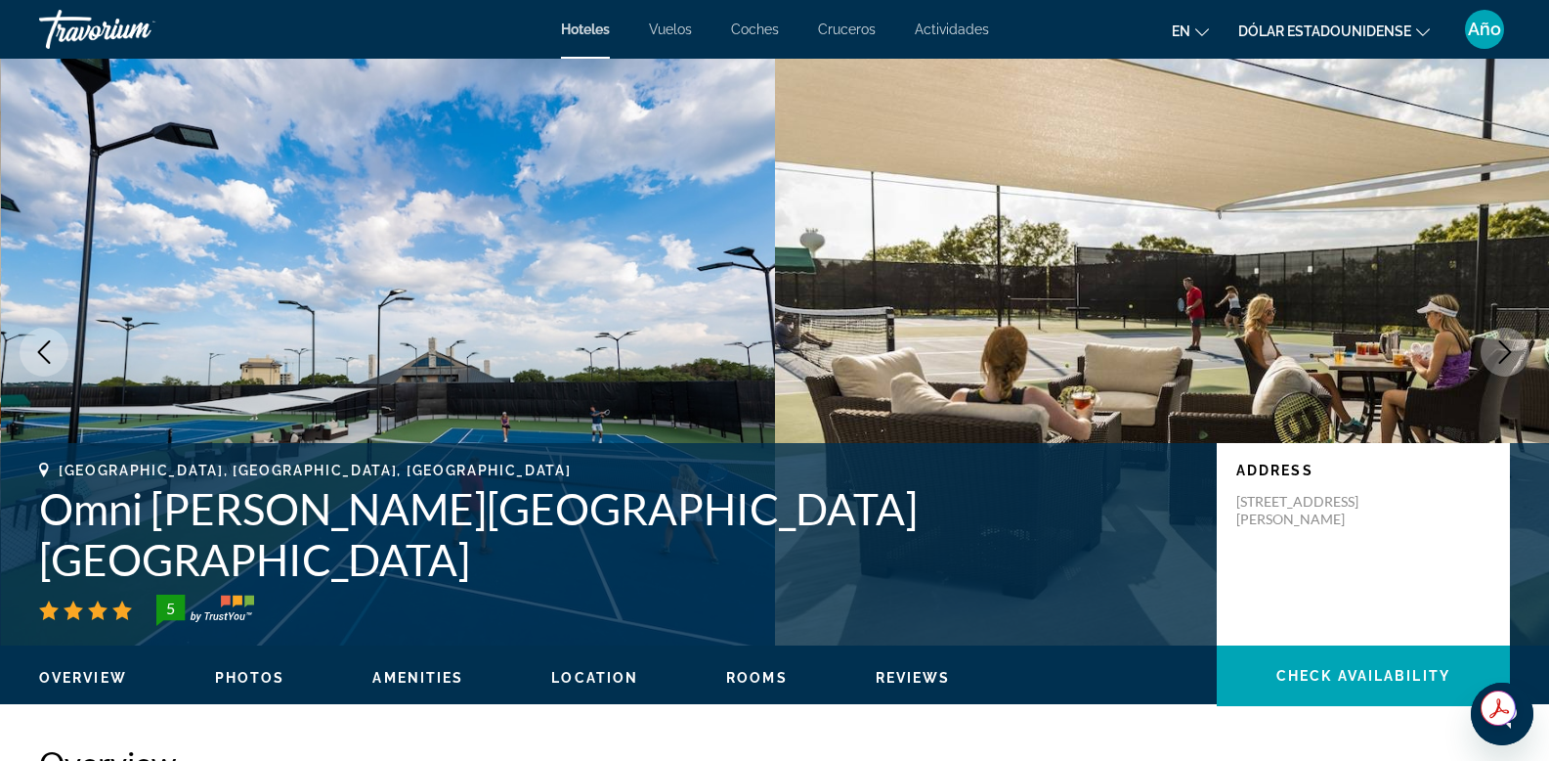
click at [1503, 354] on icon "Next image" at bounding box center [1505, 351] width 23 height 23
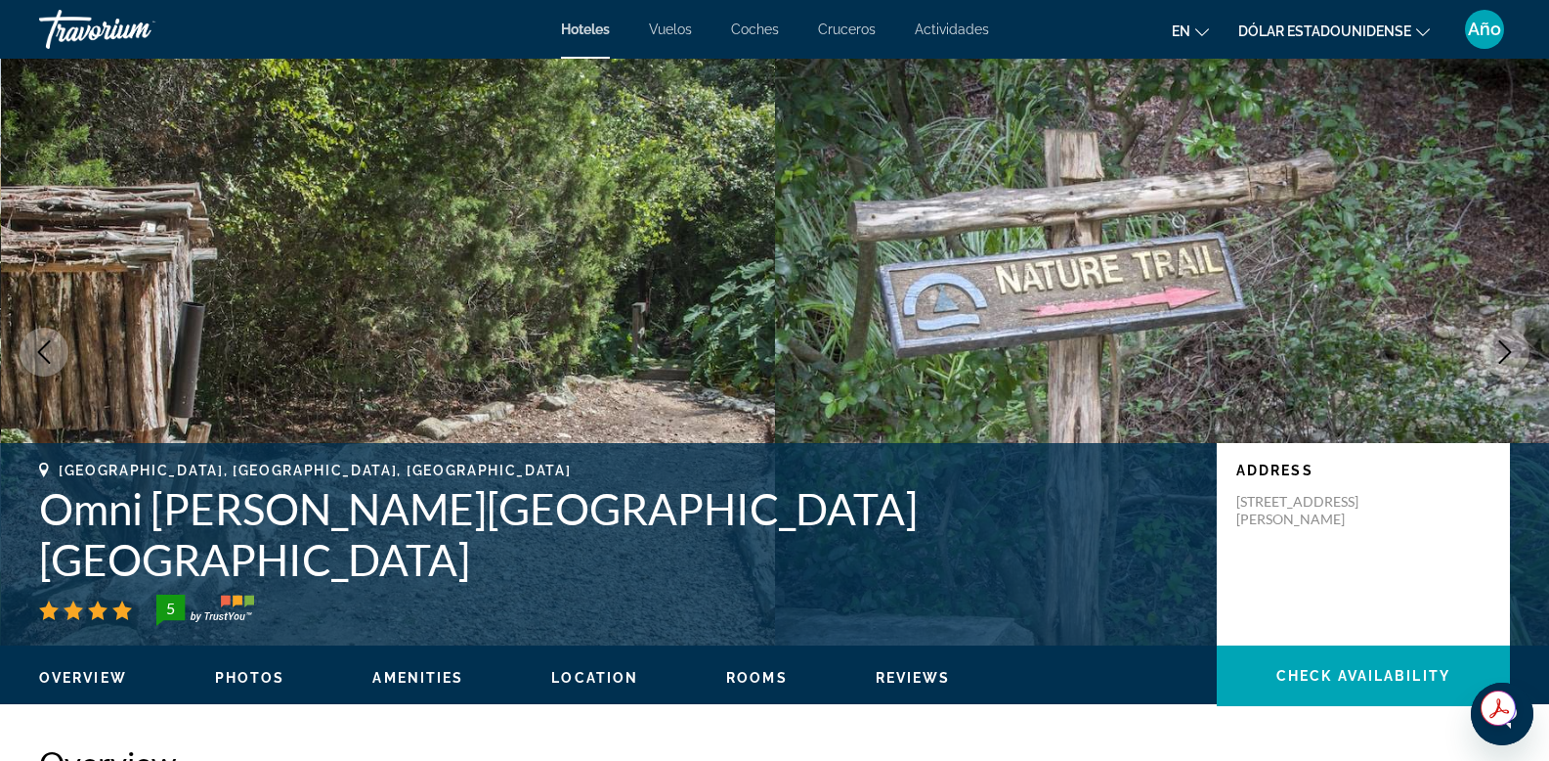
click at [38, 350] on icon "Previous image" at bounding box center [43, 351] width 23 height 23
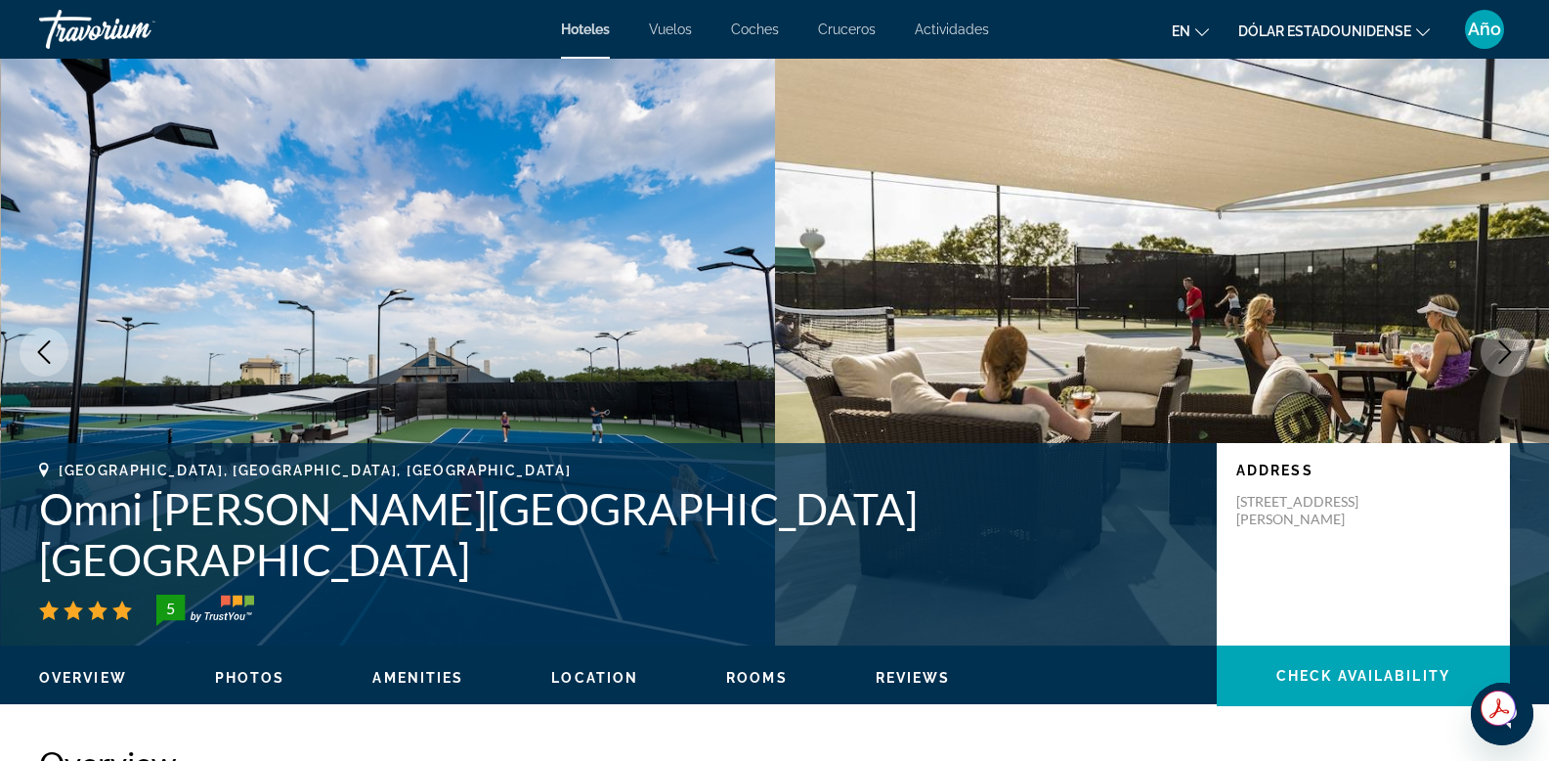
click at [1513, 353] on icon "Next image" at bounding box center [1505, 351] width 23 height 23
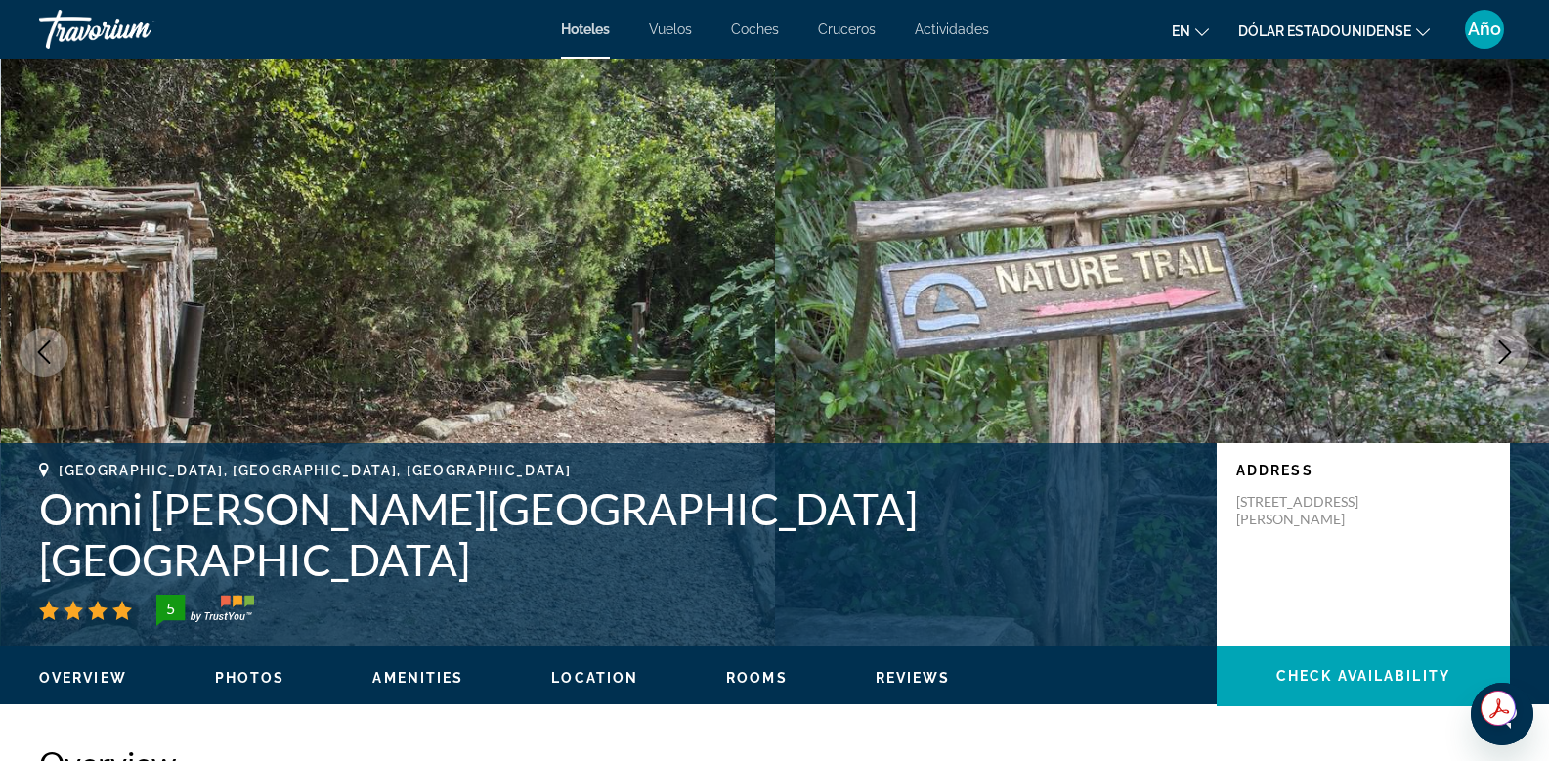
click at [1506, 349] on icon "Next image" at bounding box center [1506, 351] width 13 height 23
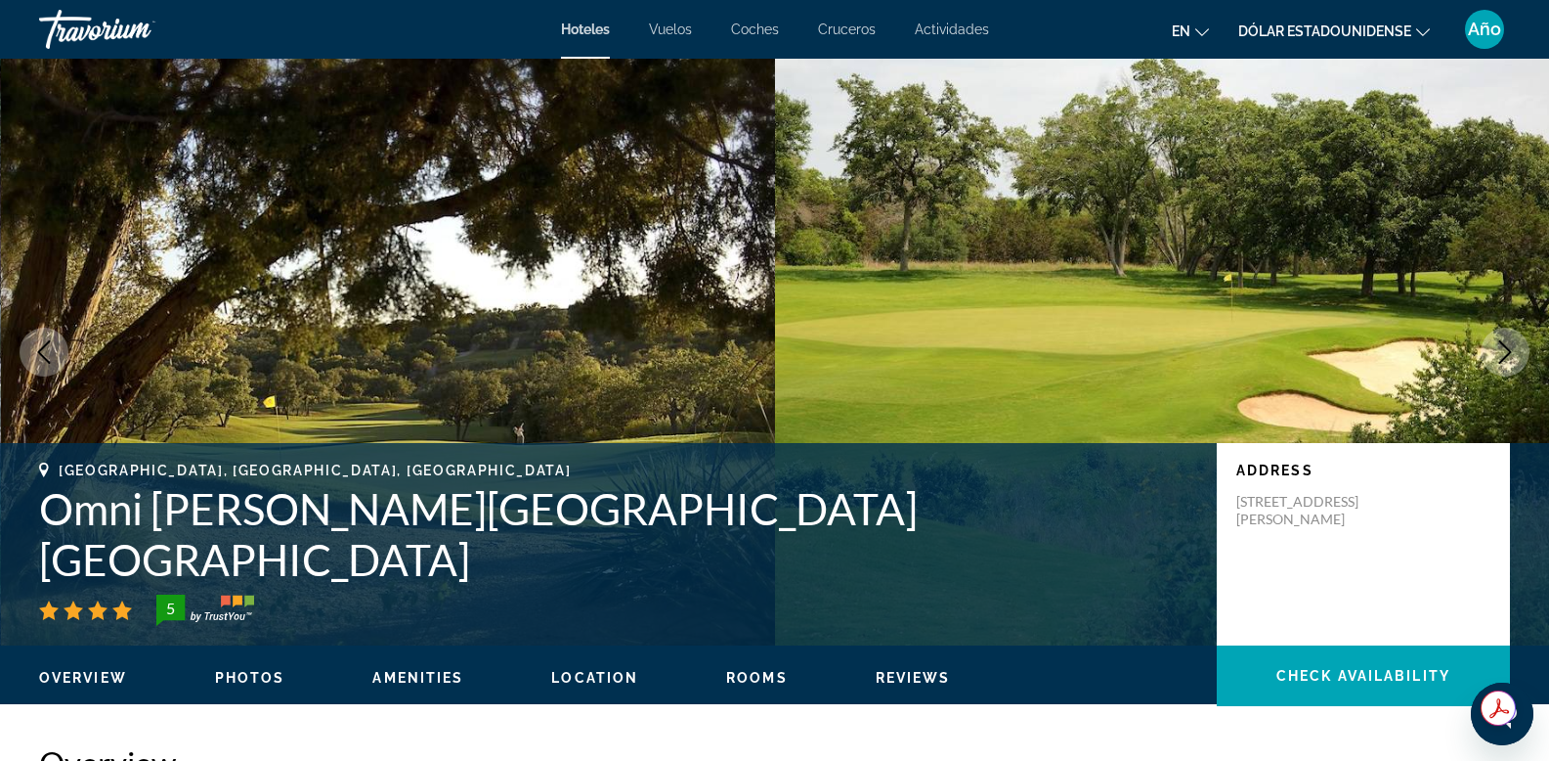
click at [1506, 349] on icon "Next image" at bounding box center [1506, 351] width 13 height 23
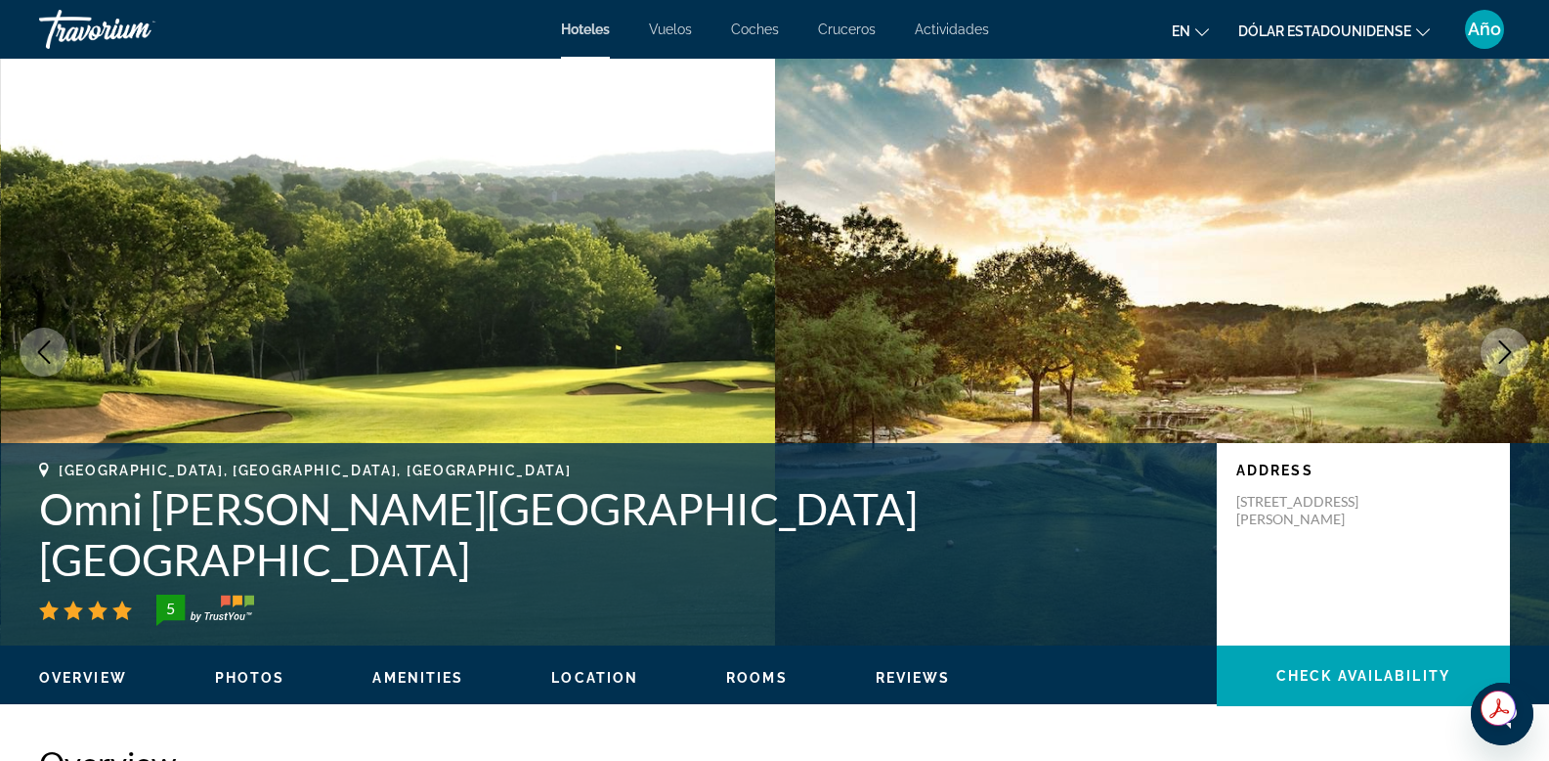
click at [1506, 349] on icon "Next image" at bounding box center [1506, 351] width 13 height 23
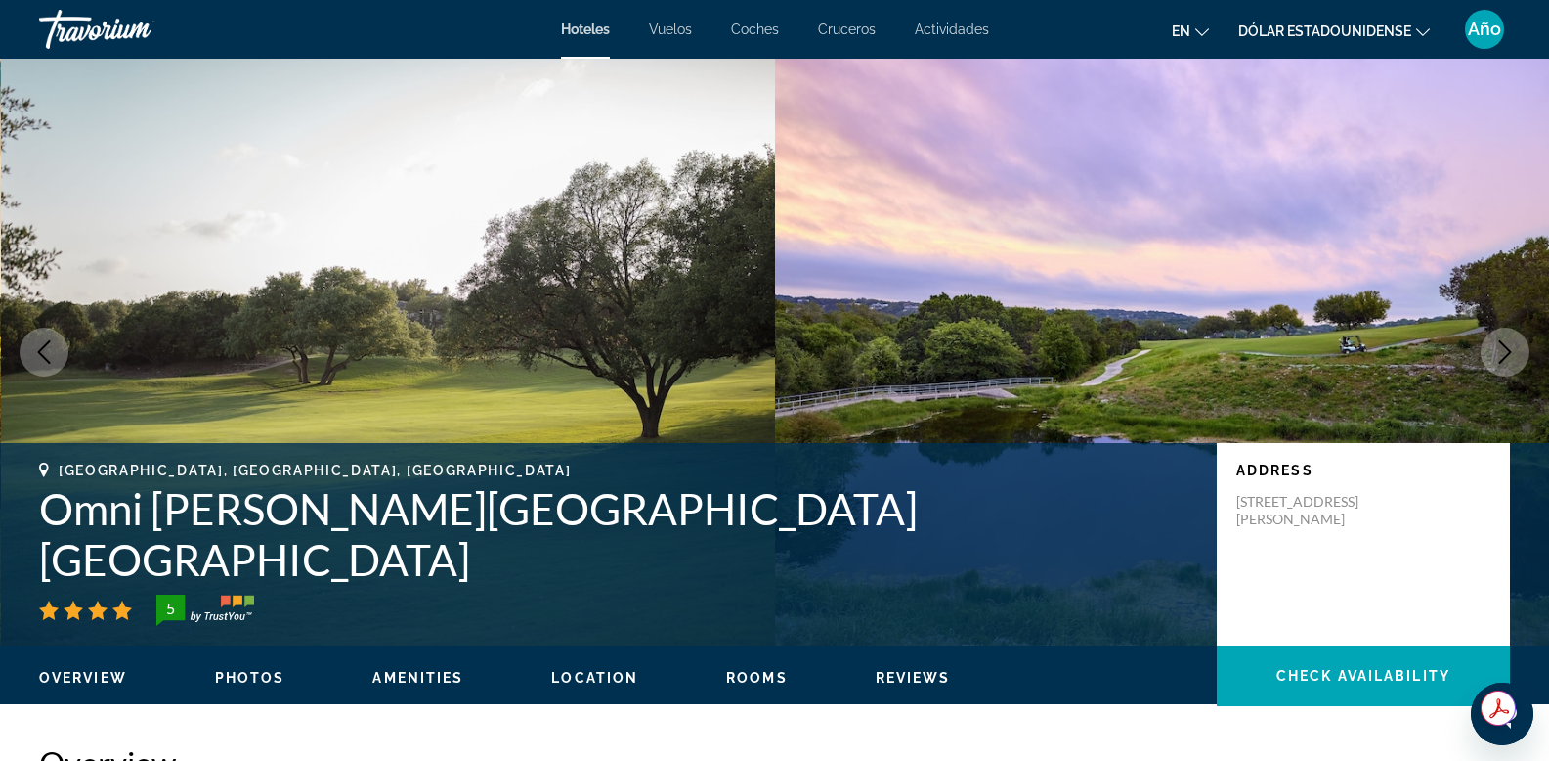
click at [1506, 348] on icon "Next image" at bounding box center [1506, 351] width 13 height 23
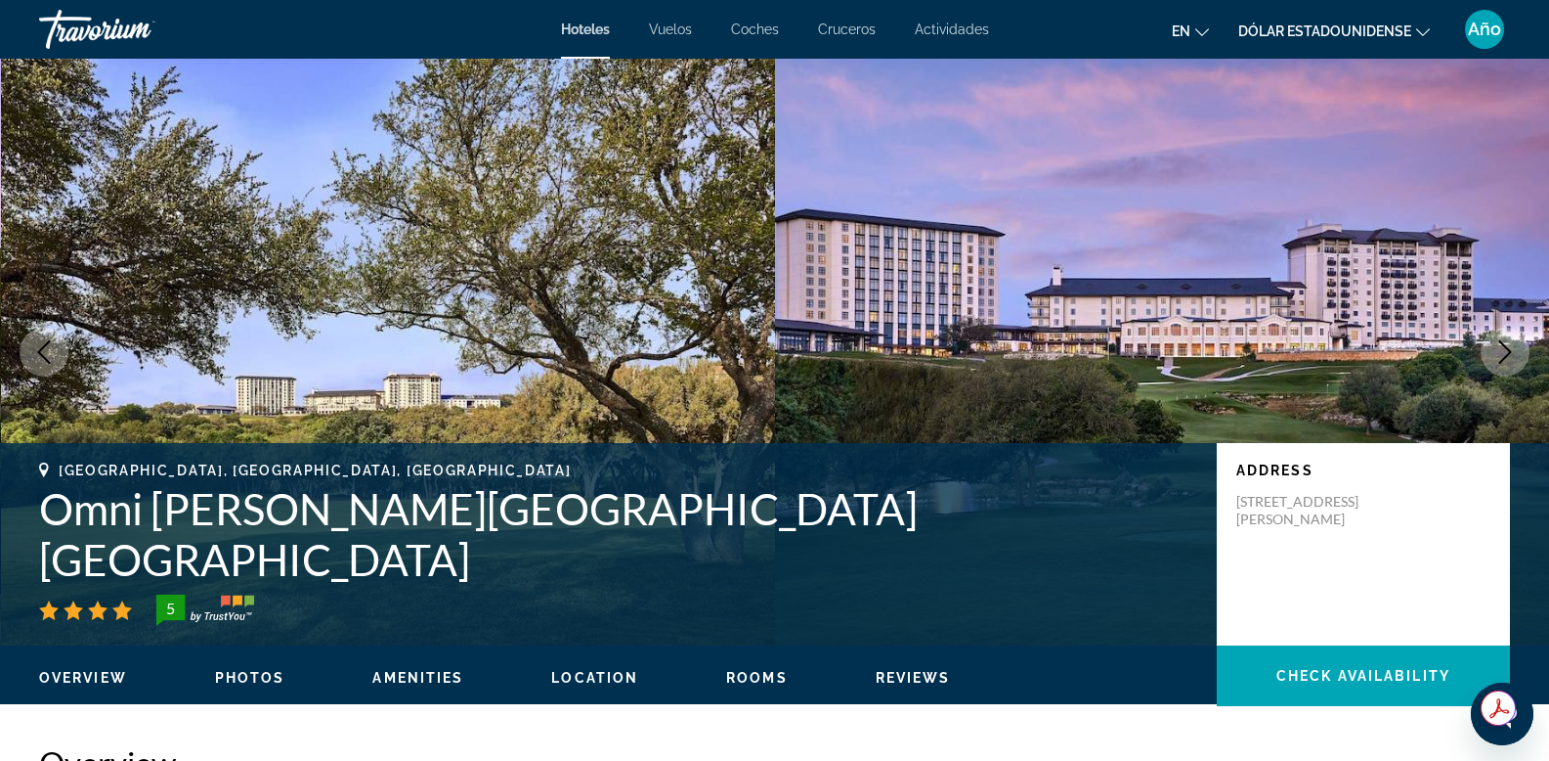
click at [1506, 349] on icon "Next image" at bounding box center [1505, 351] width 23 height 23
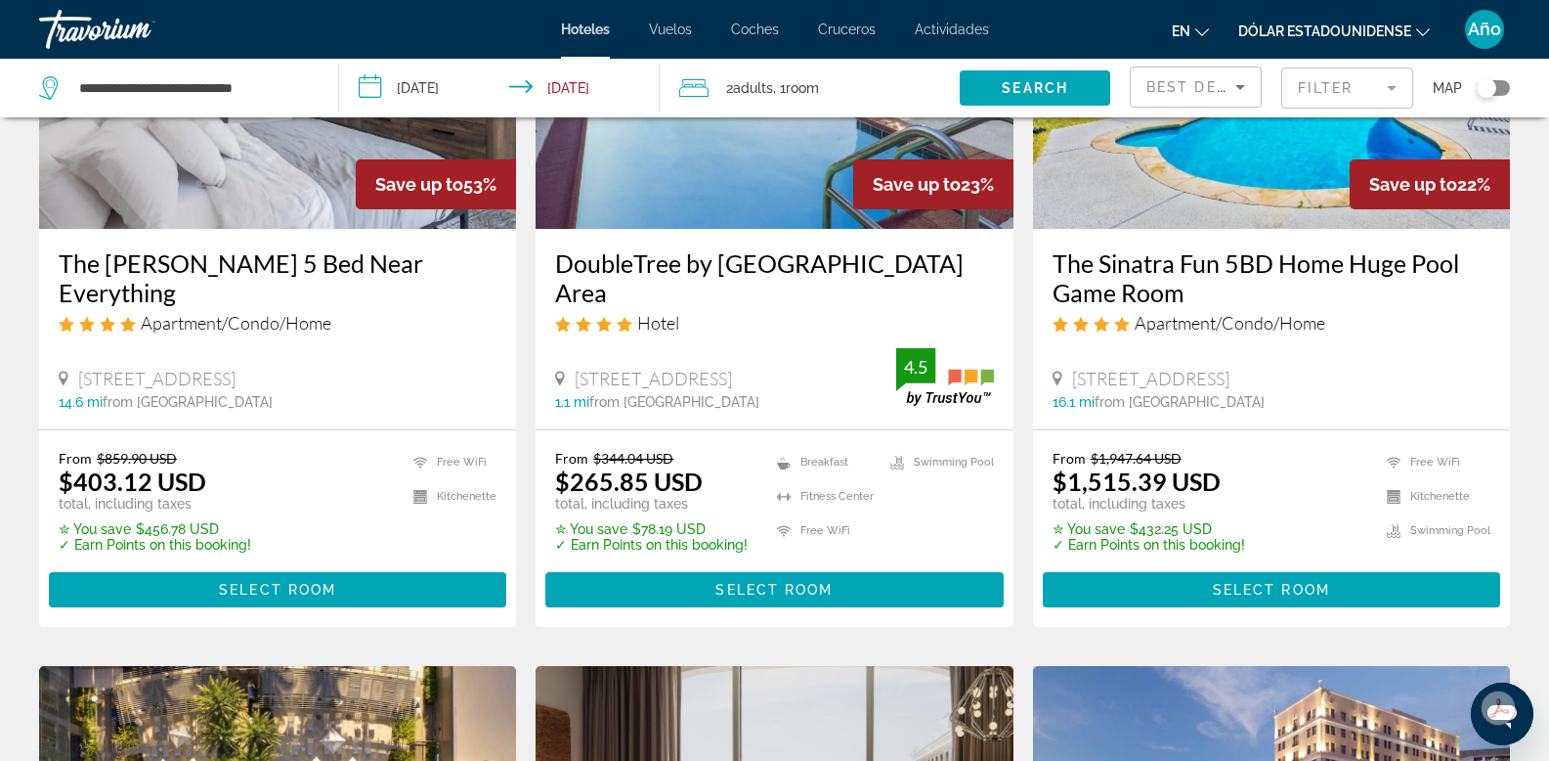
scroll to position [614, 0]
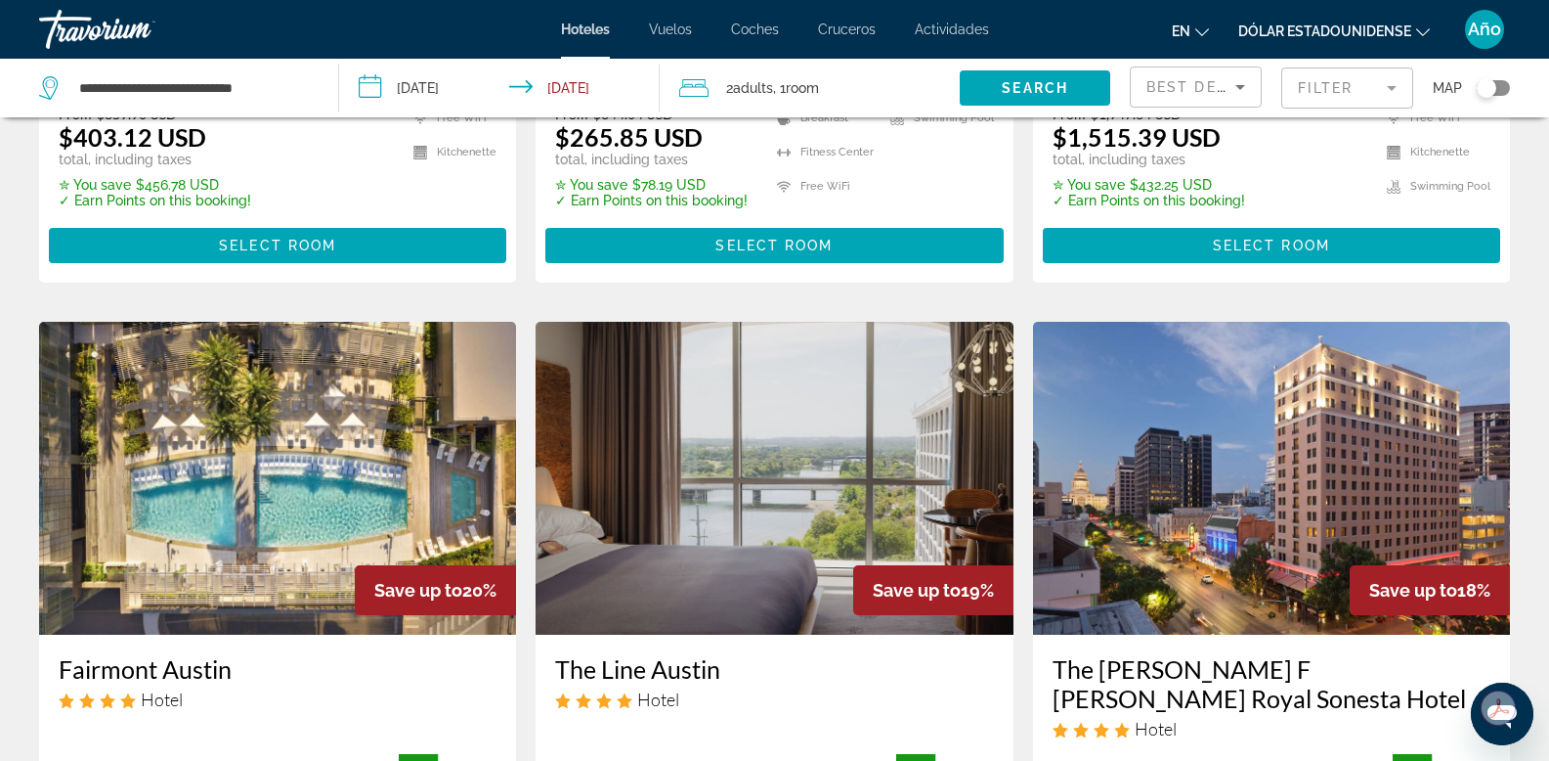
click at [1494, 88] on div "Toggle map" at bounding box center [1487, 88] width 20 height 20
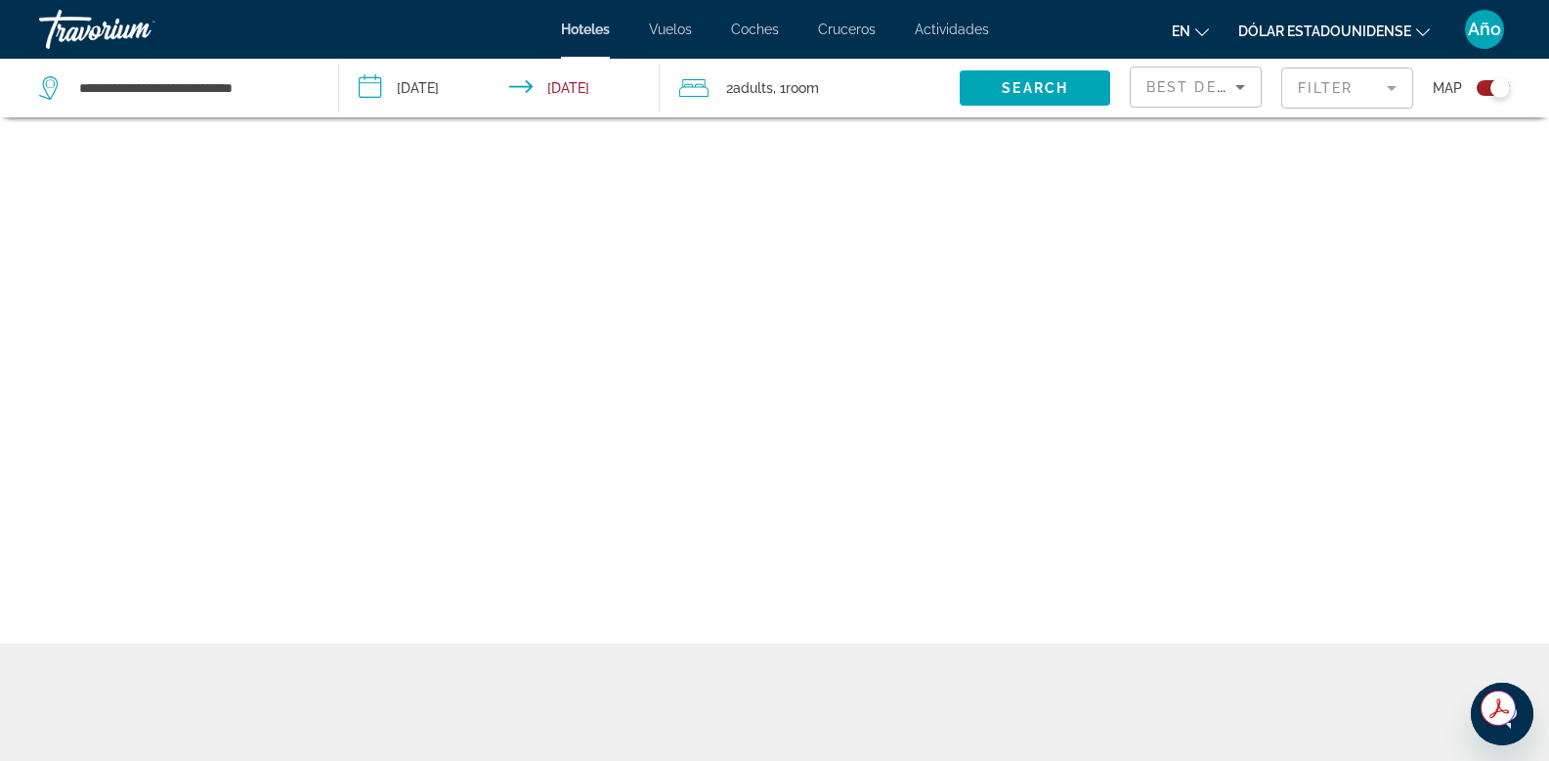
scroll to position [117, 0]
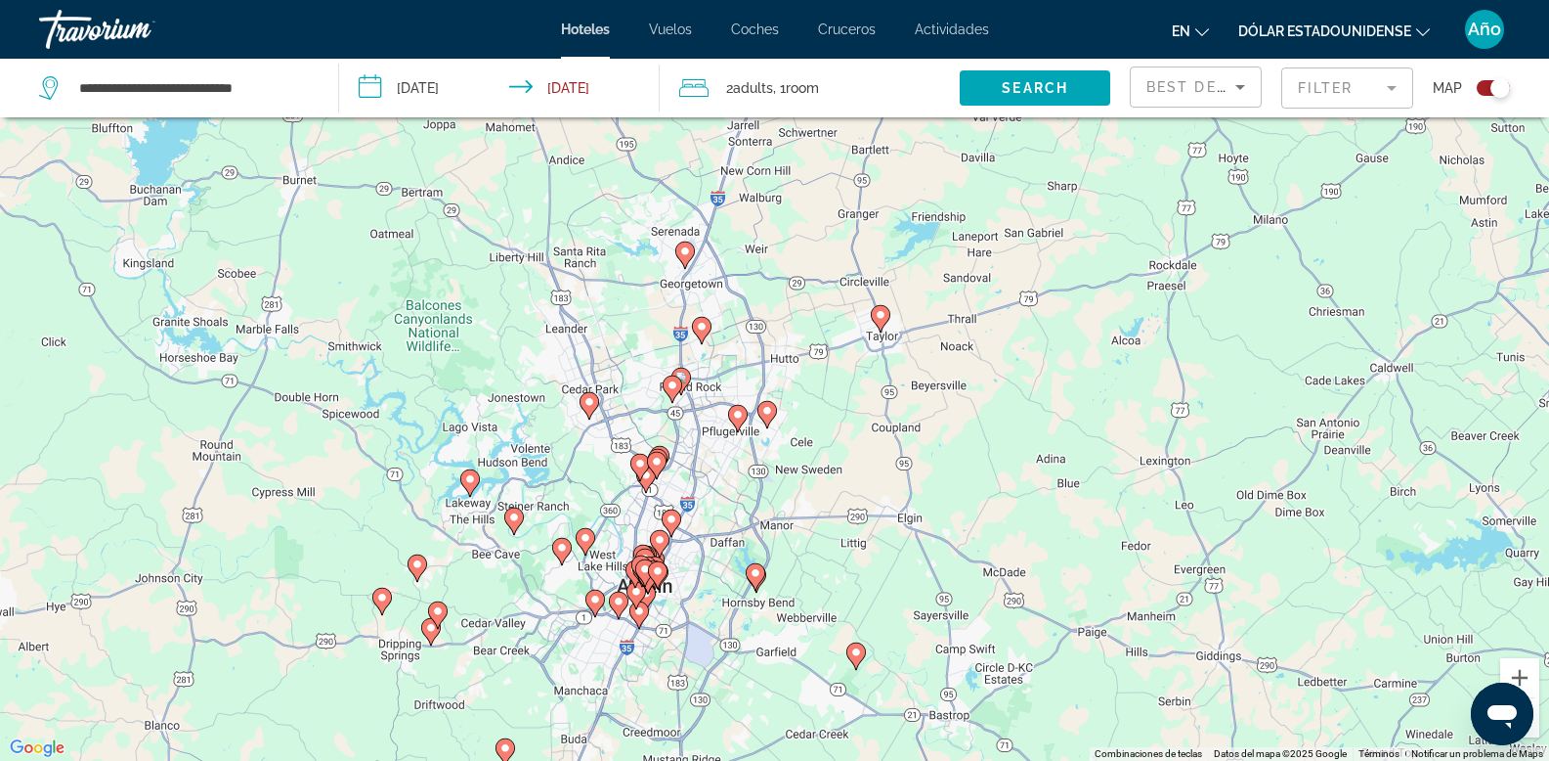
drag, startPoint x: 836, startPoint y: 370, endPoint x: 708, endPoint y: 568, distance: 236.2
click at [690, 587] on div "Para activar la función de arrastre con el teclado, pulsa Alt + Intro. Cuando h…" at bounding box center [774, 380] width 1549 height 761
click at [689, 254] on image "Contenido principal" at bounding box center [685, 253] width 12 height 12
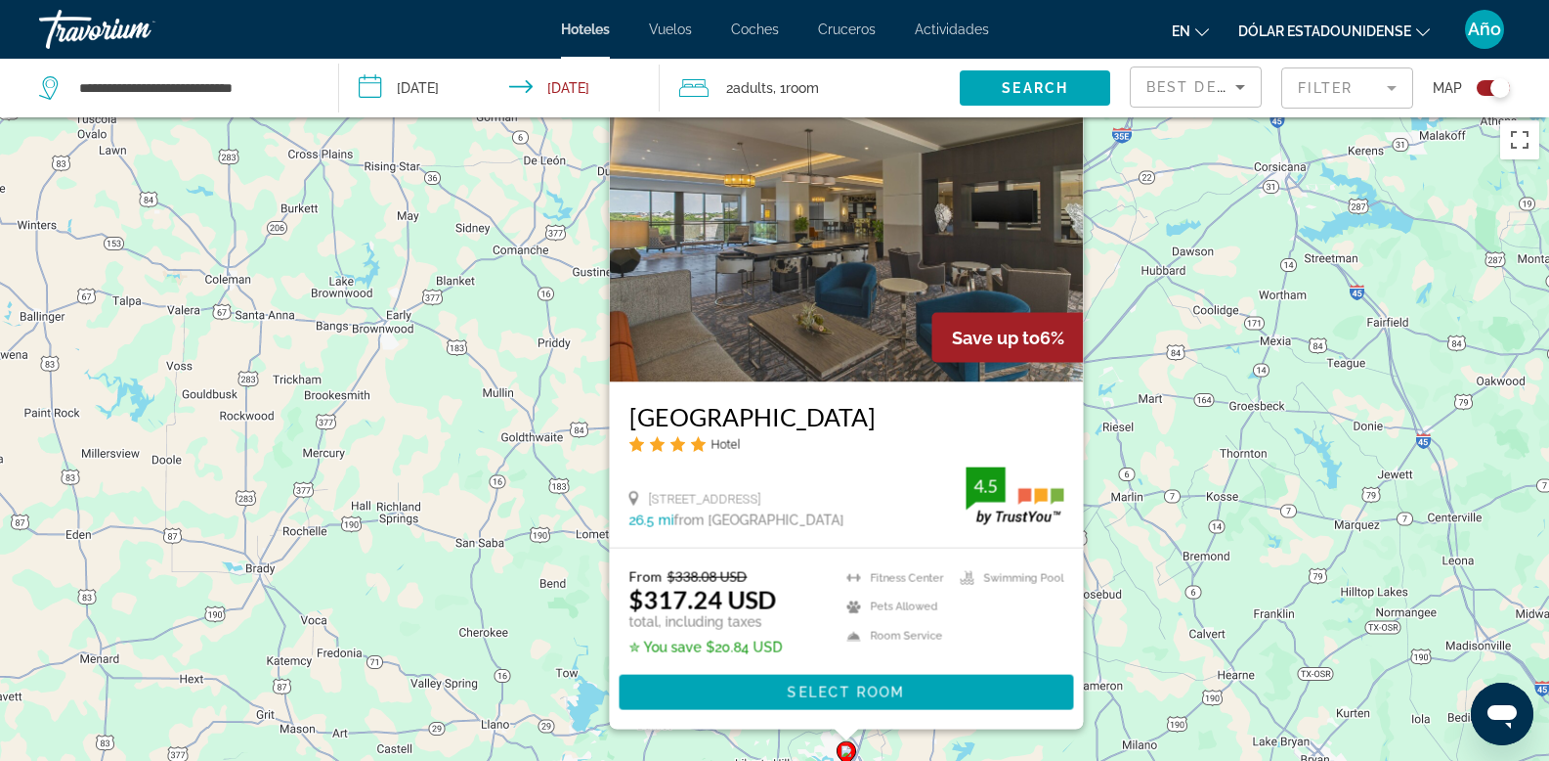
scroll to position [0, 0]
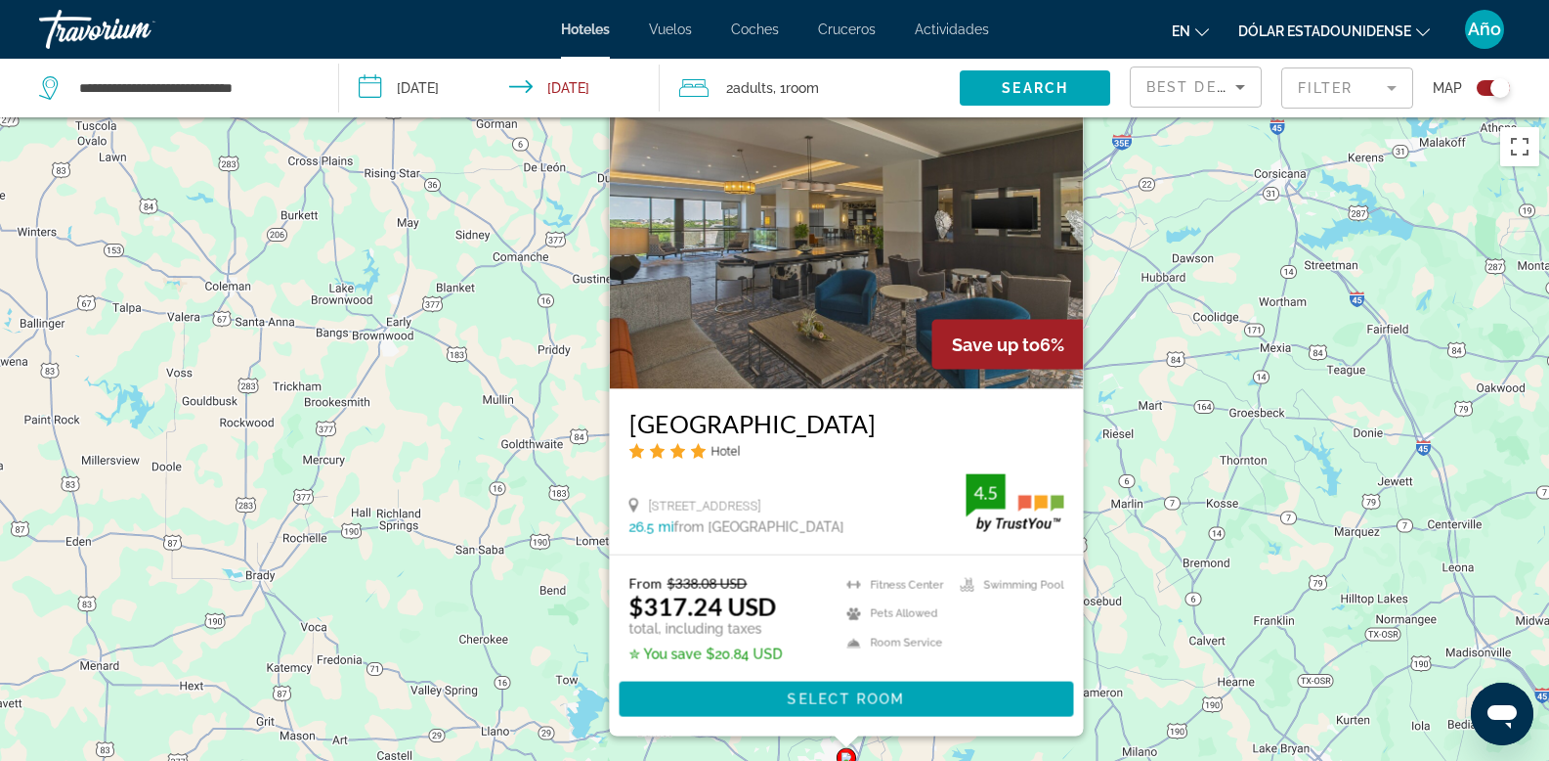
click at [1215, 452] on div "Para activar la función de arrastre con el teclado, pulsa Alt + Intro. Cuando h…" at bounding box center [774, 497] width 1549 height 761
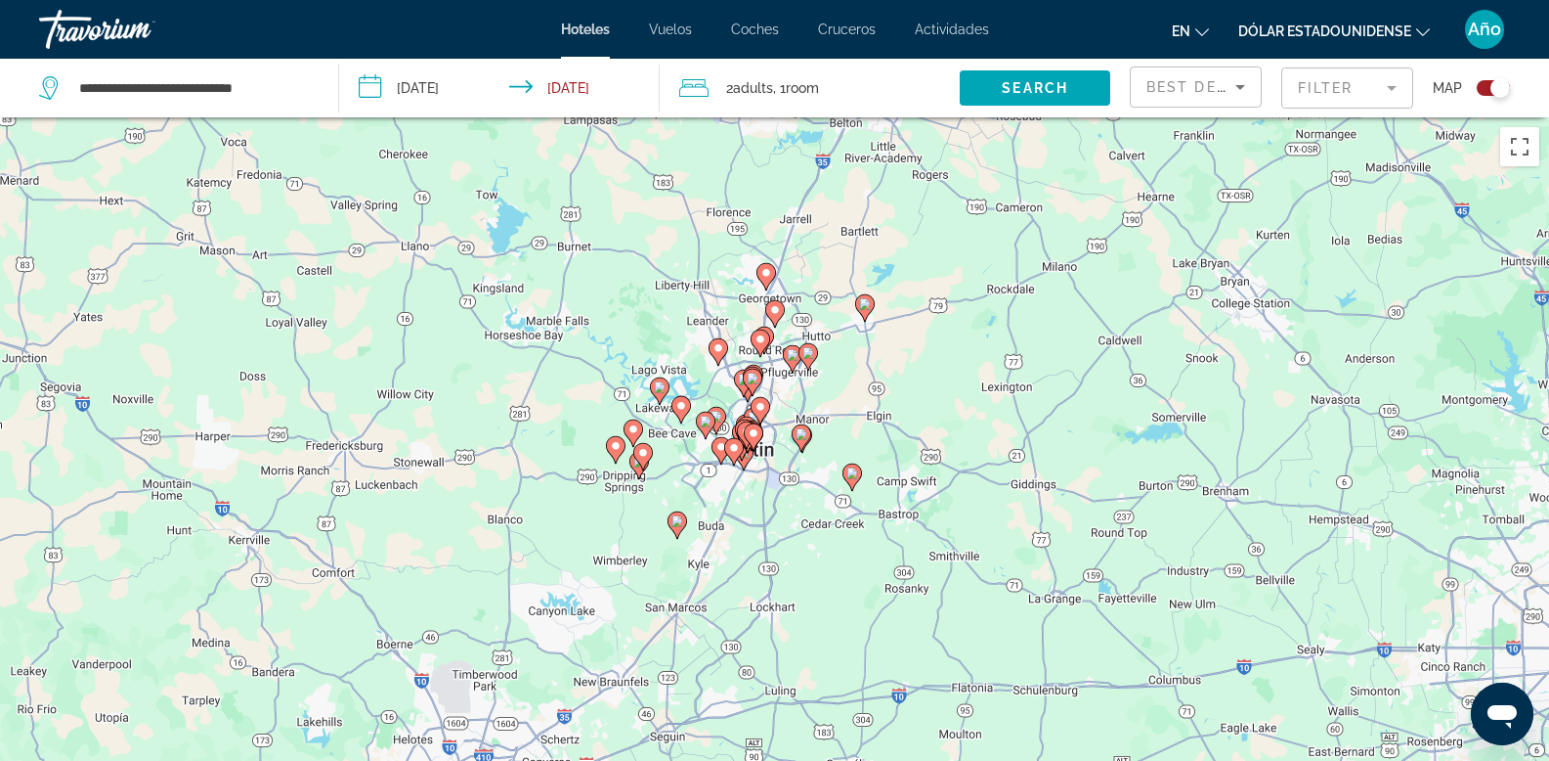
drag, startPoint x: 889, startPoint y: 445, endPoint x: 849, endPoint y: 104, distance: 343.5
click at [849, 117] on div "**********" at bounding box center [774, 556] width 1549 height 878
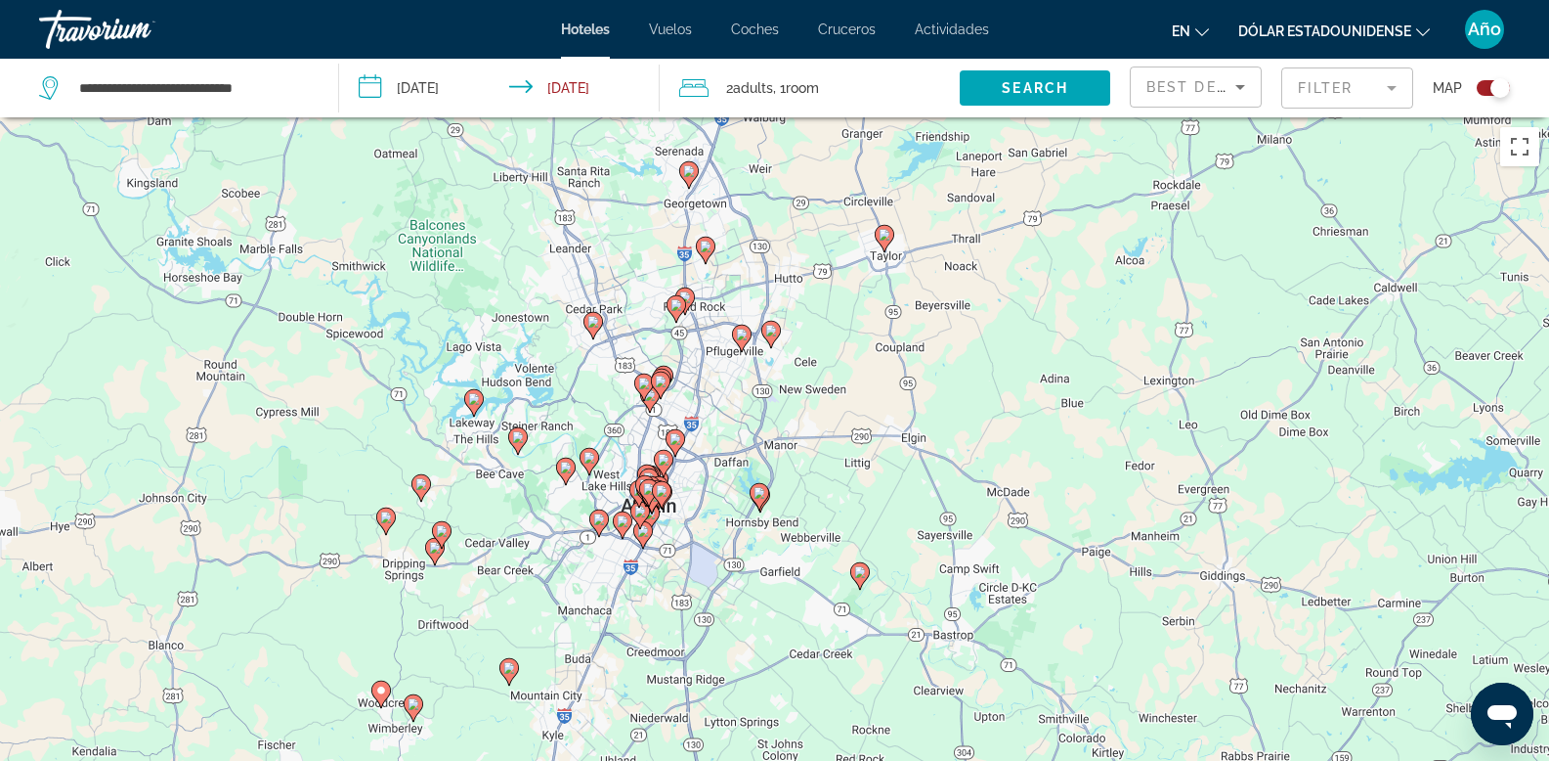
drag, startPoint x: 724, startPoint y: 571, endPoint x: 838, endPoint y: 390, distance: 213.5
click at [838, 390] on div "Para activar la función de arrastre con el teclado, pulsa Alt + Intro. Cuando h…" at bounding box center [774, 497] width 1549 height 761
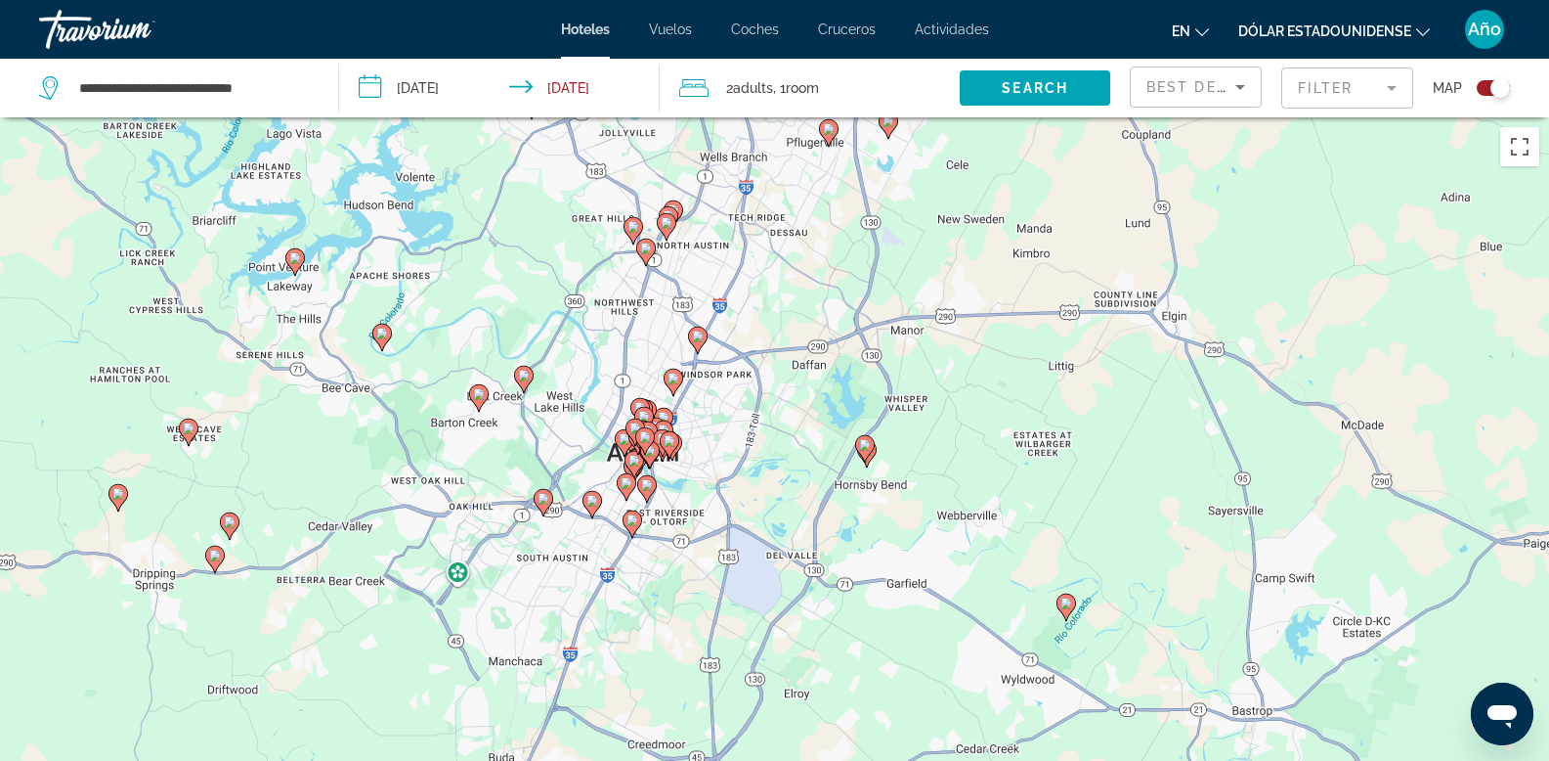
drag, startPoint x: 607, startPoint y: 430, endPoint x: 807, endPoint y: 259, distance: 263.5
click at [807, 259] on div "Para activar la función de arrastre con el teclado, pulsa Alt + Intro. Cuando h…" at bounding box center [774, 497] width 1549 height 761
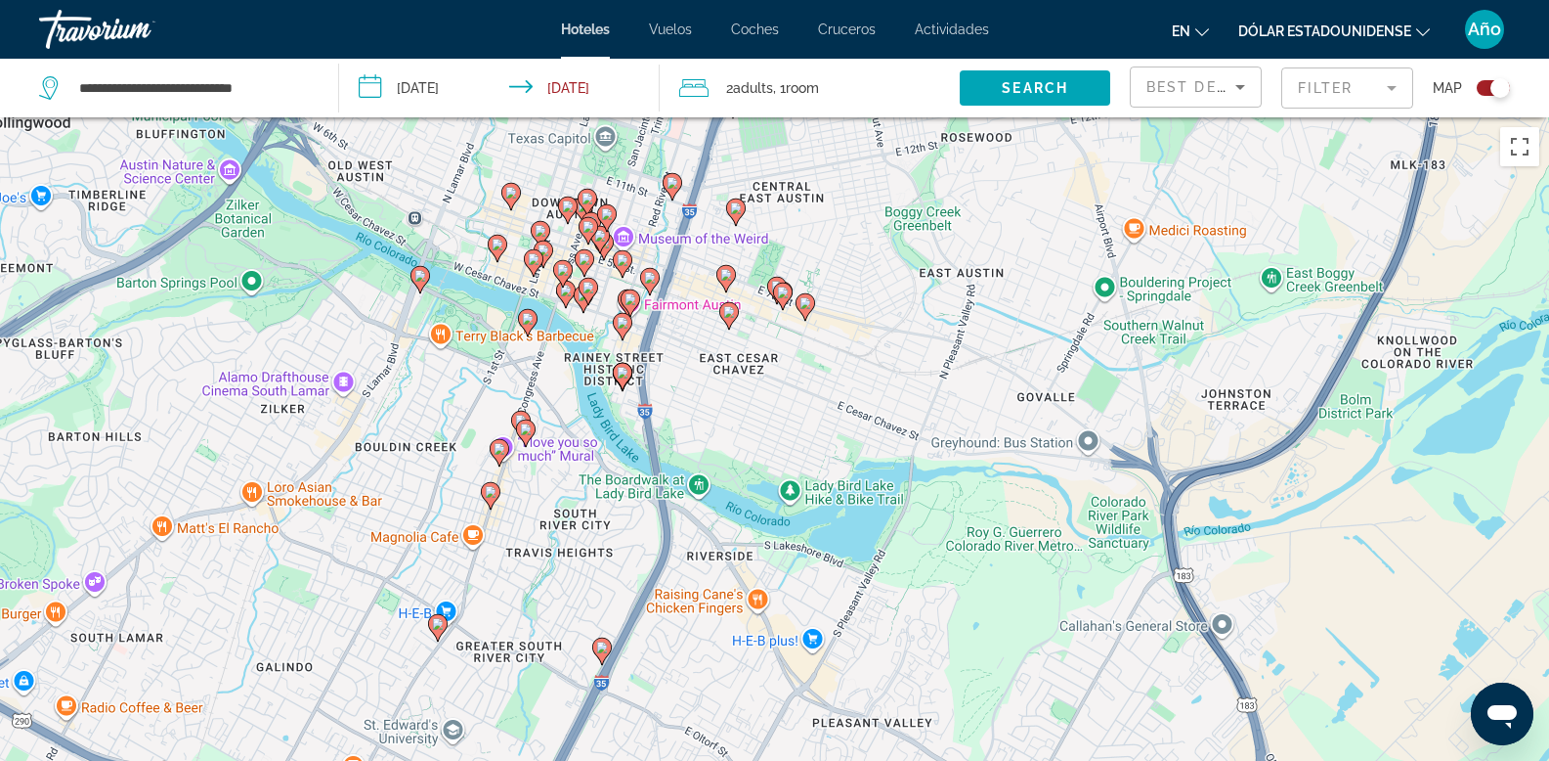
drag, startPoint x: 361, startPoint y: 486, endPoint x: 877, endPoint y: 414, distance: 521.2
click at [877, 414] on div "Para activar la función de arrastre con el teclado, pulsa Alt + Intro. Cuando h…" at bounding box center [774, 497] width 1549 height 761
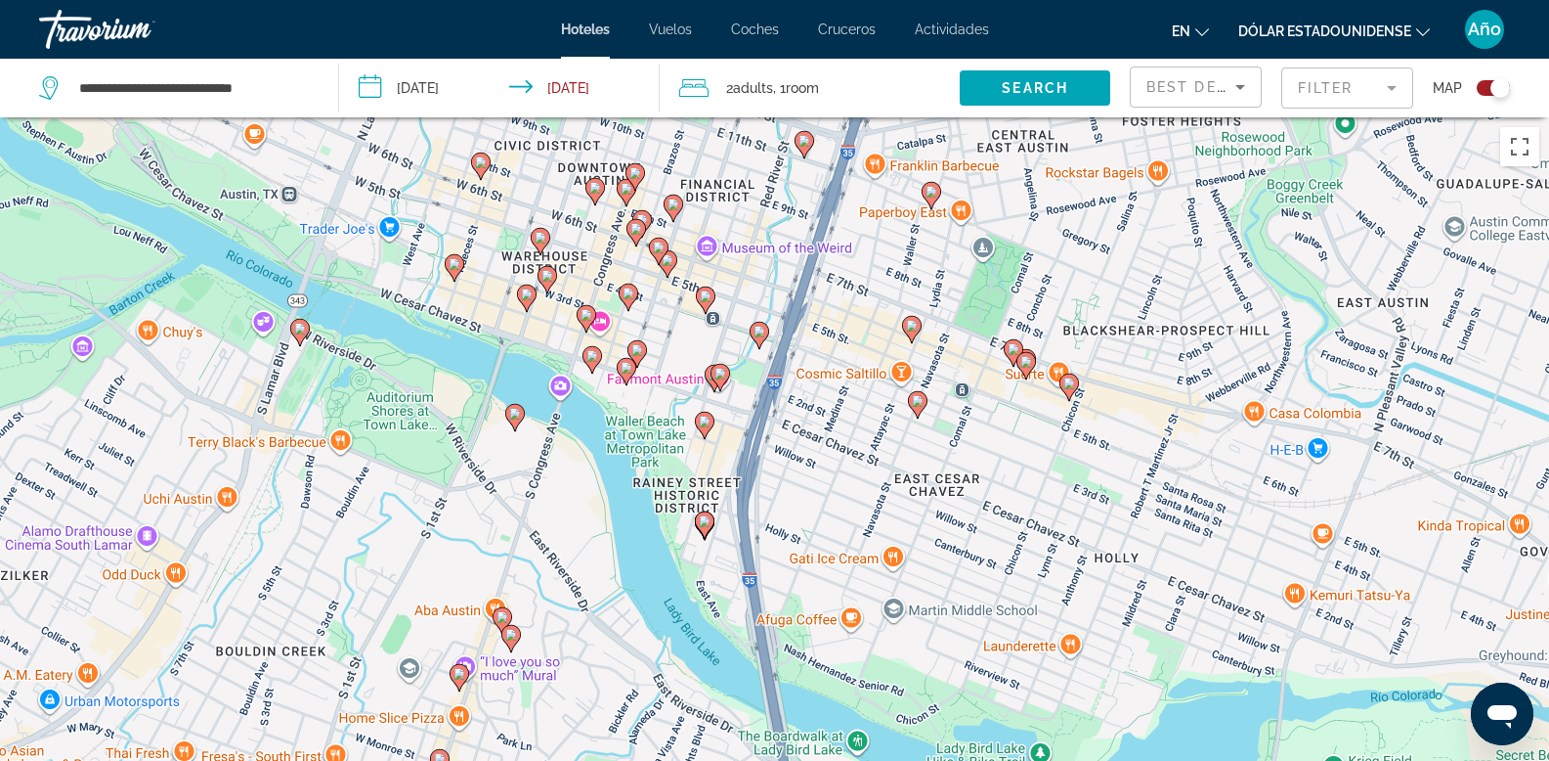
drag, startPoint x: 345, startPoint y: 329, endPoint x: 599, endPoint y: 481, distance: 295.9
click at [599, 481] on div "Para activar la función de arrastre con el teclado, pulsa Alt + Intro. Cuando h…" at bounding box center [774, 497] width 1549 height 761
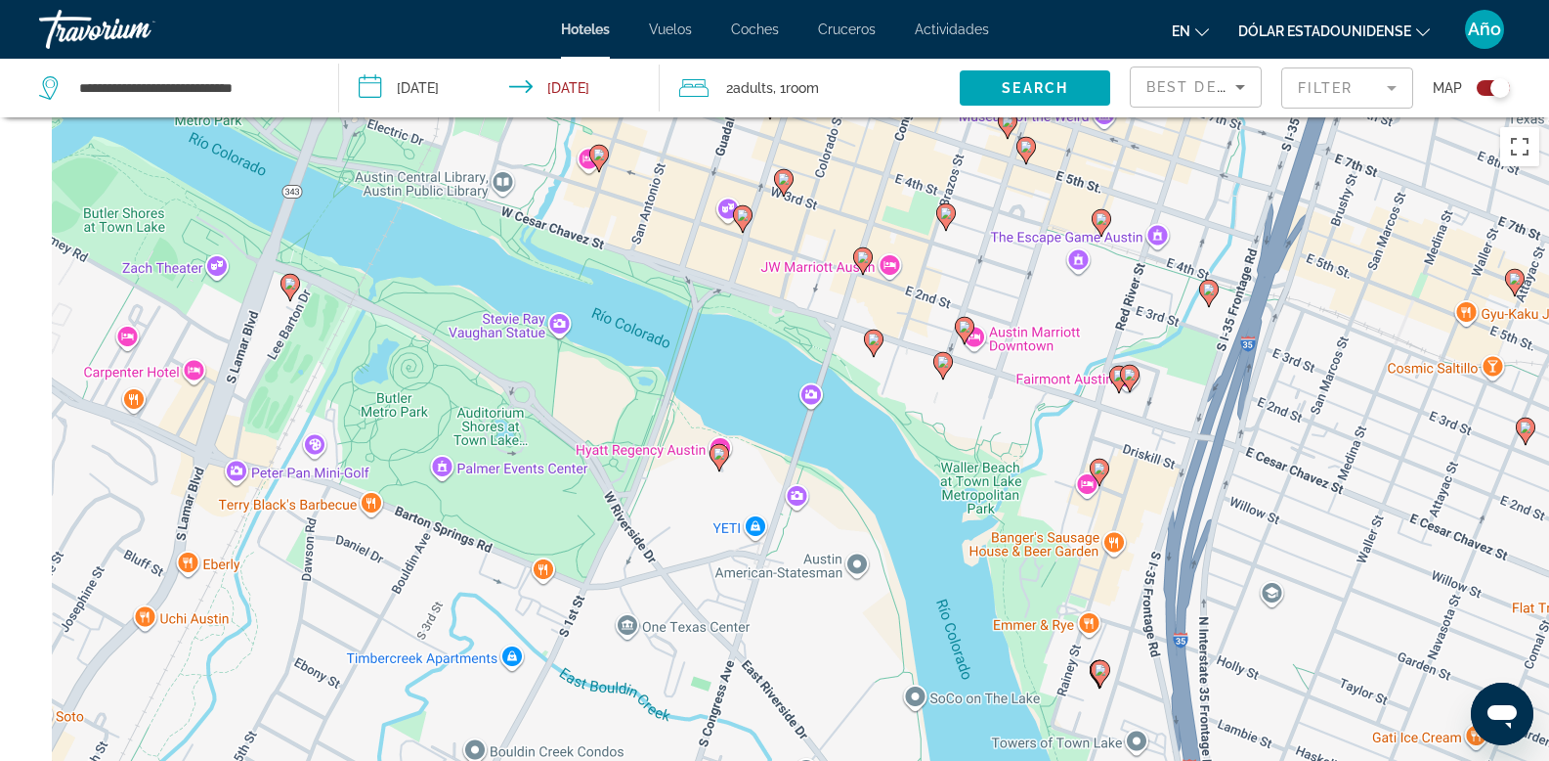
drag, startPoint x: 283, startPoint y: 397, endPoint x: 551, endPoint y: 464, distance: 277.2
click at [551, 464] on div "Para activar la función de arrastre con el teclado, pulsa Alt + Intro. Cuando h…" at bounding box center [774, 497] width 1549 height 761
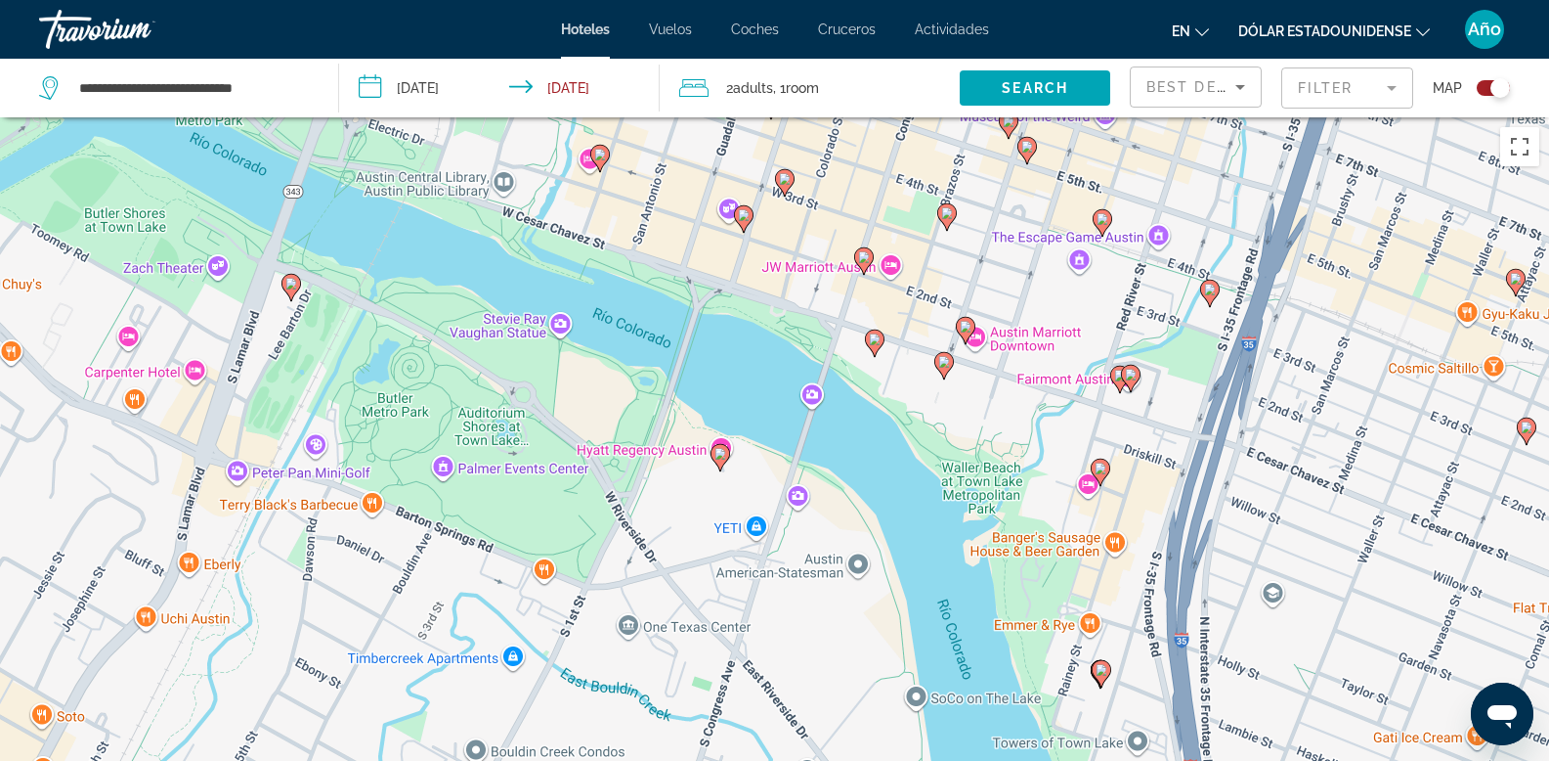
click at [603, 155] on image "Contenido principal" at bounding box center [600, 155] width 12 height 12
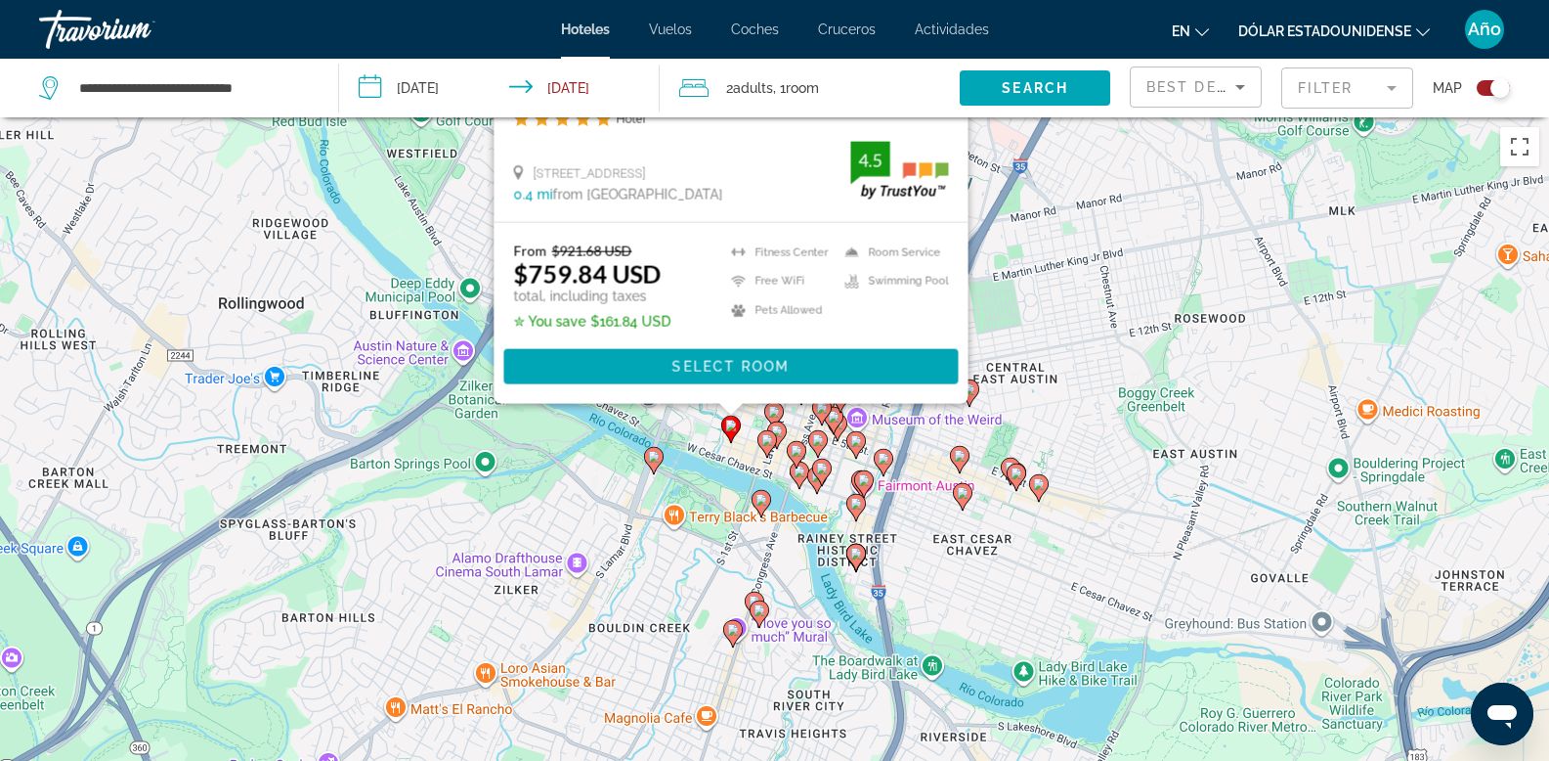
drag, startPoint x: 898, startPoint y: 615, endPoint x: 631, endPoint y: 513, distance: 286.5
click at [631, 513] on div "Para activar la función de arrastre con el teclado, pulsa Alt + Intro. Cuando h…" at bounding box center [774, 497] width 1549 height 761
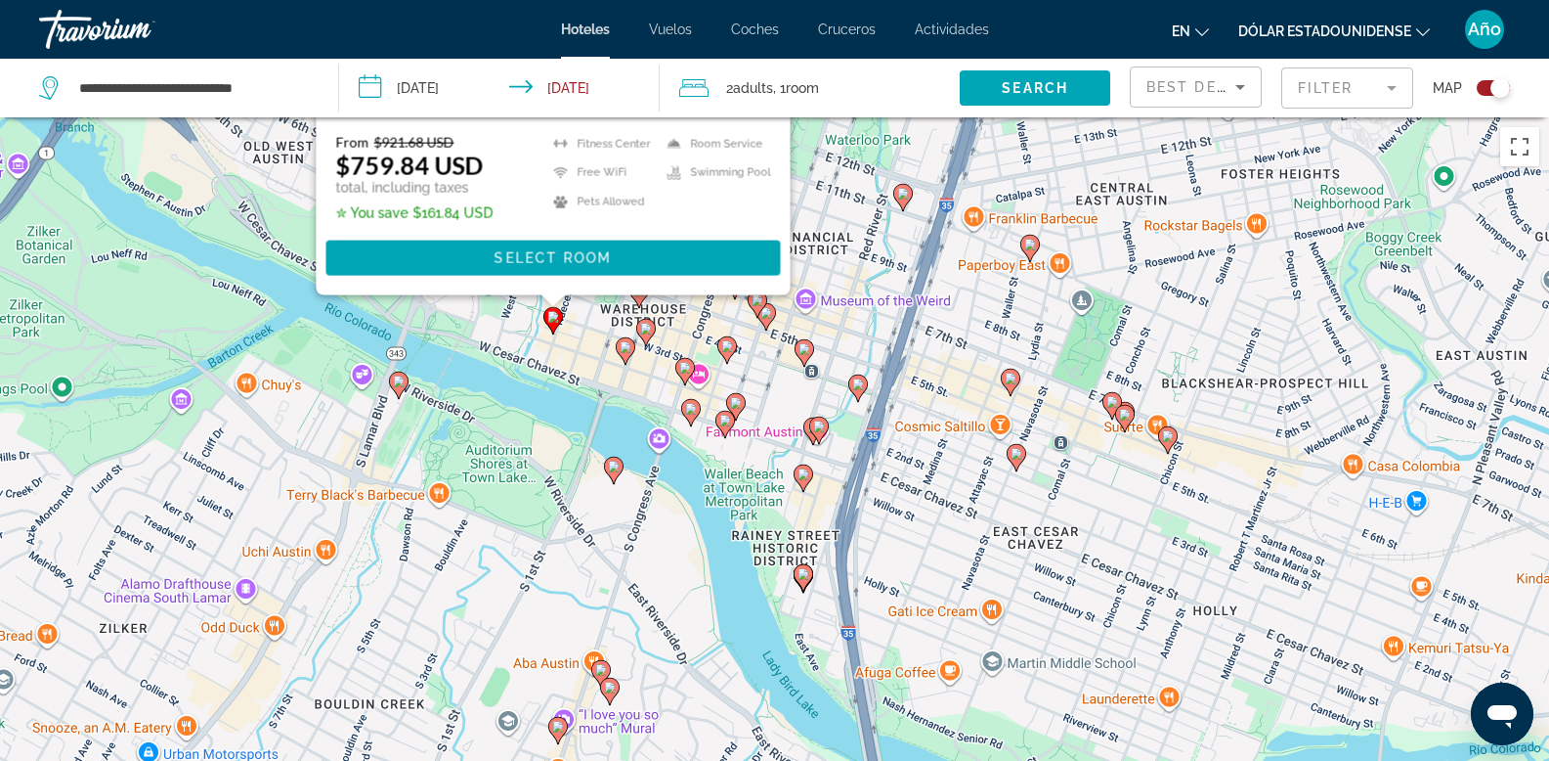
drag, startPoint x: 850, startPoint y: 487, endPoint x: 726, endPoint y: 475, distance: 124.7
click at [728, 474] on div "Para activar la función de arrastre con el teclado, pulsa Alt + Intro. Cuando h…" at bounding box center [774, 497] width 1549 height 761
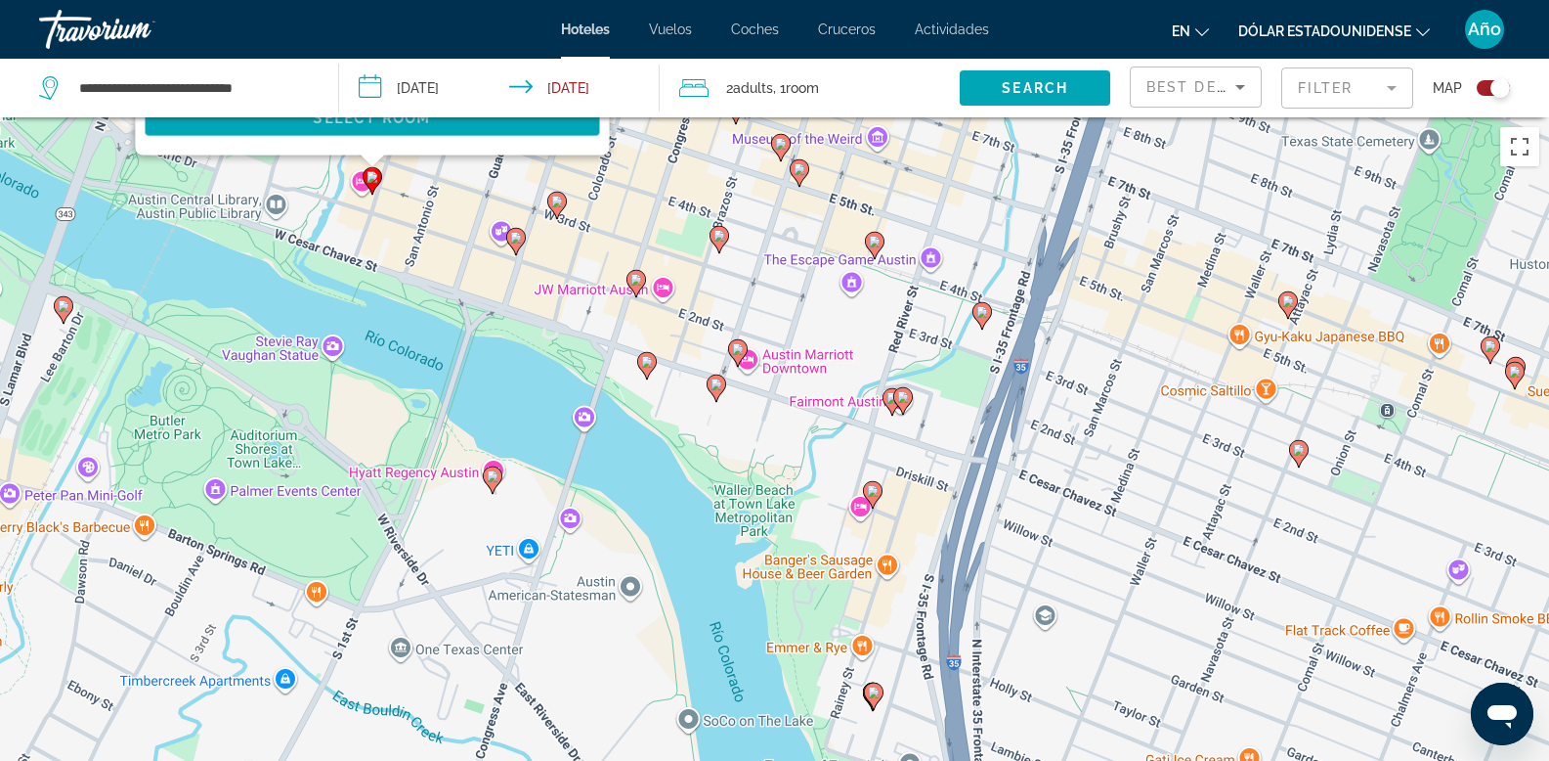
click at [491, 473] on image "Contenido principal" at bounding box center [493, 476] width 12 height 12
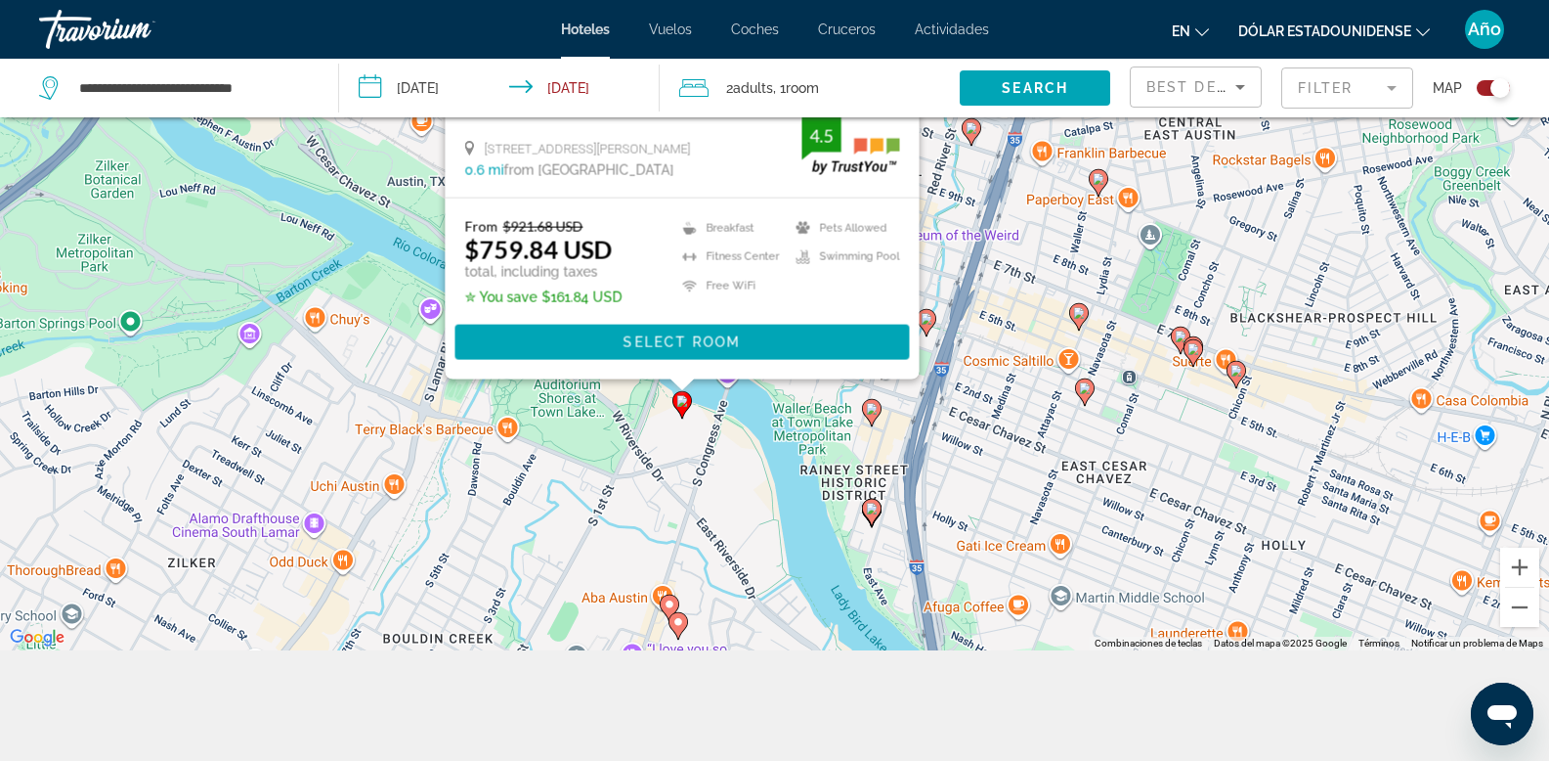
scroll to position [235, 0]
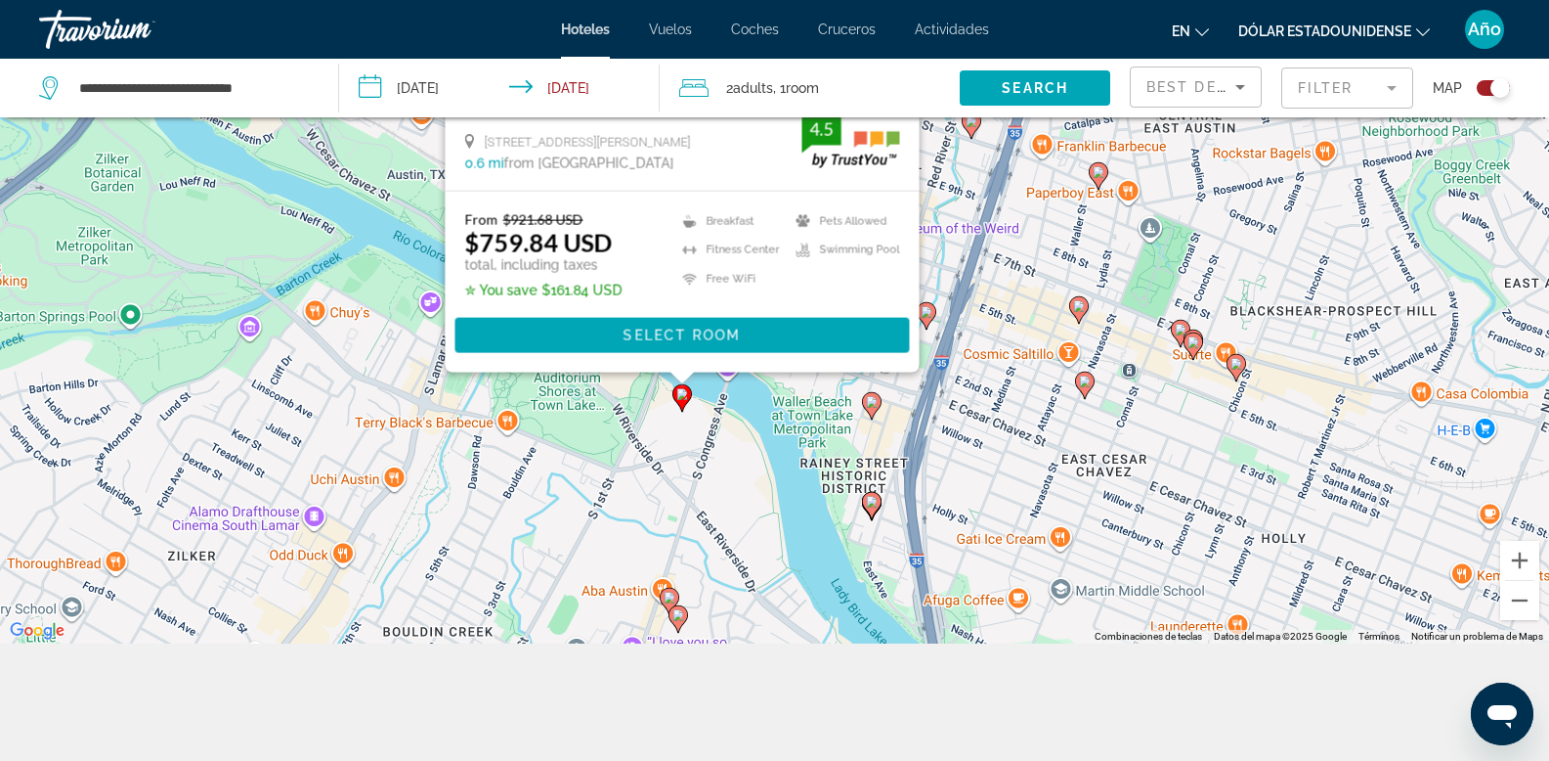
click at [762, 475] on div "Para activar la función de arrastre con el teclado, pulsa Alt + Intro. Cuando h…" at bounding box center [774, 263] width 1549 height 761
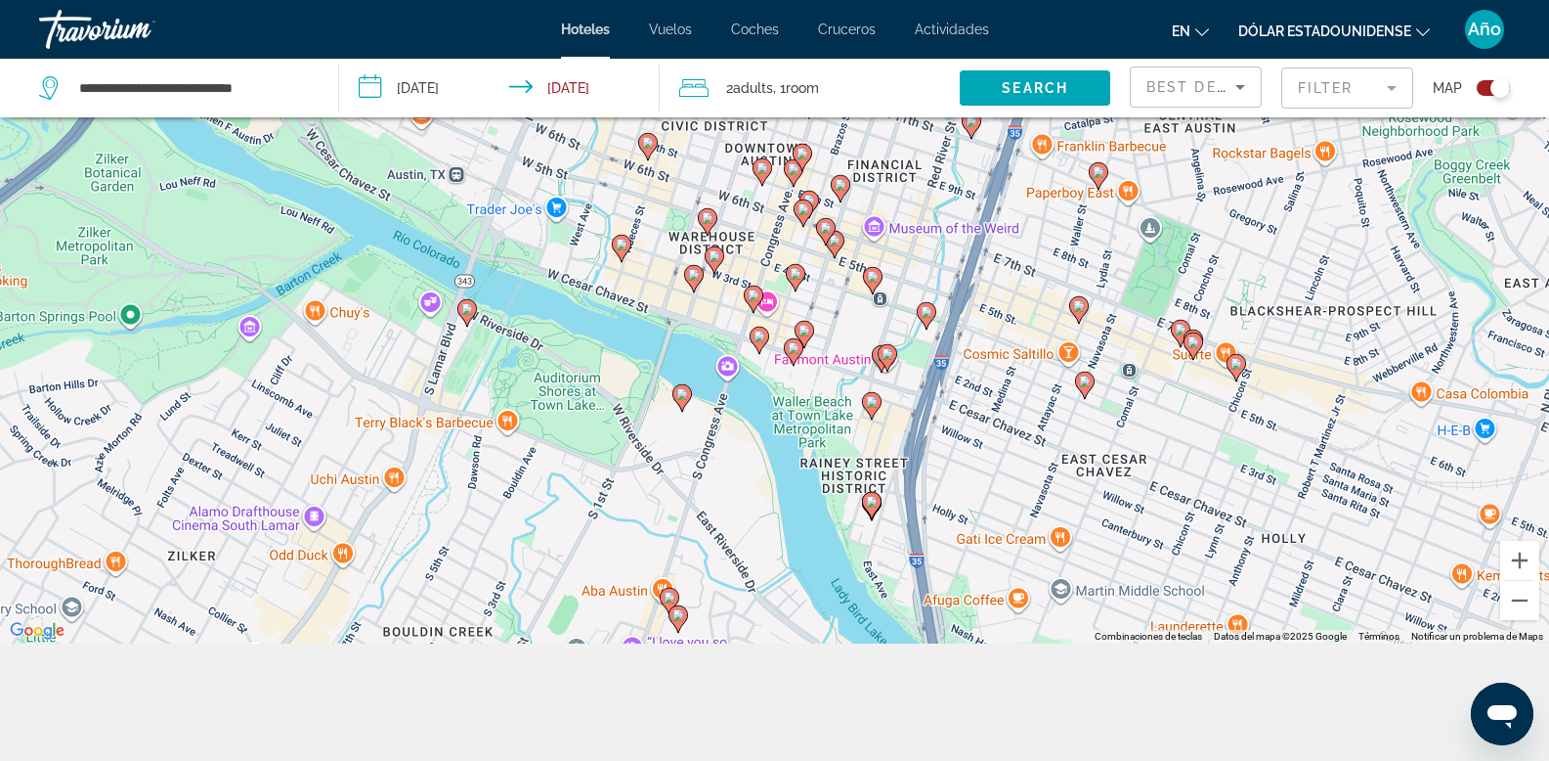
click at [469, 309] on image "Contenido principal" at bounding box center [467, 309] width 12 height 12
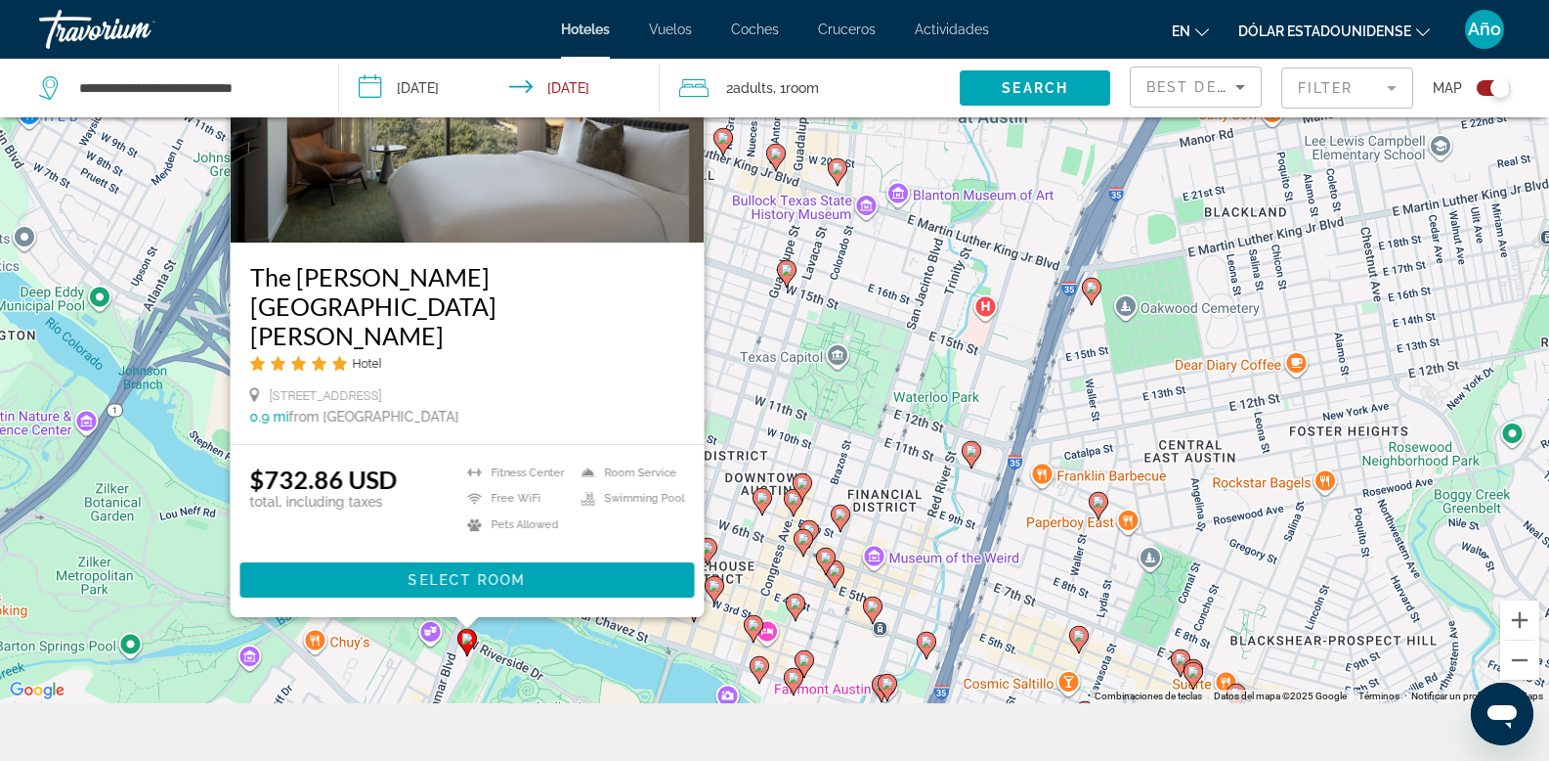
scroll to position [0, 0]
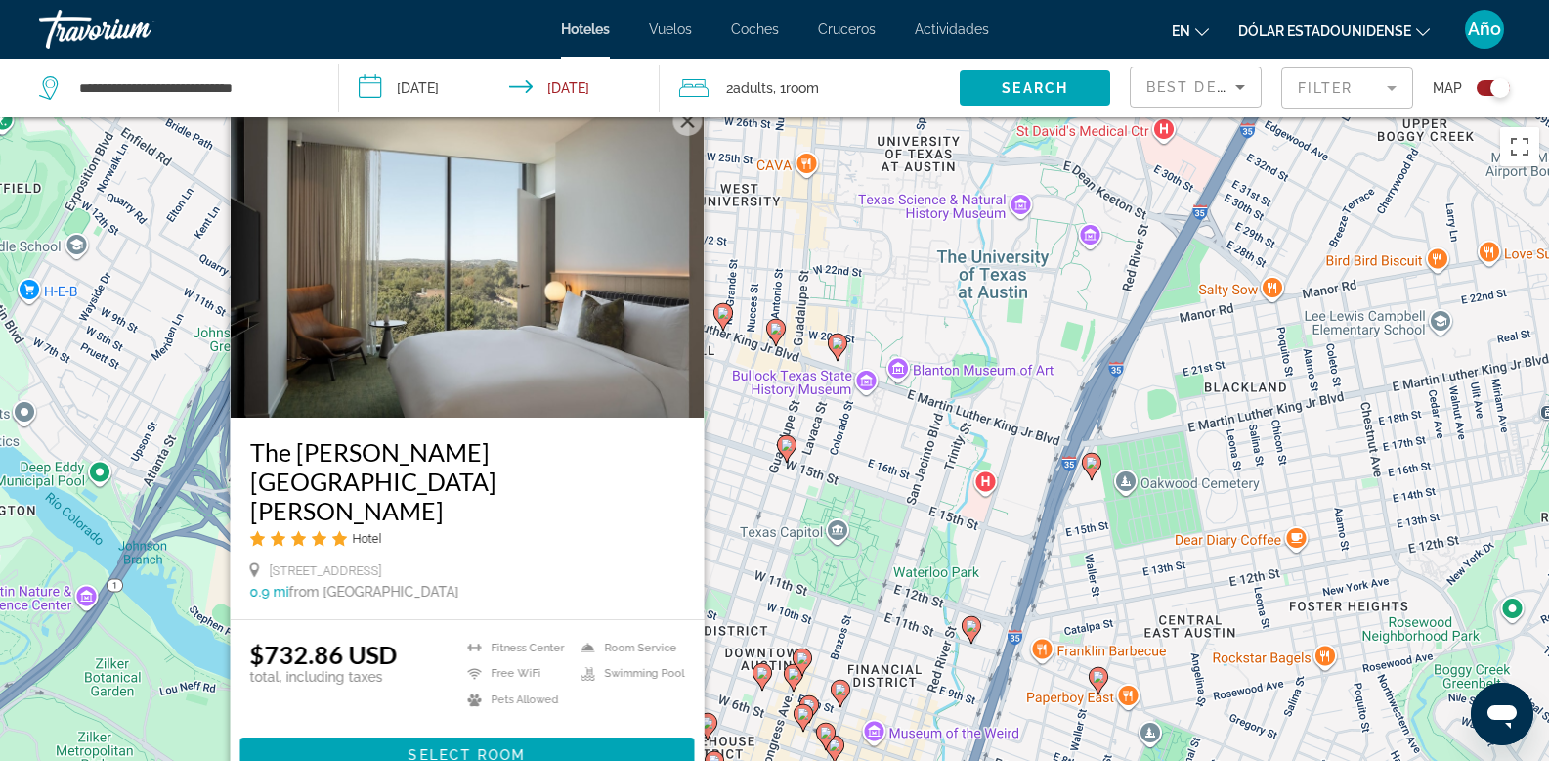
click at [726, 520] on div "Para activar la función de arrastre con el teclado, pulsa Alt + Intro. Cuando h…" at bounding box center [774, 497] width 1549 height 761
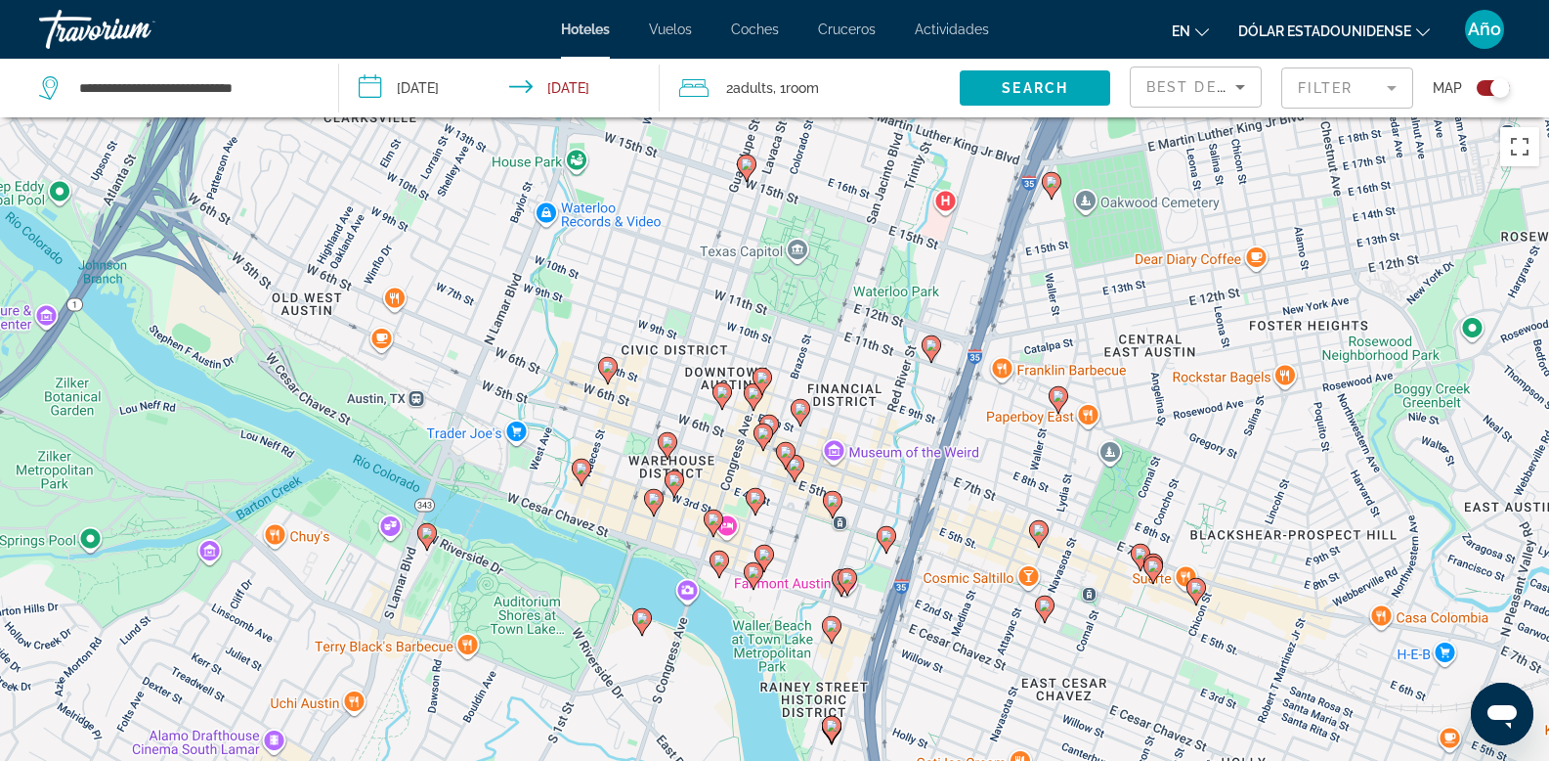
drag, startPoint x: 703, startPoint y: 512, endPoint x: 669, endPoint y: 247, distance: 267.1
click at [671, 247] on div "Para activar la función de arrastre con el teclado, pulsa Alt + Intro. Cuando h…" at bounding box center [774, 497] width 1549 height 761
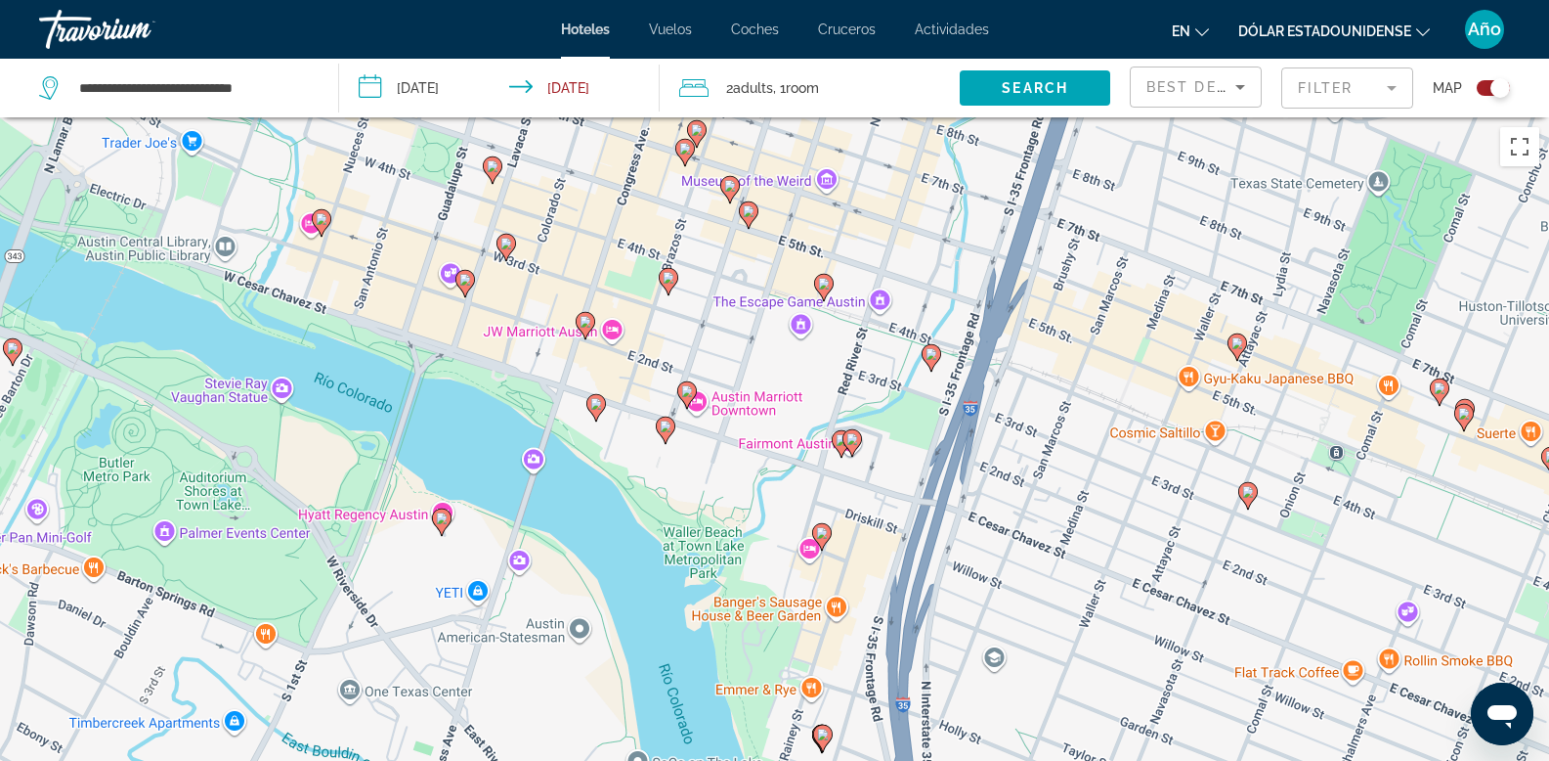
drag, startPoint x: 690, startPoint y: 603, endPoint x: 525, endPoint y: 412, distance: 253.0
click at [525, 412] on div "Para activar la función de arrastre con el teclado, pulsa Alt + Intro. Cuando h…" at bounding box center [774, 497] width 1549 height 761
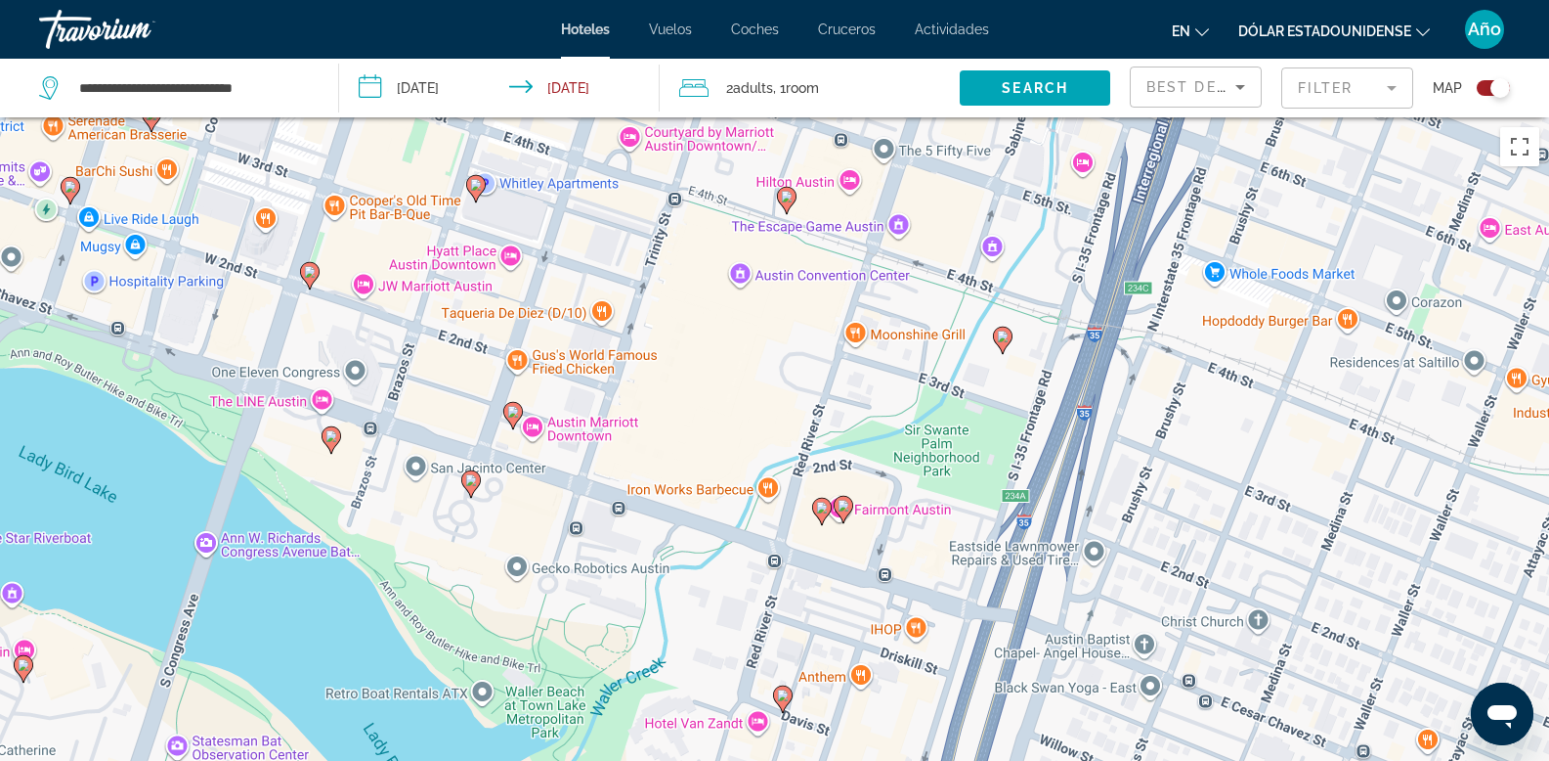
drag, startPoint x: 922, startPoint y: 528, endPoint x: 707, endPoint y: 608, distance: 229.5
click at [708, 608] on div "Para activar la función de arrastre con el teclado, pulsa Alt + Intro. Cuando h…" at bounding box center [774, 497] width 1549 height 761
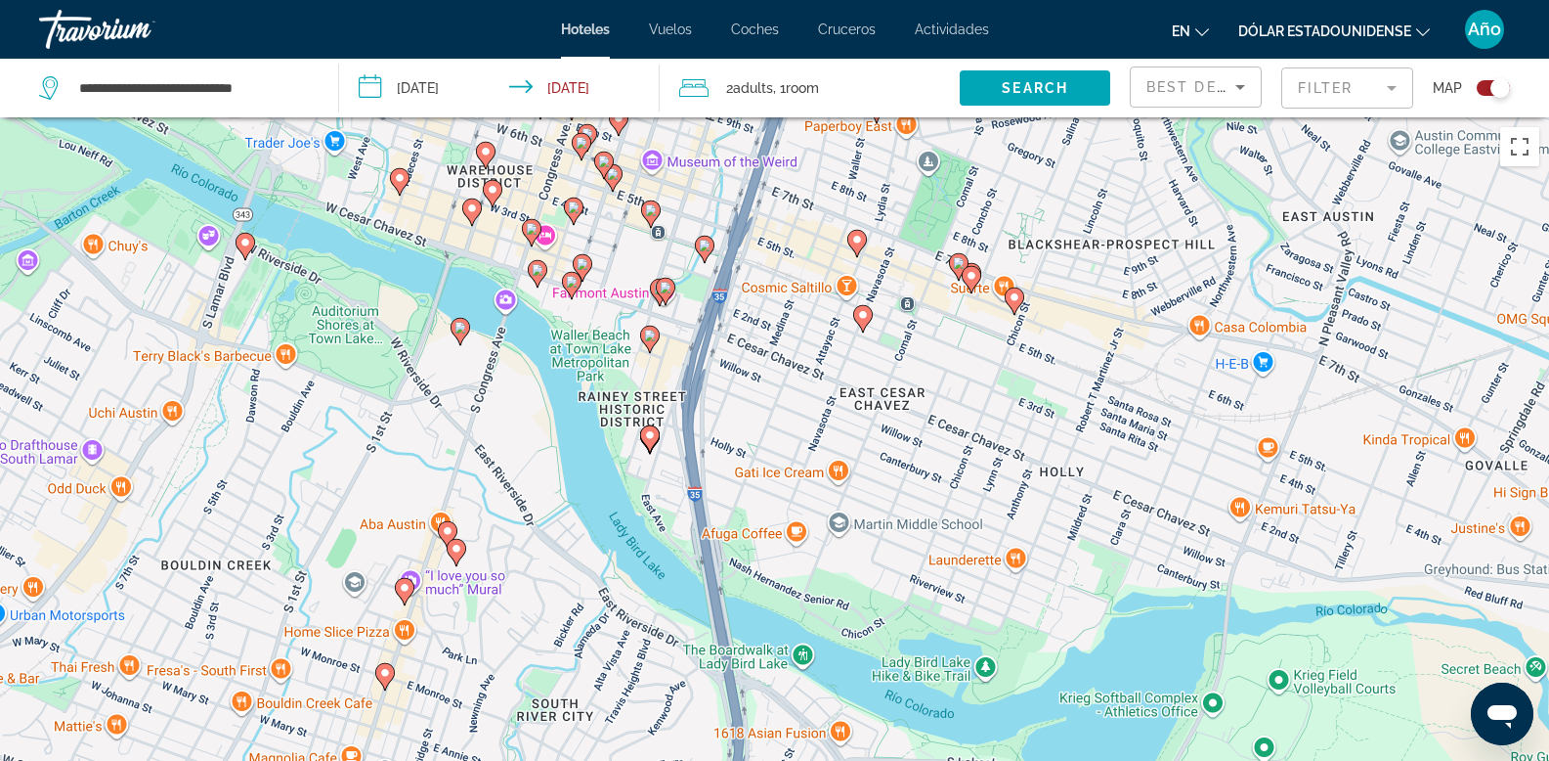
drag, startPoint x: 737, startPoint y: 691, endPoint x: 672, endPoint y: 480, distance: 221.1
click at [672, 480] on div "Para activar la función de arrastre con el teclado, pulsa Alt + Intro. Cuando h…" at bounding box center [774, 497] width 1549 height 761
click at [648, 435] on image "Contenido principal" at bounding box center [650, 434] width 12 height 12
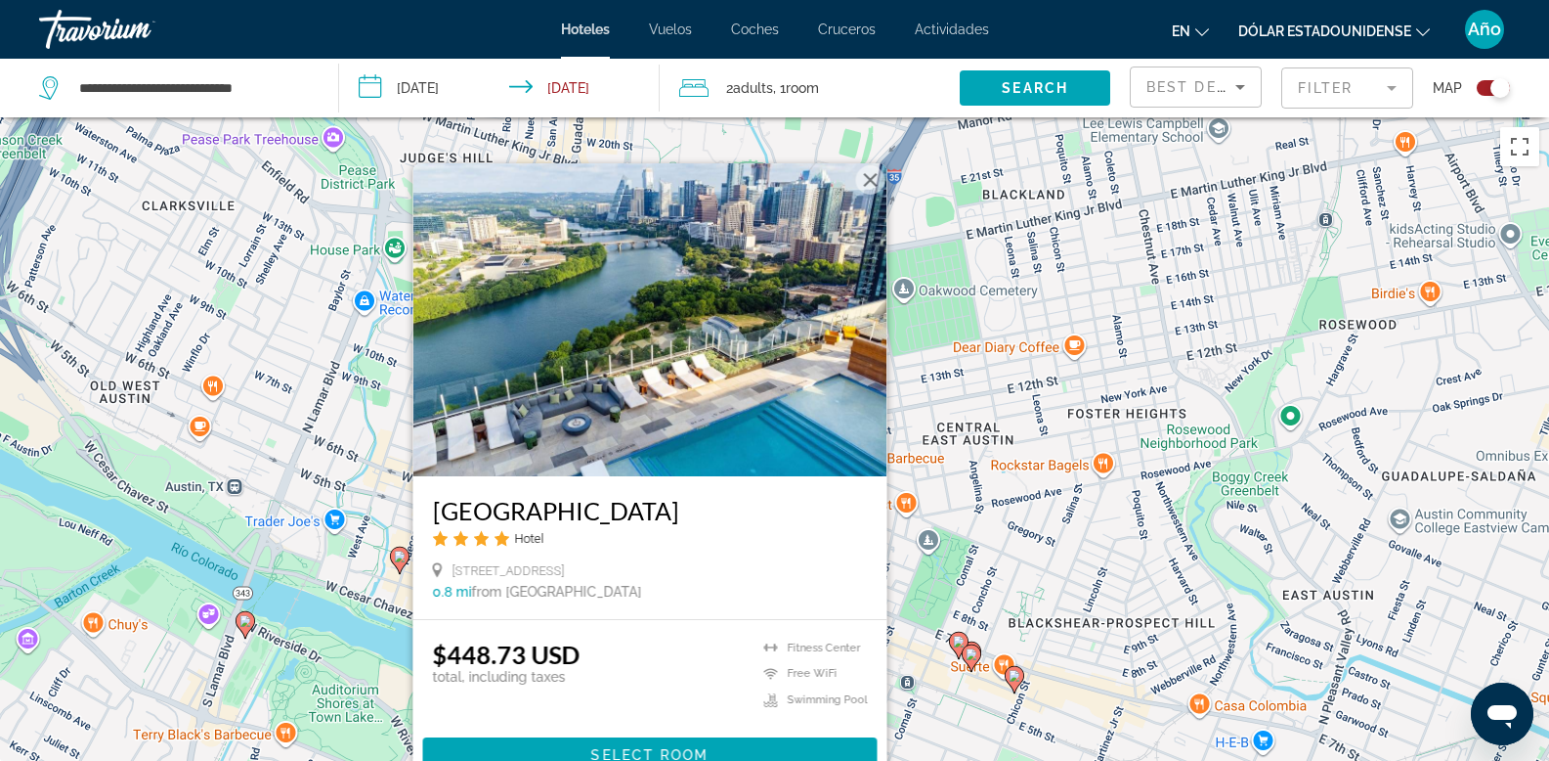
click at [712, 401] on img "Contenido principal" at bounding box center [650, 319] width 474 height 313
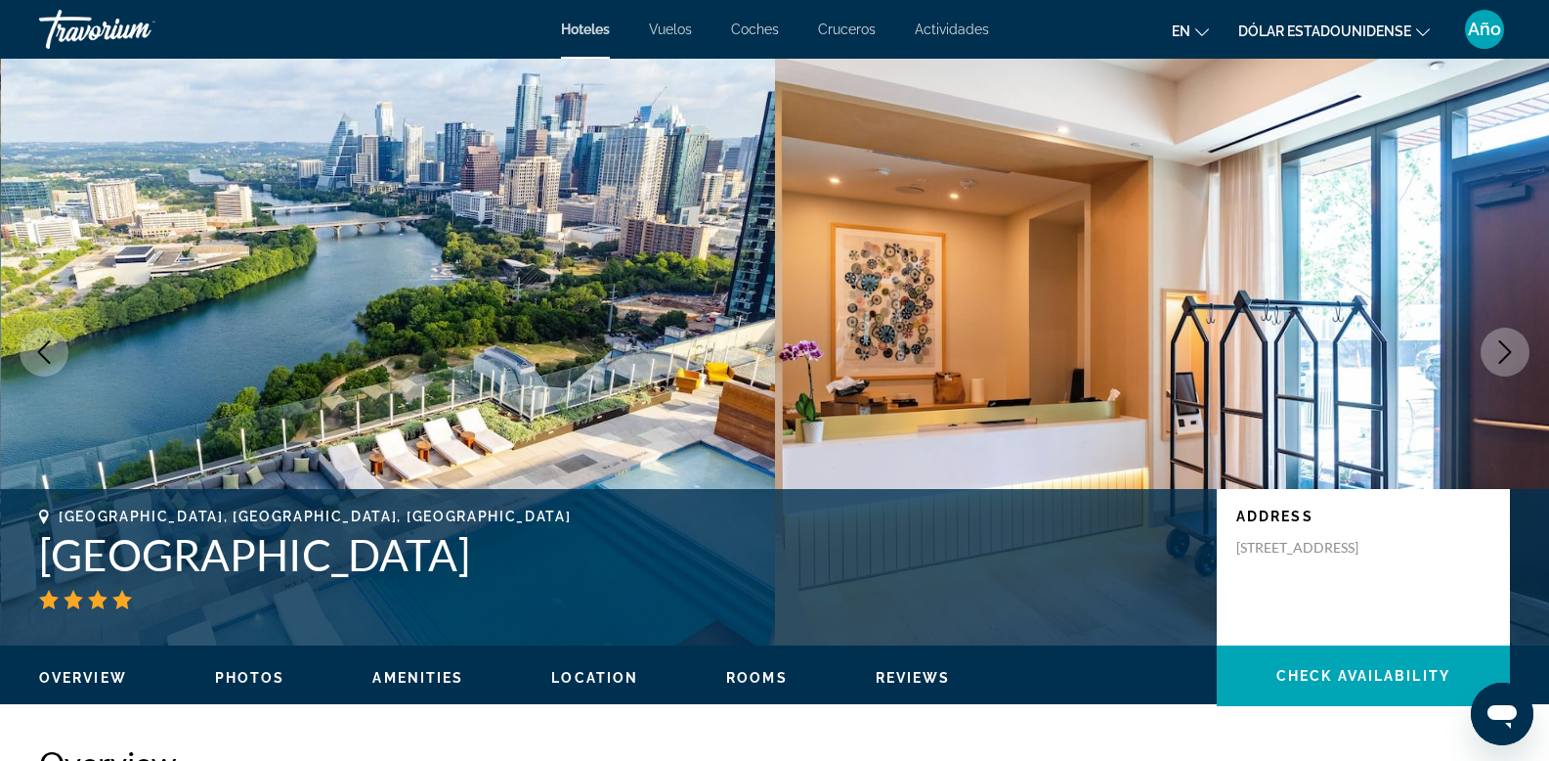
click at [1504, 355] on icon "Next image" at bounding box center [1505, 351] width 23 height 23
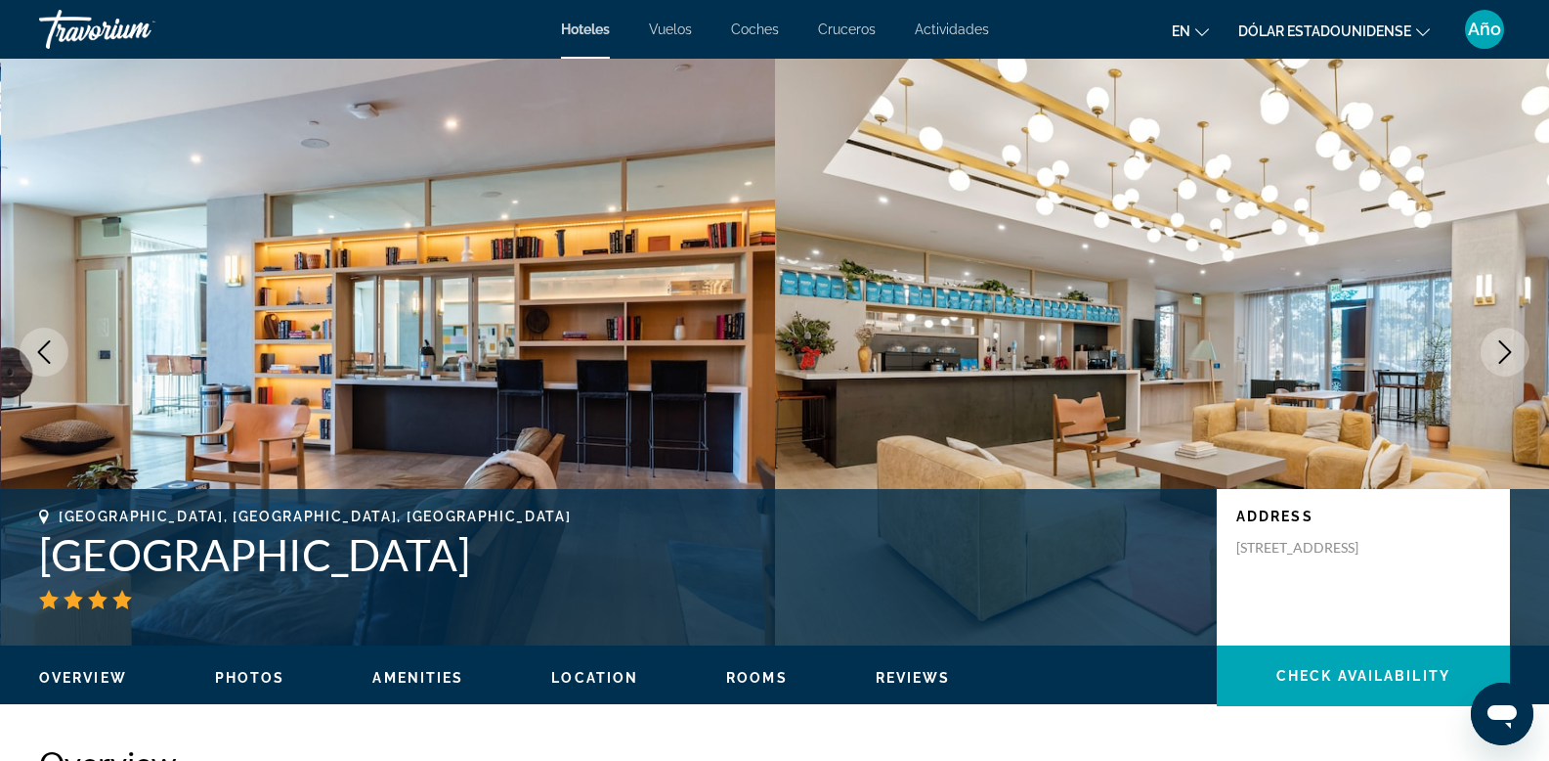
click at [1506, 347] on icon "Next image" at bounding box center [1506, 351] width 13 height 23
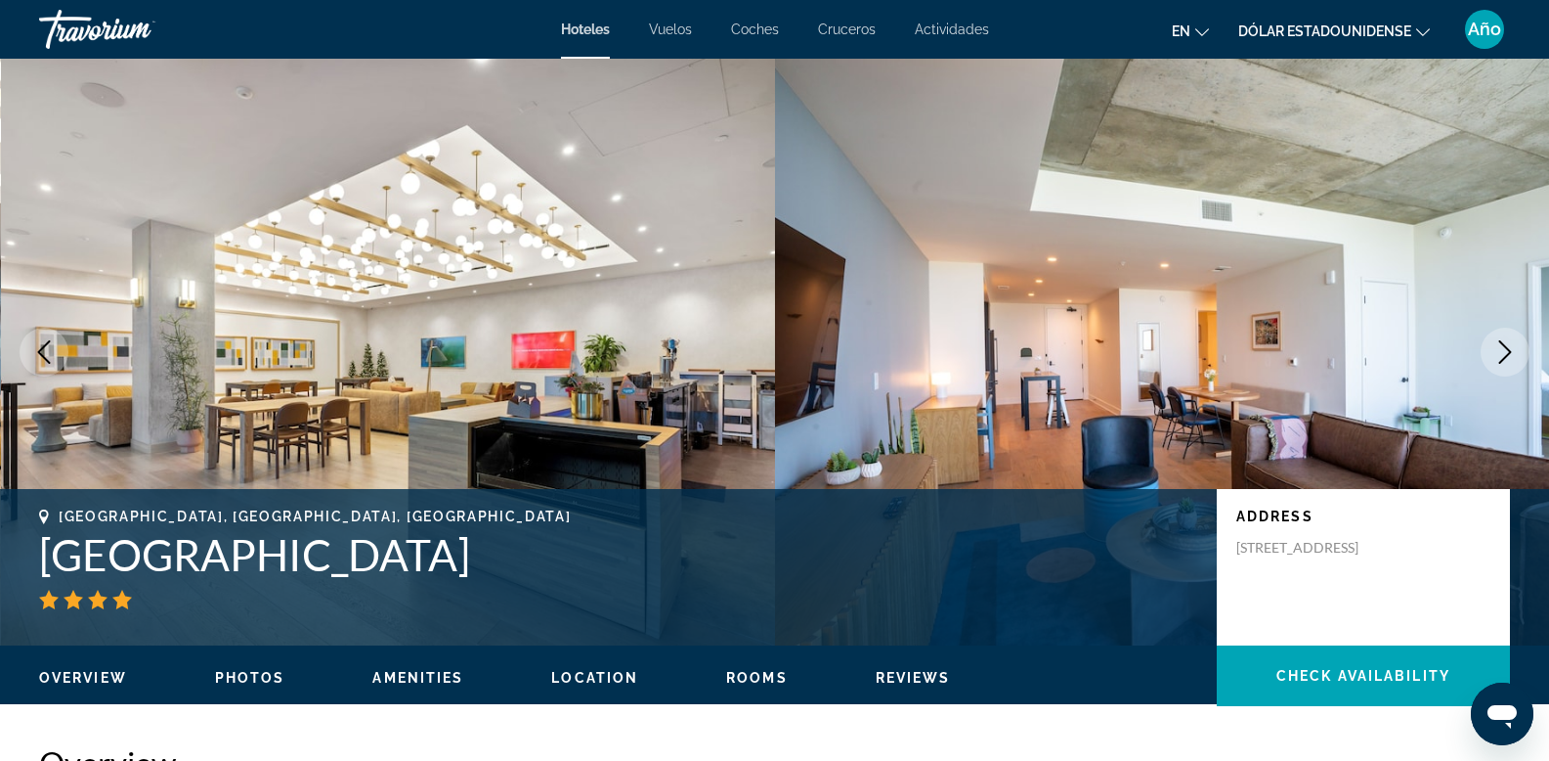
click at [1503, 344] on icon "Next image" at bounding box center [1506, 351] width 13 height 23
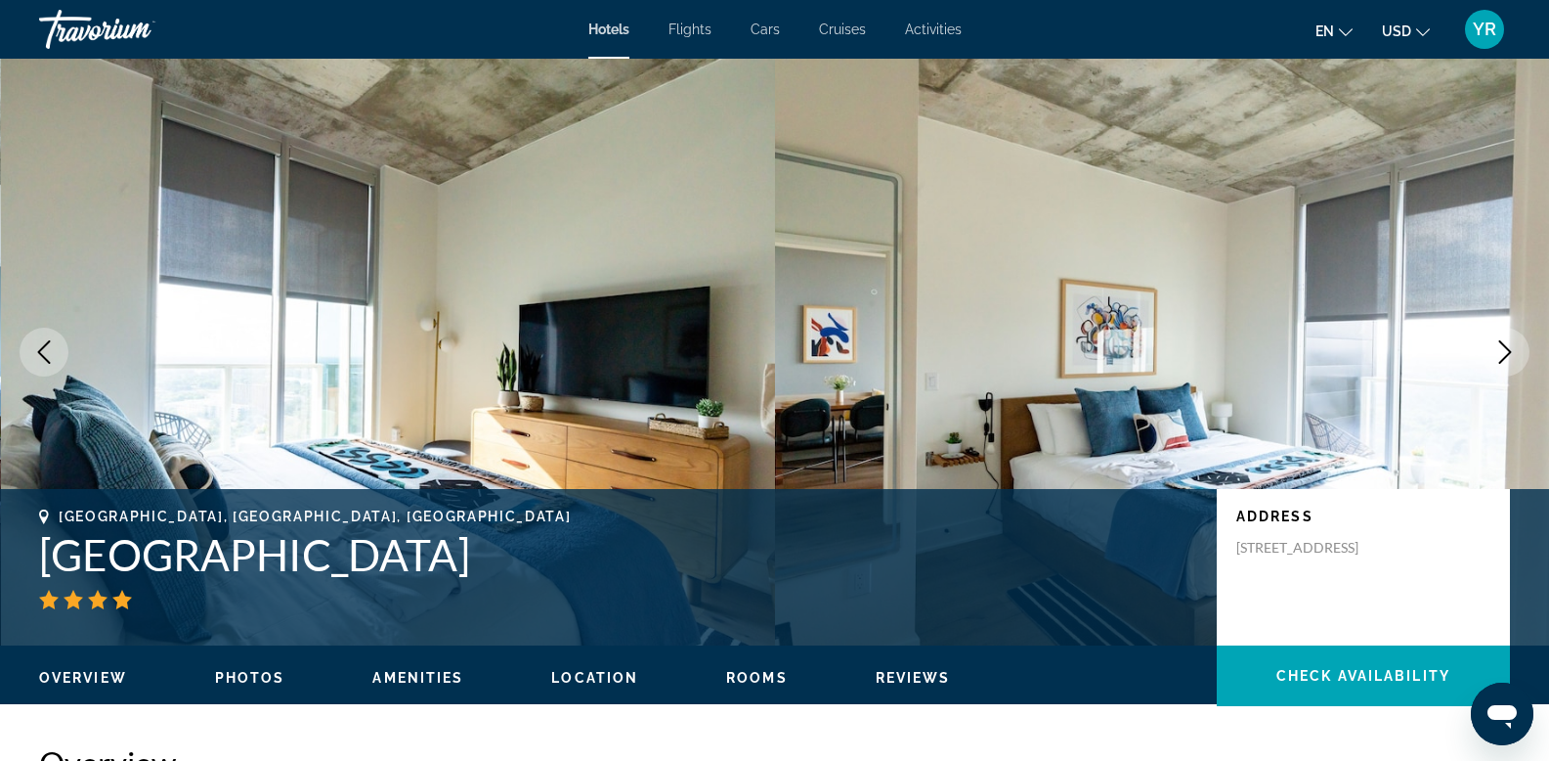
click at [1502, 363] on icon "Next image" at bounding box center [1505, 351] width 23 height 23
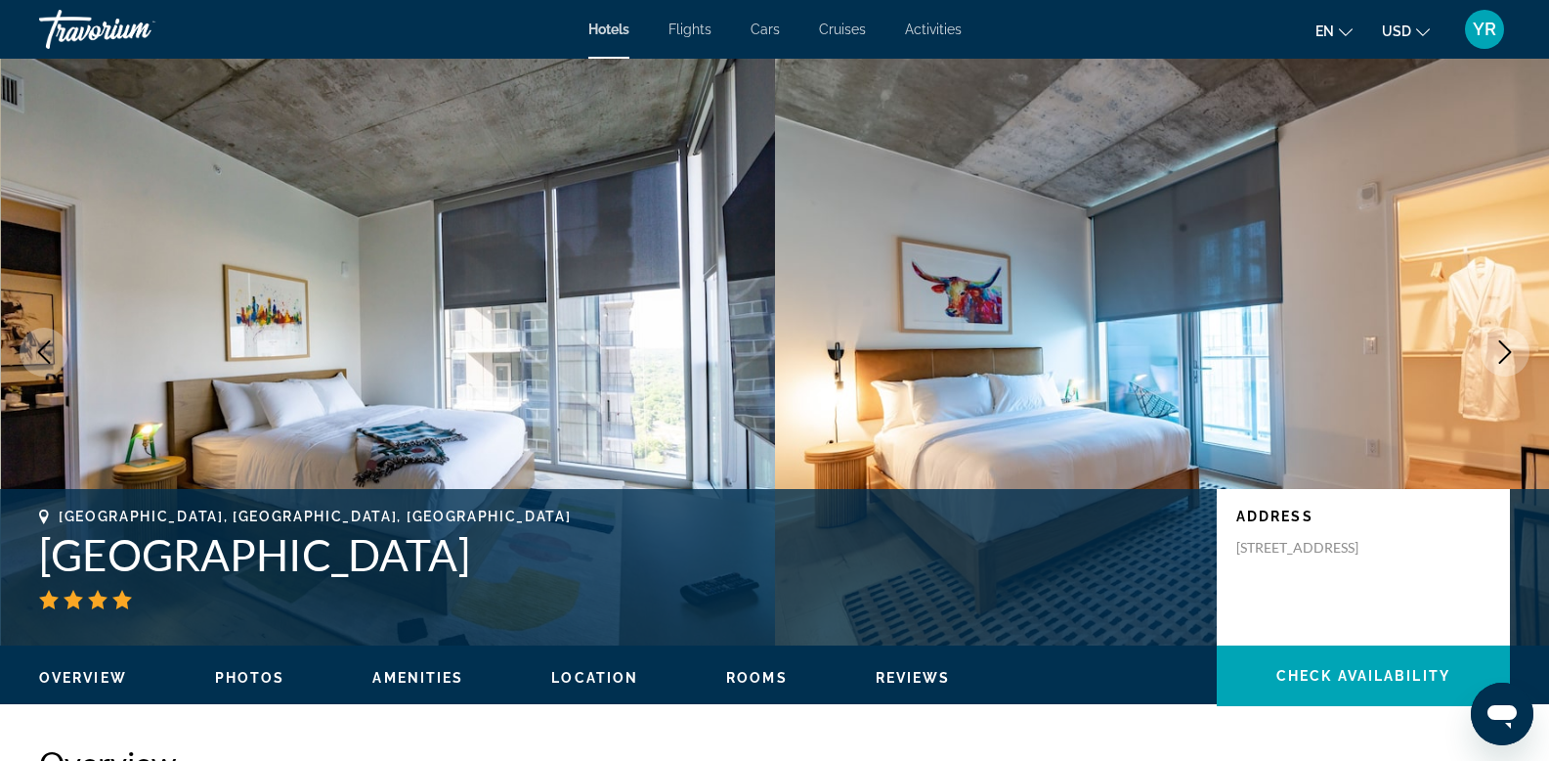
click at [1502, 361] on icon "Next image" at bounding box center [1506, 351] width 13 height 23
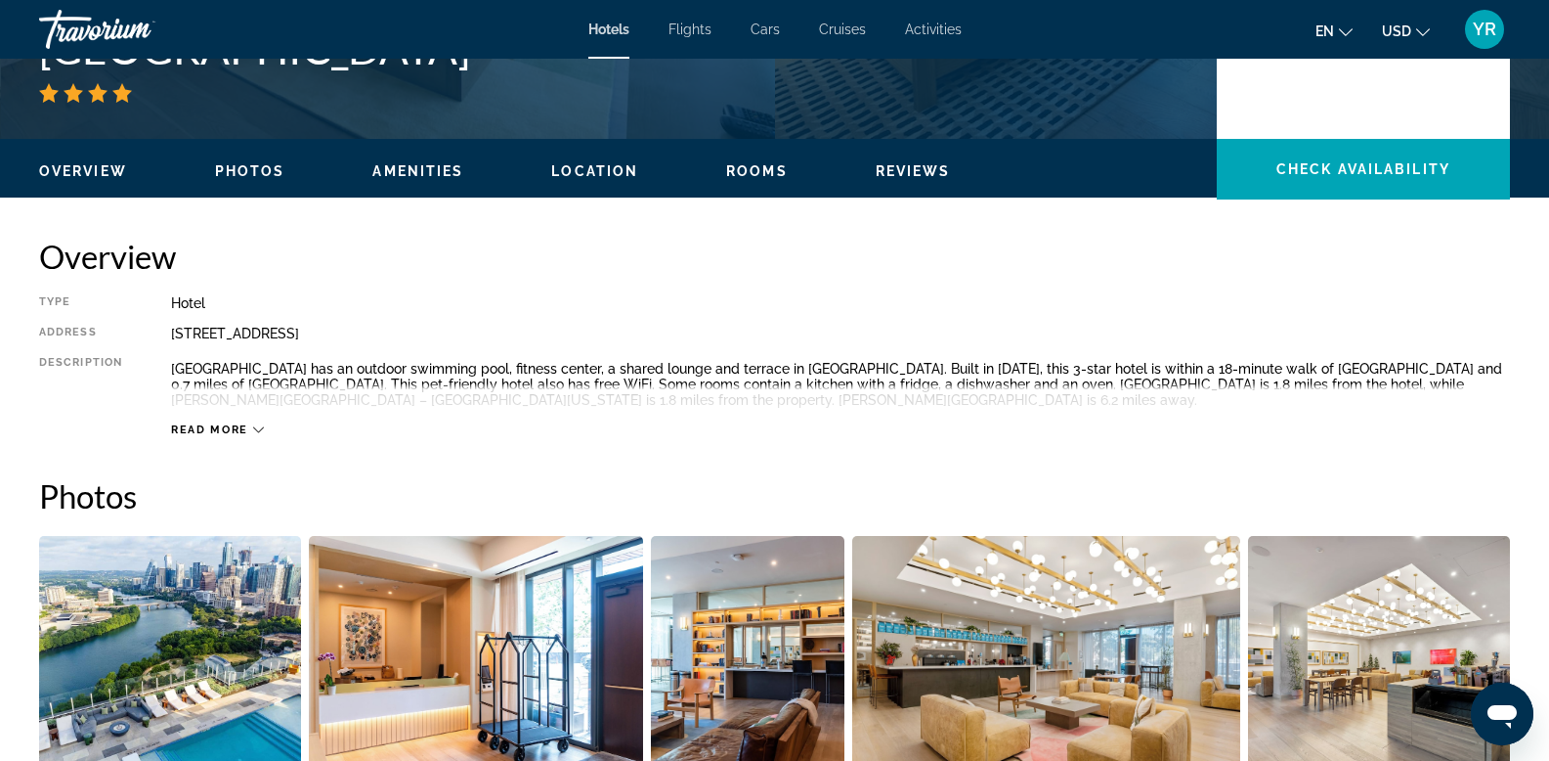
scroll to position [619, 0]
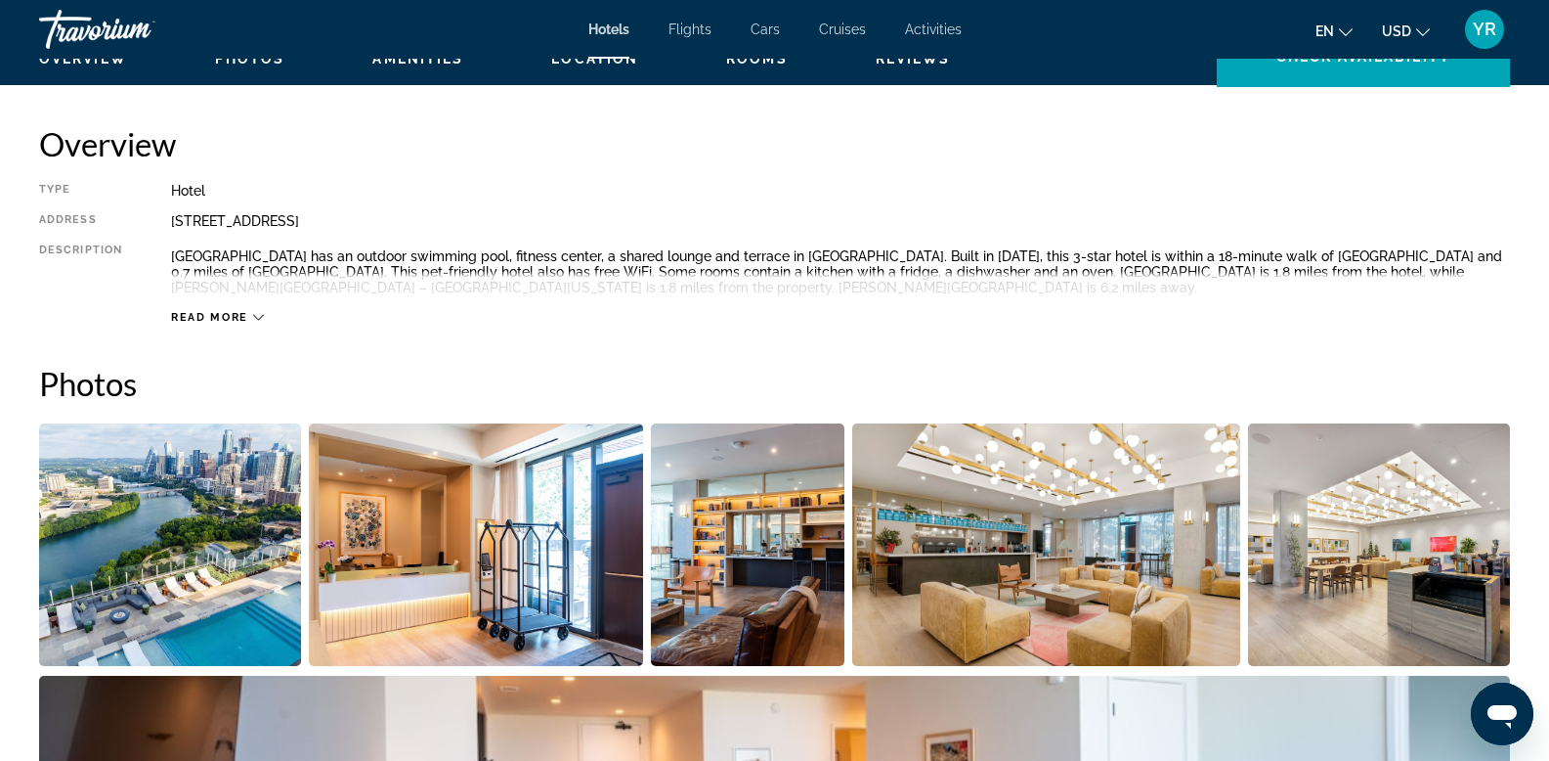
click at [253, 315] on icon "Main content" at bounding box center [258, 317] width 11 height 11
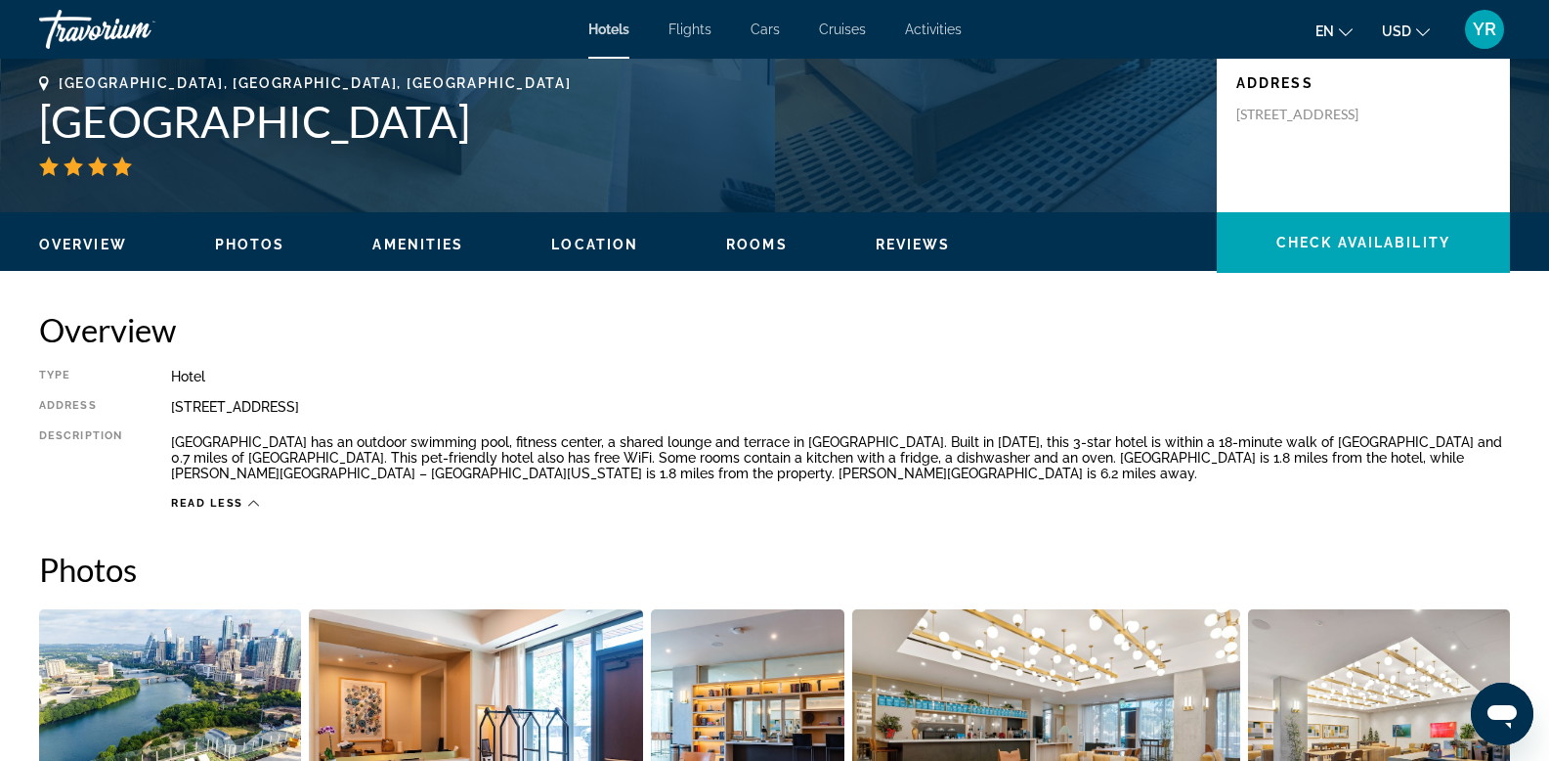
scroll to position [0, 0]
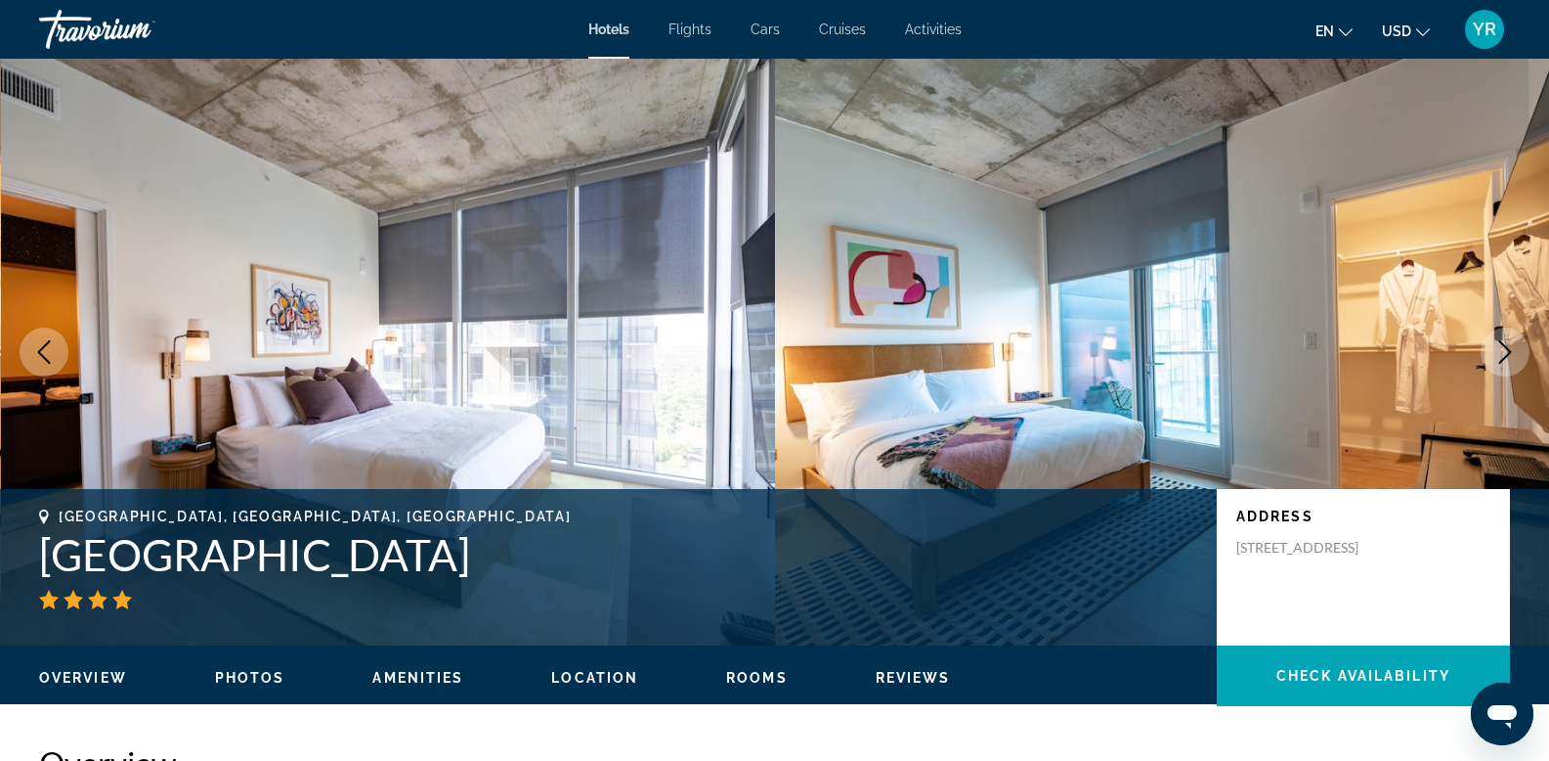
click at [1501, 342] on icon "Next image" at bounding box center [1506, 351] width 13 height 23
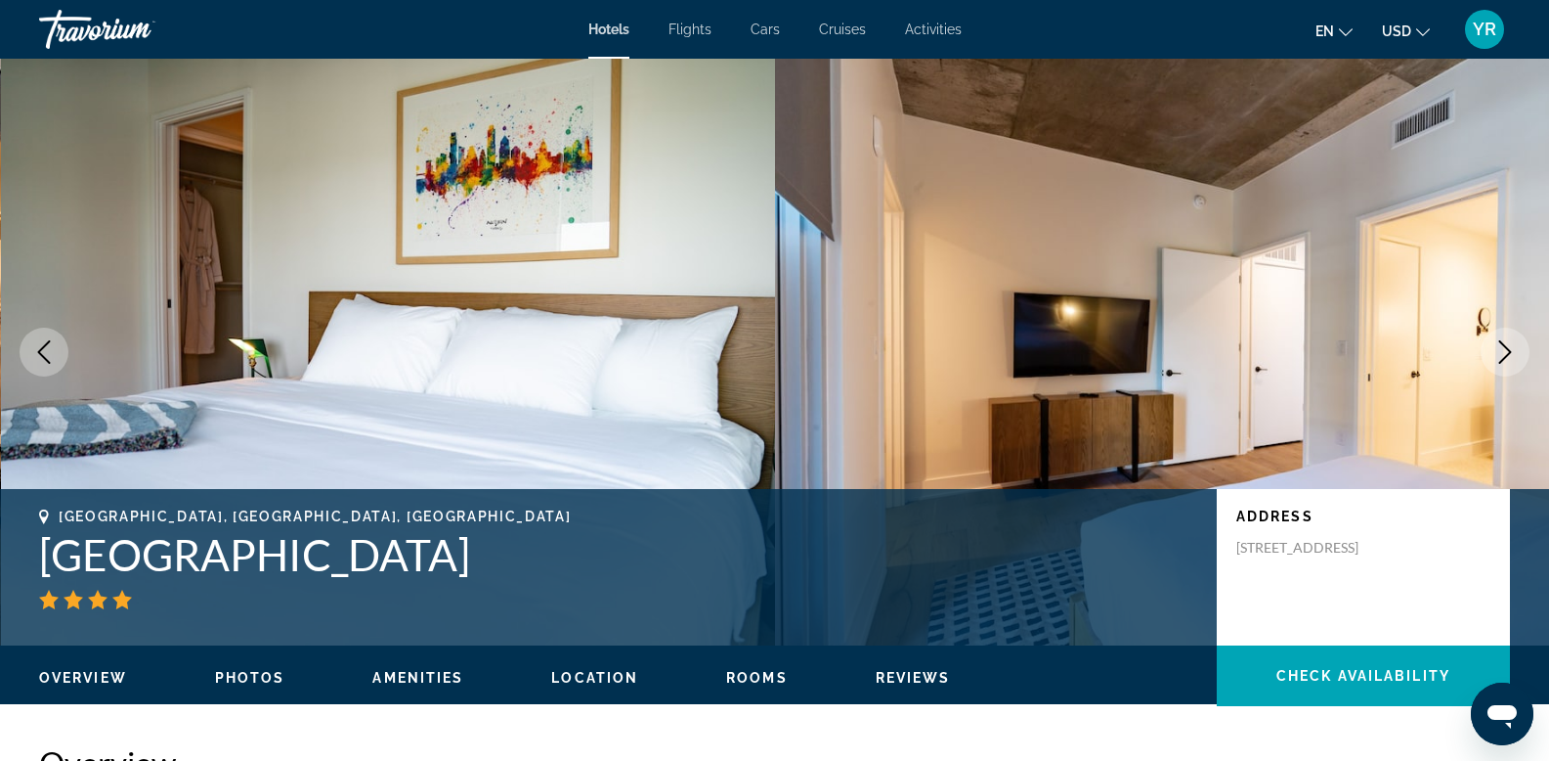
click at [1501, 342] on icon "Next image" at bounding box center [1506, 351] width 13 height 23
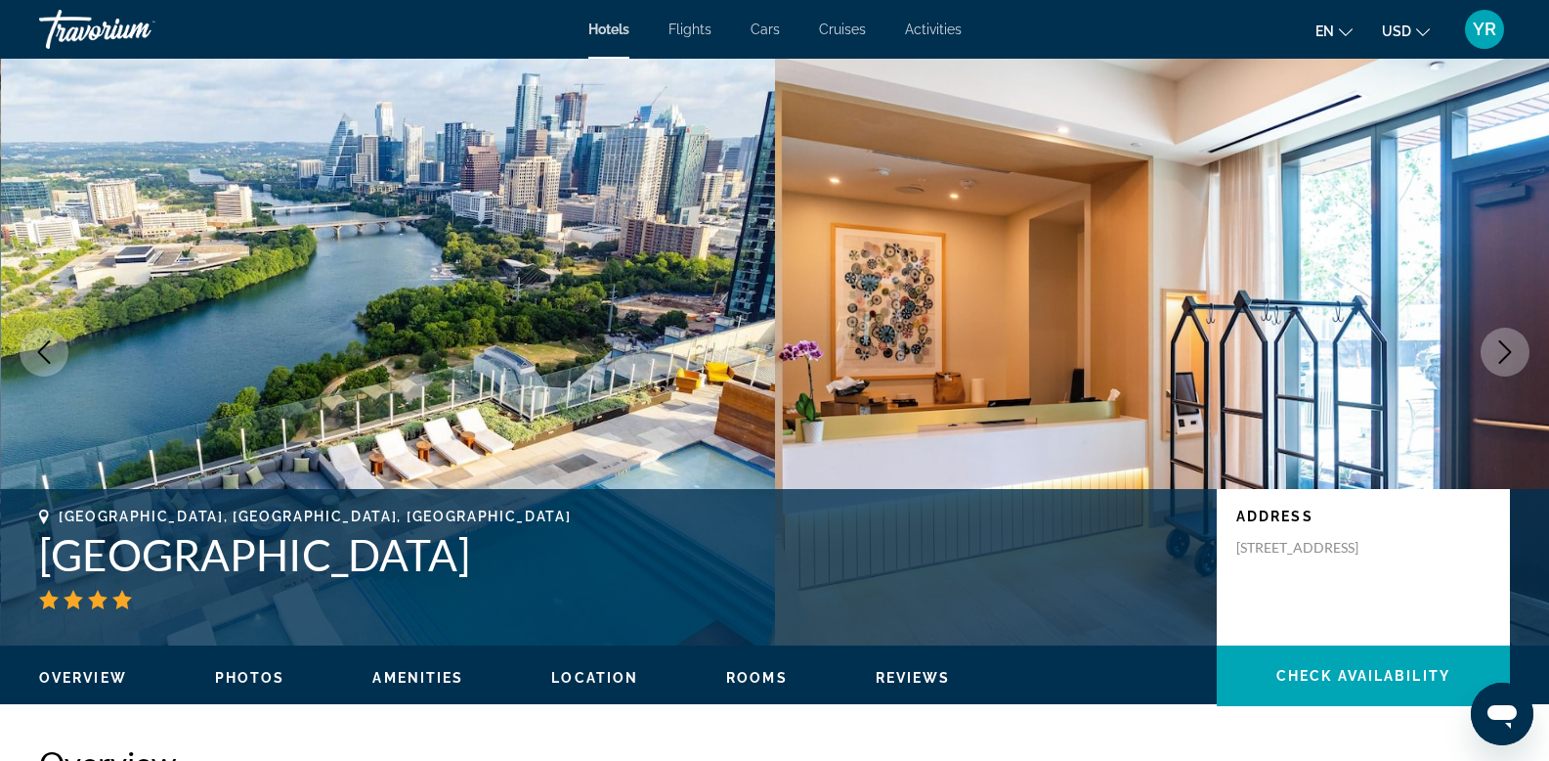
click at [1499, 347] on icon "Next image" at bounding box center [1505, 351] width 23 height 23
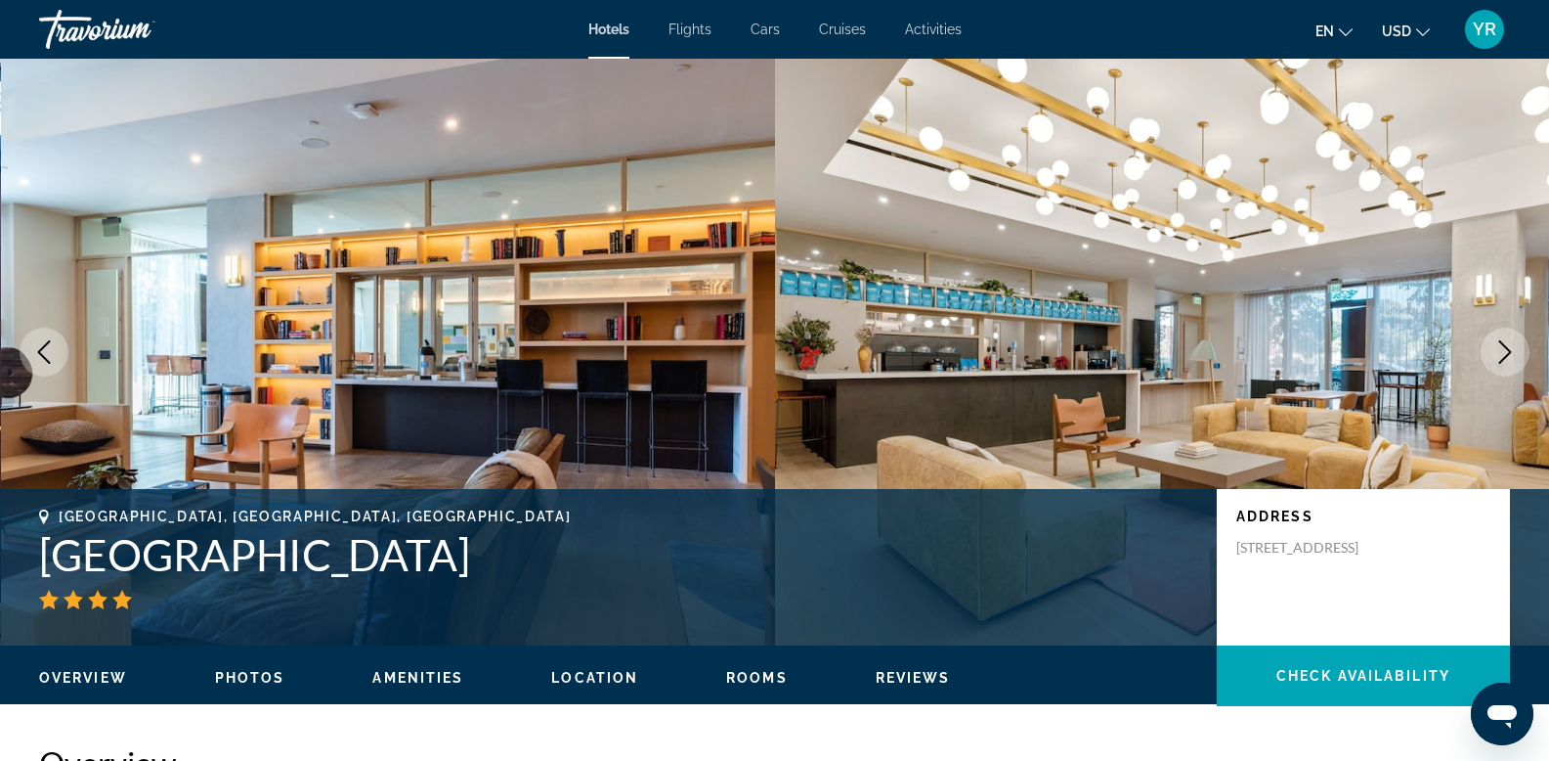
click at [1499, 346] on icon "Next image" at bounding box center [1505, 351] width 23 height 23
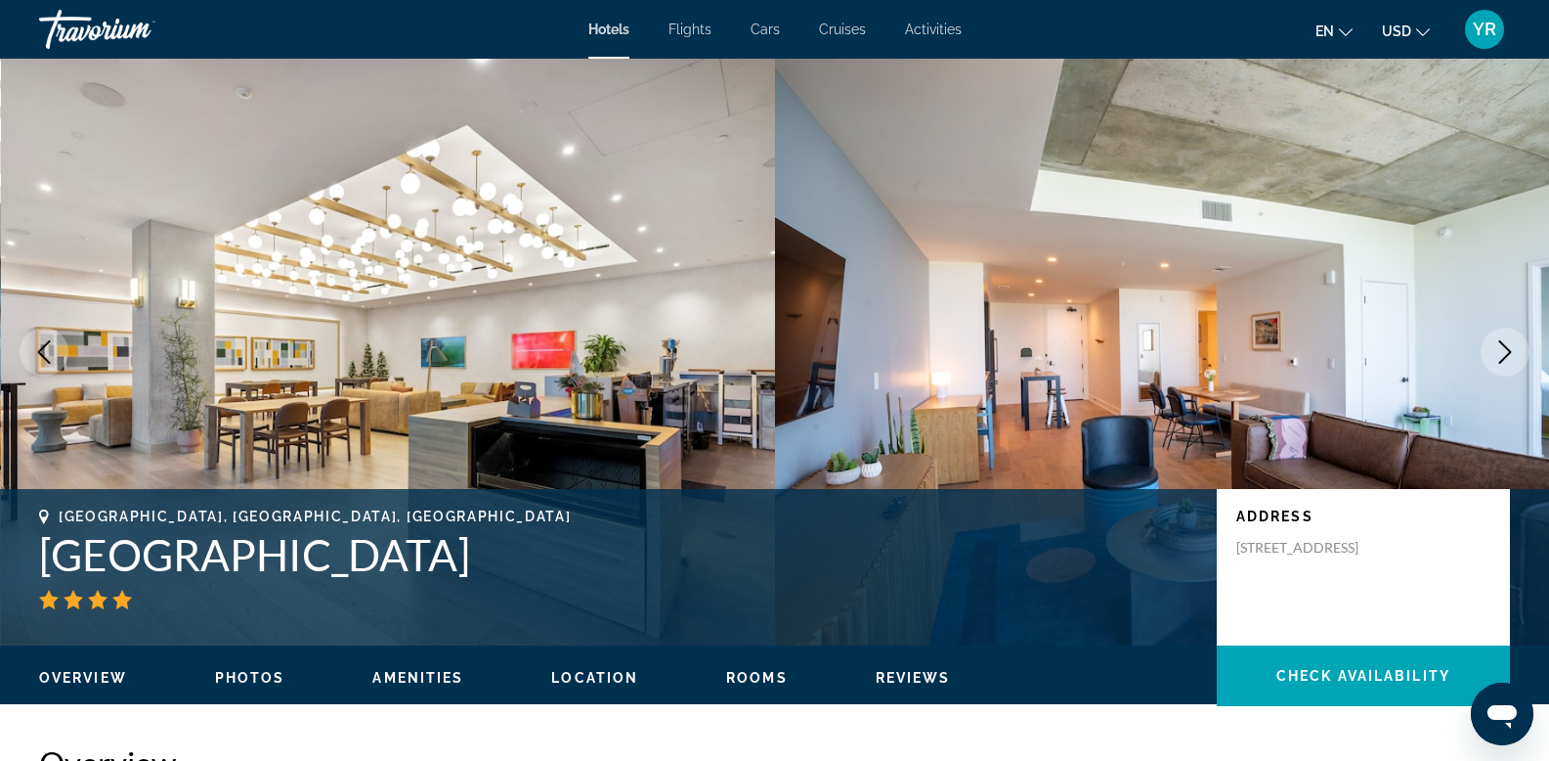
click at [1511, 341] on icon "Next image" at bounding box center [1505, 351] width 23 height 23
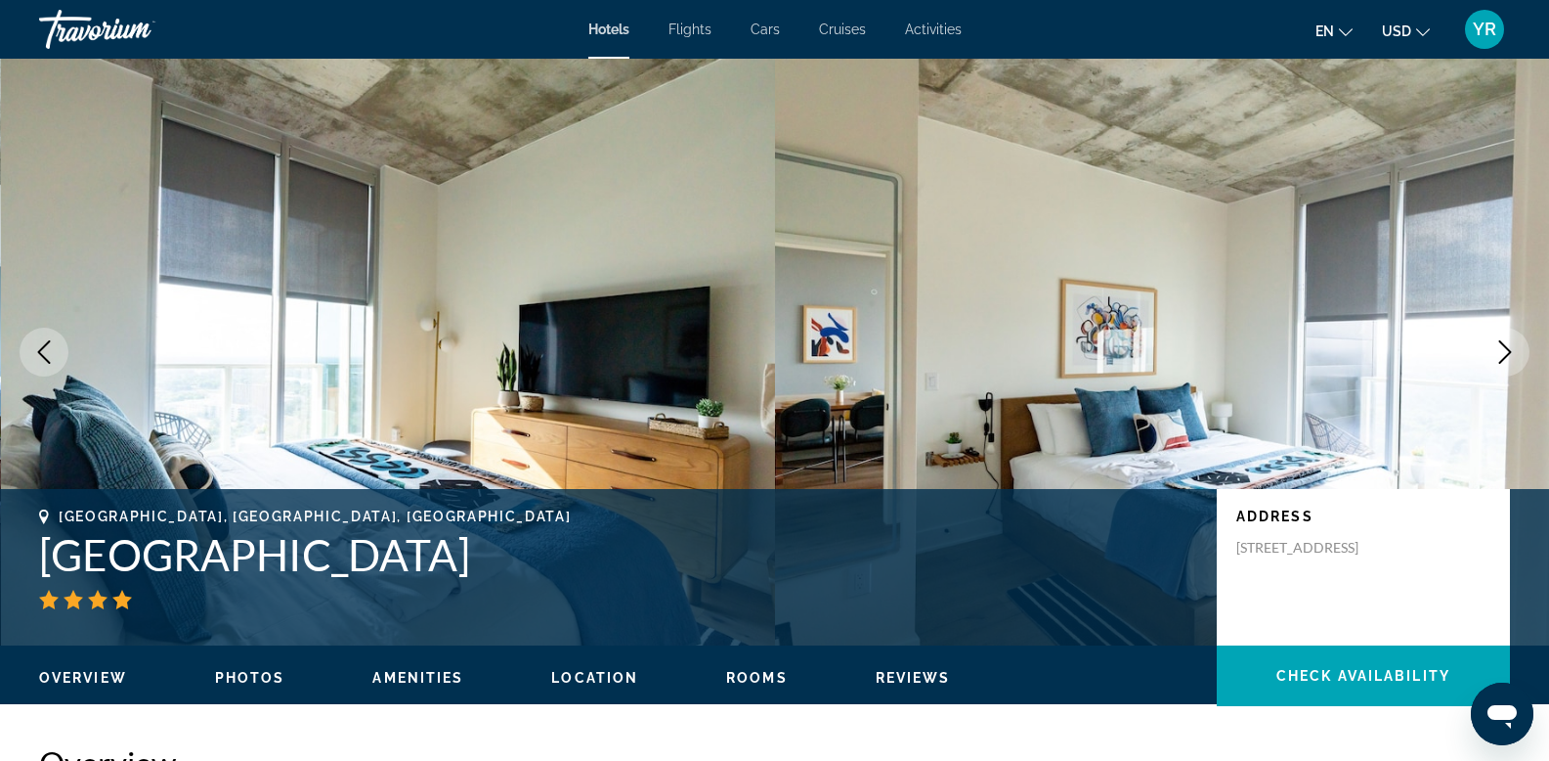
click at [1507, 342] on icon "Next image" at bounding box center [1505, 351] width 23 height 23
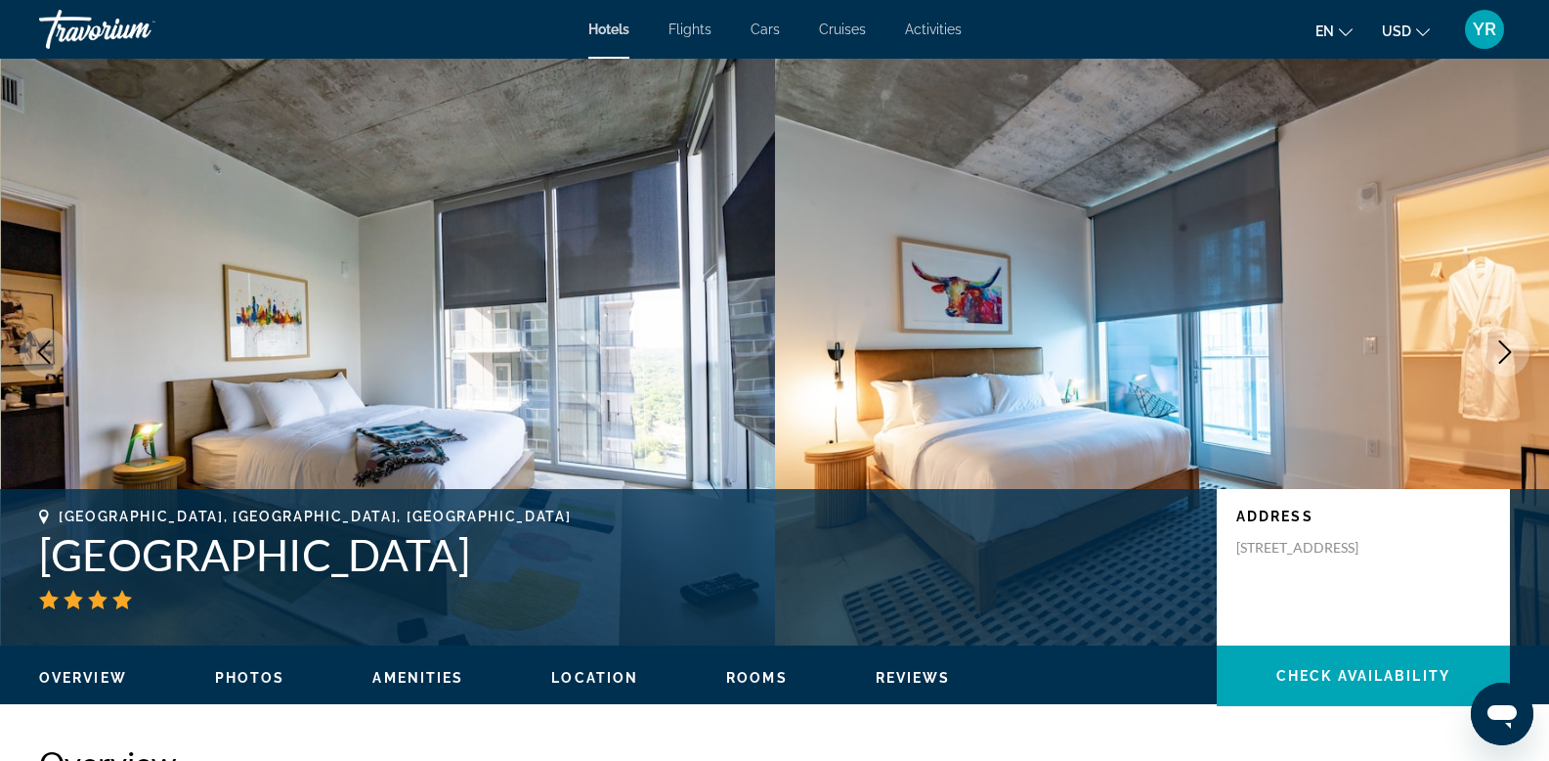
click at [1507, 342] on icon "Next image" at bounding box center [1505, 351] width 23 height 23
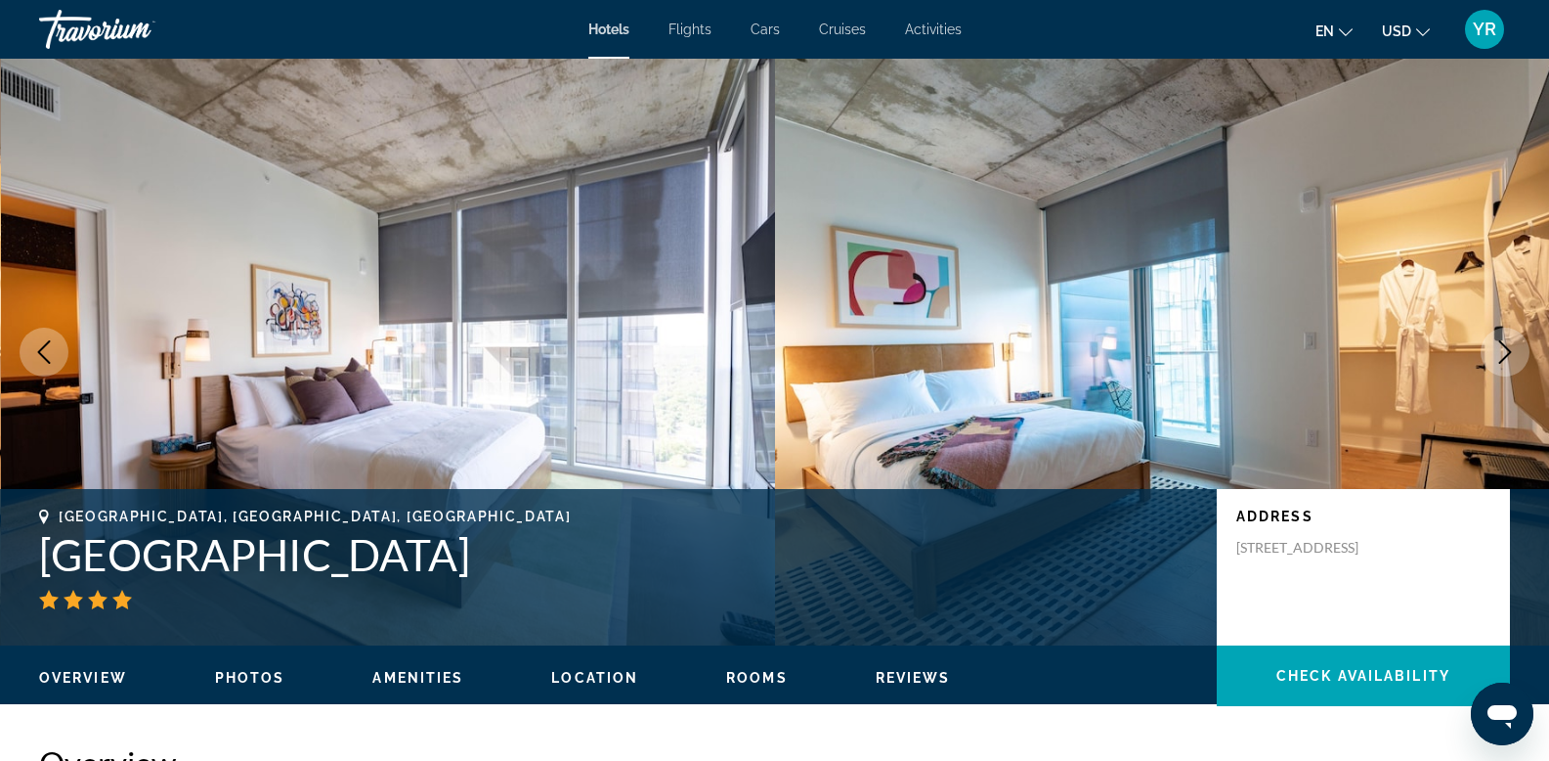
click at [1507, 342] on icon "Next image" at bounding box center [1505, 351] width 23 height 23
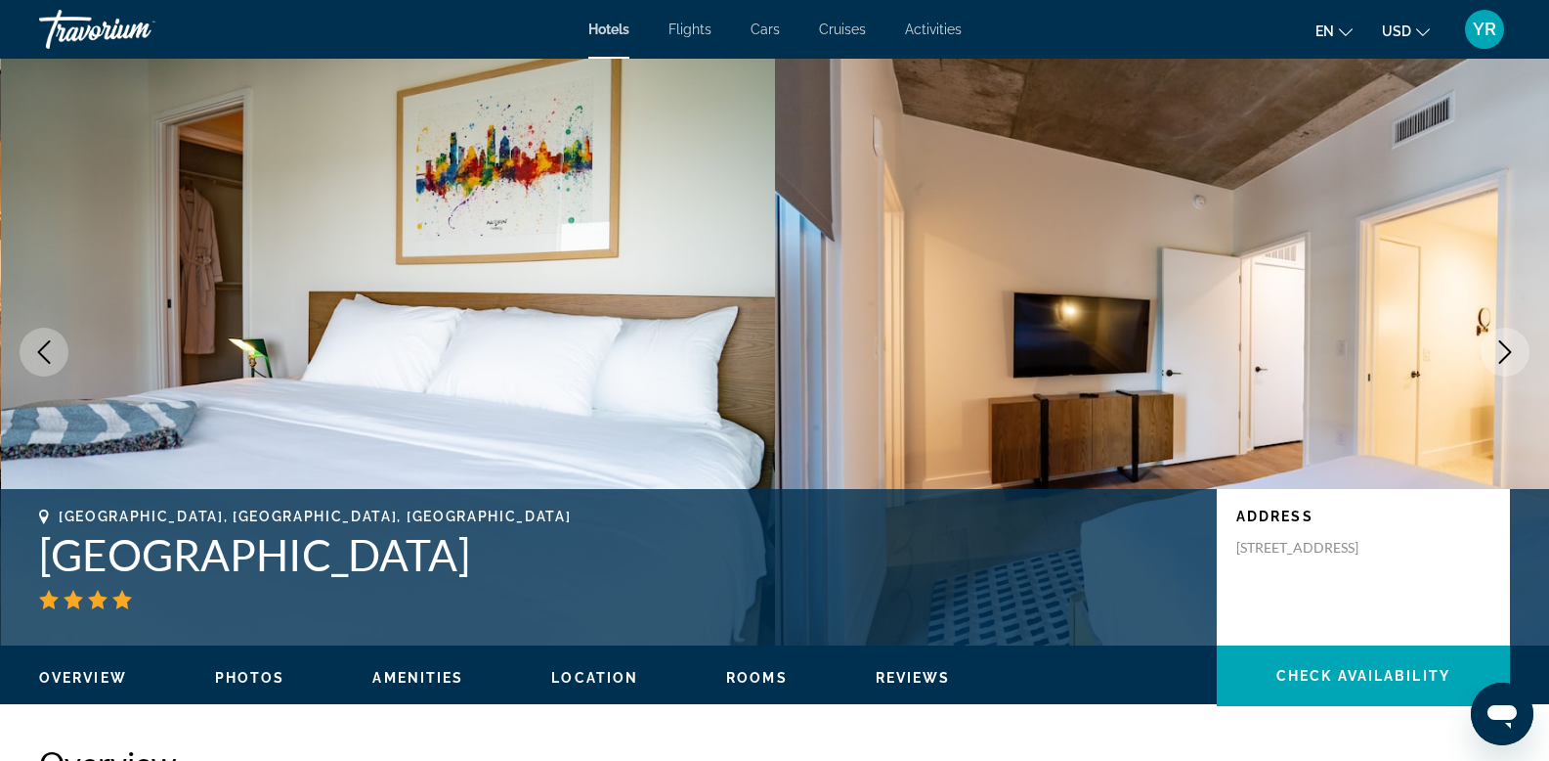
click at [1507, 342] on icon "Next image" at bounding box center [1505, 351] width 23 height 23
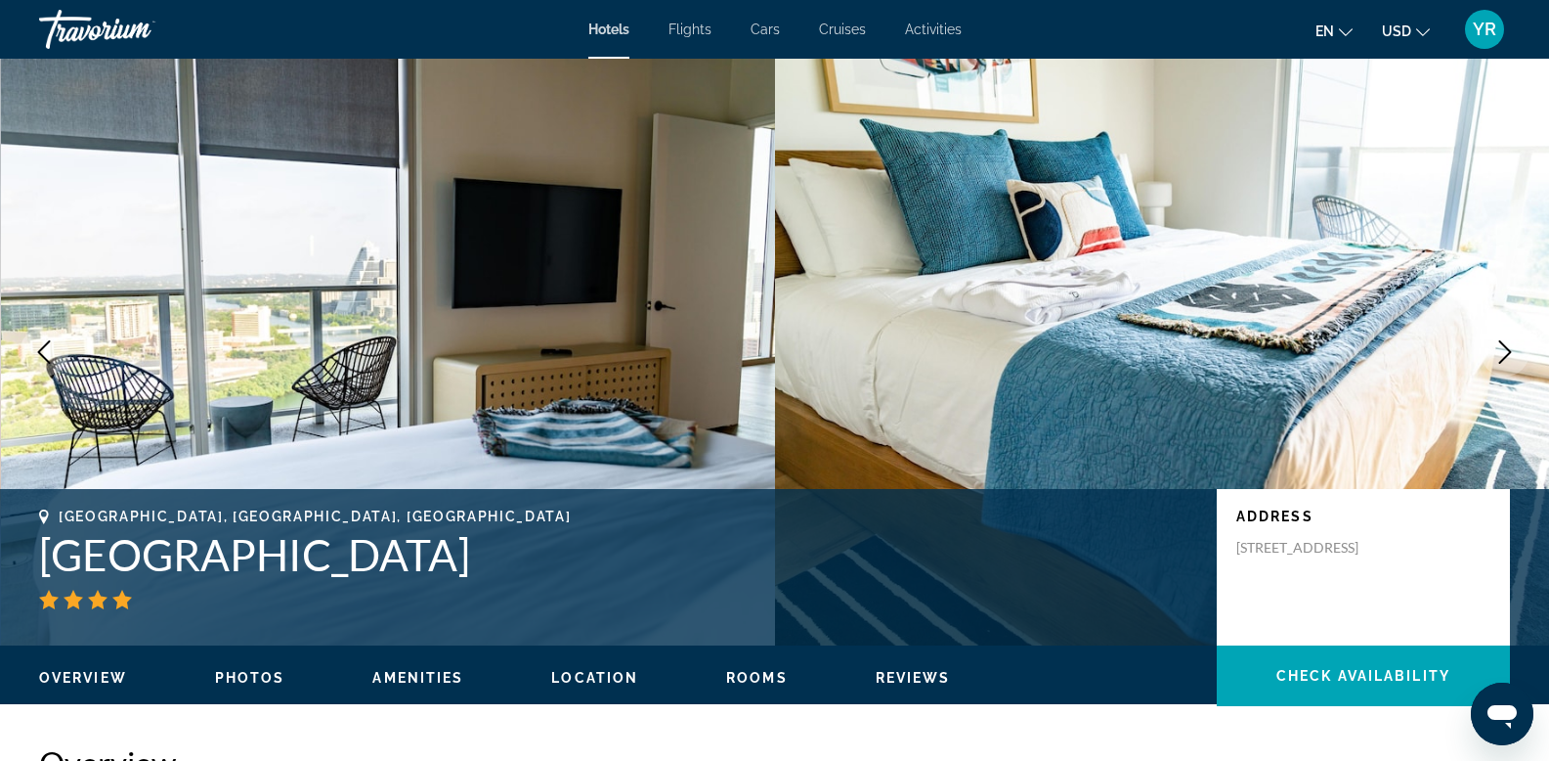
click at [1494, 348] on icon "Next image" at bounding box center [1505, 351] width 23 height 23
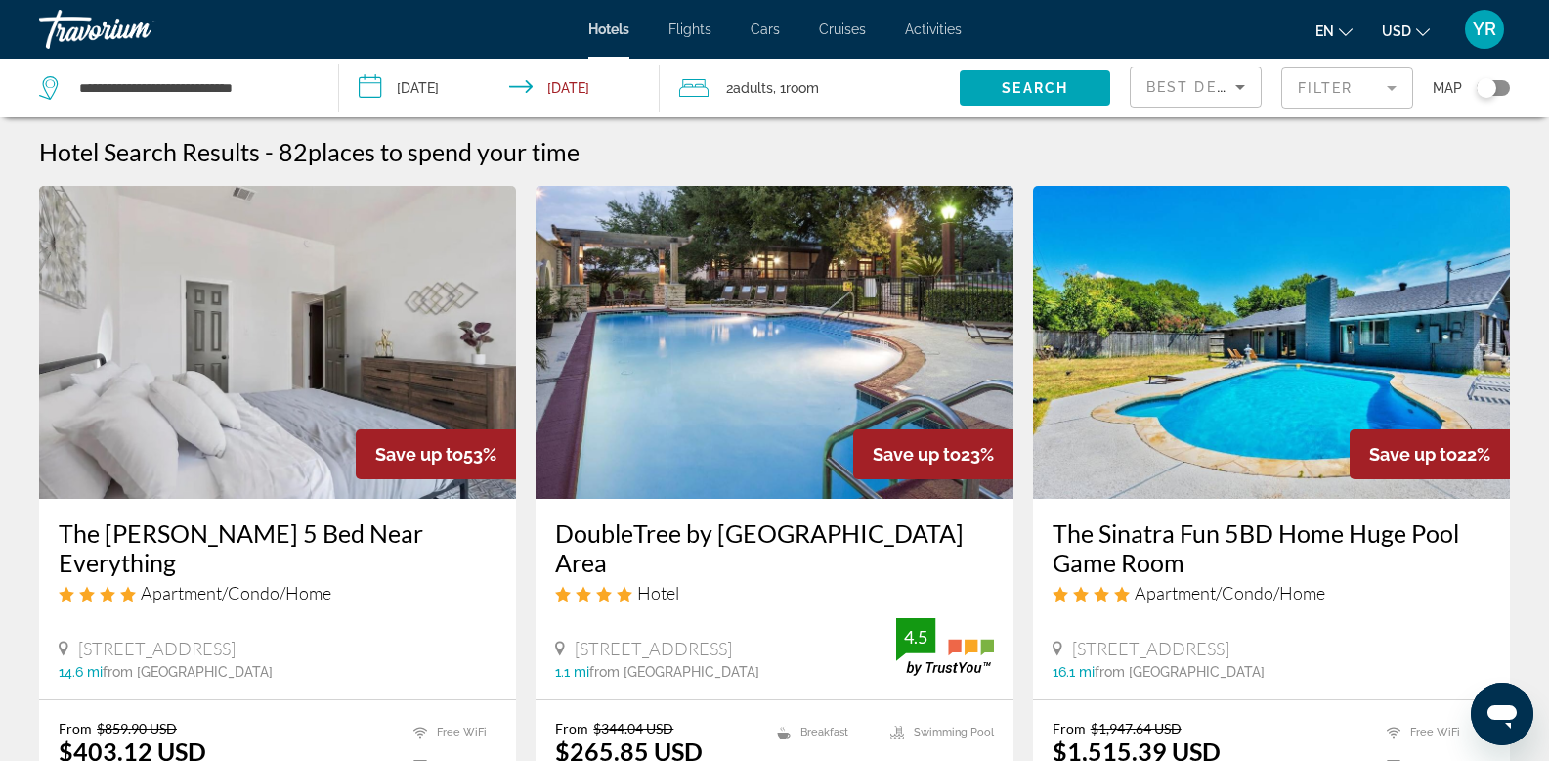
click at [93, 27] on div "Travorium" at bounding box center [137, 29] width 196 height 51
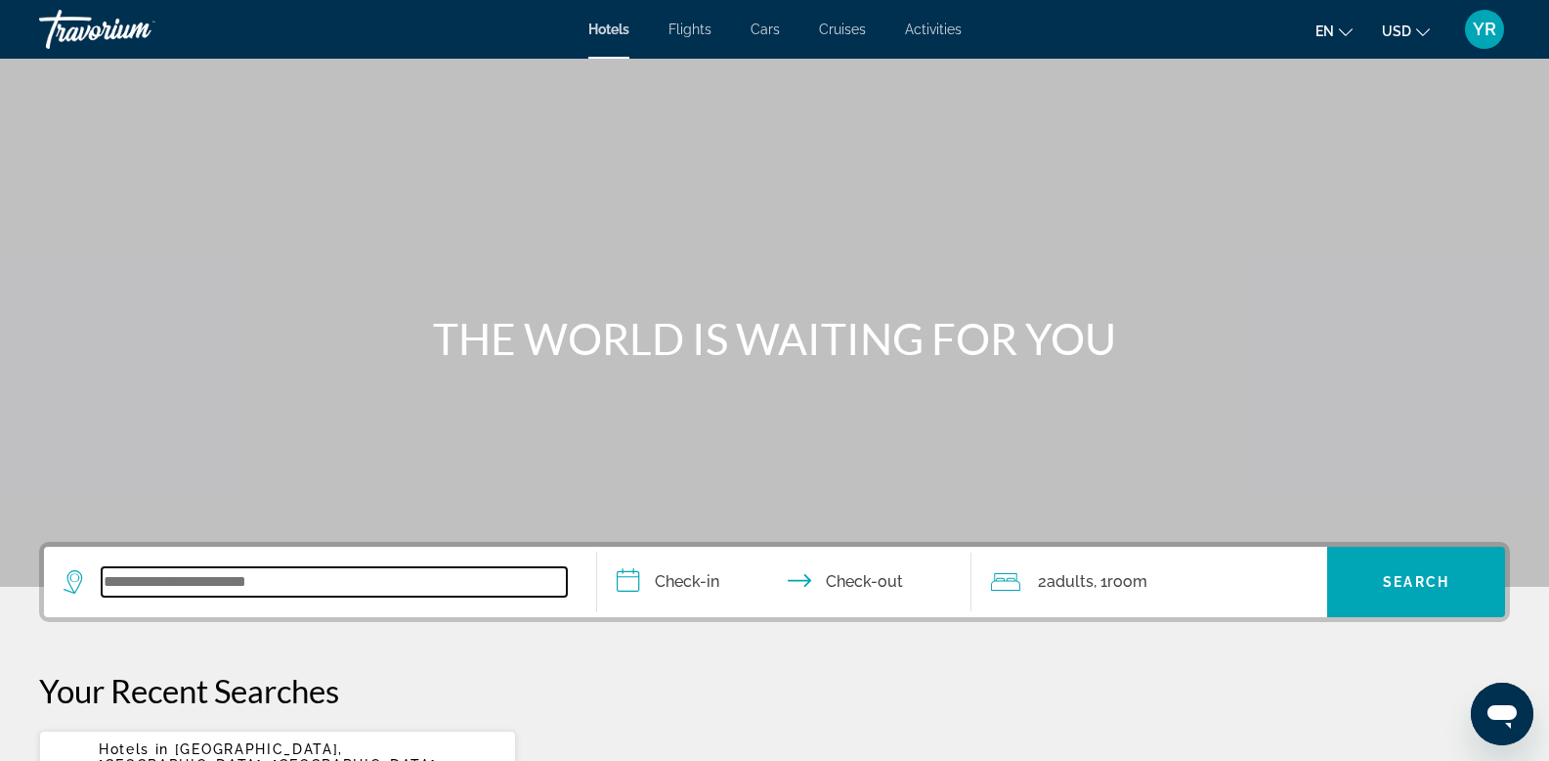
click at [266, 587] on input "Search widget" at bounding box center [334, 581] width 465 height 29
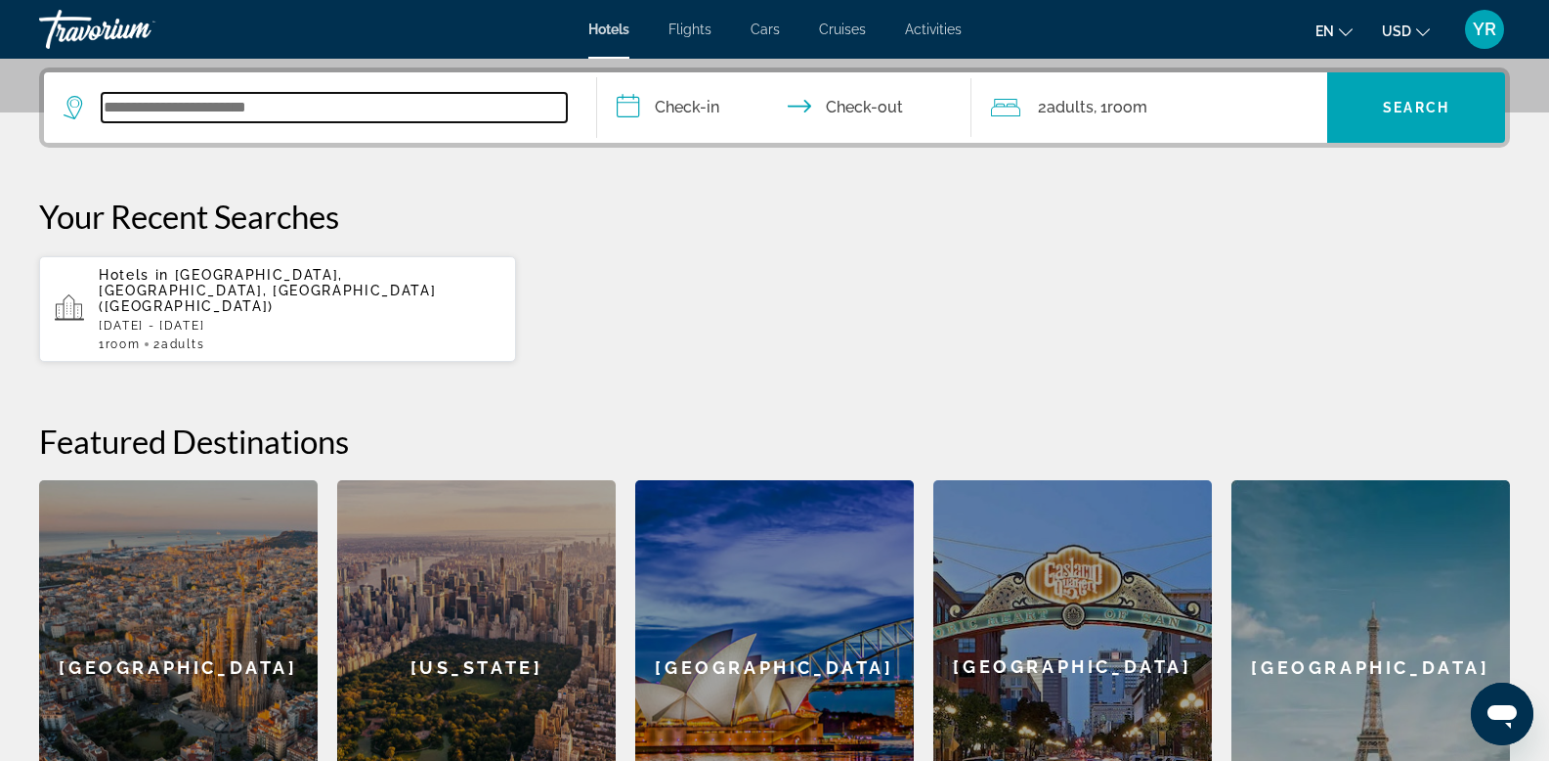
scroll to position [478, 0]
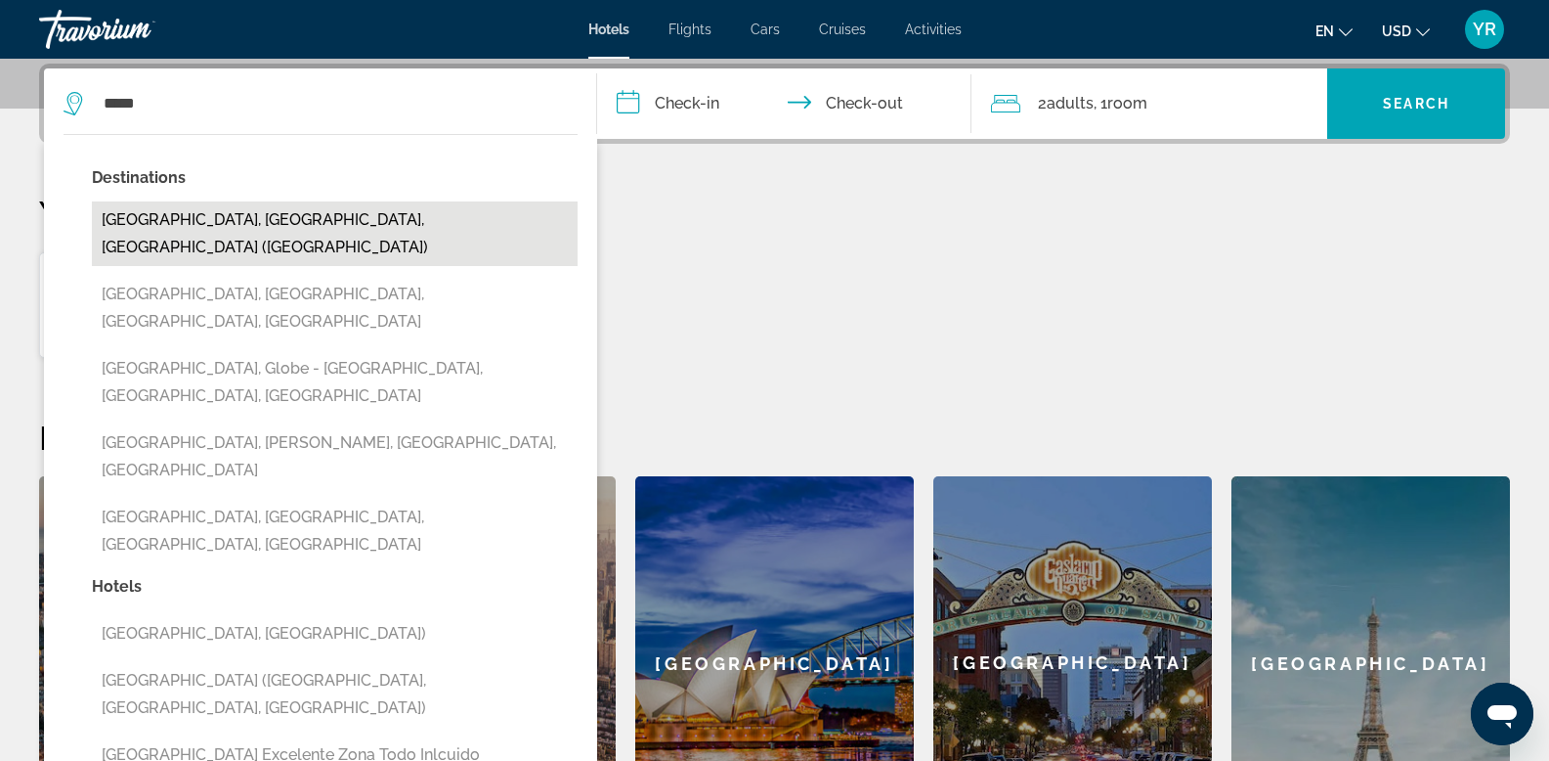
click at [220, 219] on button "Miami, FL, United States (MIA)" at bounding box center [335, 233] width 486 height 65
type input "**********"
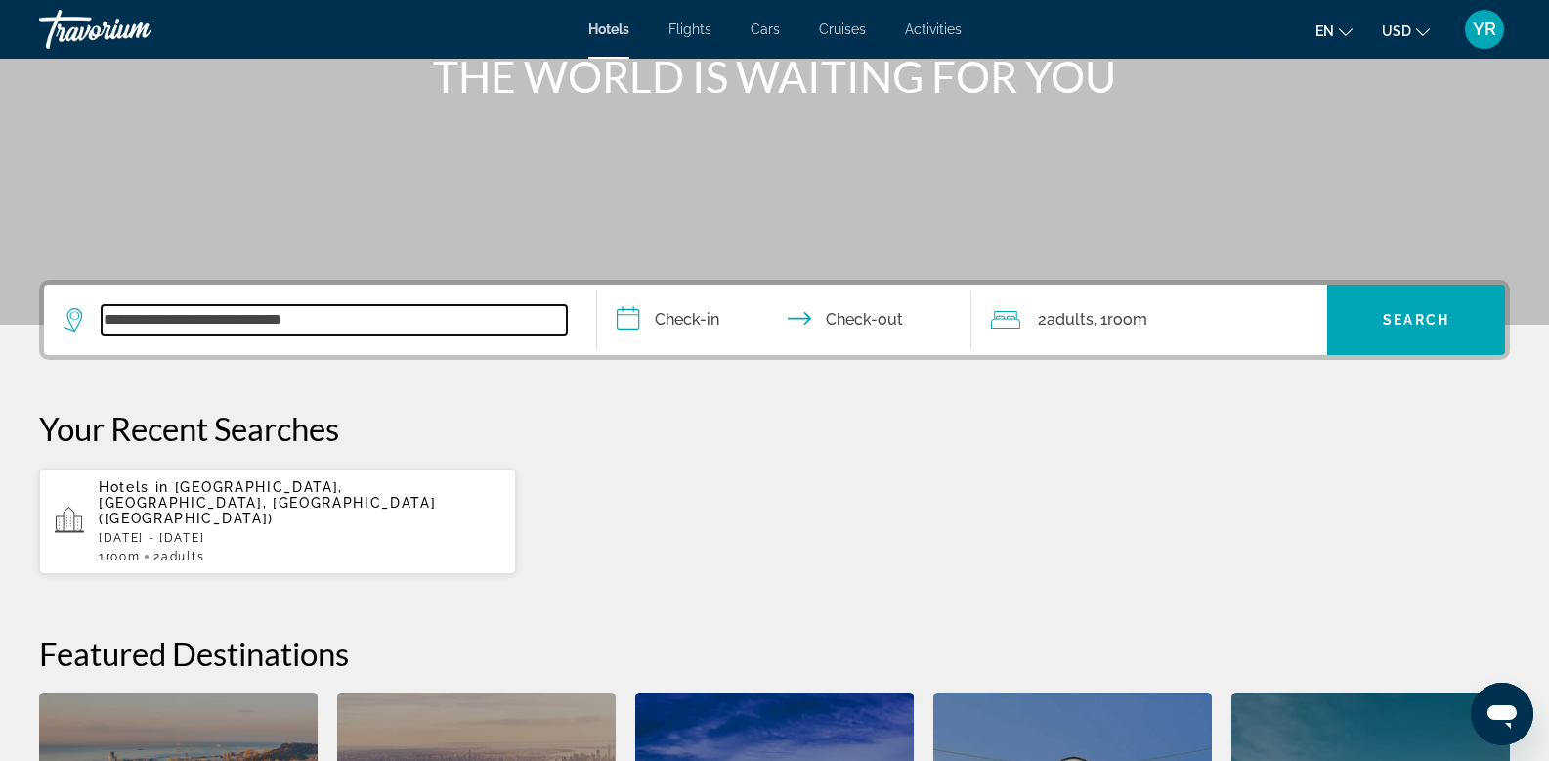
scroll to position [262, 0]
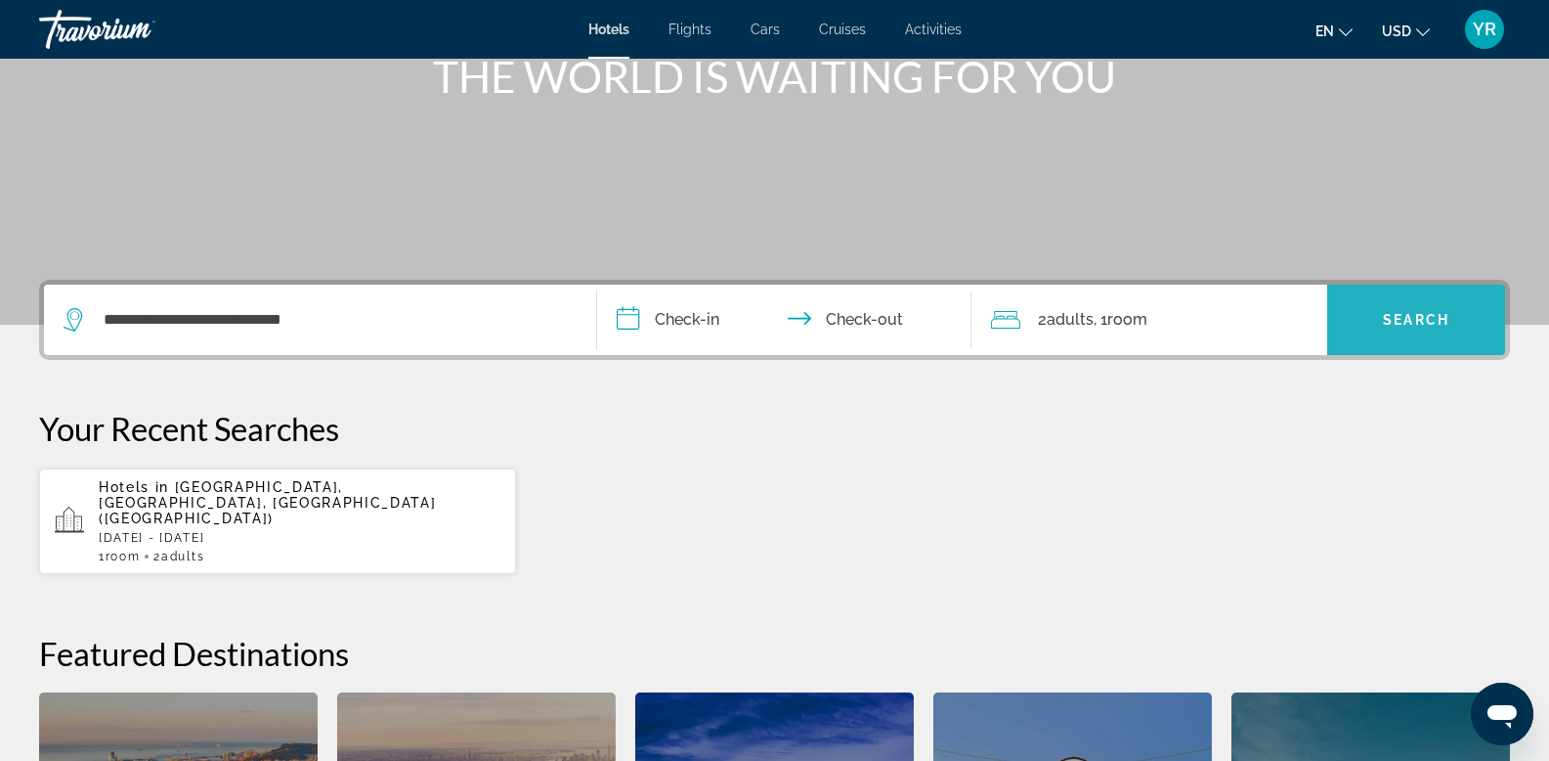
click at [1407, 316] on span "Search" at bounding box center [1416, 320] width 66 height 16
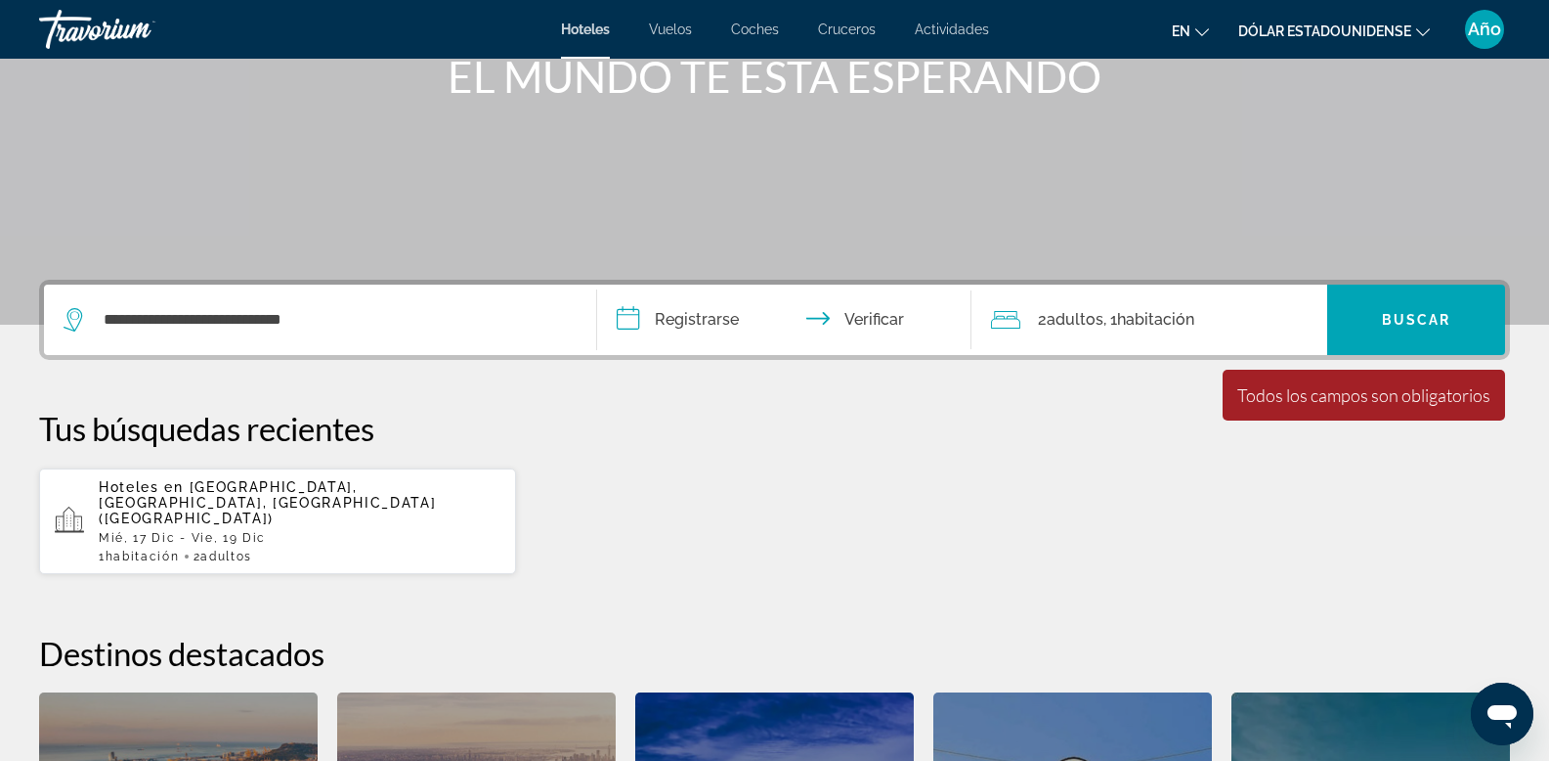
click at [882, 440] on p "Tus búsquedas recientes" at bounding box center [774, 428] width 1471 height 39
click at [690, 319] on input "**********" at bounding box center [788, 322] width 383 height 76
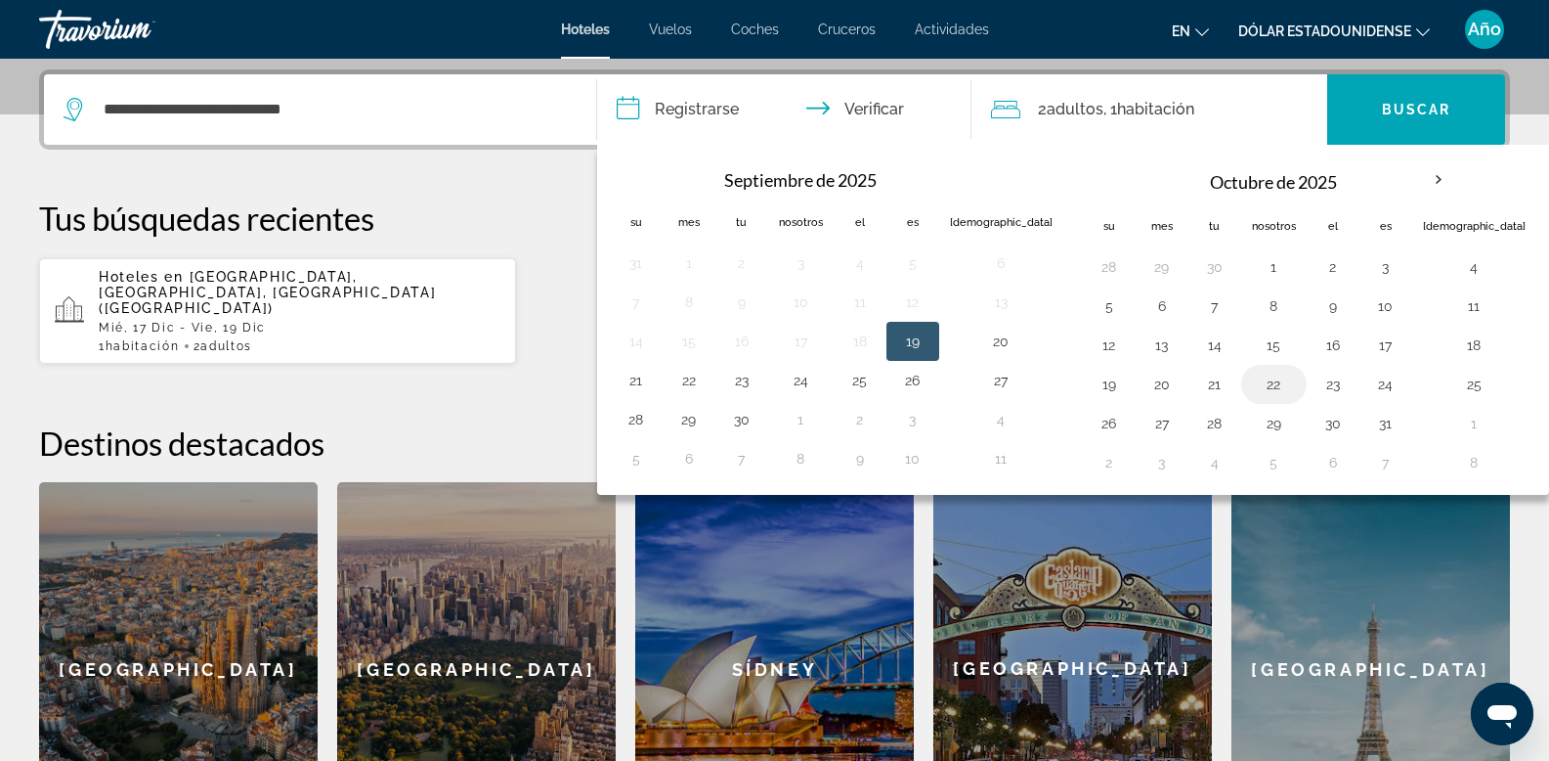
scroll to position [470, 0]
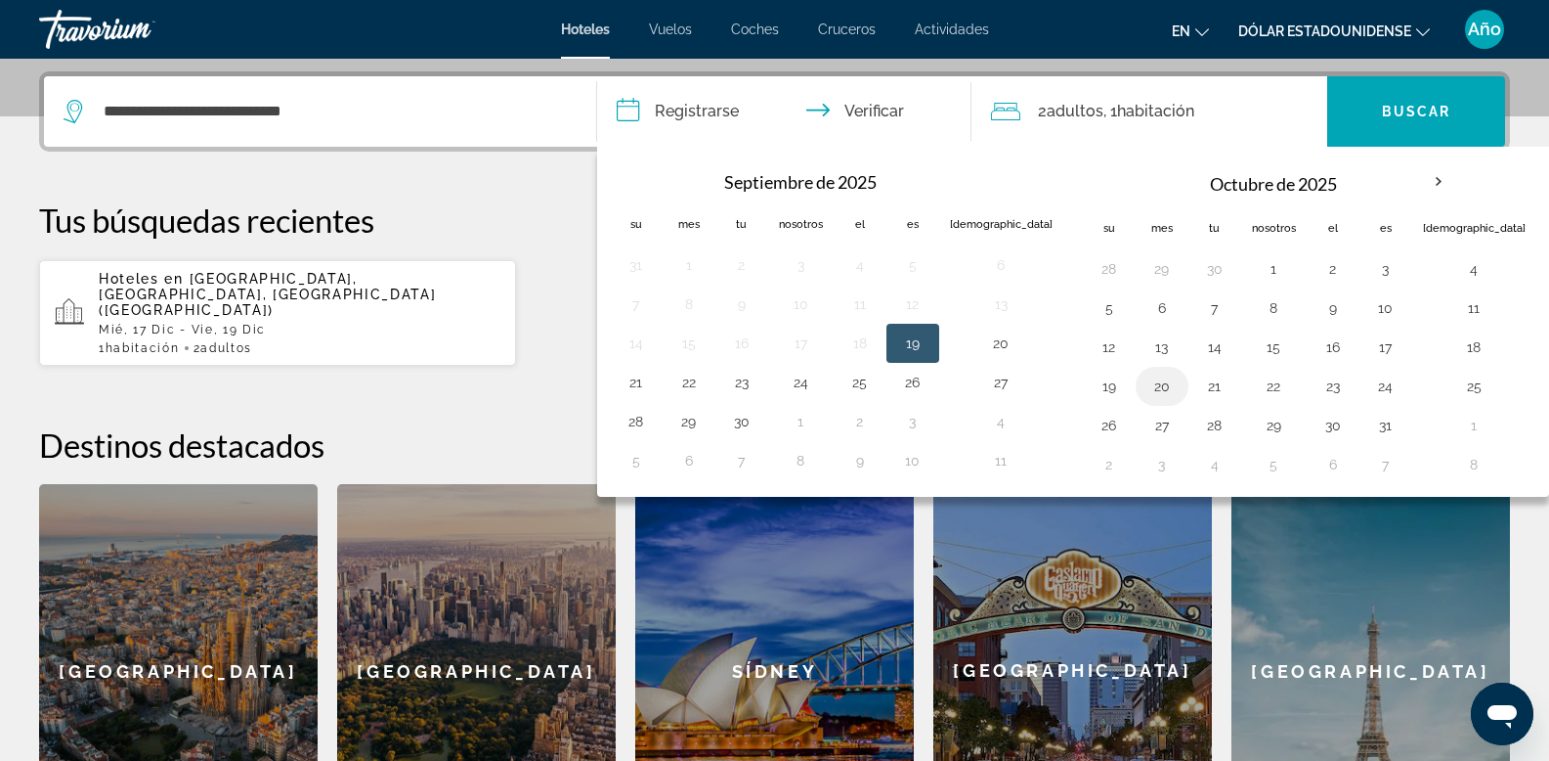
click at [1147, 387] on button "20" at bounding box center [1162, 385] width 31 height 27
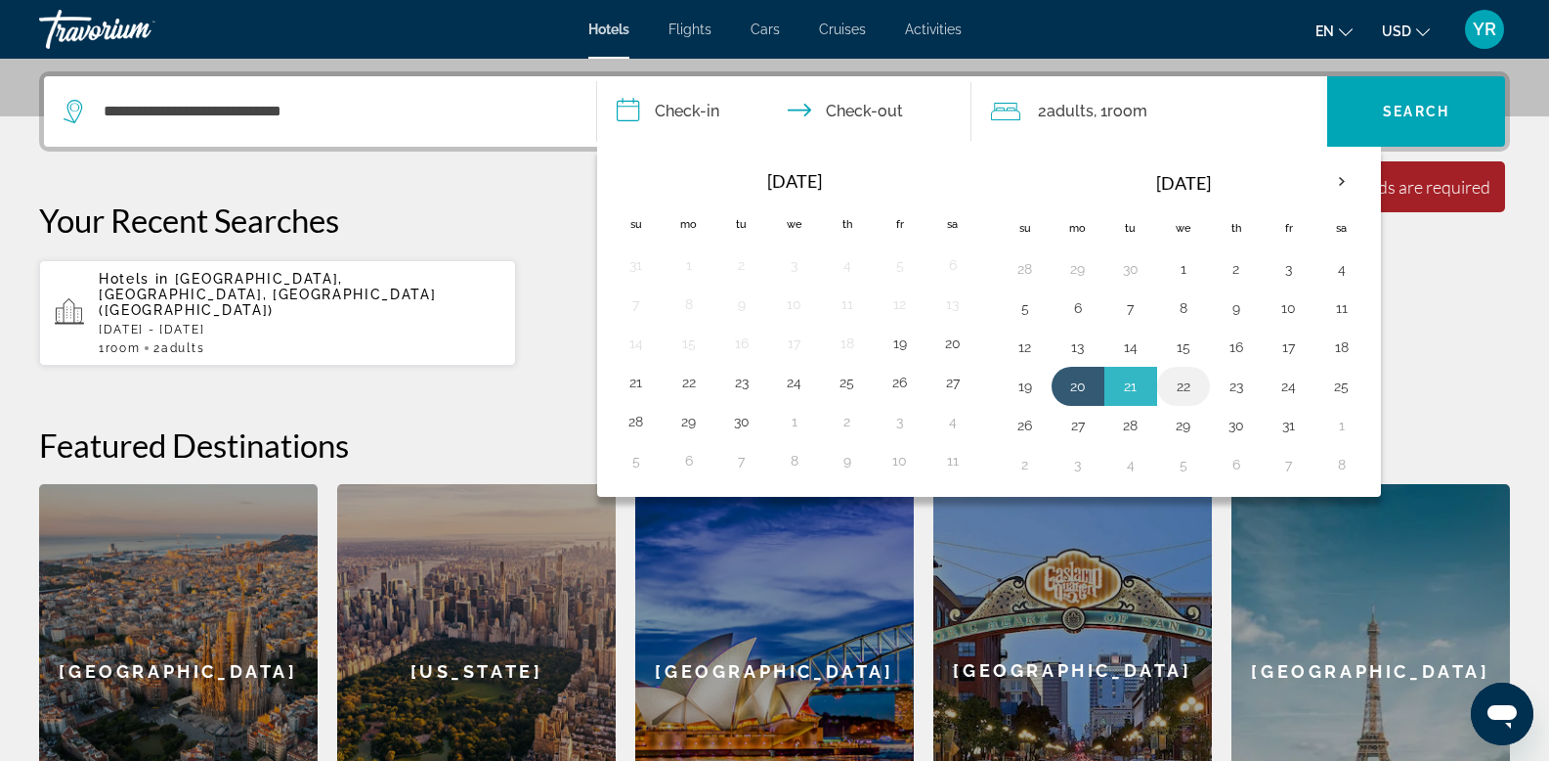
click at [1185, 383] on button "22" at bounding box center [1183, 385] width 31 height 27
type input "**********"
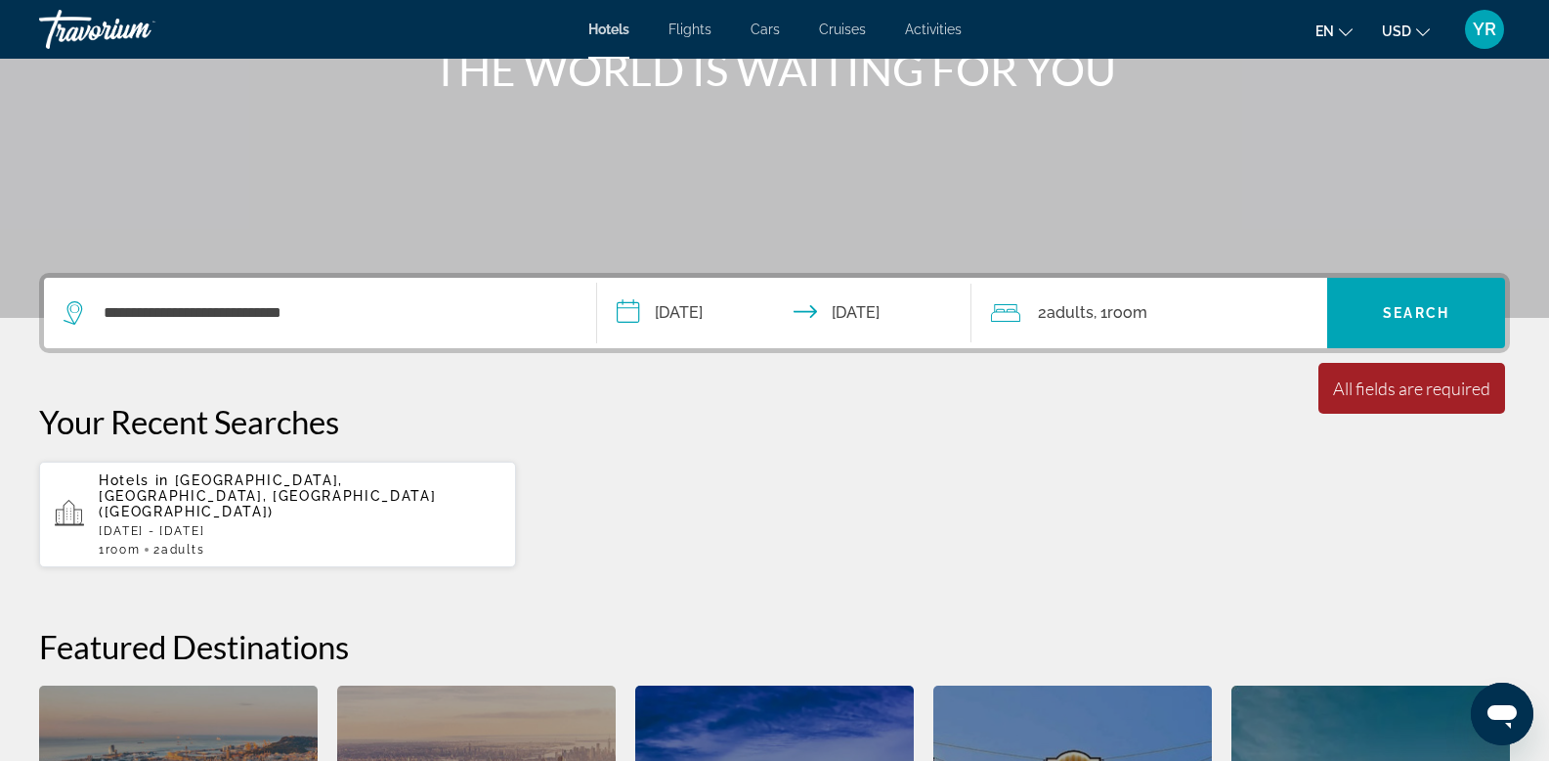
scroll to position [268, 0]
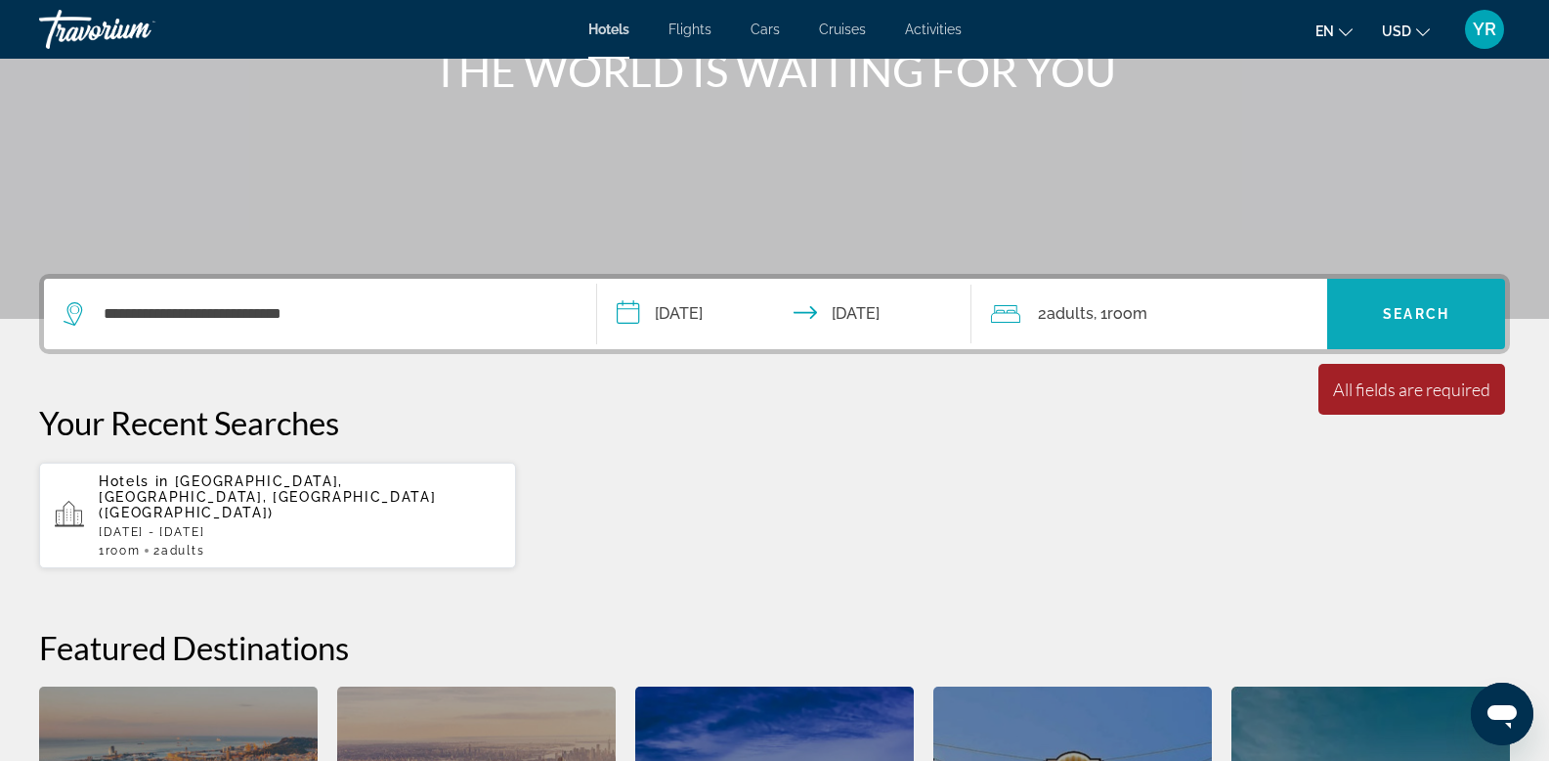
click at [1426, 299] on span "Search widget" at bounding box center [1417, 313] width 178 height 47
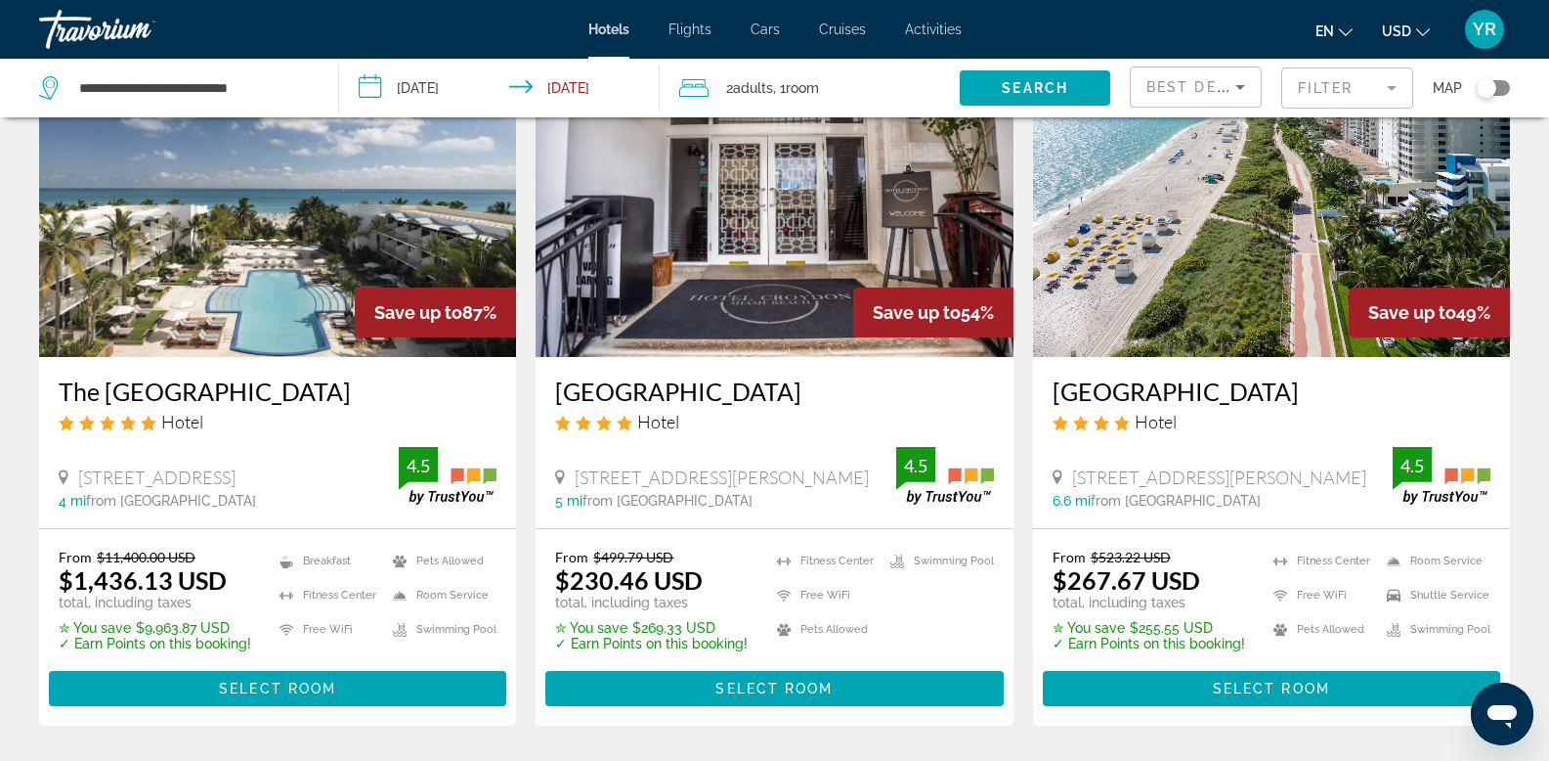
scroll to position [133, 0]
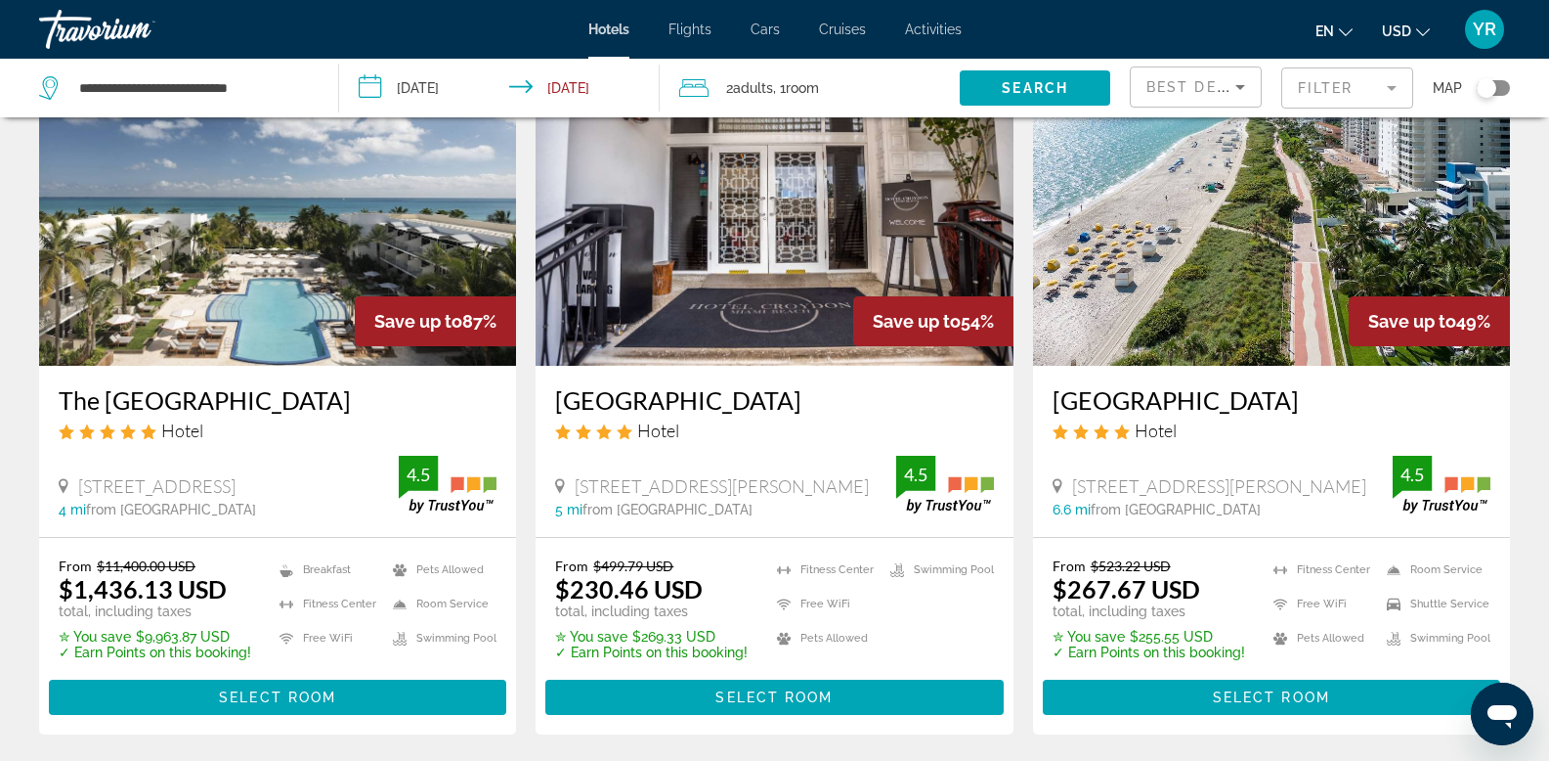
click at [301, 335] on img "Main content" at bounding box center [277, 209] width 477 height 313
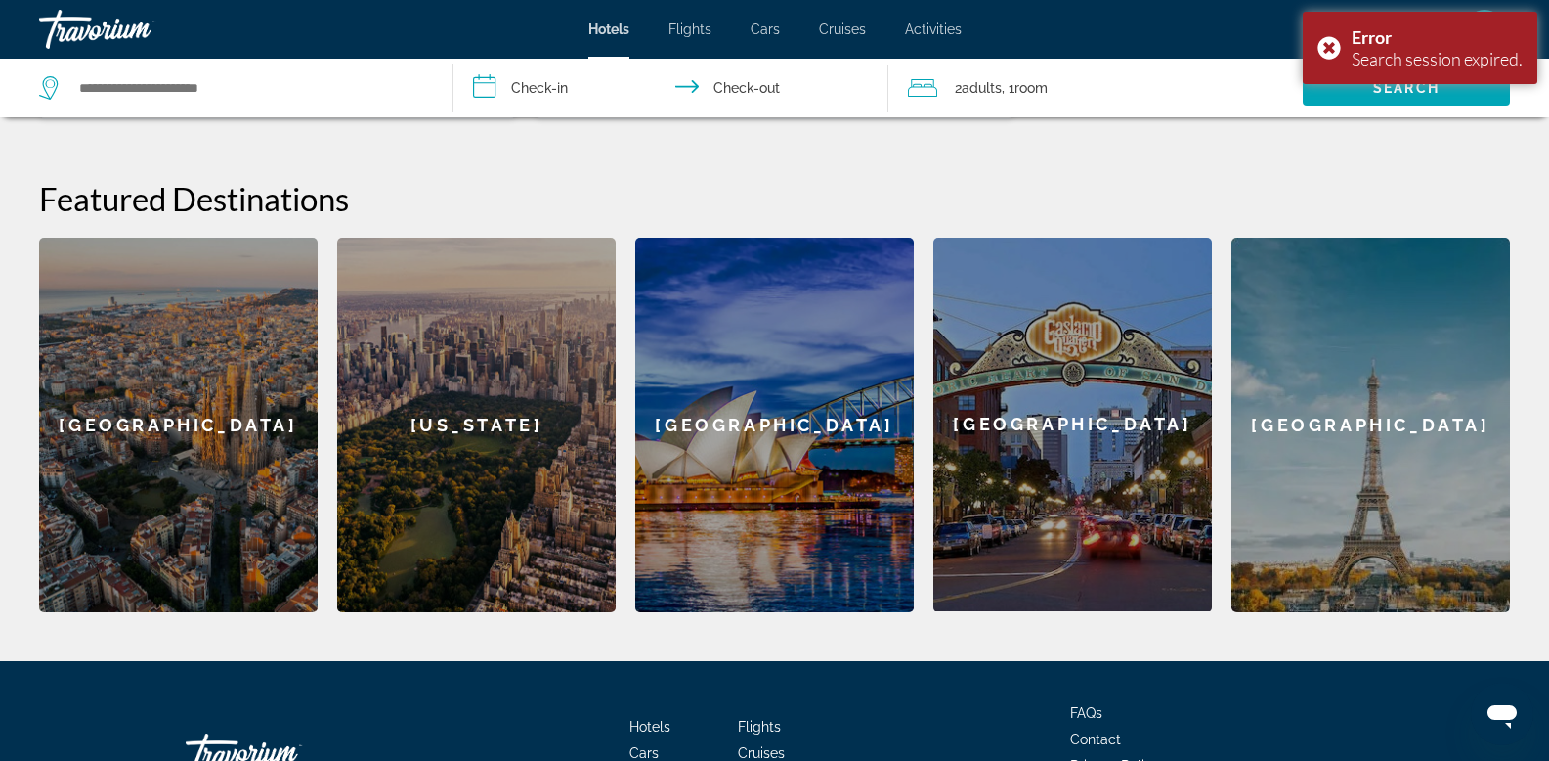
scroll to position [800, 0]
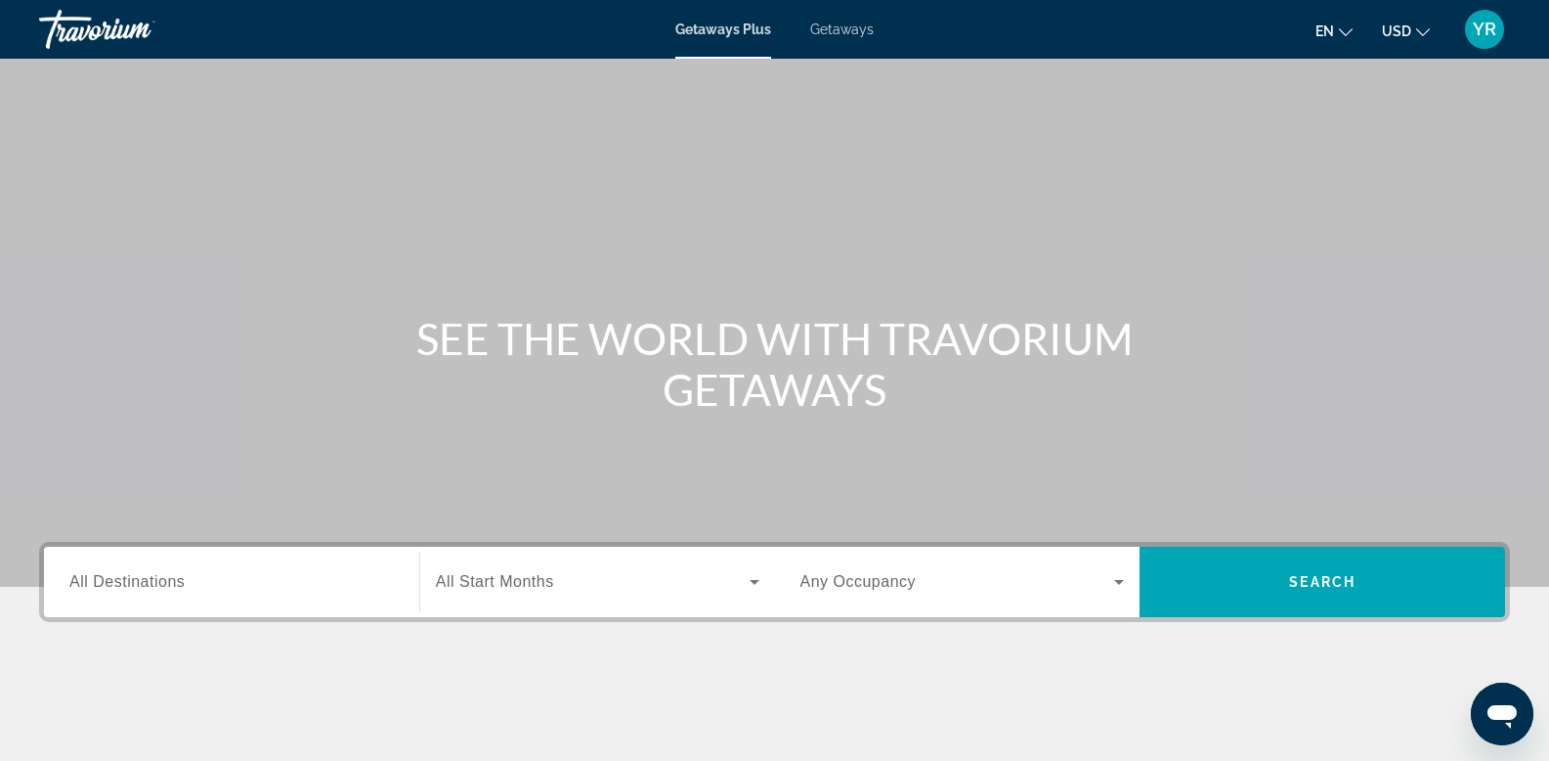
click at [174, 584] on span "All Destinations" at bounding box center [126, 581] width 115 height 17
click at [174, 584] on input "Destination All Destinations" at bounding box center [231, 582] width 325 height 23
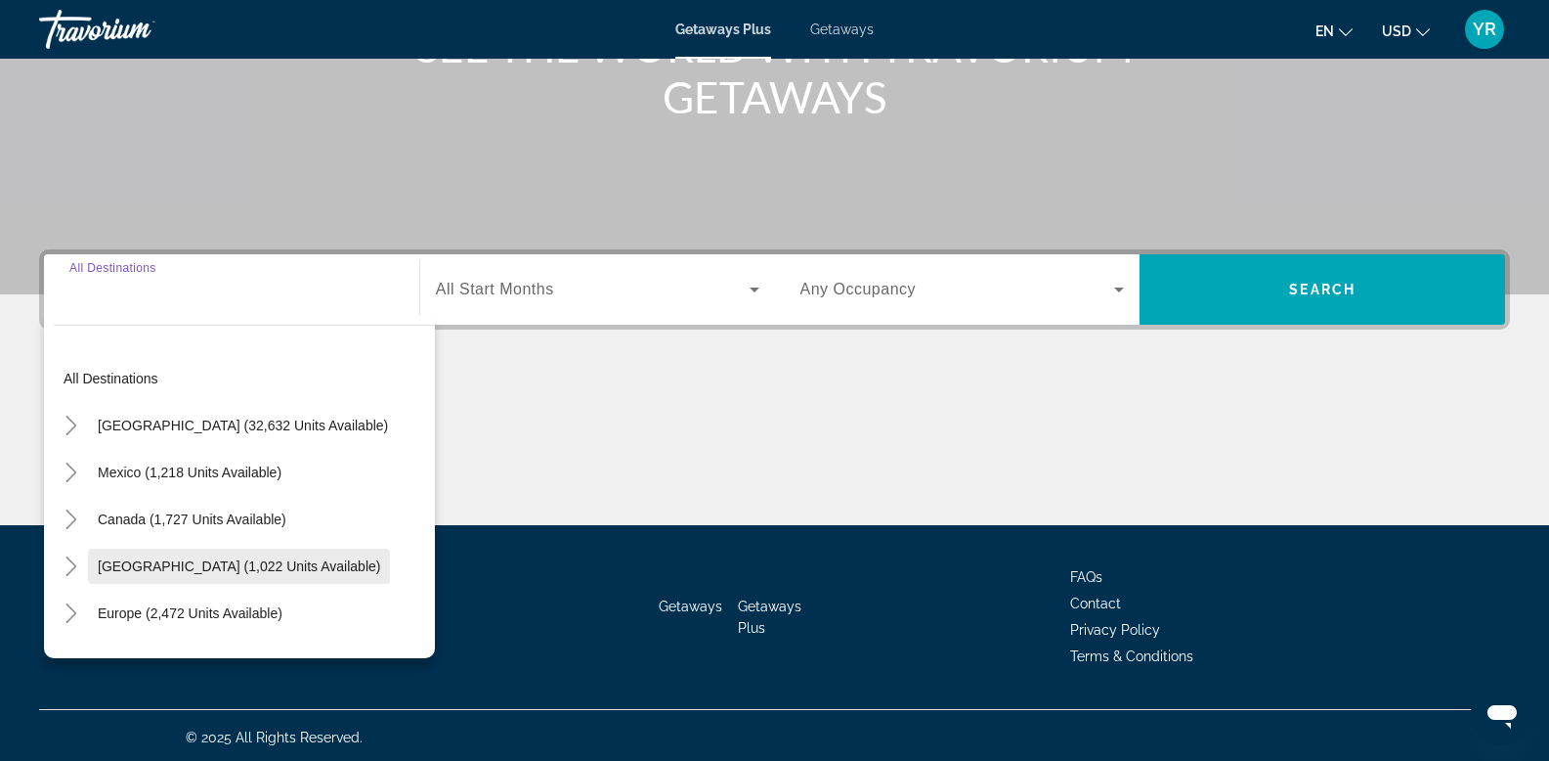
scroll to position [296, 0]
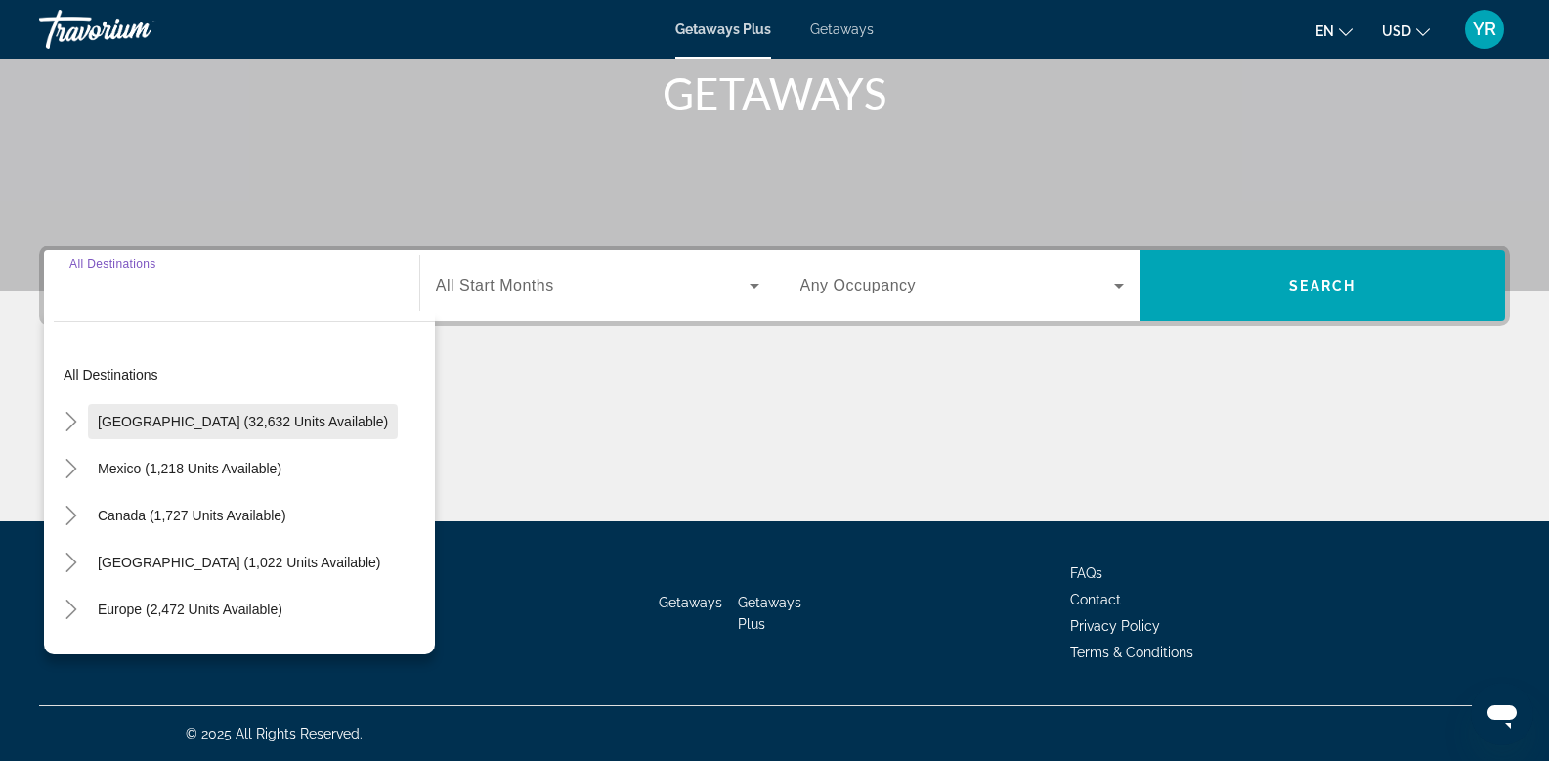
click at [148, 418] on span "[GEOGRAPHIC_DATA] (32,632 units available)" at bounding box center [243, 422] width 290 height 16
type input "**********"
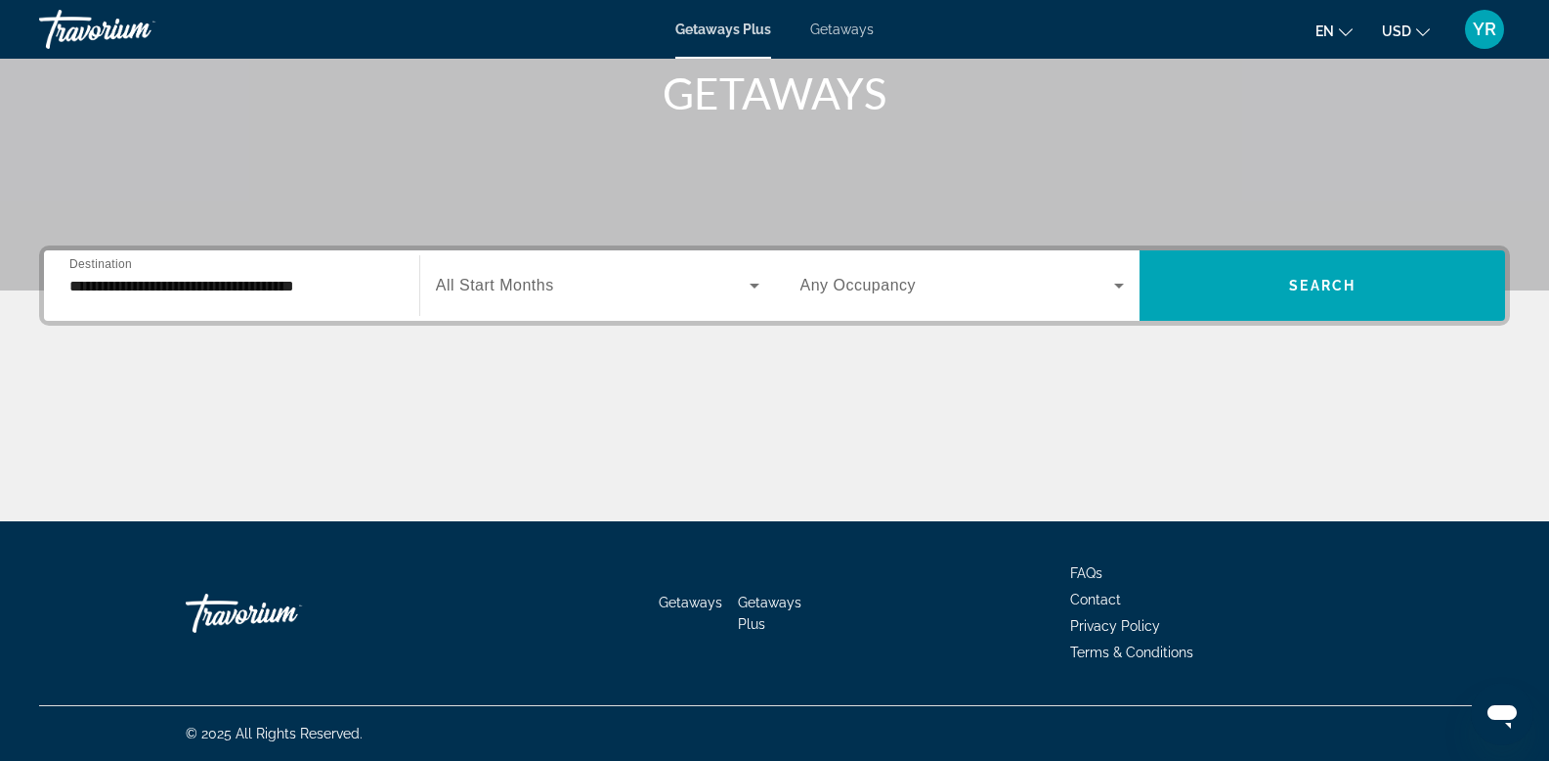
click at [687, 302] on div "Search widget" at bounding box center [598, 285] width 324 height 55
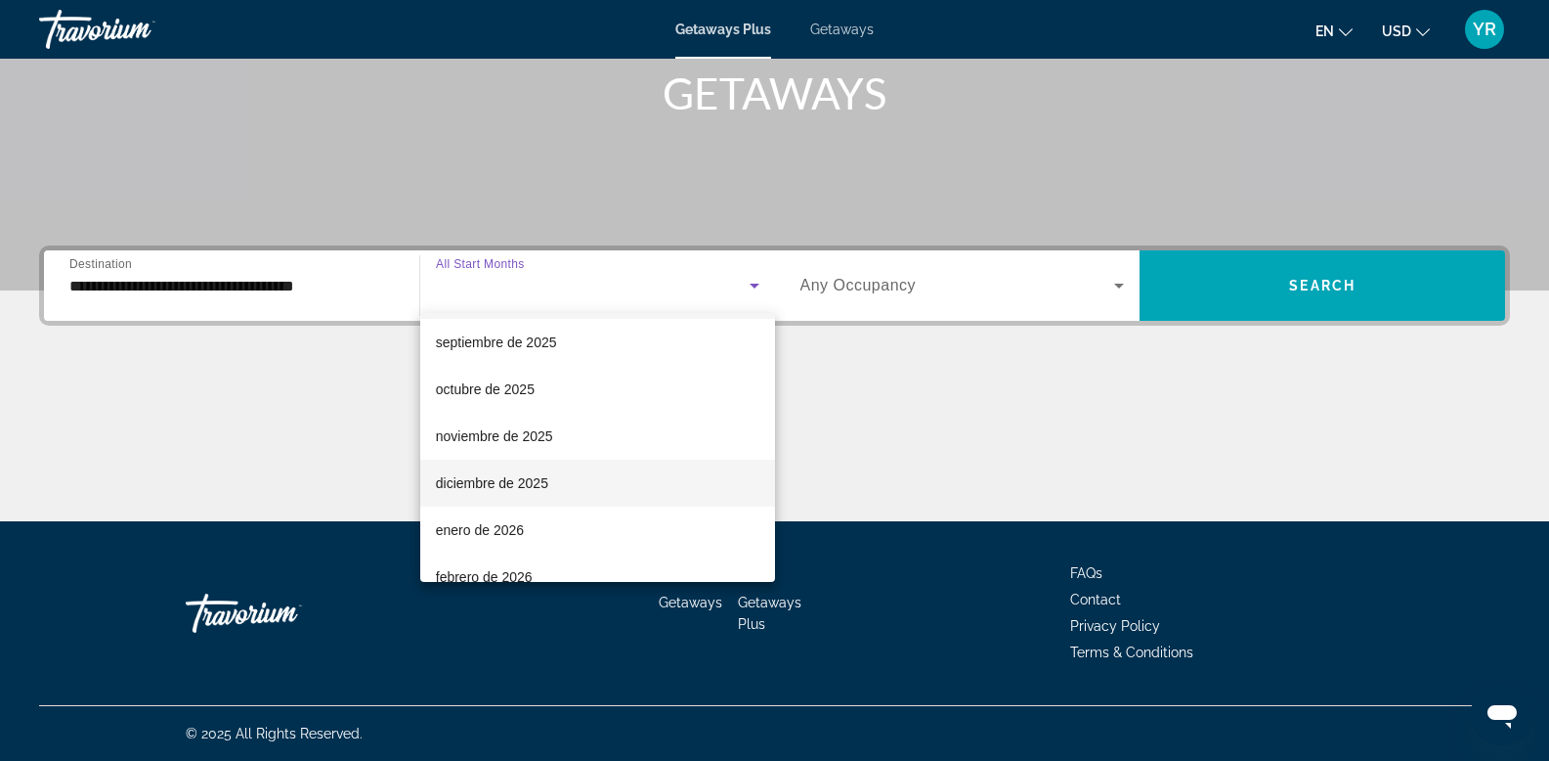
scroll to position [49, 0]
click at [460, 475] on span "diciembre de 2025" at bounding box center [492, 482] width 112 height 23
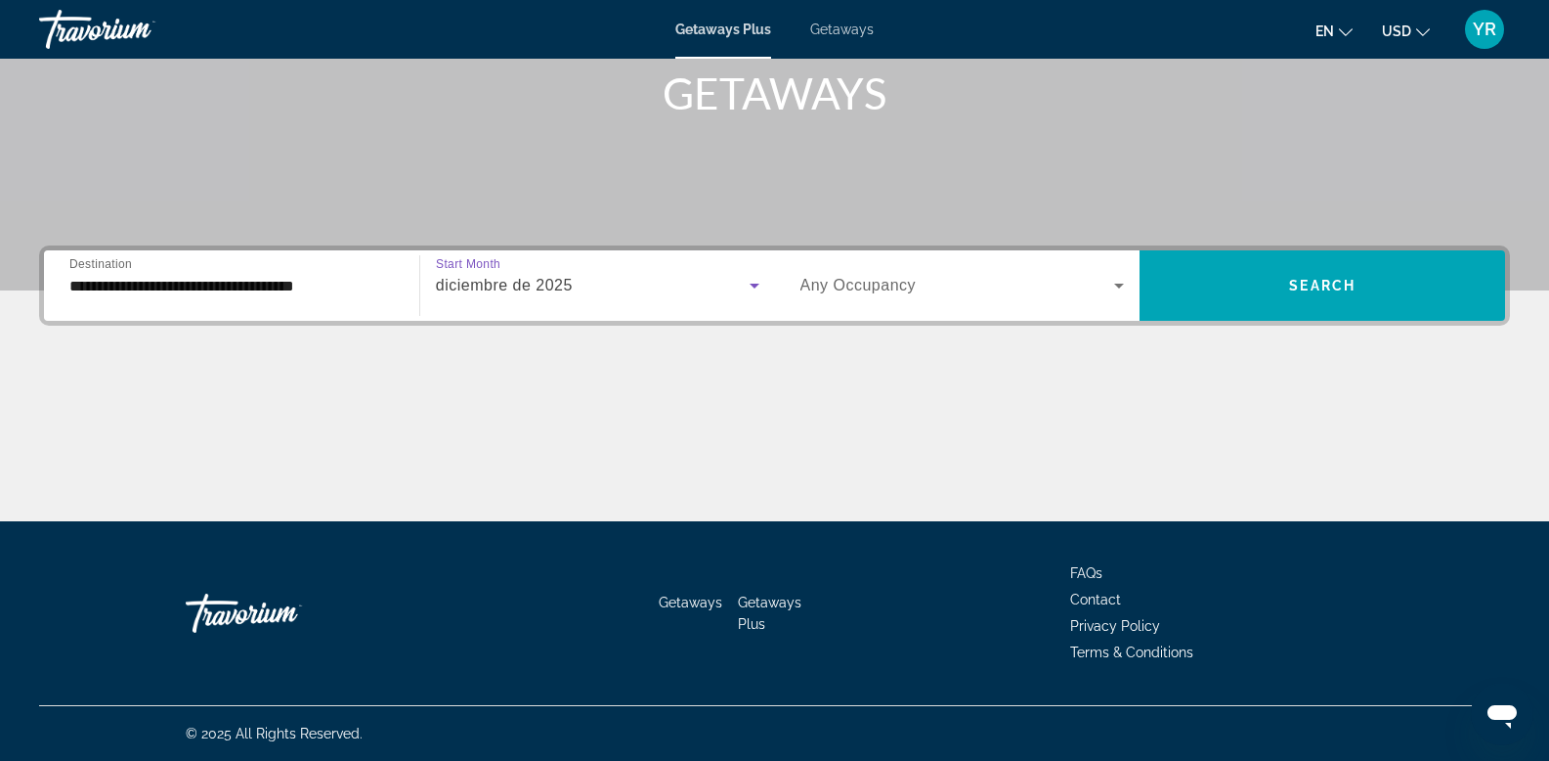
click at [886, 272] on div "Search widget" at bounding box center [963, 285] width 325 height 55
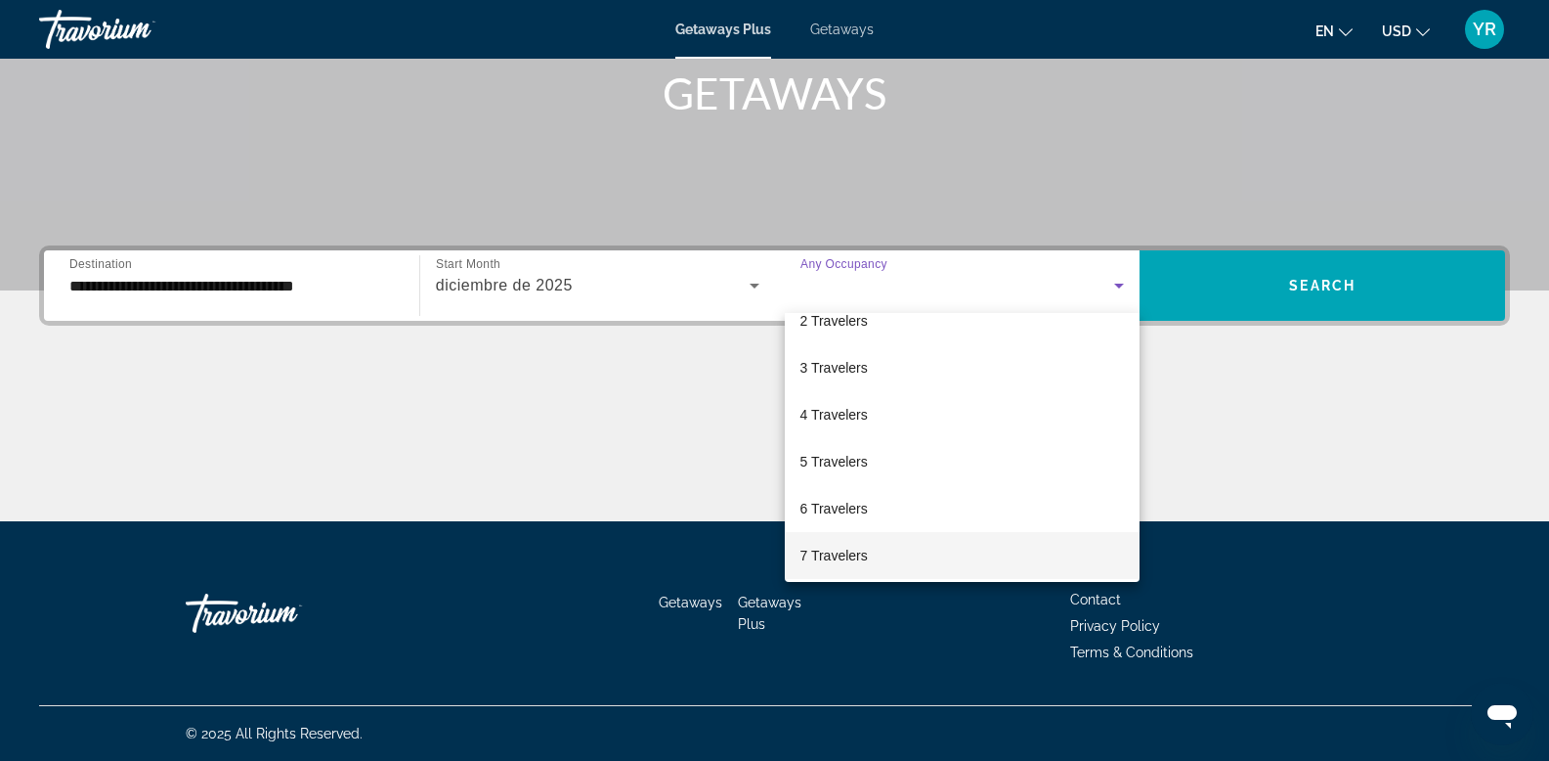
scroll to position [71, 0]
click at [840, 505] on span "6 Travelers" at bounding box center [834, 507] width 67 height 23
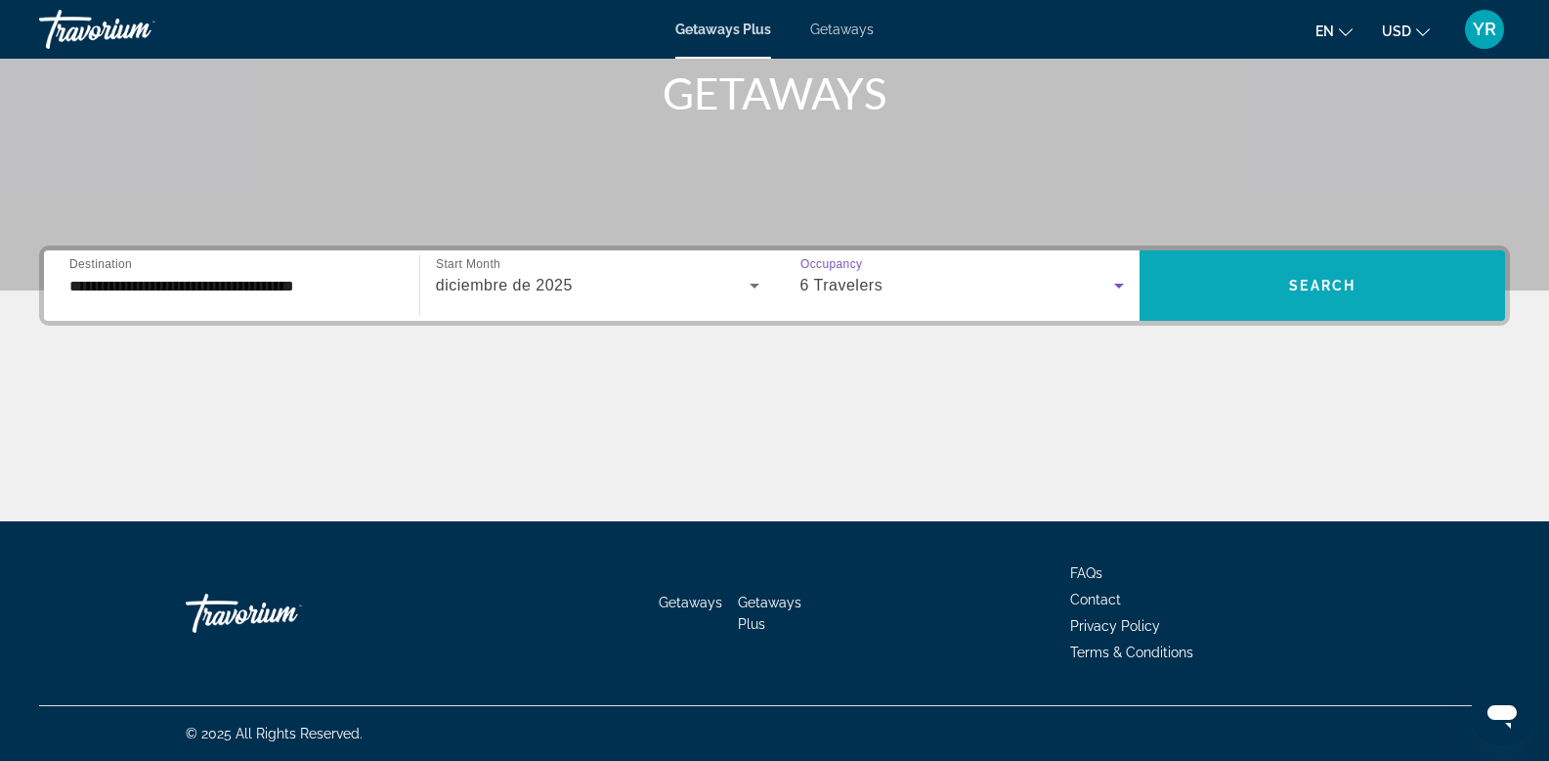
click at [1365, 273] on span "Search widget" at bounding box center [1323, 285] width 366 height 47
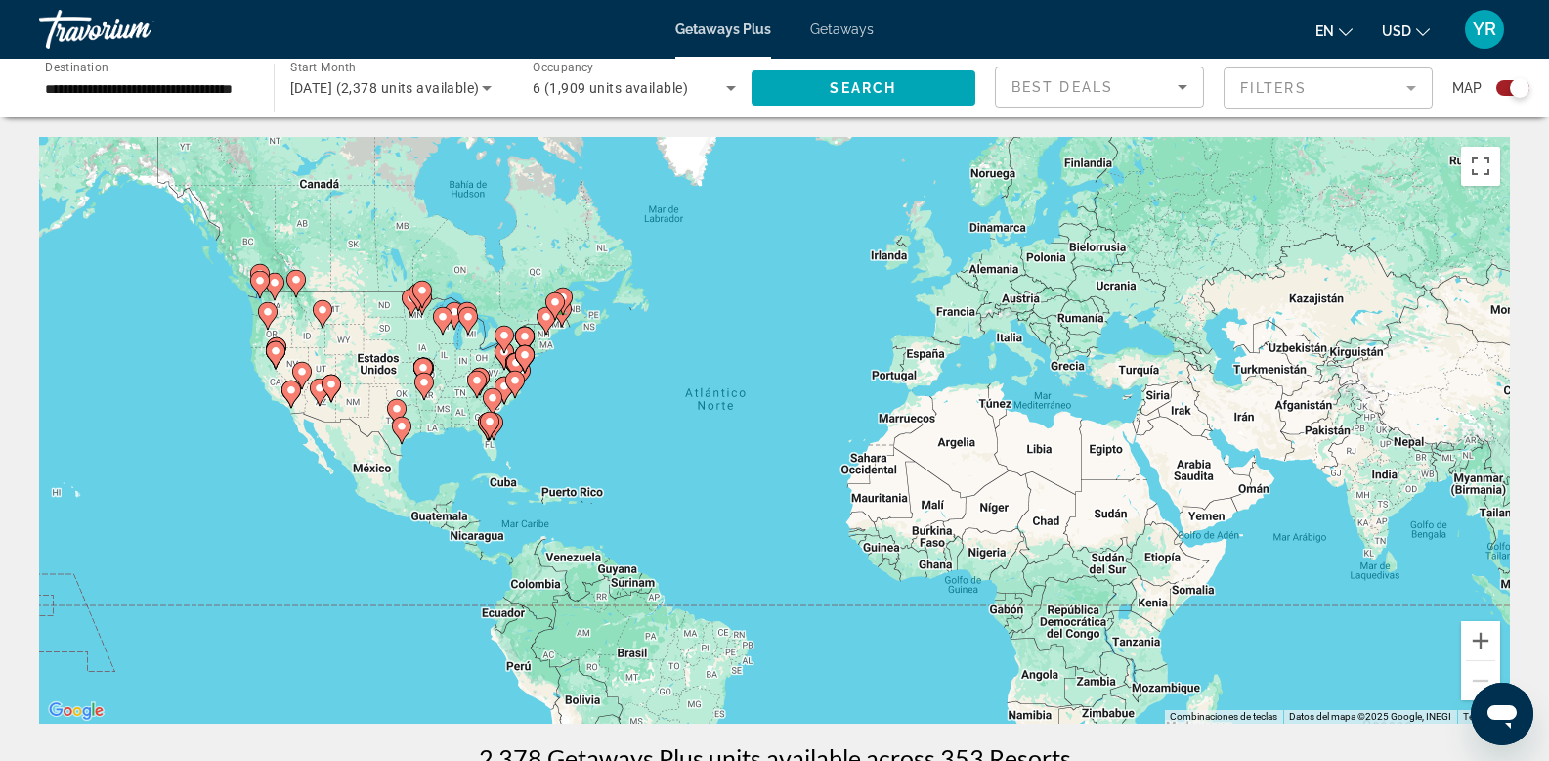
click at [364, 404] on div "Para activar la función de arrastre con el teclado, pulsa Alt + Intro. Cuando h…" at bounding box center [774, 430] width 1471 height 587
click at [494, 424] on image "Main content" at bounding box center [490, 421] width 12 height 12
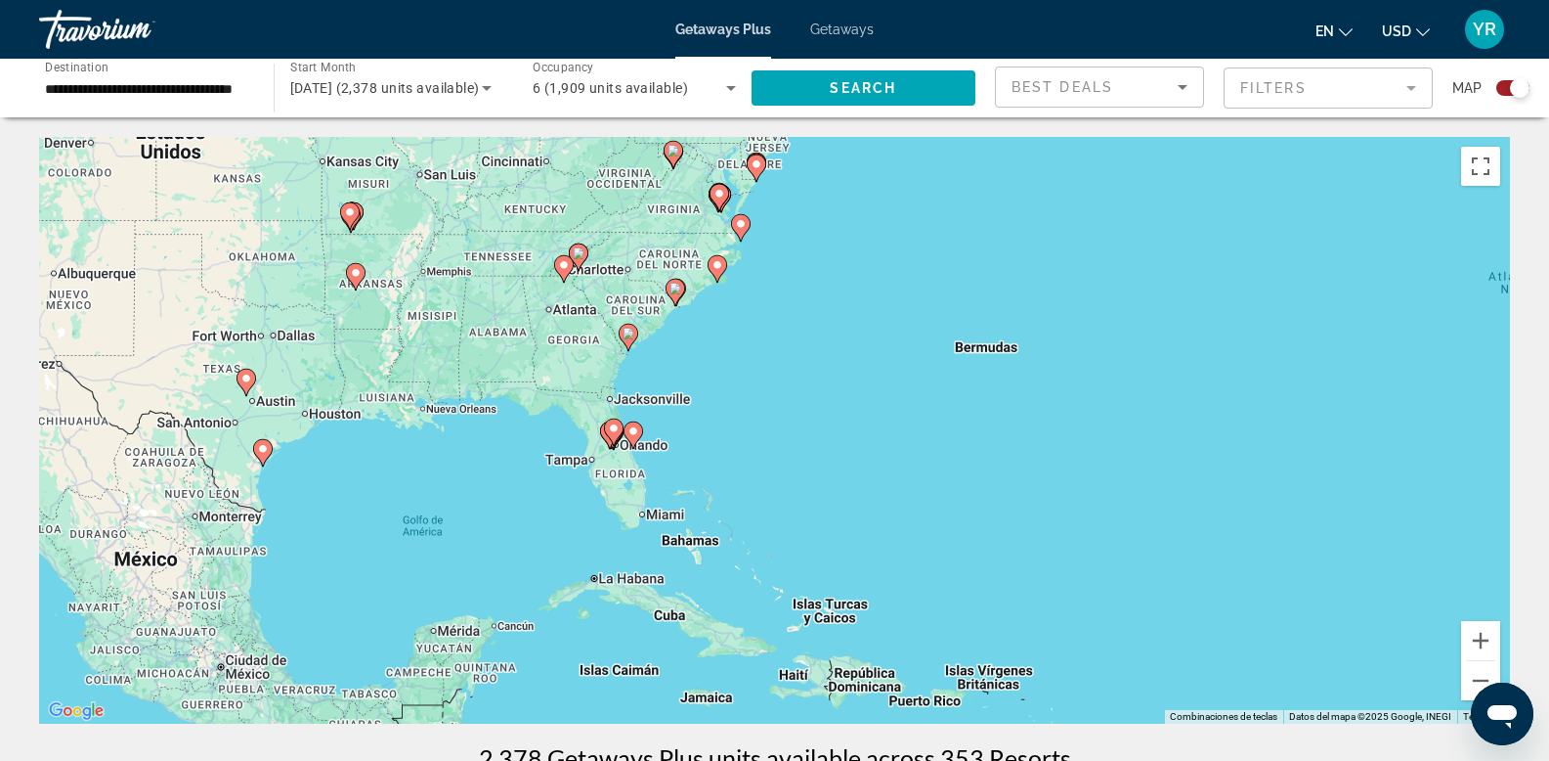
drag, startPoint x: 746, startPoint y: 488, endPoint x: 613, endPoint y: 492, distance: 133.0
click at [607, 498] on div "Para activar la función de arrastre con el teclado, pulsa Alt + Intro. Cuando h…" at bounding box center [774, 430] width 1471 height 587
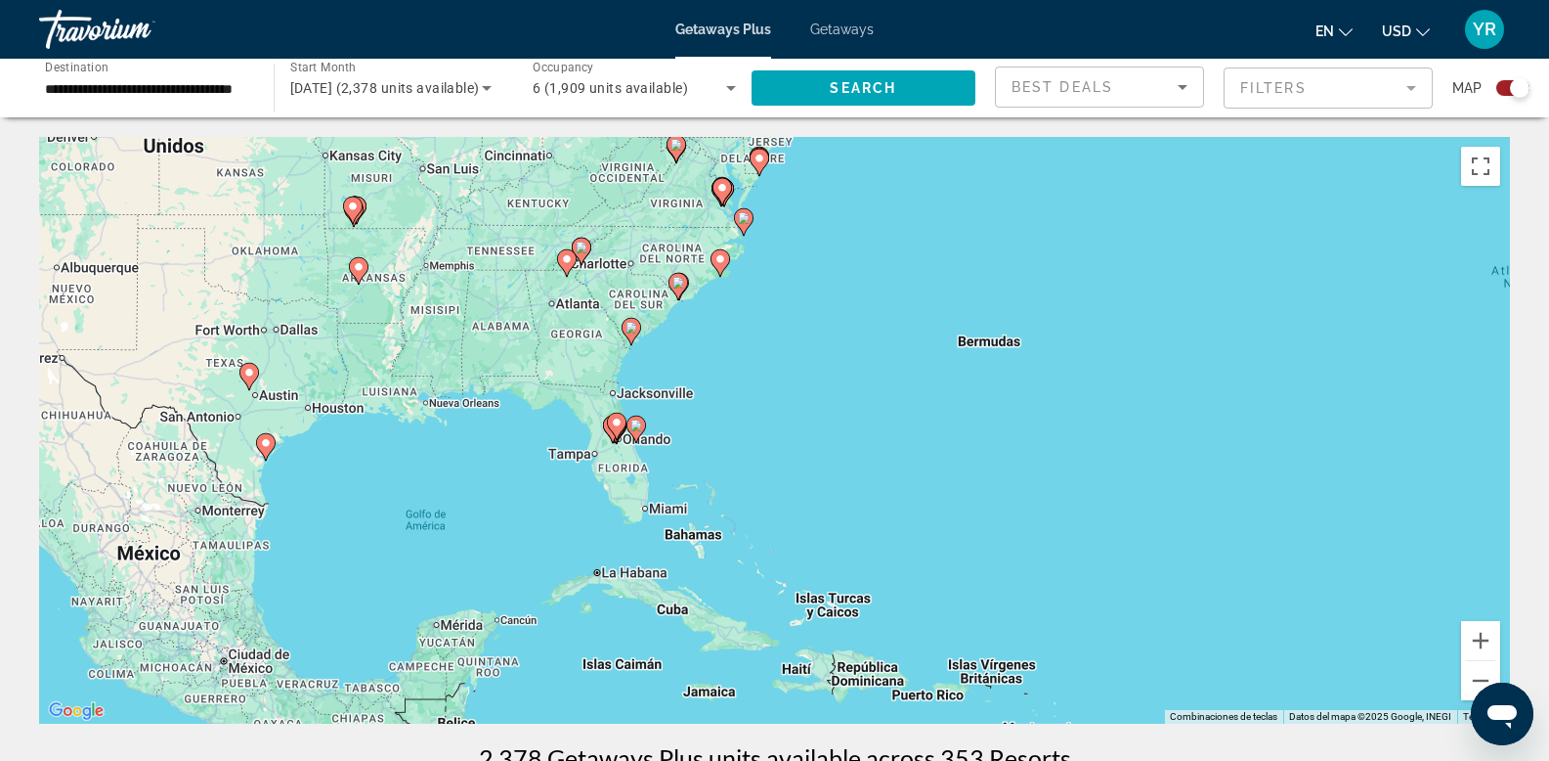
click at [634, 428] on image "Main content" at bounding box center [637, 425] width 12 height 12
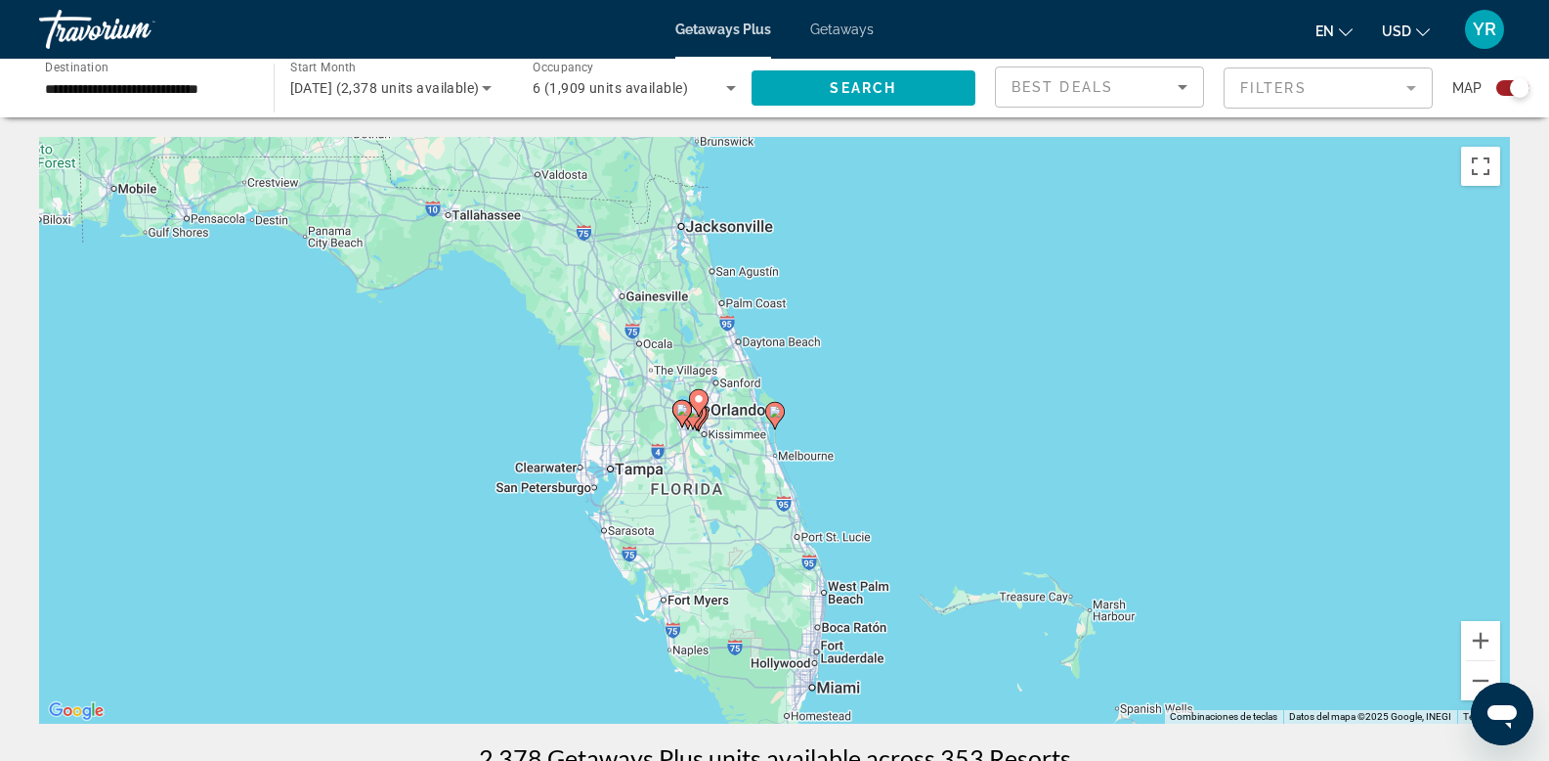
click at [779, 411] on image "Main content" at bounding box center [775, 412] width 12 height 12
type input "**********"
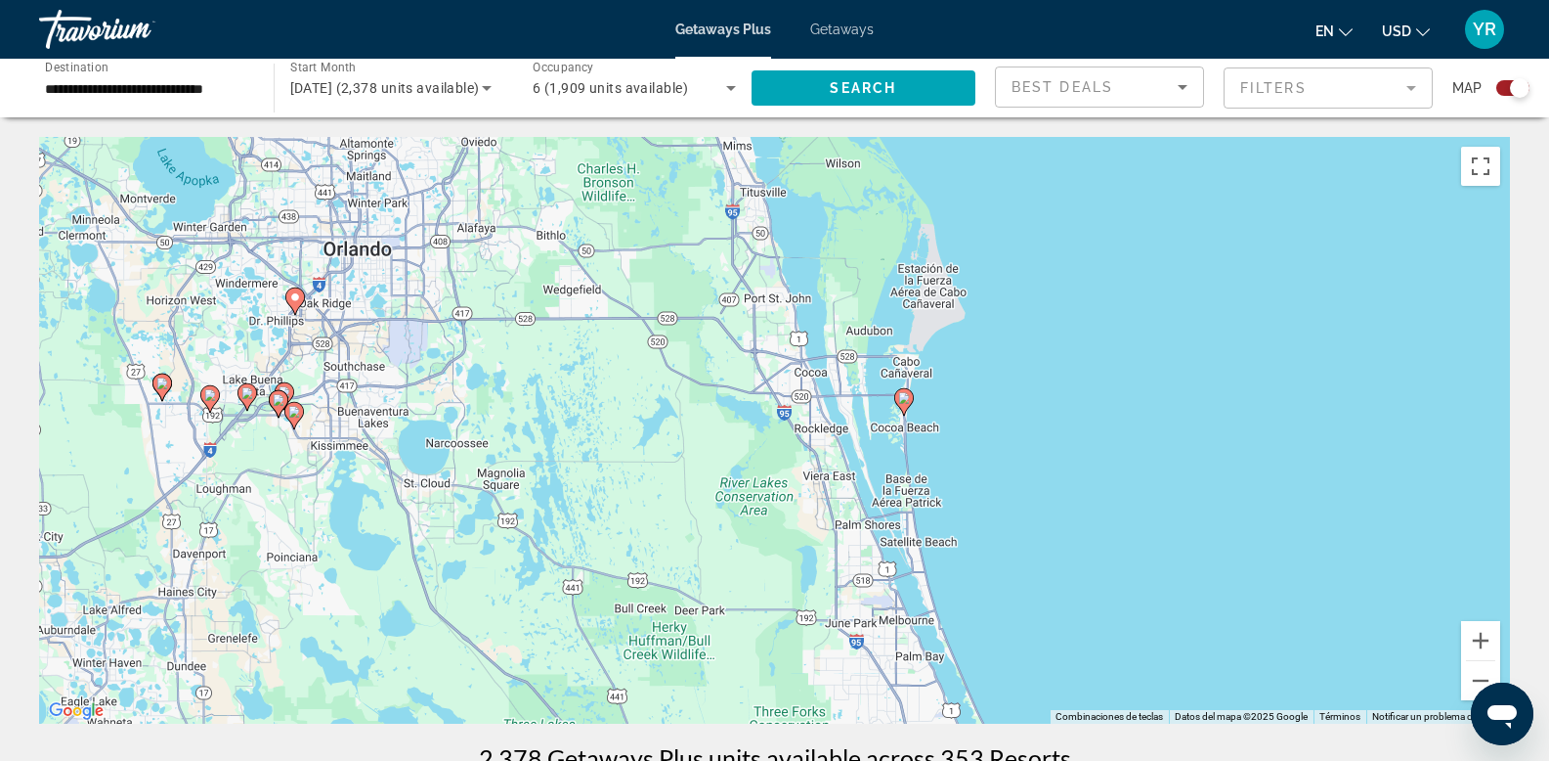
drag, startPoint x: 383, startPoint y: 445, endPoint x: 623, endPoint y: 429, distance: 240.0
click at [514, 431] on div "Para activar la función de arrastre con el teclado, pulsa Alt + Intro. Cuando h…" at bounding box center [774, 430] width 1471 height 587
click at [906, 404] on icon "Main content" at bounding box center [903, 401] width 18 height 25
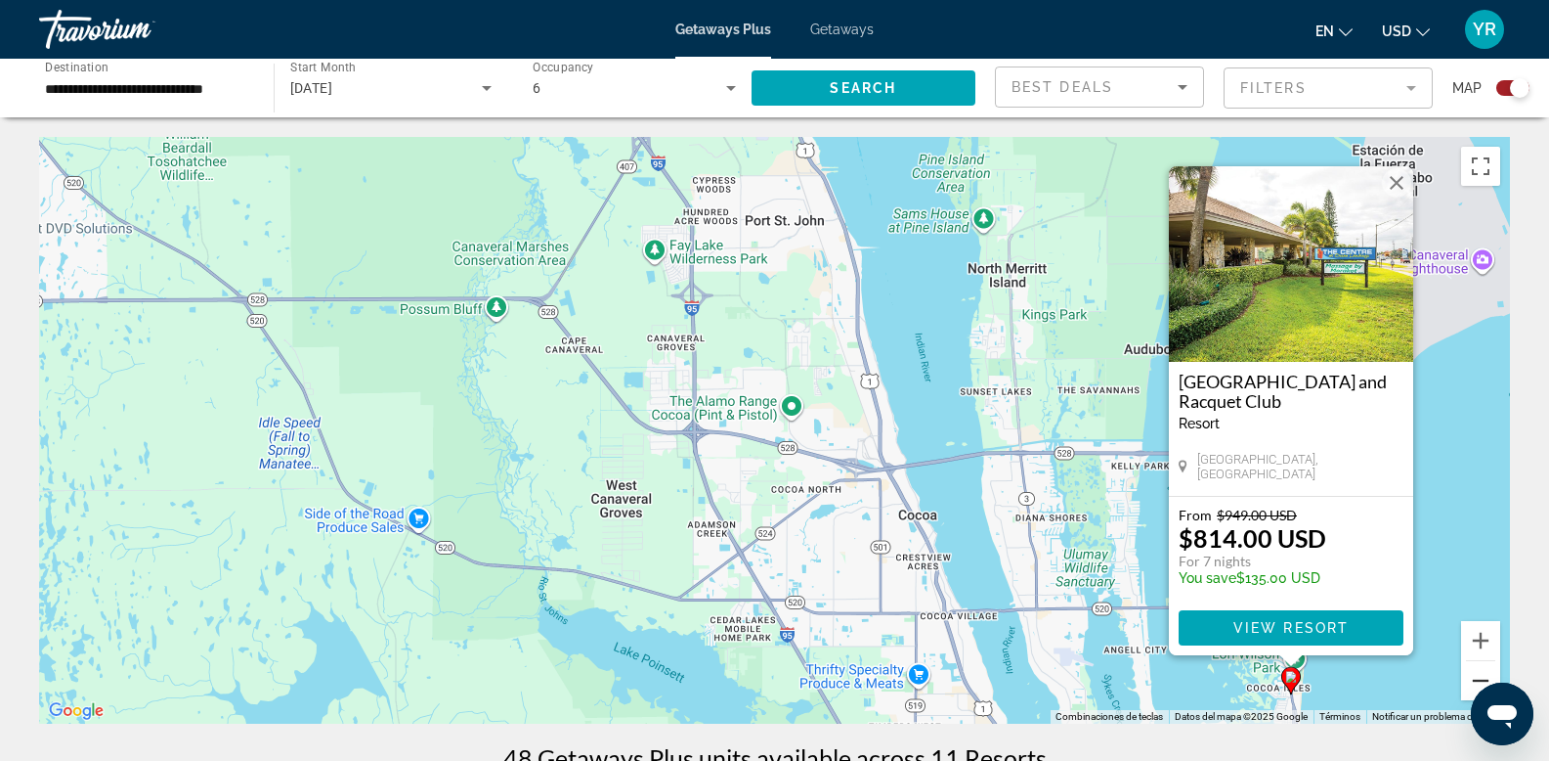
click at [1483, 675] on button "Reducir" at bounding box center [1480, 680] width 39 height 39
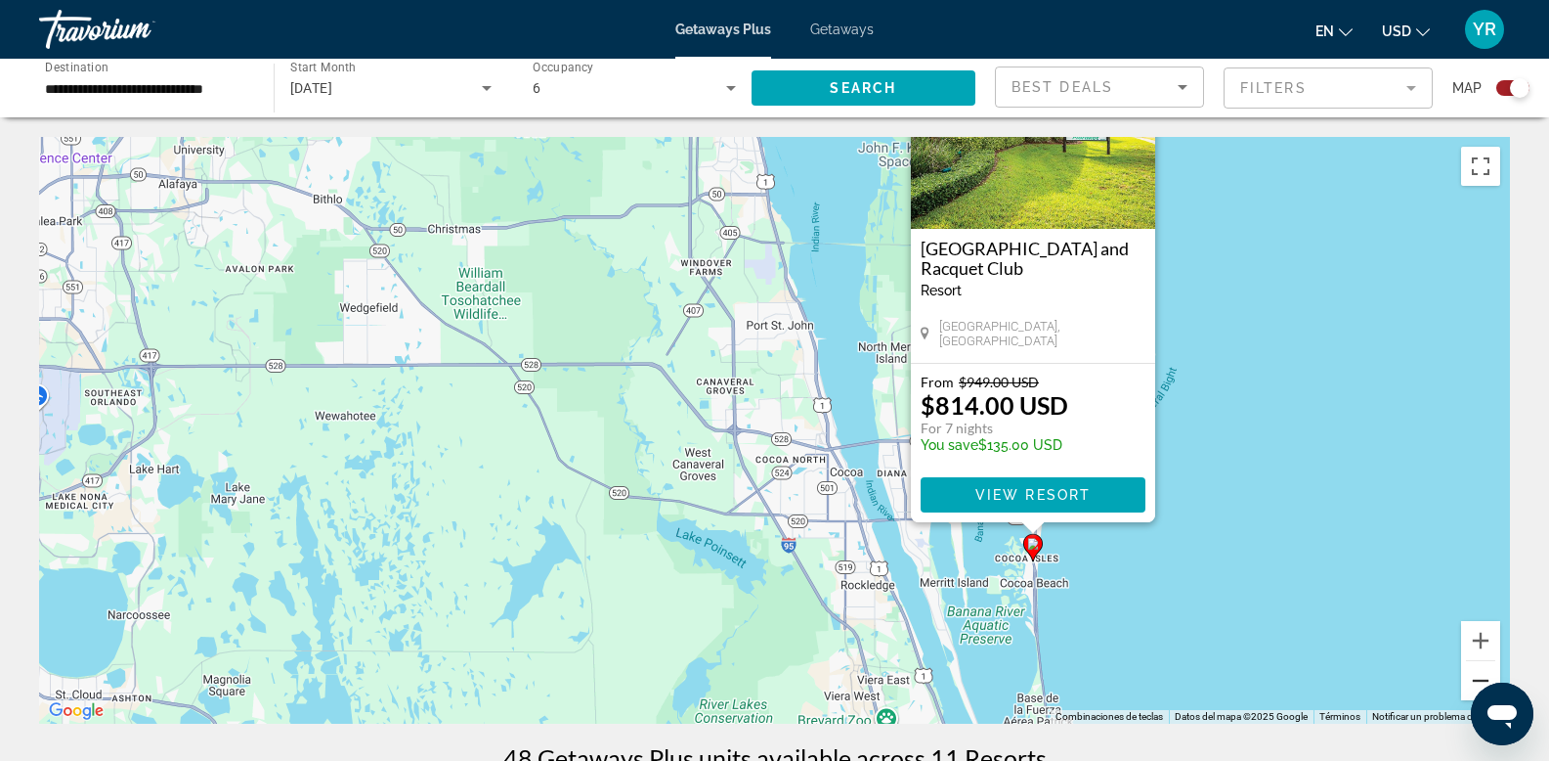
click at [1482, 675] on button "Reducir" at bounding box center [1480, 680] width 39 height 39
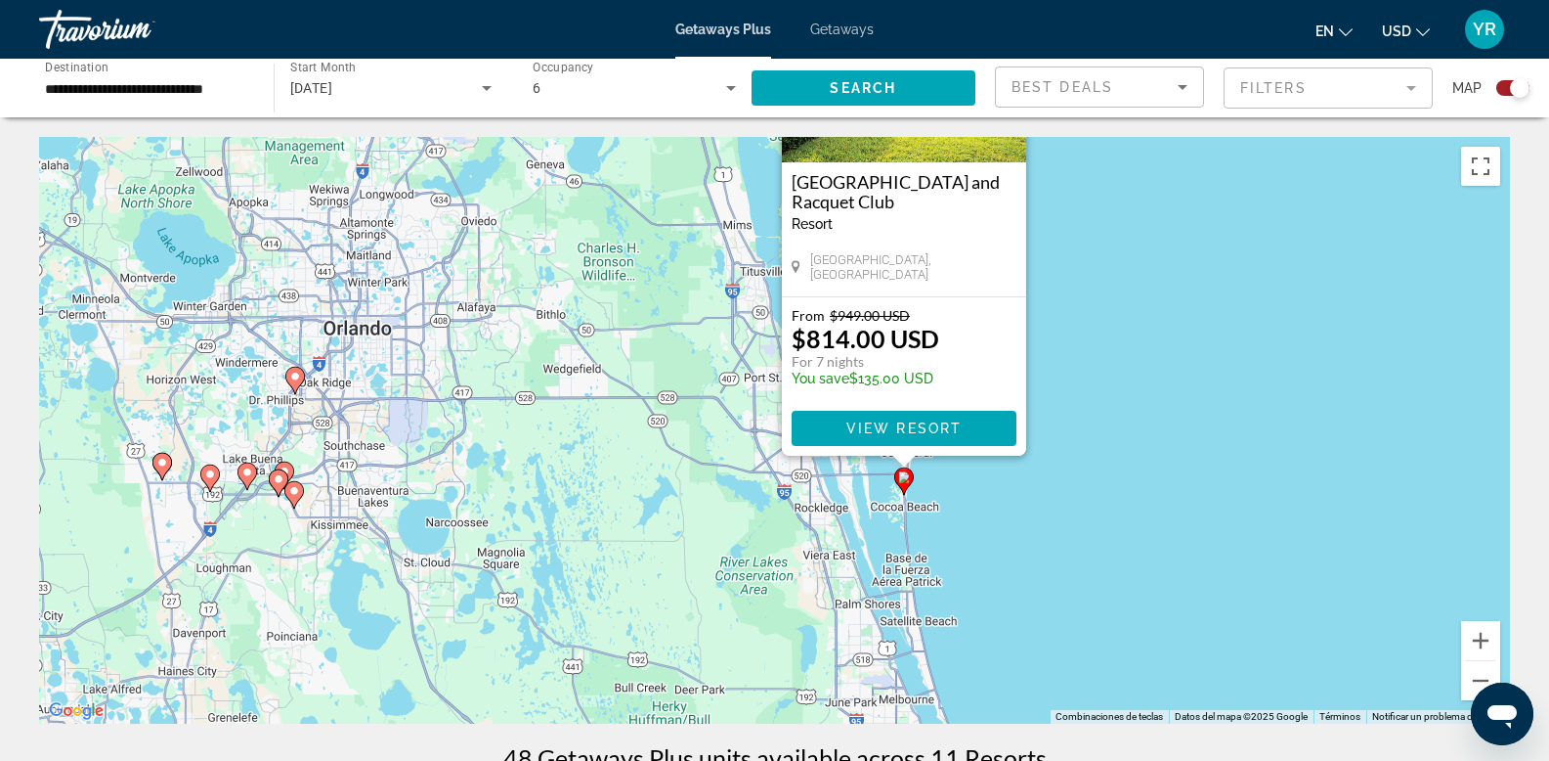
click at [254, 472] on icon "Main content" at bounding box center [247, 475] width 18 height 25
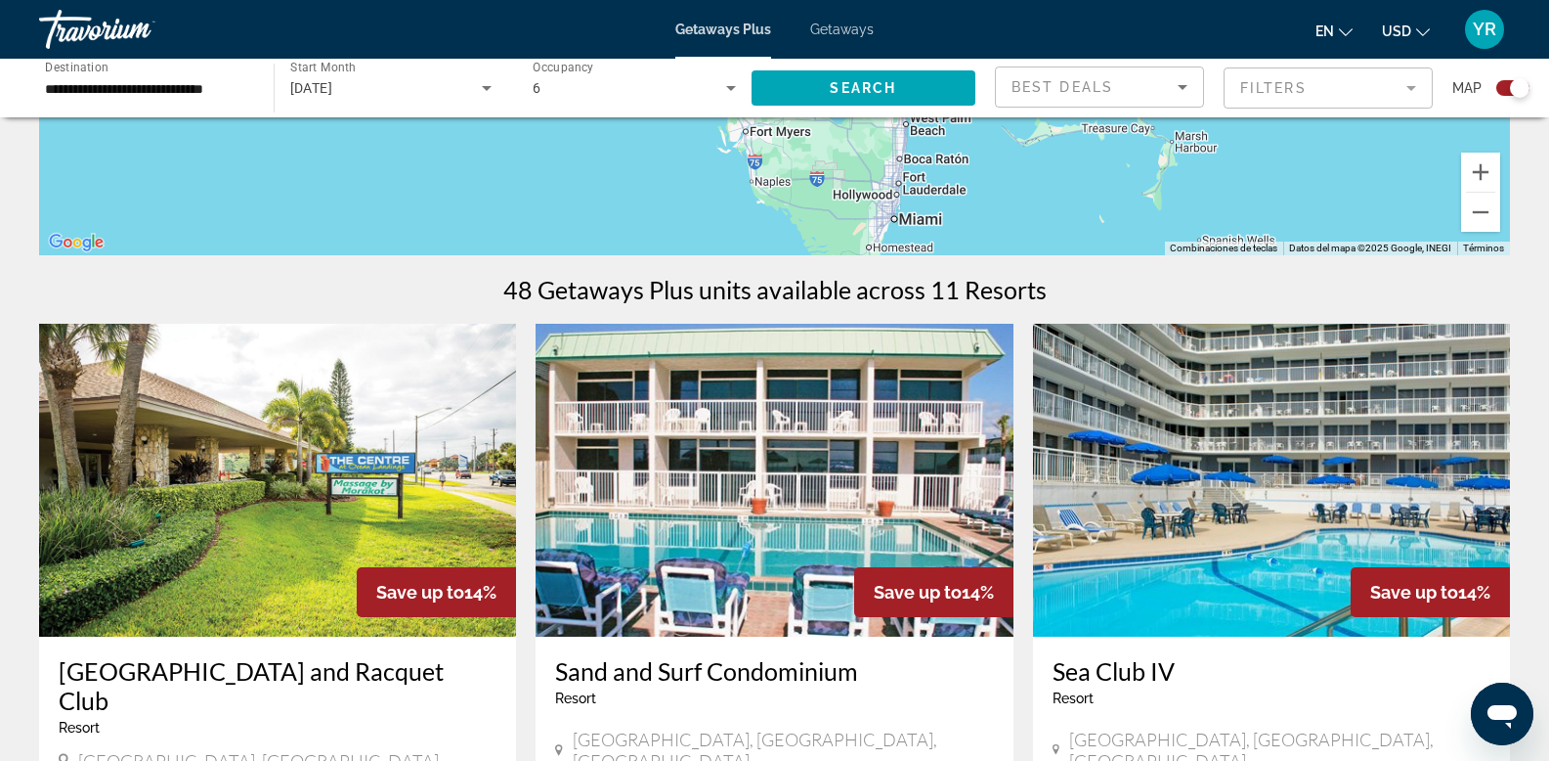
scroll to position [196, 0]
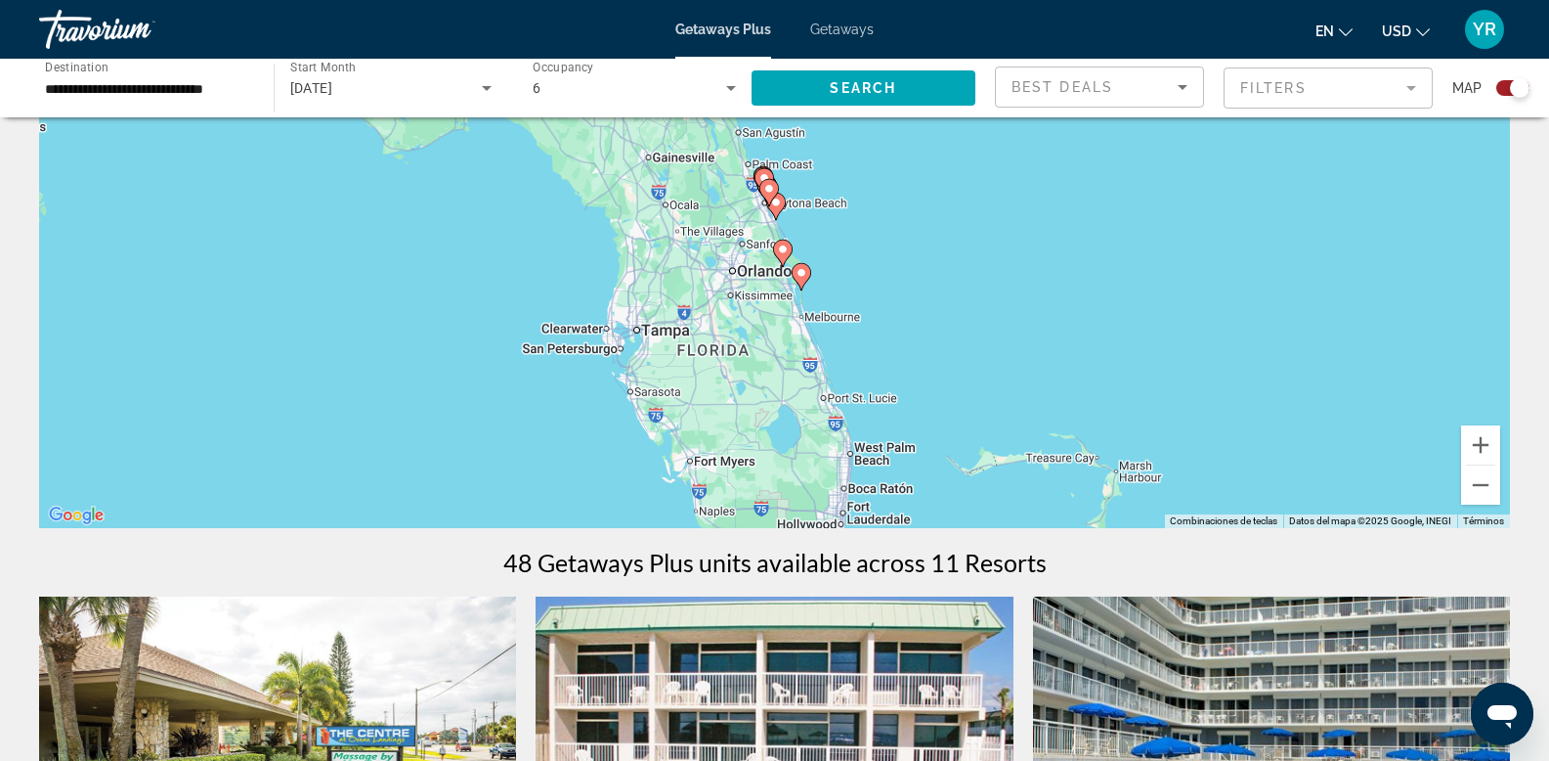
drag, startPoint x: 820, startPoint y: 353, endPoint x: 775, endPoint y: 479, distance: 133.9
click at [775, 479] on div "Para activar la función de arrastre con el teclado, pulsa Alt + Intro. Cuando h…" at bounding box center [774, 234] width 1471 height 587
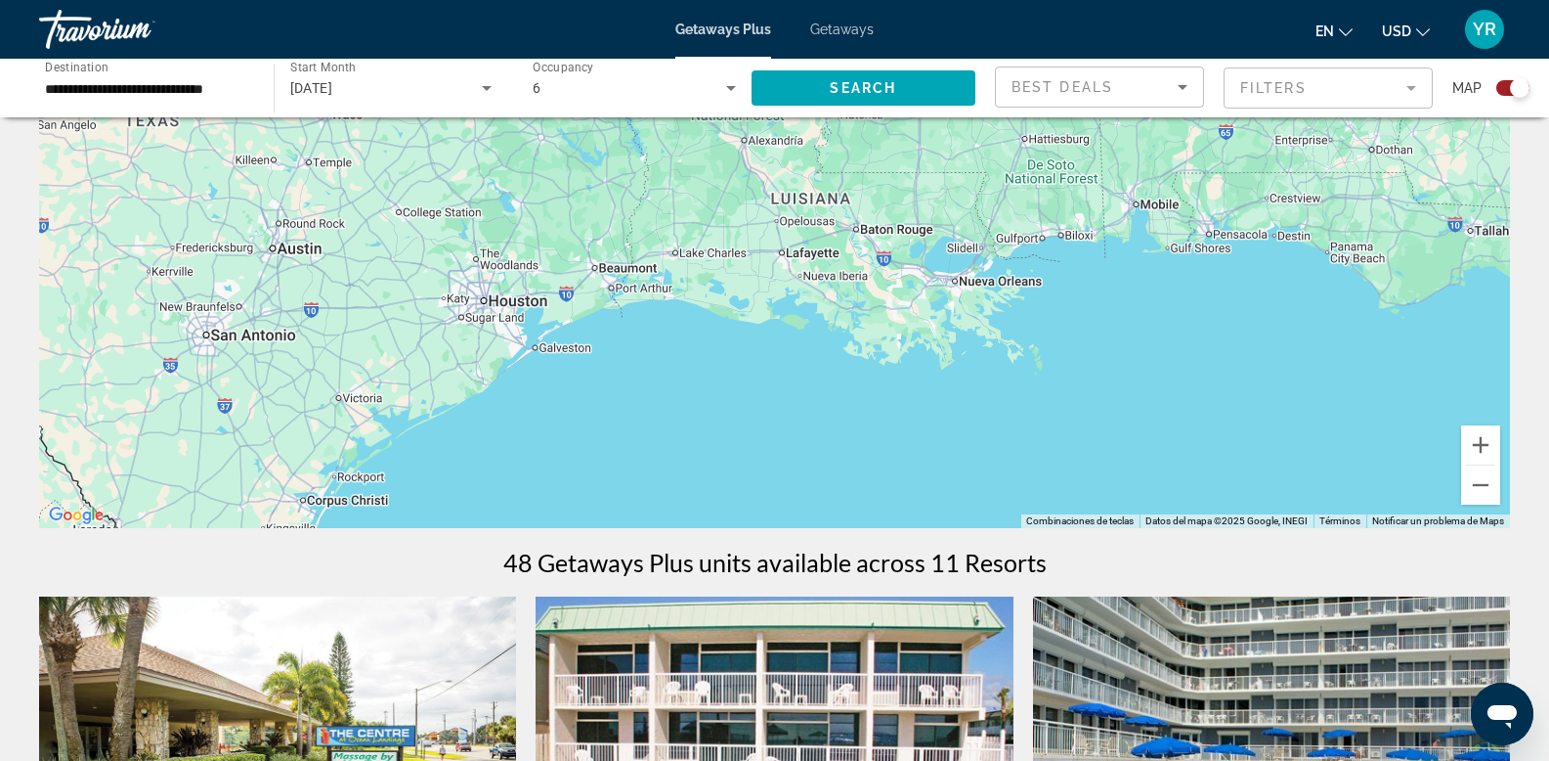
drag, startPoint x: 506, startPoint y: 264, endPoint x: 1416, endPoint y: 394, distance: 919.4
click at [1509, 413] on div "Para activar la función de arrastre con el teclado, pulsa Alt + Intro. Cuando h…" at bounding box center [774, 234] width 1471 height 587
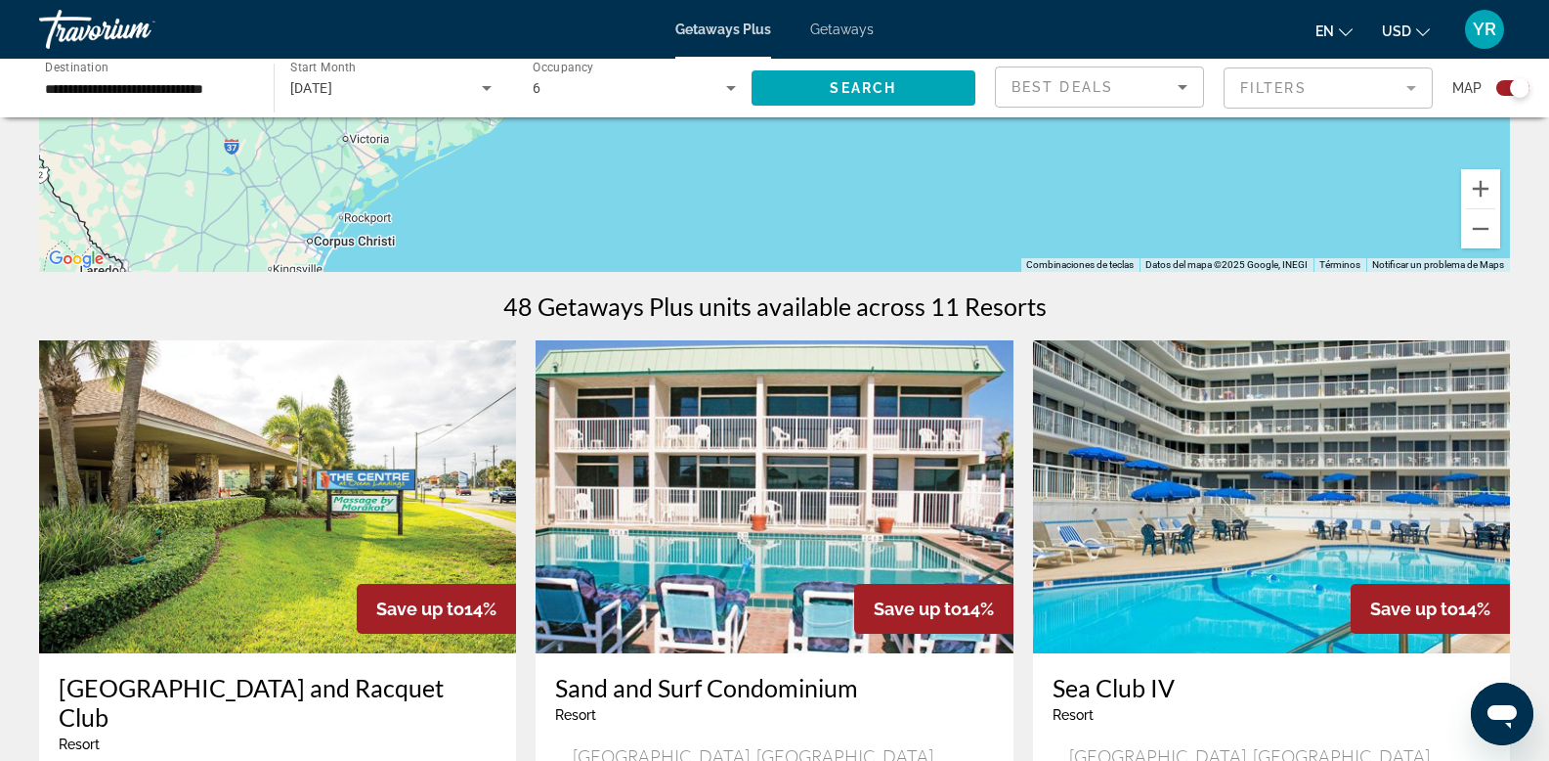
scroll to position [126, 0]
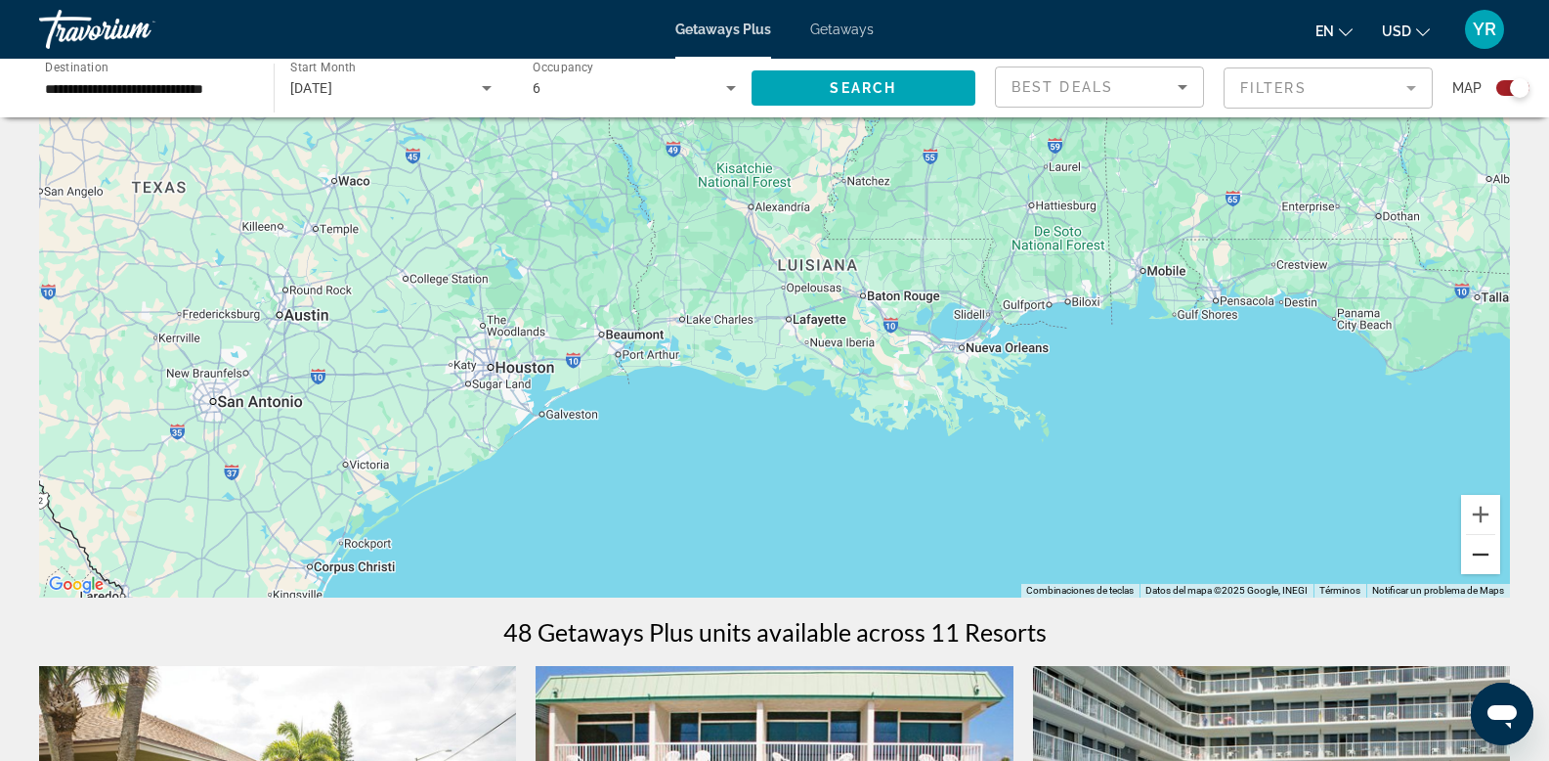
click at [1488, 569] on button "Reducir" at bounding box center [1480, 554] width 39 height 39
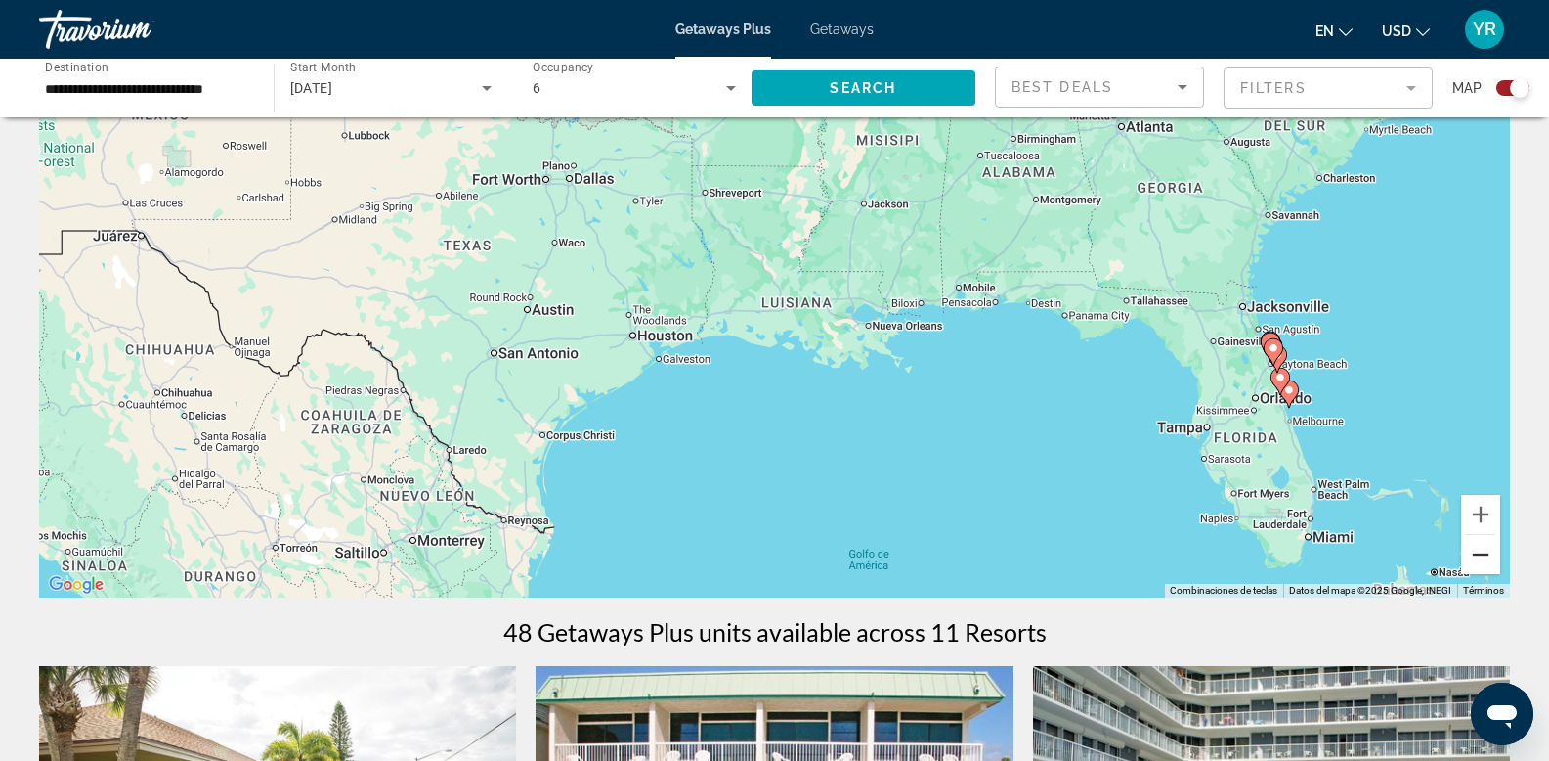
click at [1484, 565] on button "Reducir" at bounding box center [1480, 554] width 39 height 39
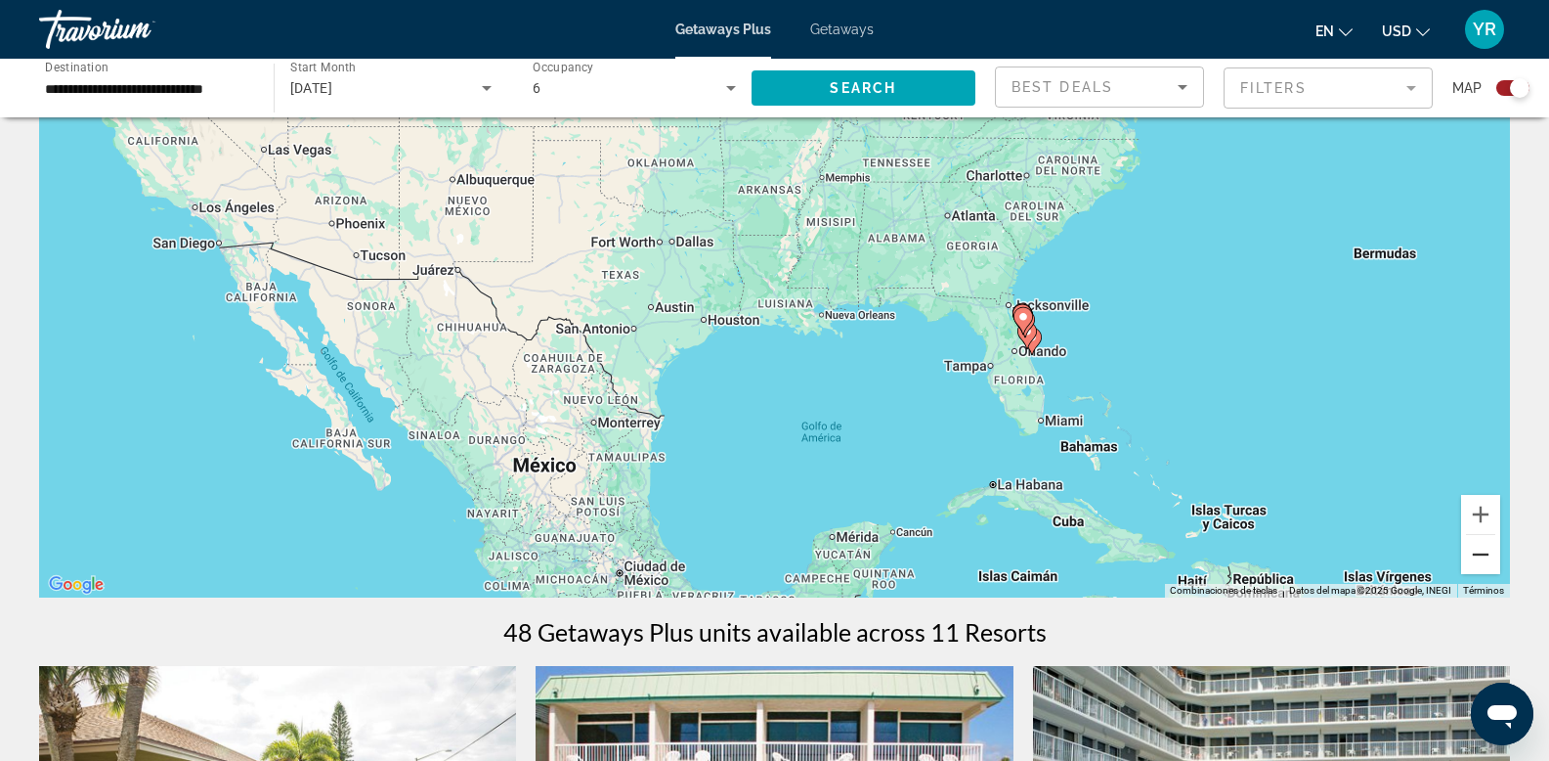
click at [1483, 565] on button "Reducir" at bounding box center [1480, 554] width 39 height 39
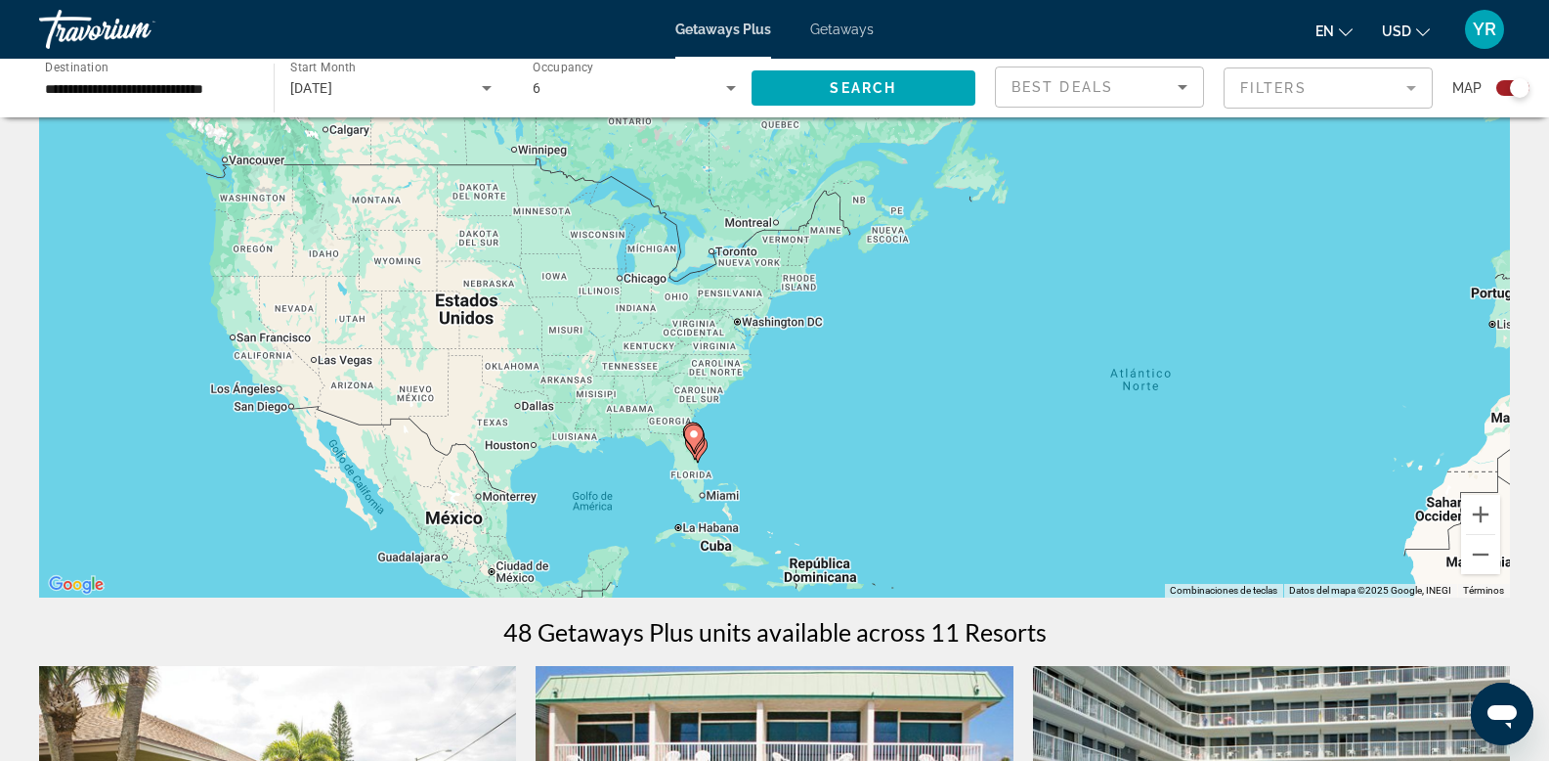
drag, startPoint x: 1051, startPoint y: 373, endPoint x: 845, endPoint y: 515, distance: 250.3
click at [841, 511] on div "Para activar la función de arrastre con el teclado, pulsa Alt + Intro. Cuando h…" at bounding box center [774, 304] width 1471 height 587
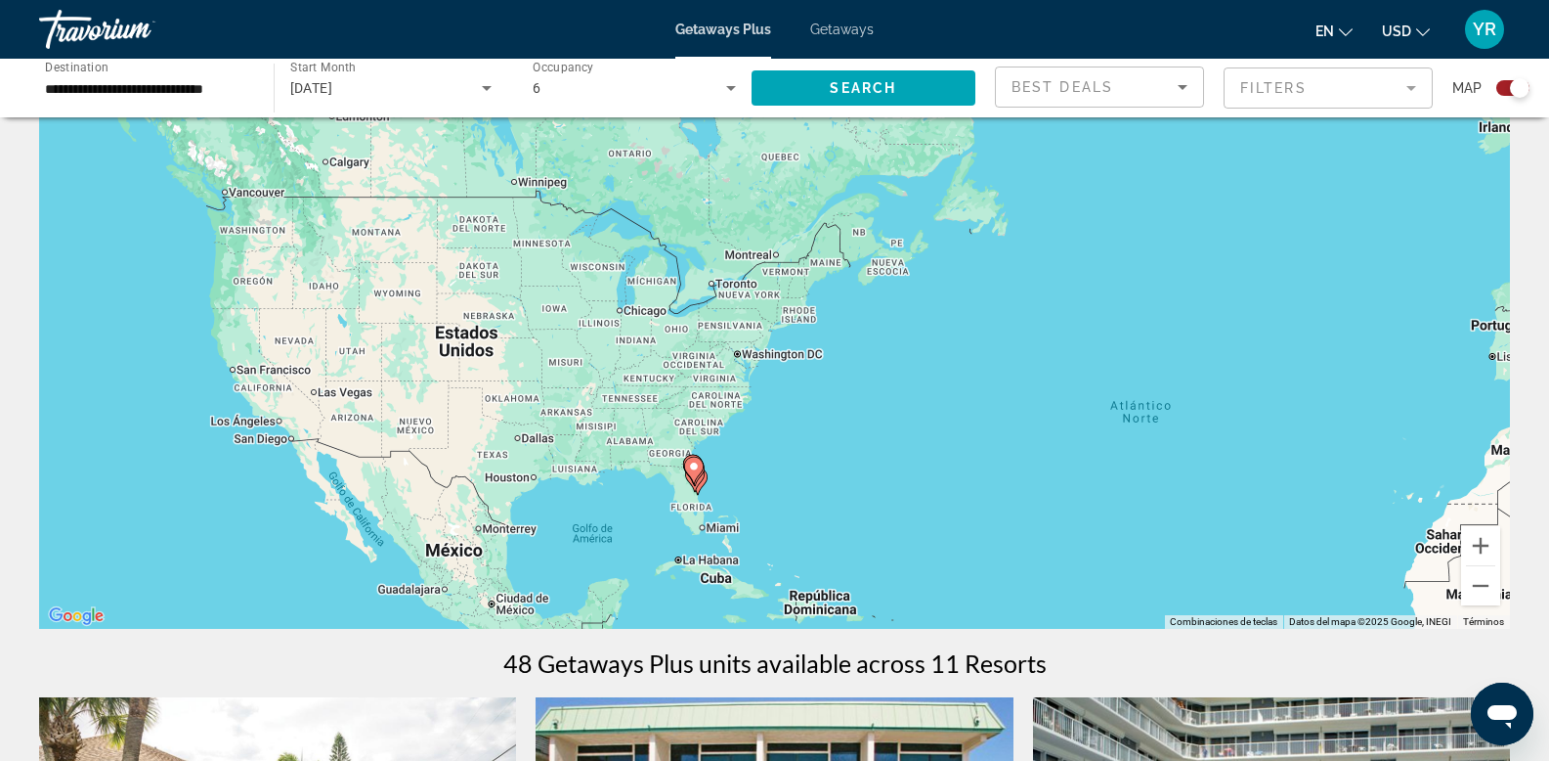
scroll to position [0, 0]
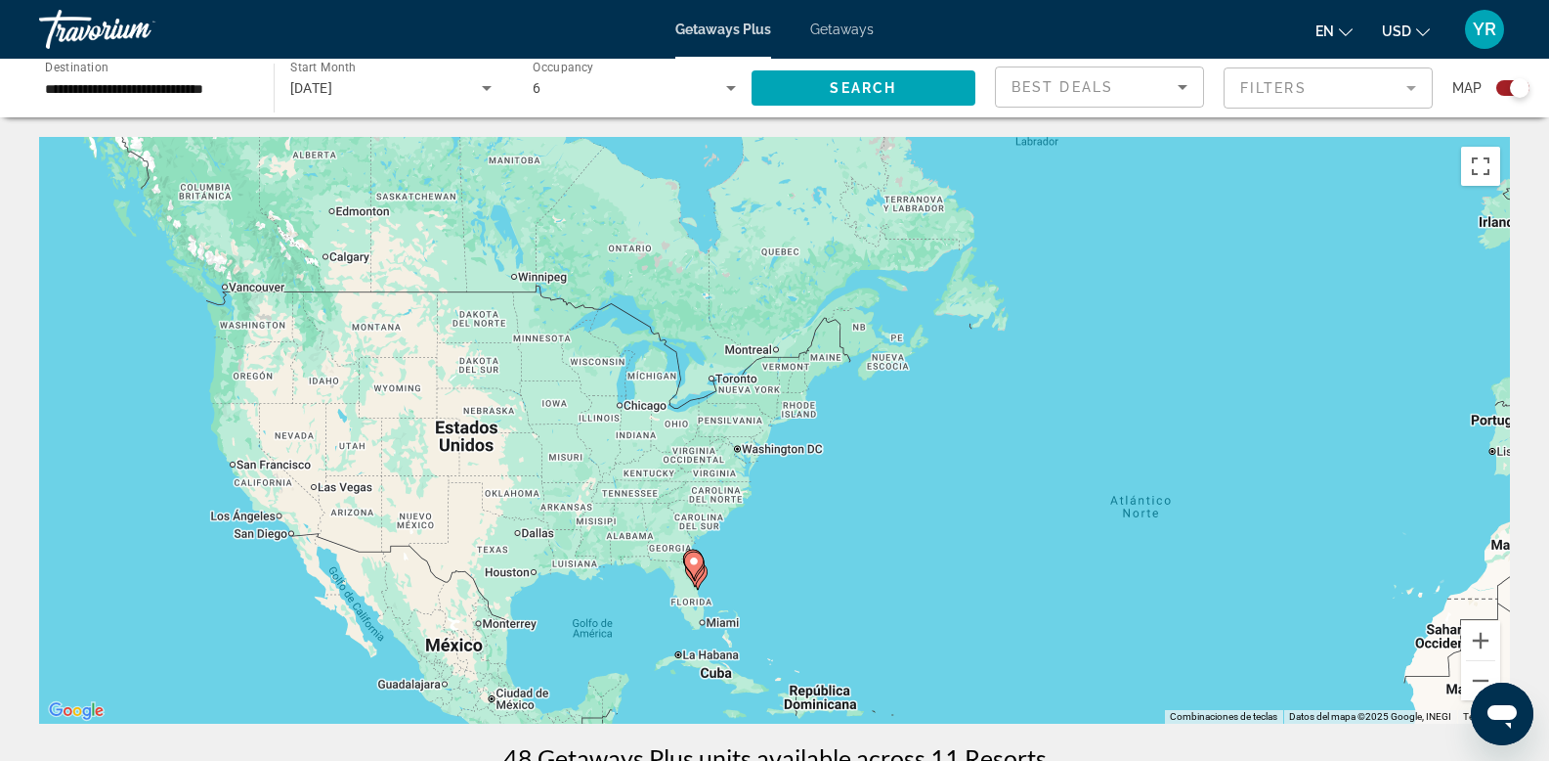
click at [496, 594] on div "Para activar la función de arrastre con el teclado, pulsa Alt + Intro. Cuando h…" at bounding box center [774, 430] width 1471 height 587
click at [493, 570] on div "Para activar la función de arrastre con el teclado, pulsa Alt + Intro. Cuando h…" at bounding box center [774, 430] width 1471 height 587
click at [498, 546] on div "Para activar la función de arrastre con el teclado, pulsa Alt + Intro. Cuando h…" at bounding box center [774, 430] width 1471 height 587
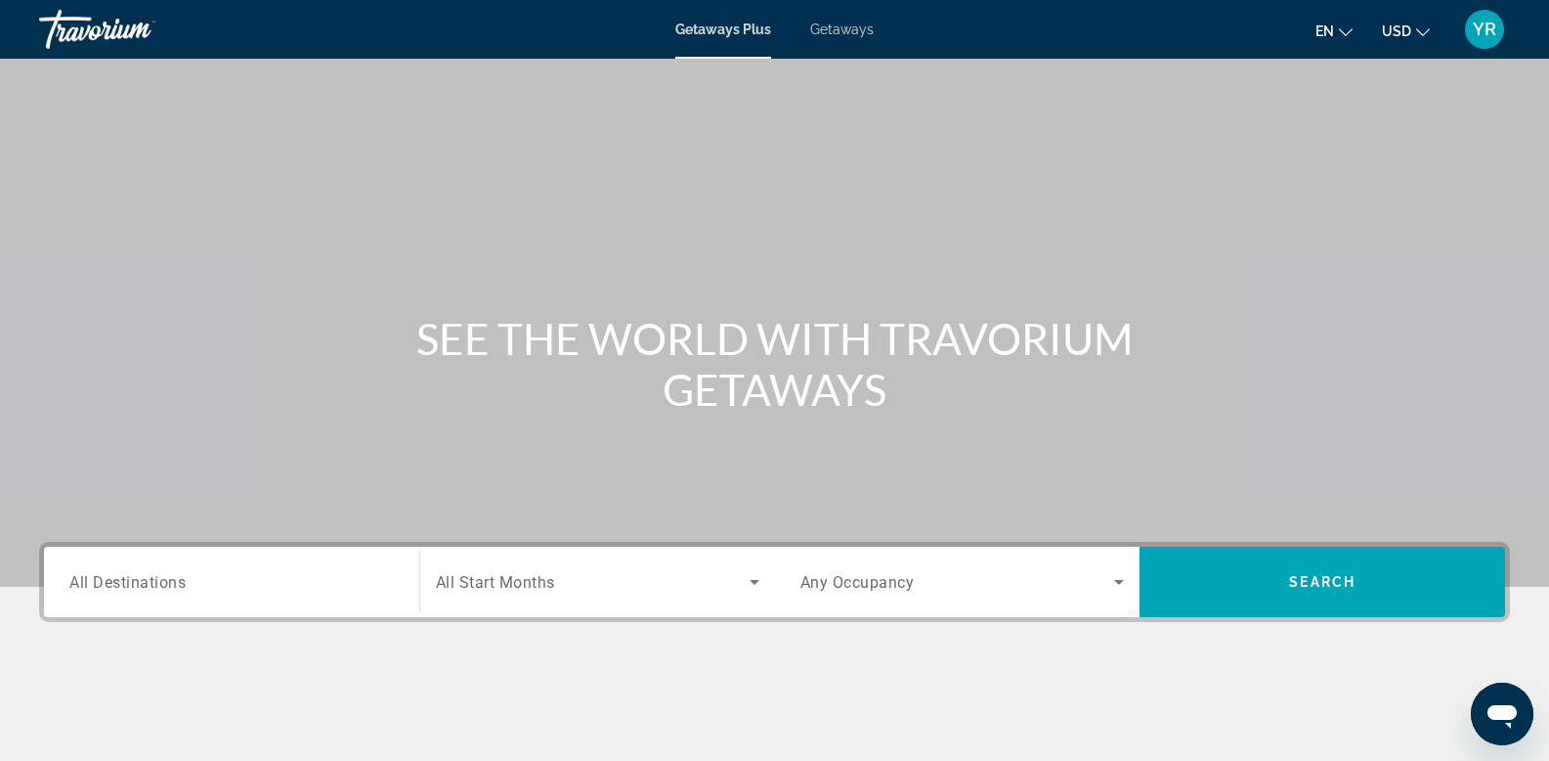
click at [819, 22] on span "Getaways" at bounding box center [842, 30] width 64 height 16
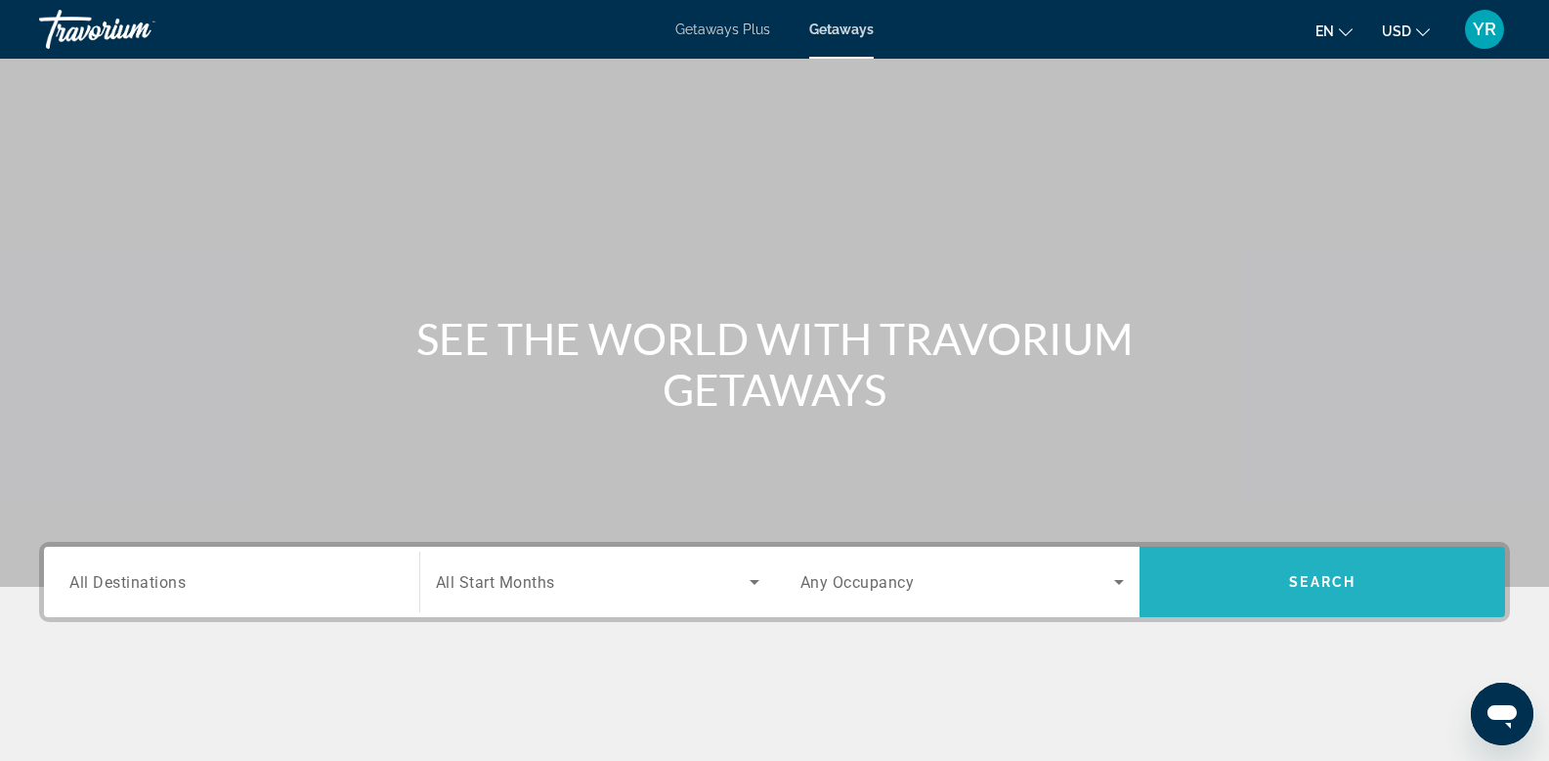
click at [1289, 582] on span "Search" at bounding box center [1322, 582] width 66 height 16
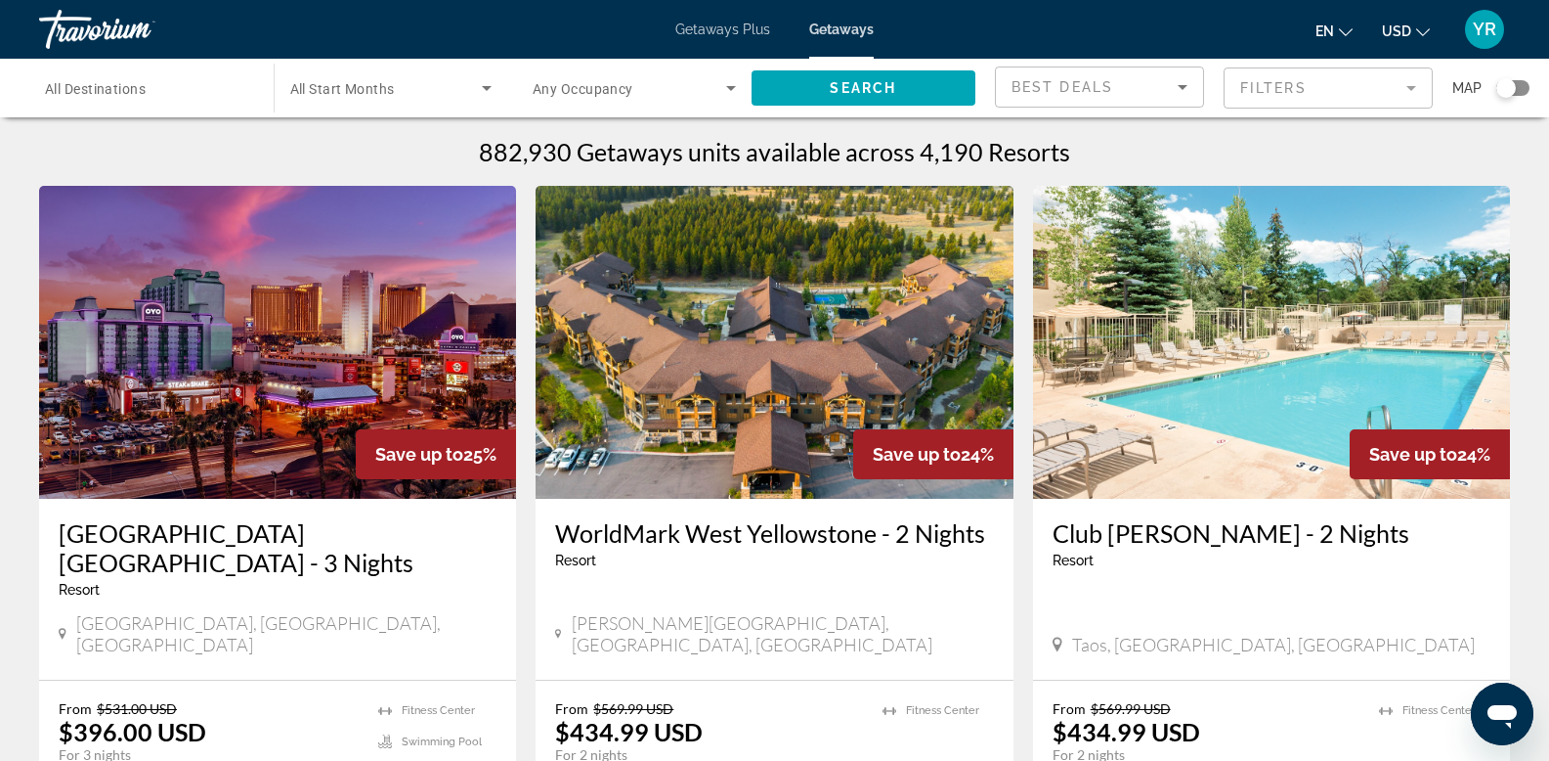
click at [103, 89] on span "All Destinations" at bounding box center [95, 89] width 101 height 16
click at [103, 89] on input "Destination All Destinations" at bounding box center [146, 88] width 203 height 23
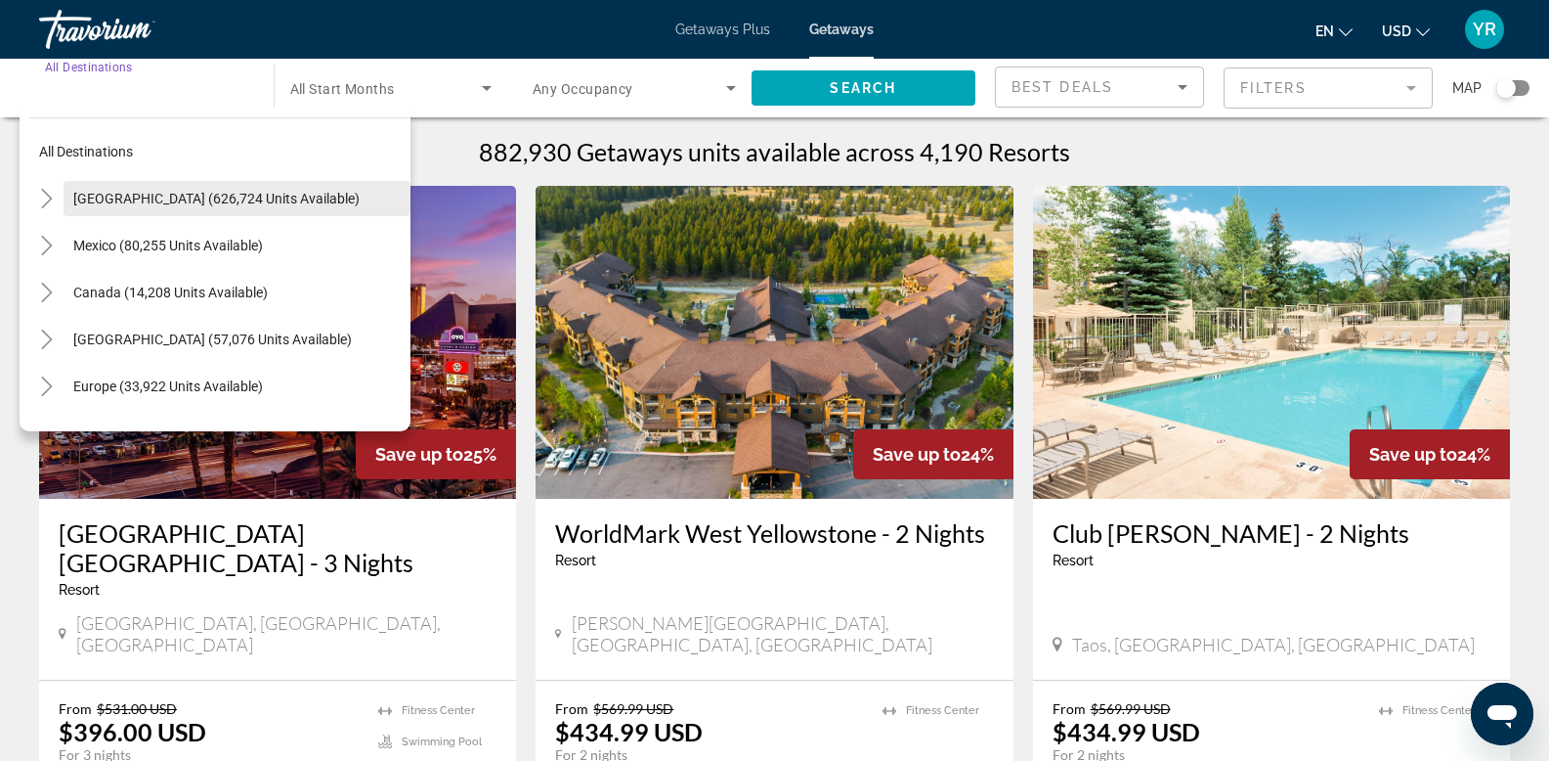
click at [102, 201] on span "United States (626,724 units available)" at bounding box center [216, 199] width 286 height 16
type input "**********"
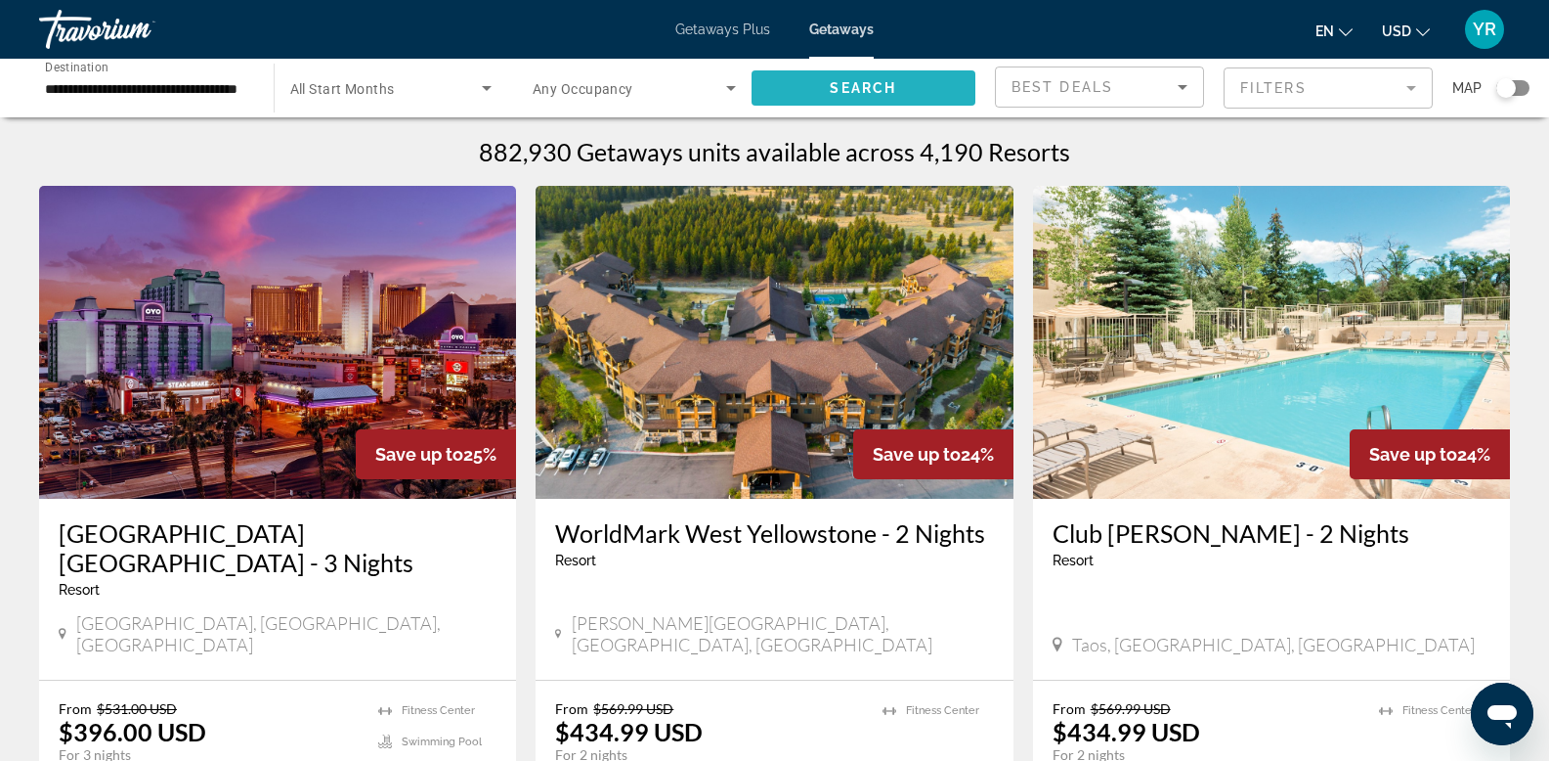
click at [858, 88] on span "Search" at bounding box center [863, 88] width 66 height 16
